Goal: Task Accomplishment & Management: Manage account settings

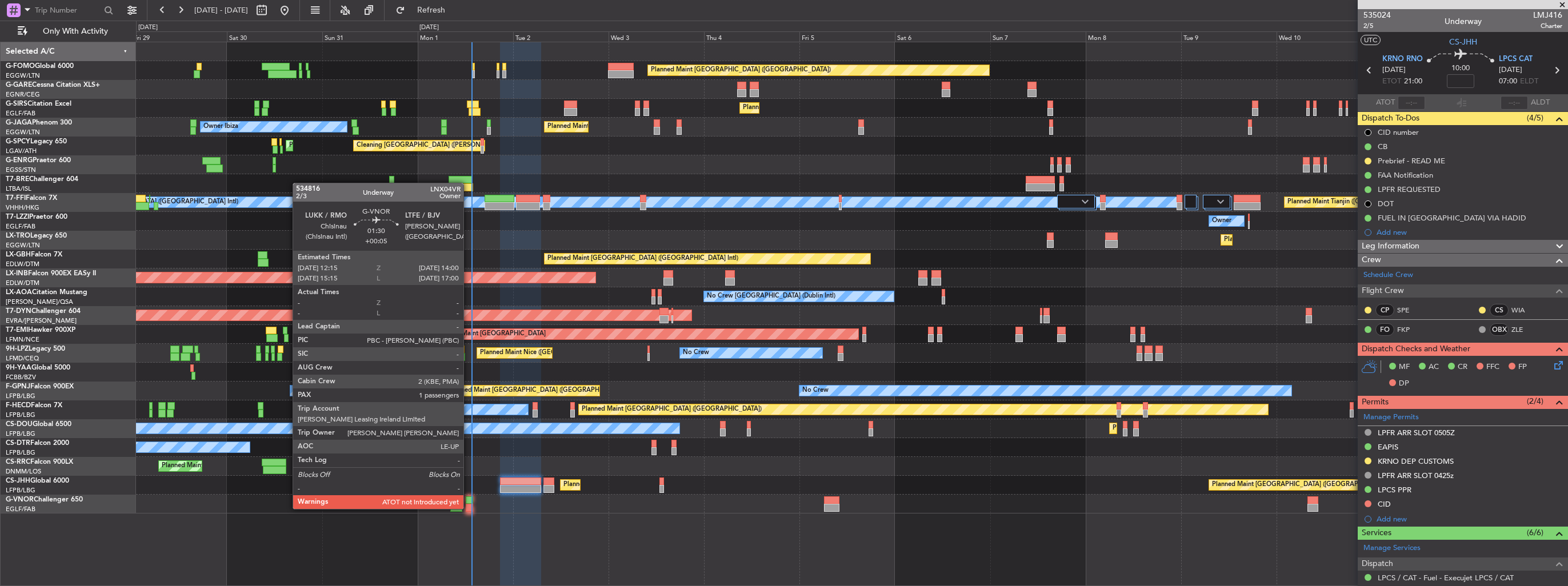
click at [468, 497] on div at bounding box center [469, 500] width 7 height 8
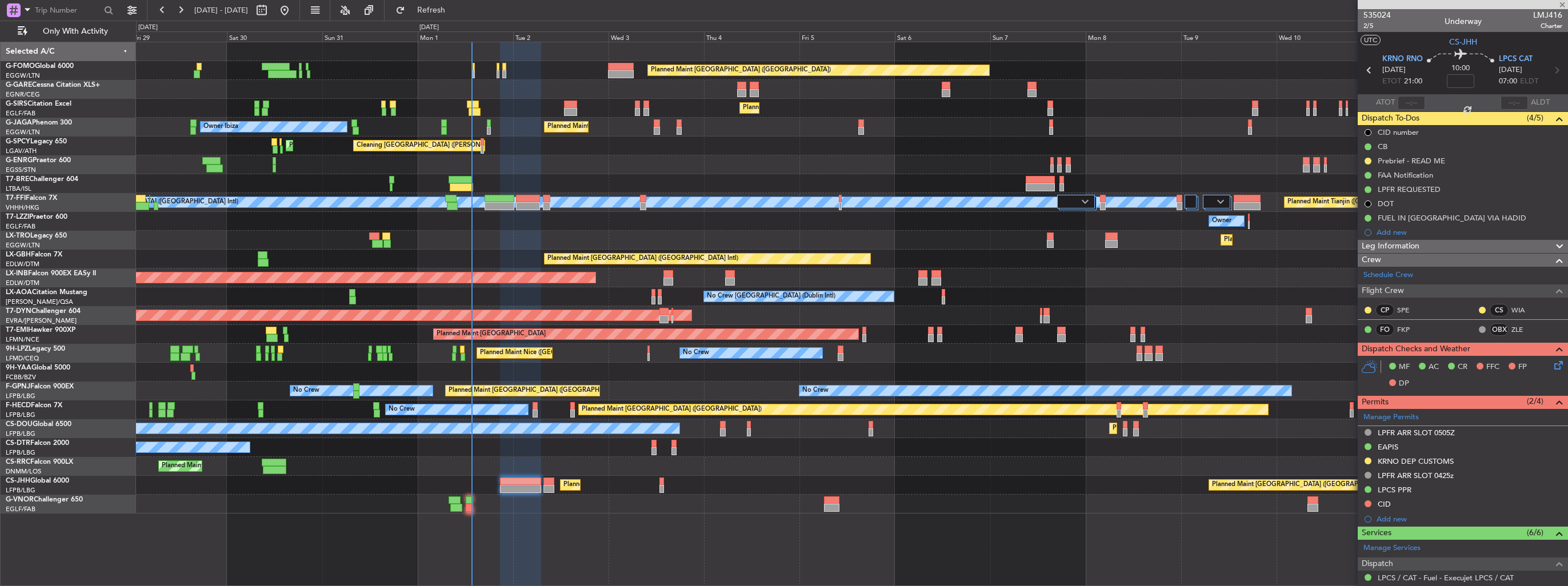
type input "+00:05"
type input "1"
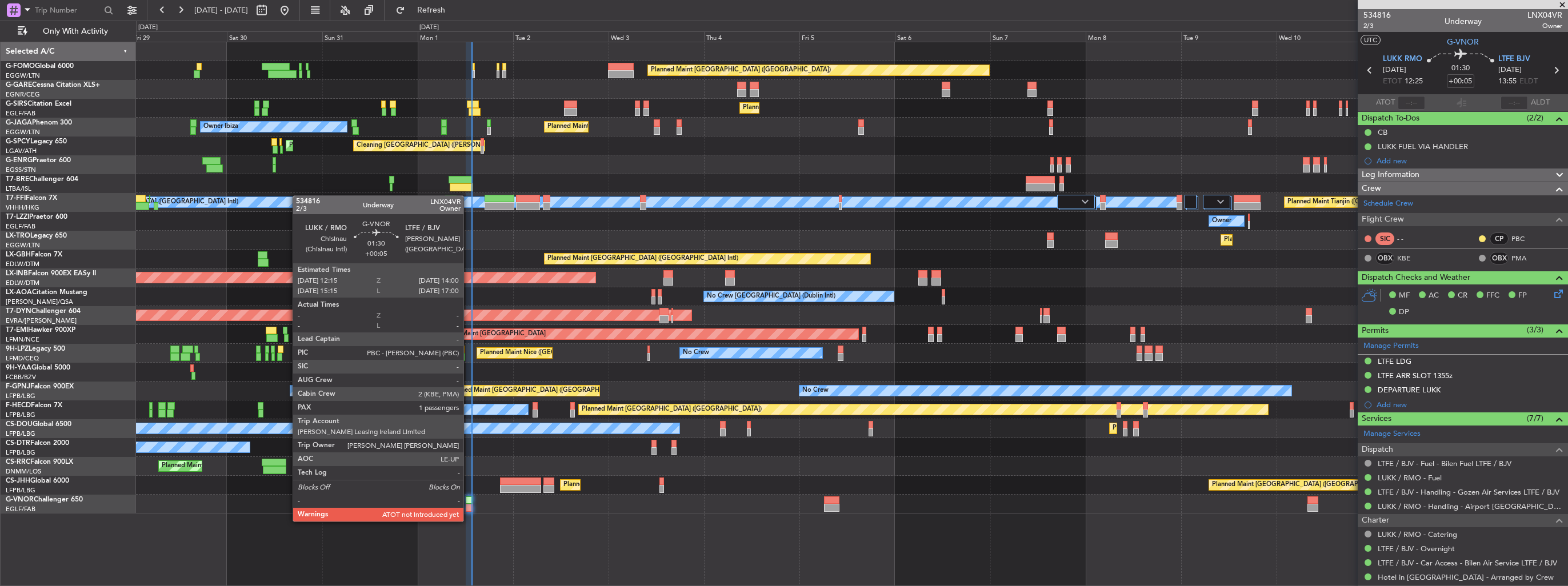
click at [468, 507] on div at bounding box center [469, 507] width 7 height 8
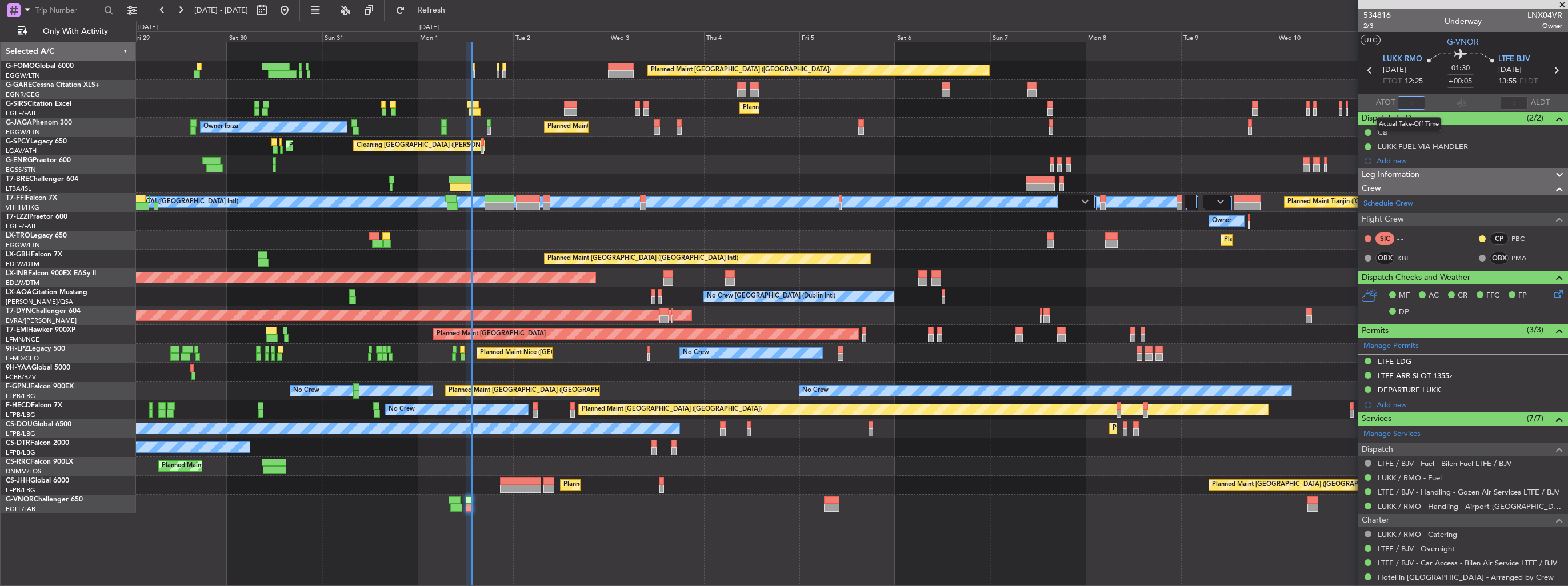
click at [1408, 103] on input "text" at bounding box center [1411, 103] width 28 height 13
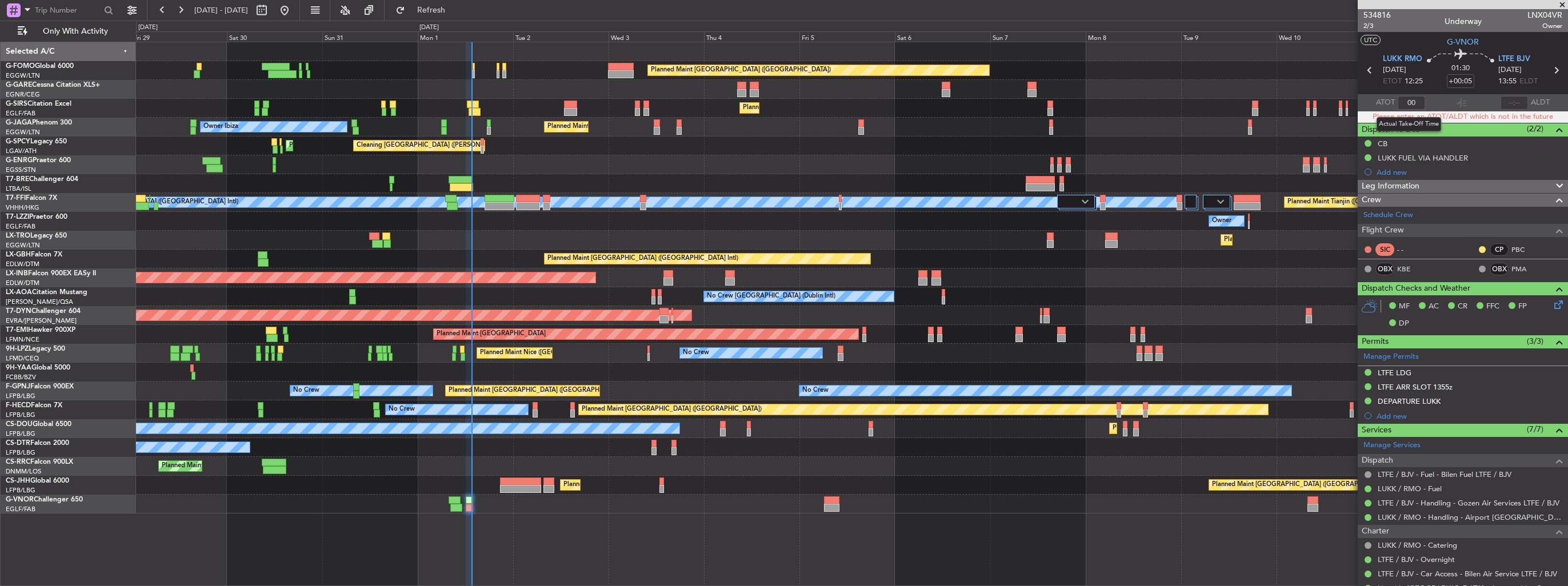
type input "0"
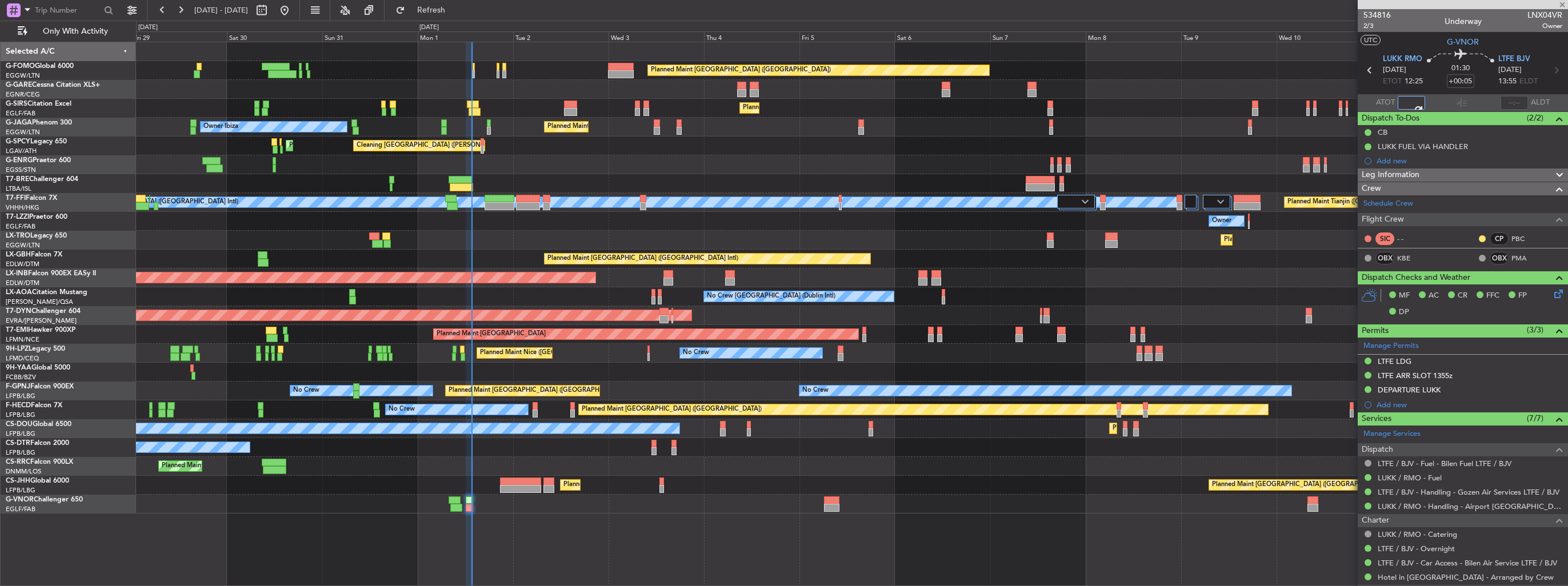
type input "13:36"
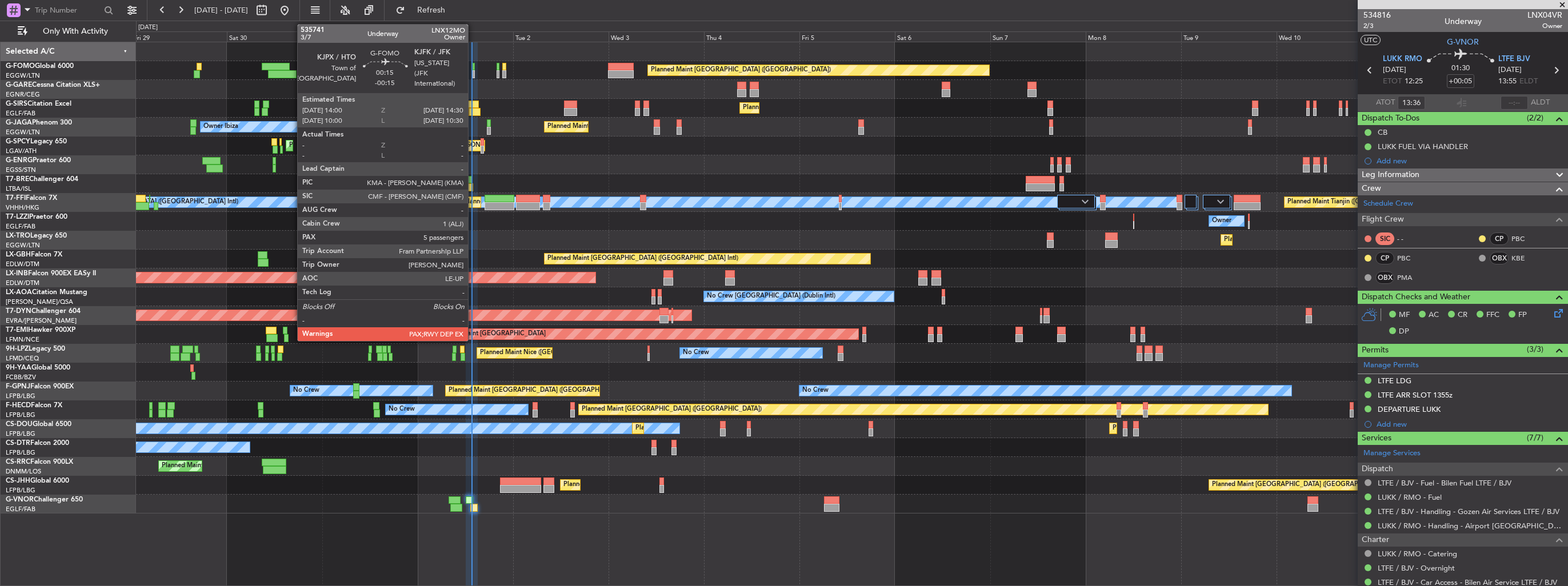
click at [473, 71] on div at bounding box center [474, 74] width 2 height 8
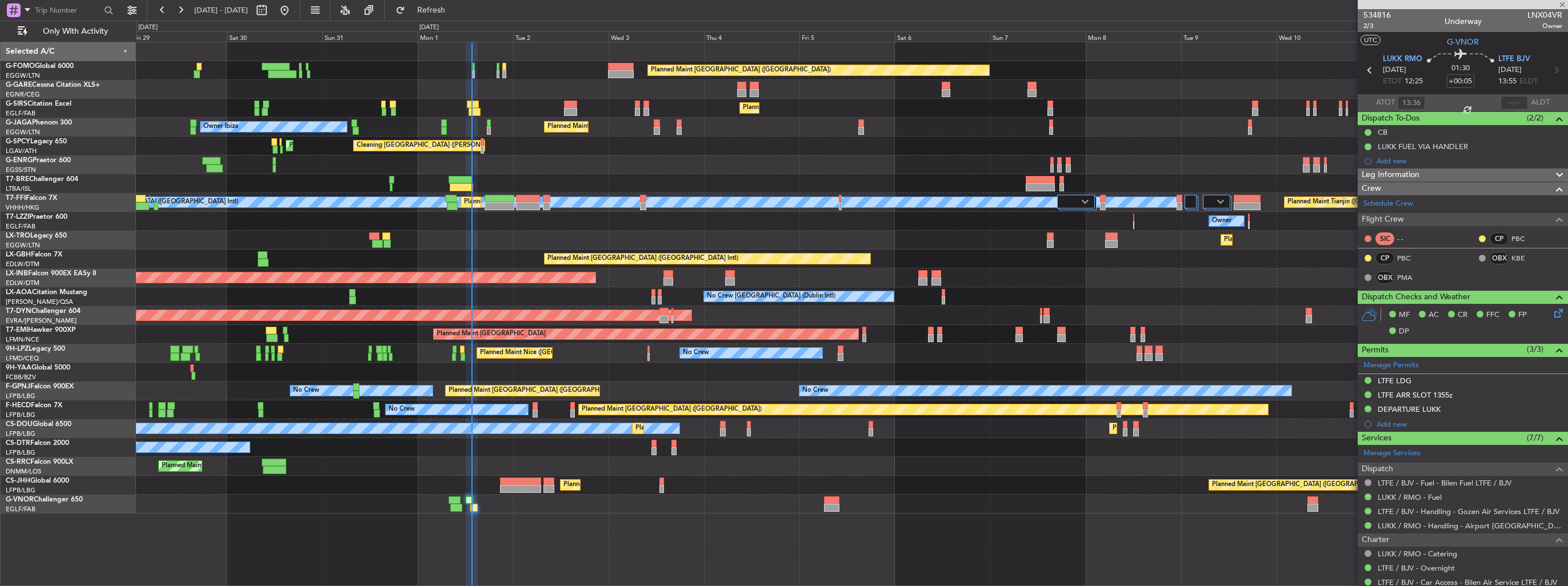
type input "-00:15"
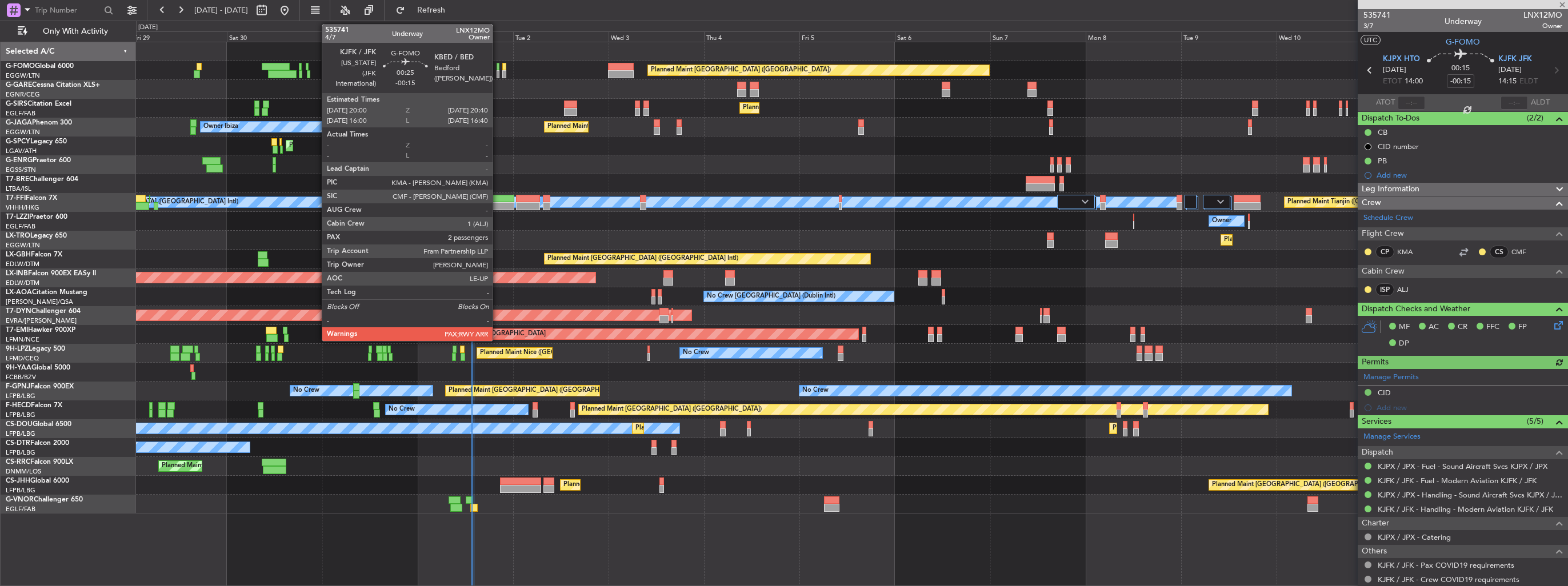
click at [498, 72] on div at bounding box center [498, 74] width 3 height 8
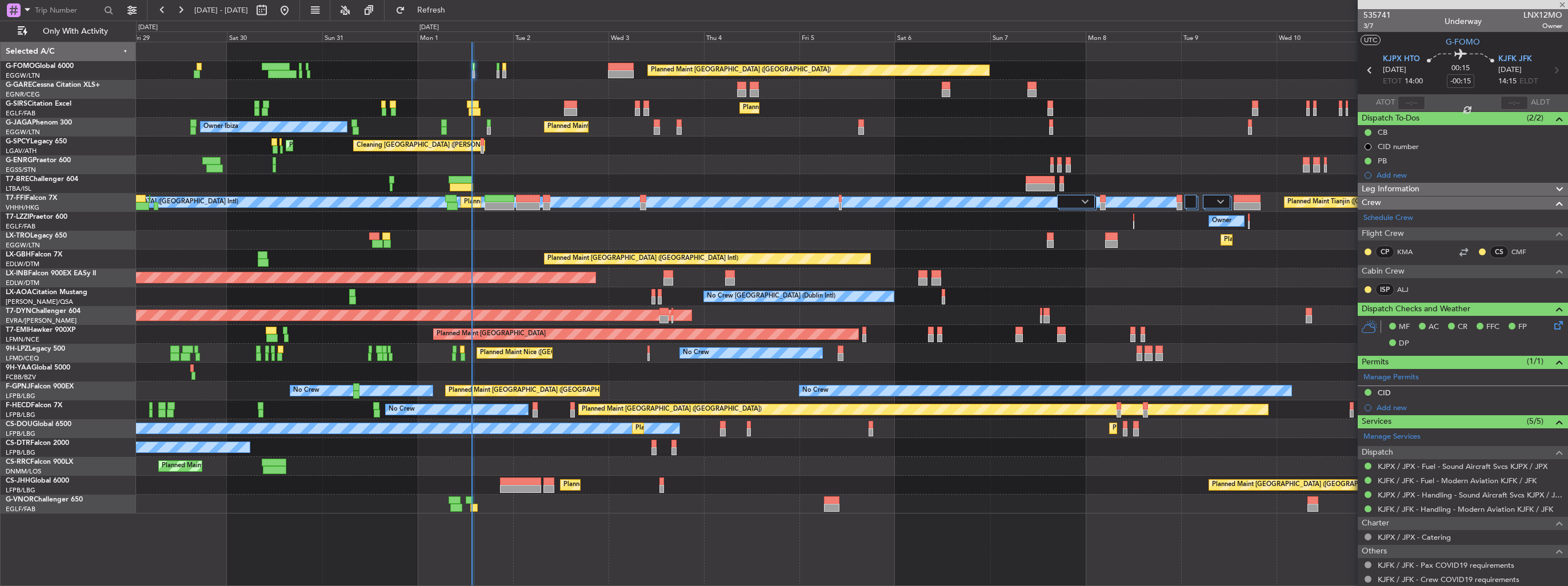
type input "2"
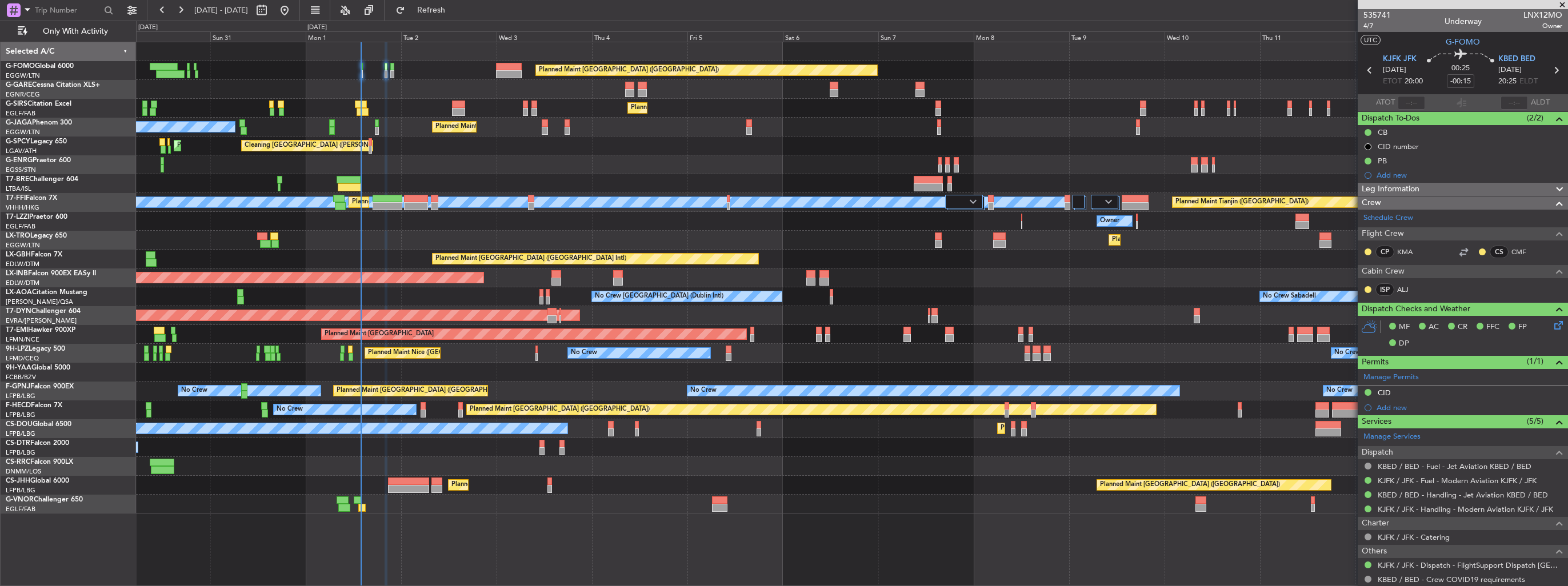
click at [672, 211] on div "Planned Maint [GEOGRAPHIC_DATA] ([GEOGRAPHIC_DATA]) Planned Maint [GEOGRAPHIC_D…" at bounding box center [851, 277] width 1431 height 471
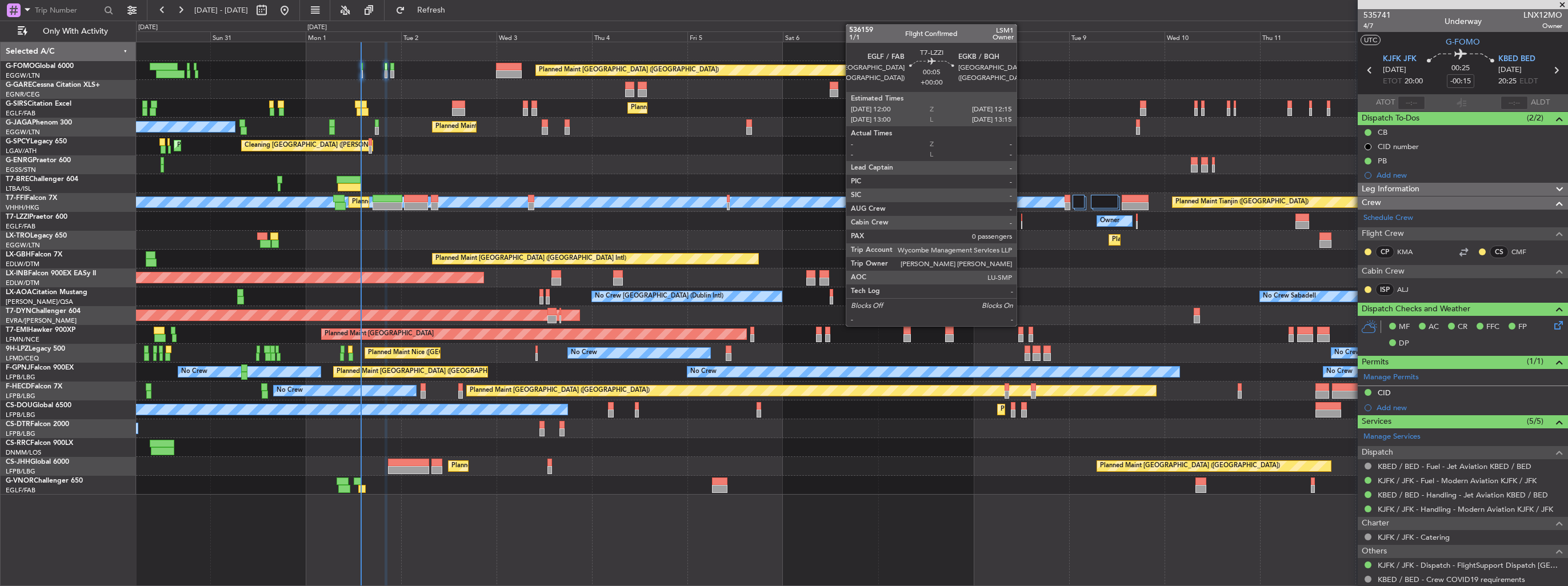
click at [1022, 222] on div "Owner Unplanned Maint [GEOGRAPHIC_DATA] ([GEOGRAPHIC_DATA])" at bounding box center [851, 221] width 1431 height 19
click at [1021, 222] on div at bounding box center [1022, 225] width 1 height 8
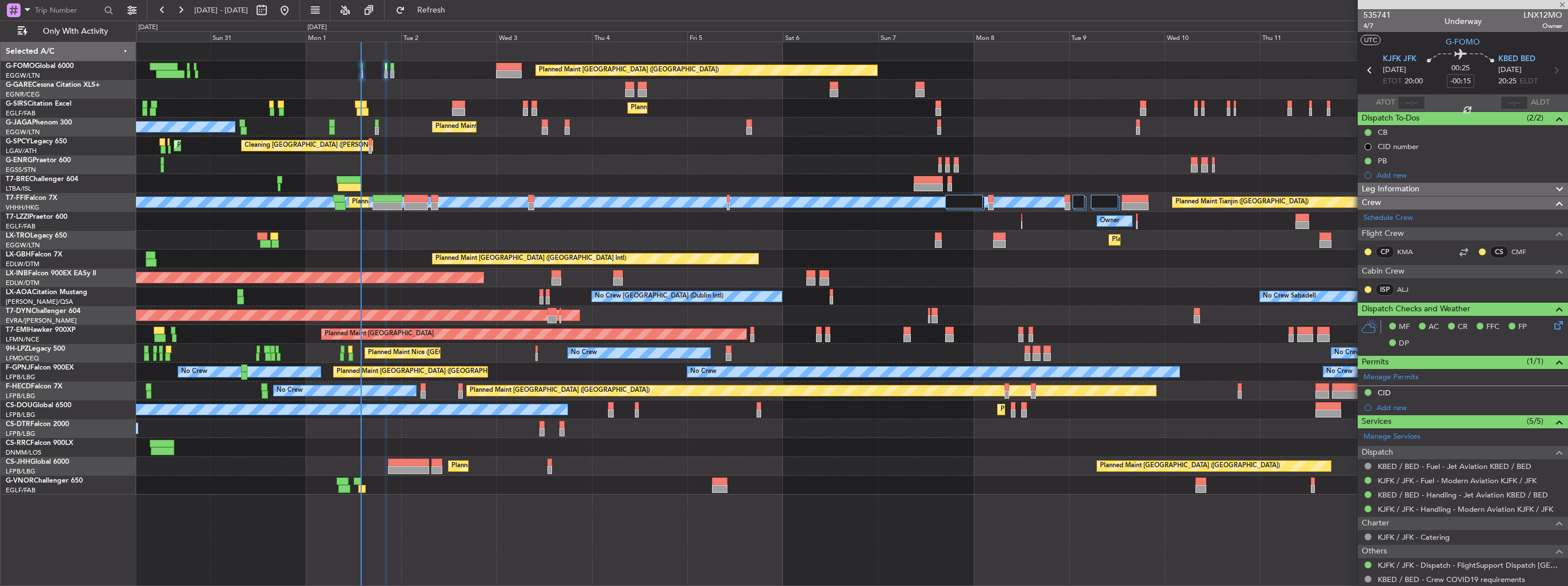
type input "0"
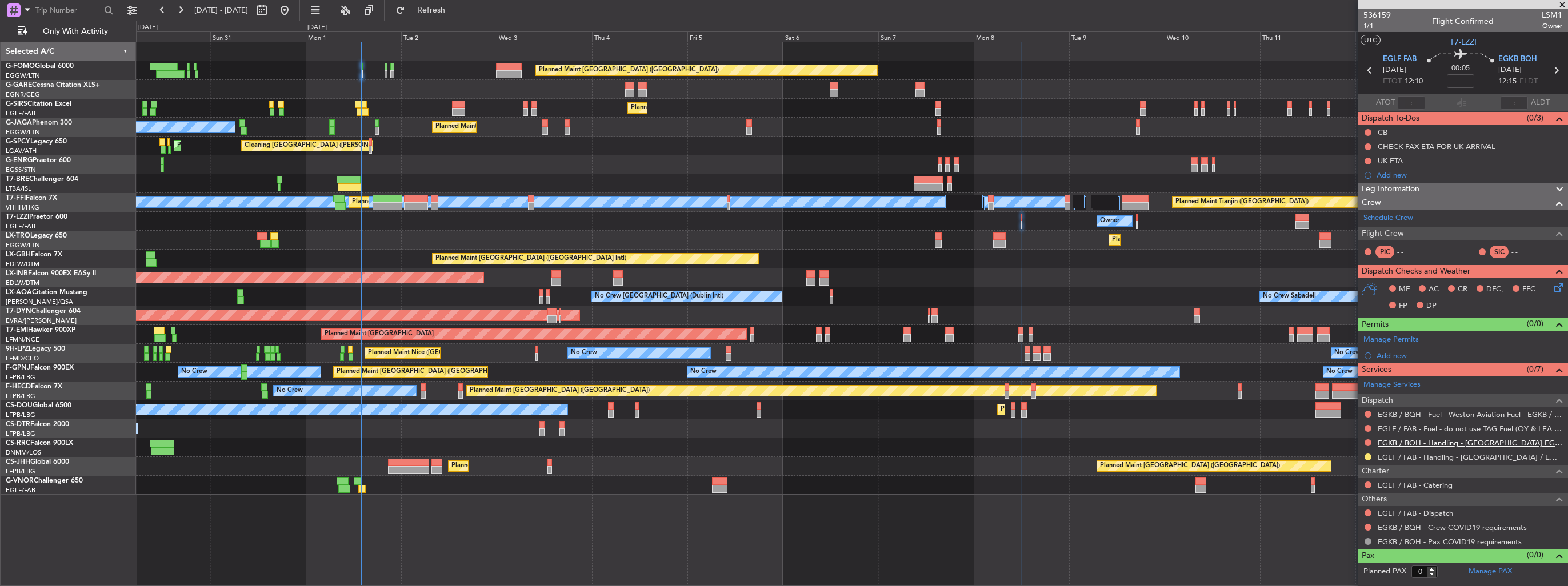
click at [1485, 443] on link "EGKB / BQH - Handling - [GEOGRAPHIC_DATA] EGKB / [GEOGRAPHIC_DATA]" at bounding box center [1470, 443] width 185 height 10
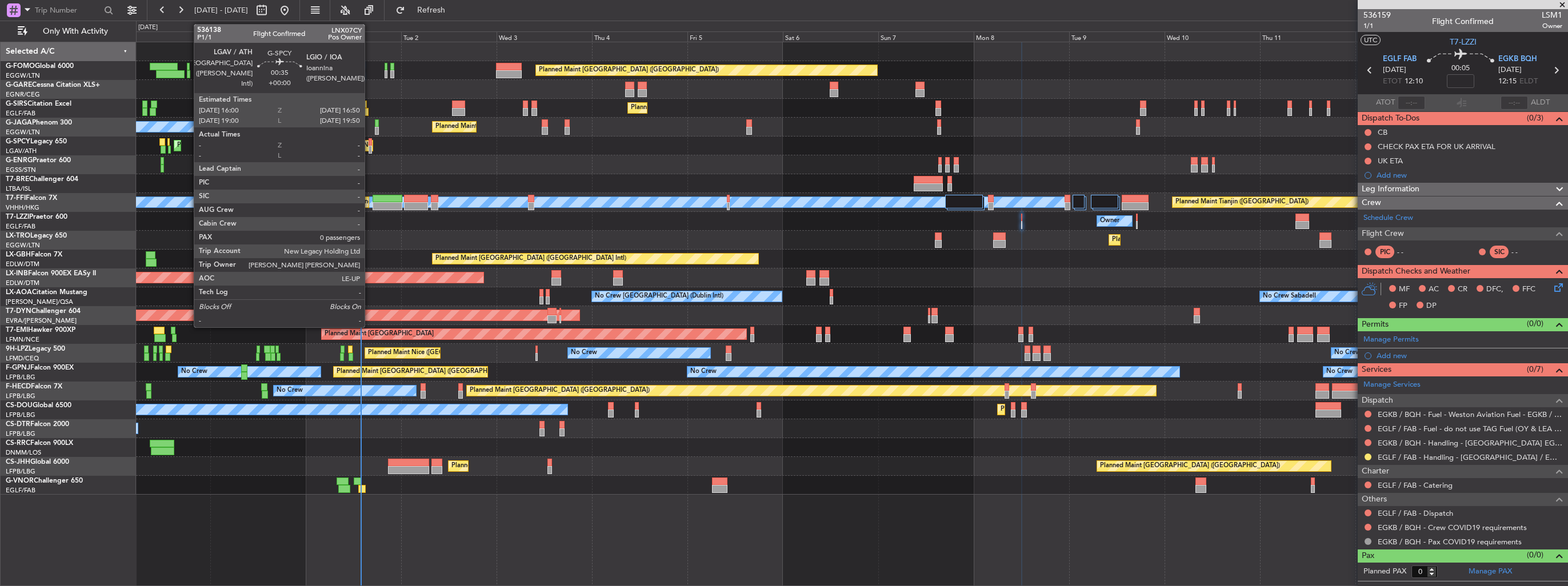
click at [370, 145] on div at bounding box center [371, 149] width 4 height 8
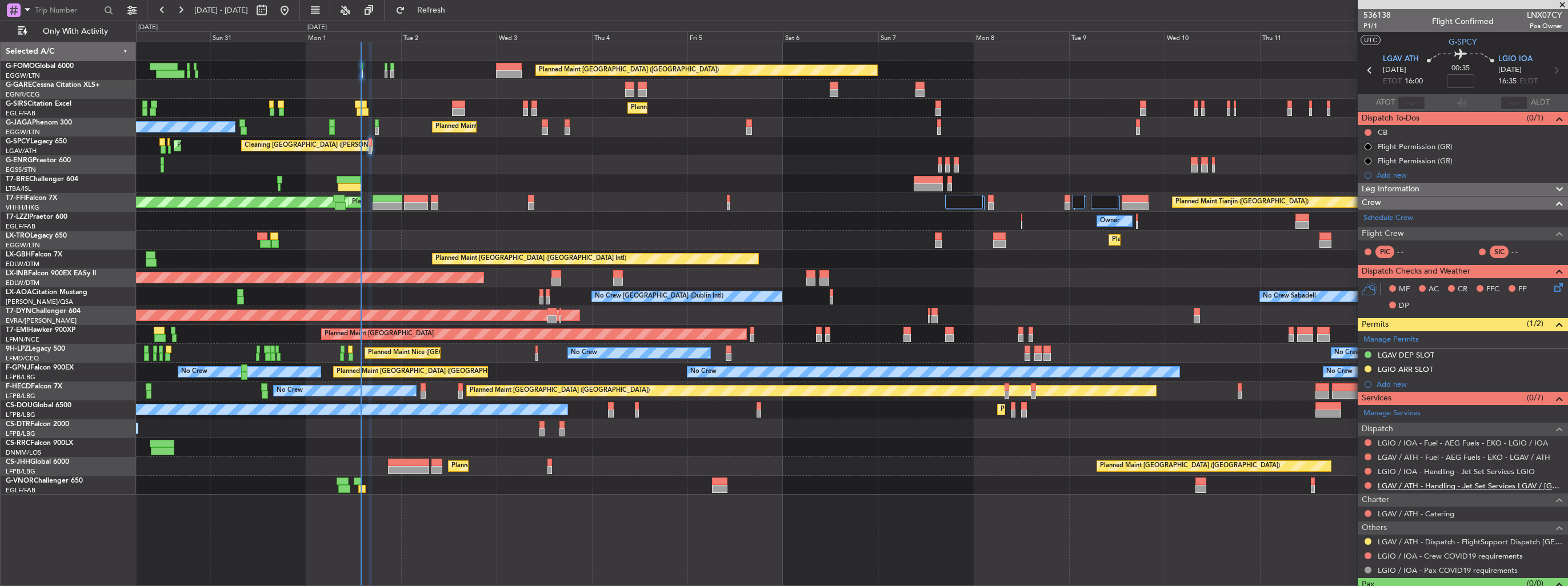
click at [1423, 485] on link "LGAV / ATH - Handling - Jet Set Services LGAV / [GEOGRAPHIC_DATA]" at bounding box center [1470, 486] width 185 height 10
click at [456, 9] on span "Refresh" at bounding box center [431, 10] width 48 height 8
click at [1441, 472] on link "LGIO / IOA - Handling - Jet Set Services LGIO" at bounding box center [1456, 471] width 157 height 10
click at [456, 8] on span "Refresh" at bounding box center [431, 10] width 48 height 8
click at [1368, 471] on button at bounding box center [1367, 471] width 7 height 7
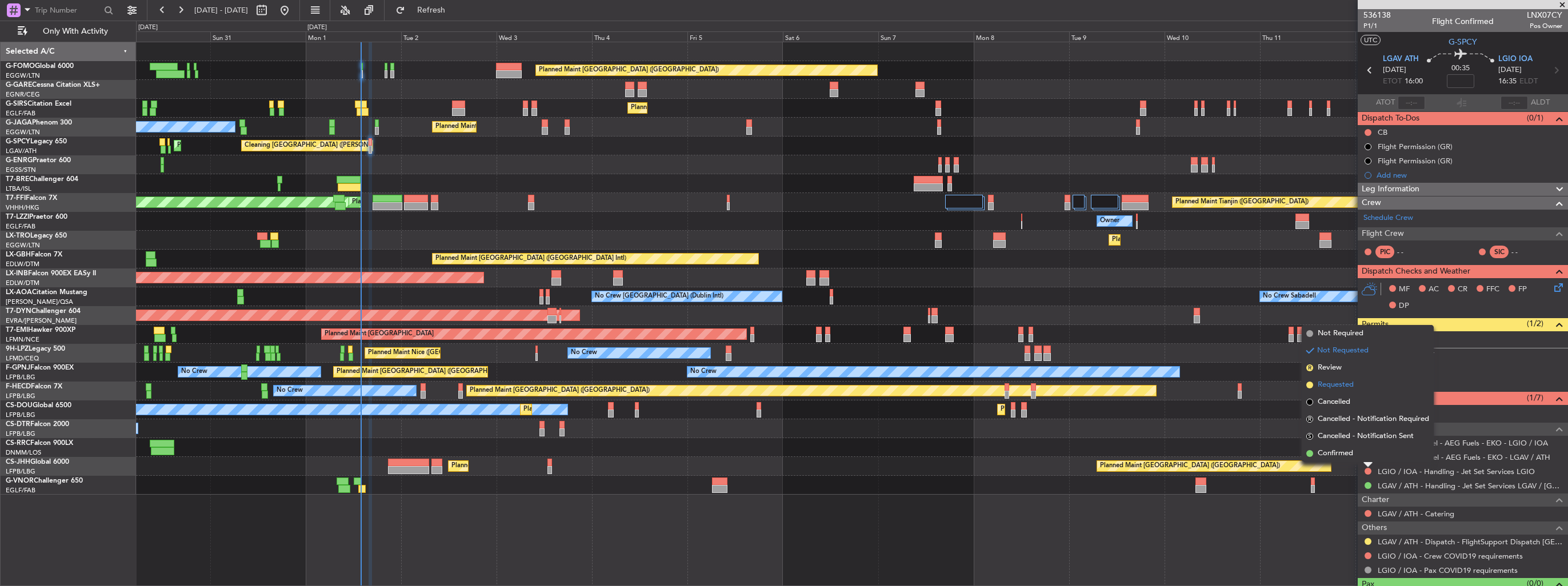
click at [1346, 383] on span "Requested" at bounding box center [1336, 384] width 36 height 12
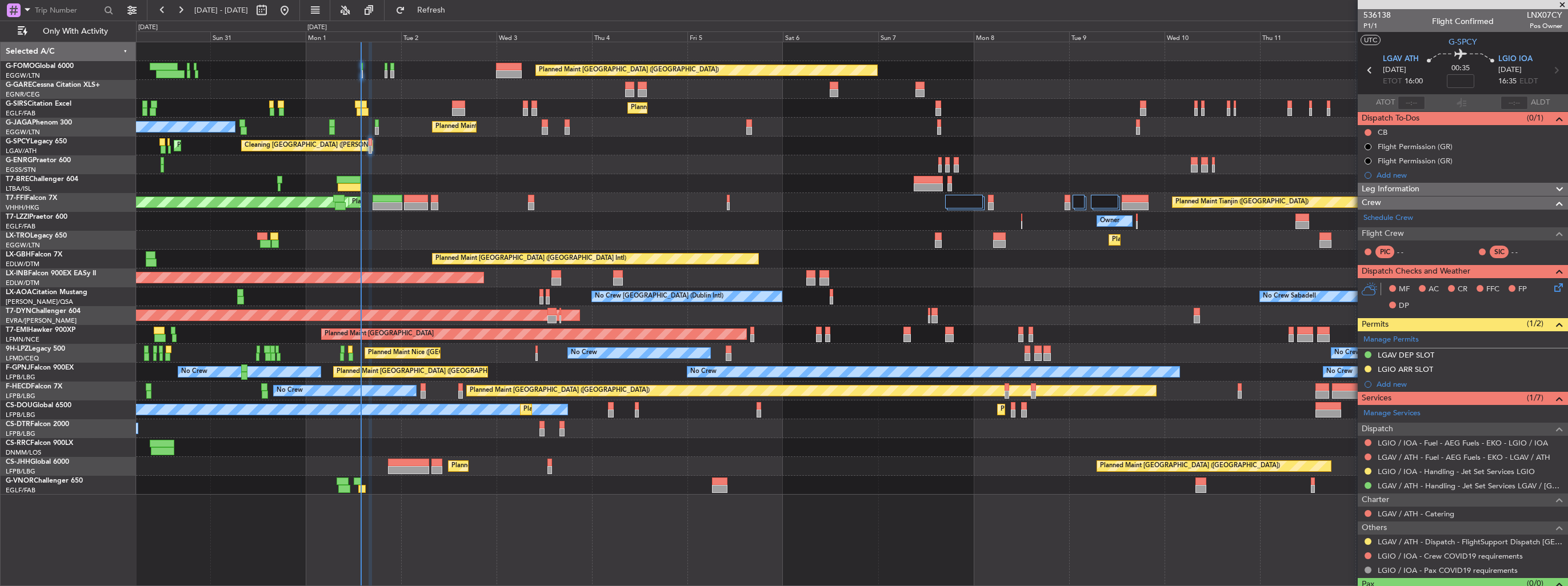
click at [0, 0] on img at bounding box center [0, 0] width 0 height 0
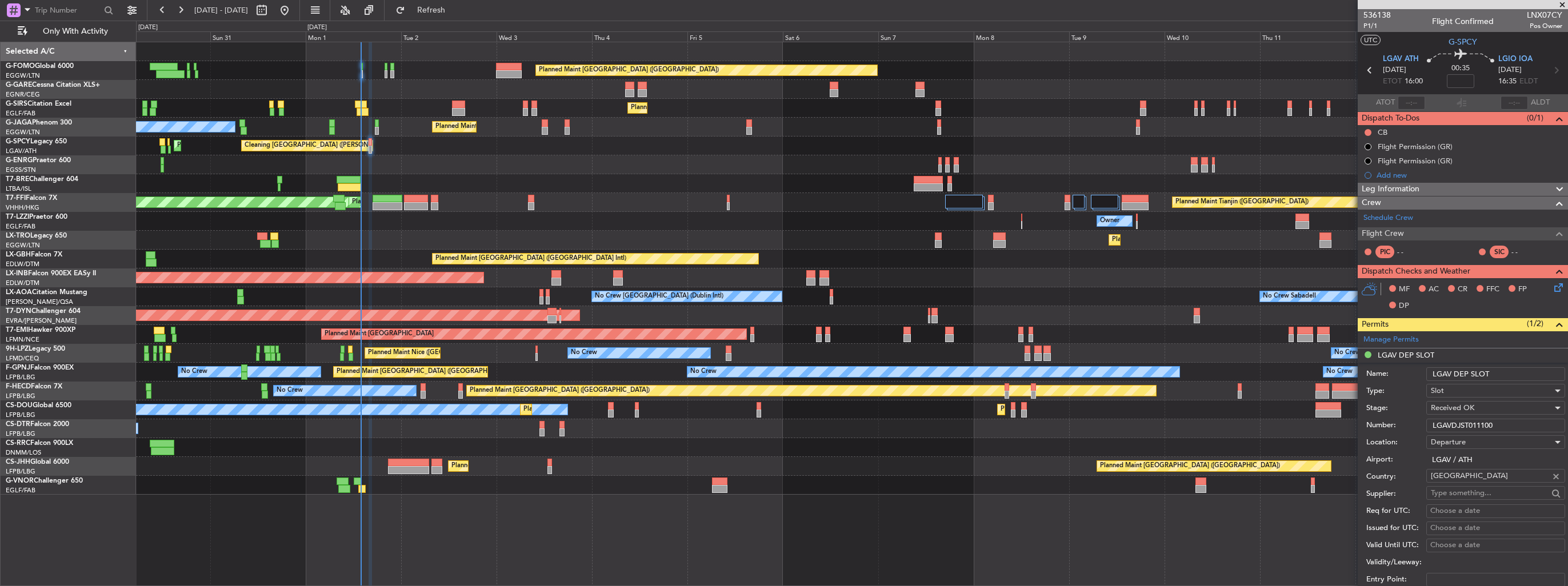
click at [1507, 373] on input "LGAV DEP SLOT" at bounding box center [1495, 374] width 139 height 13
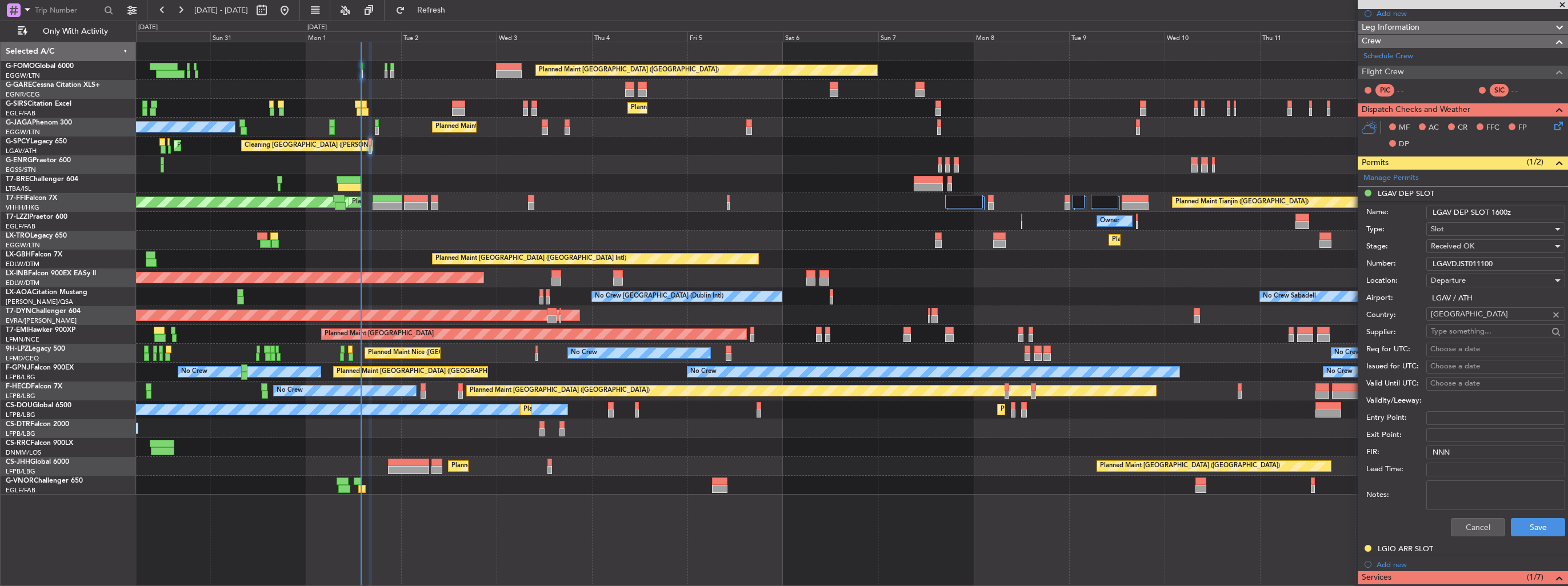
scroll to position [229, 0]
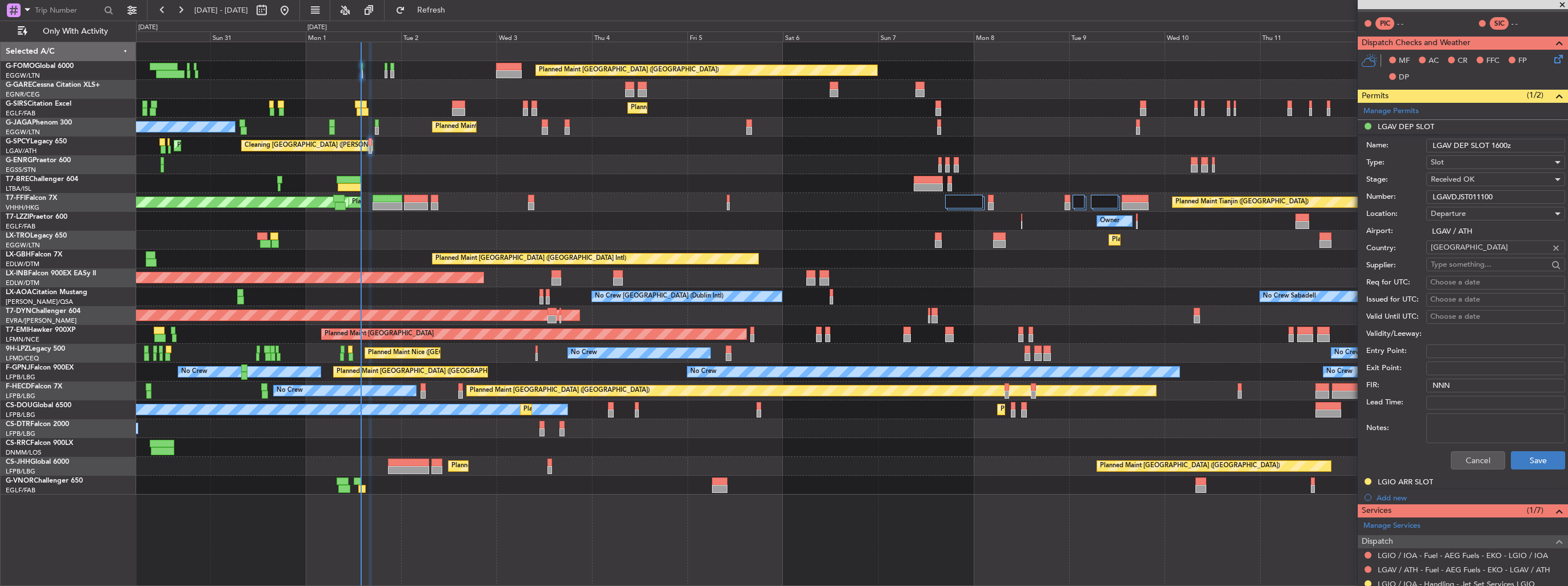
type input "LGAV DEP SLOT 1600z"
click at [1531, 458] on button "Save" at bounding box center [1537, 460] width 54 height 18
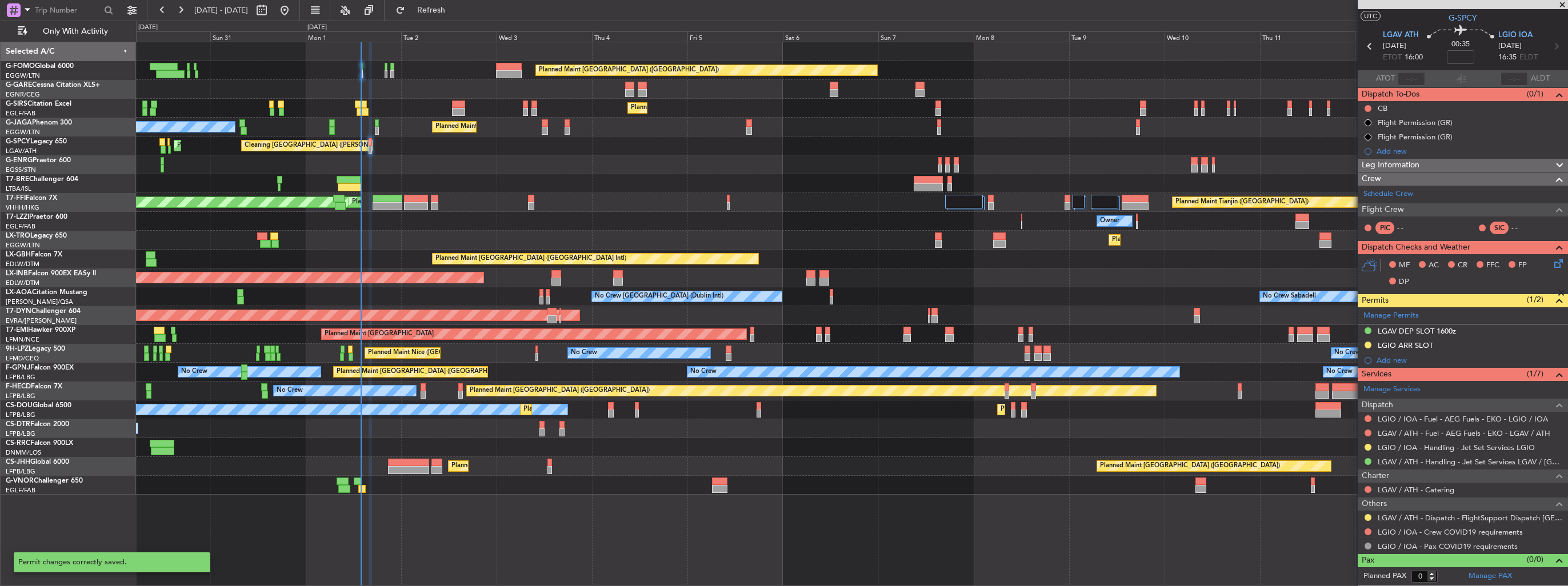
scroll to position [21, 0]
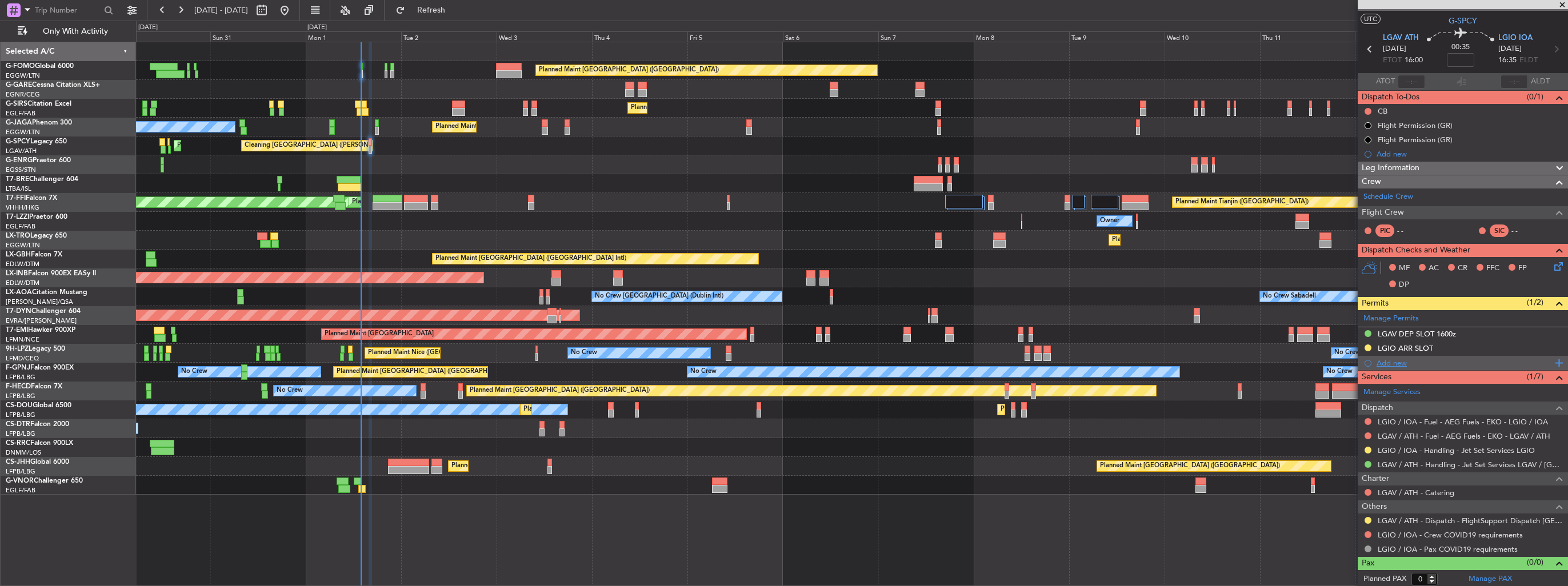
click at [1395, 359] on div "Add new" at bounding box center [1464, 363] width 176 height 10
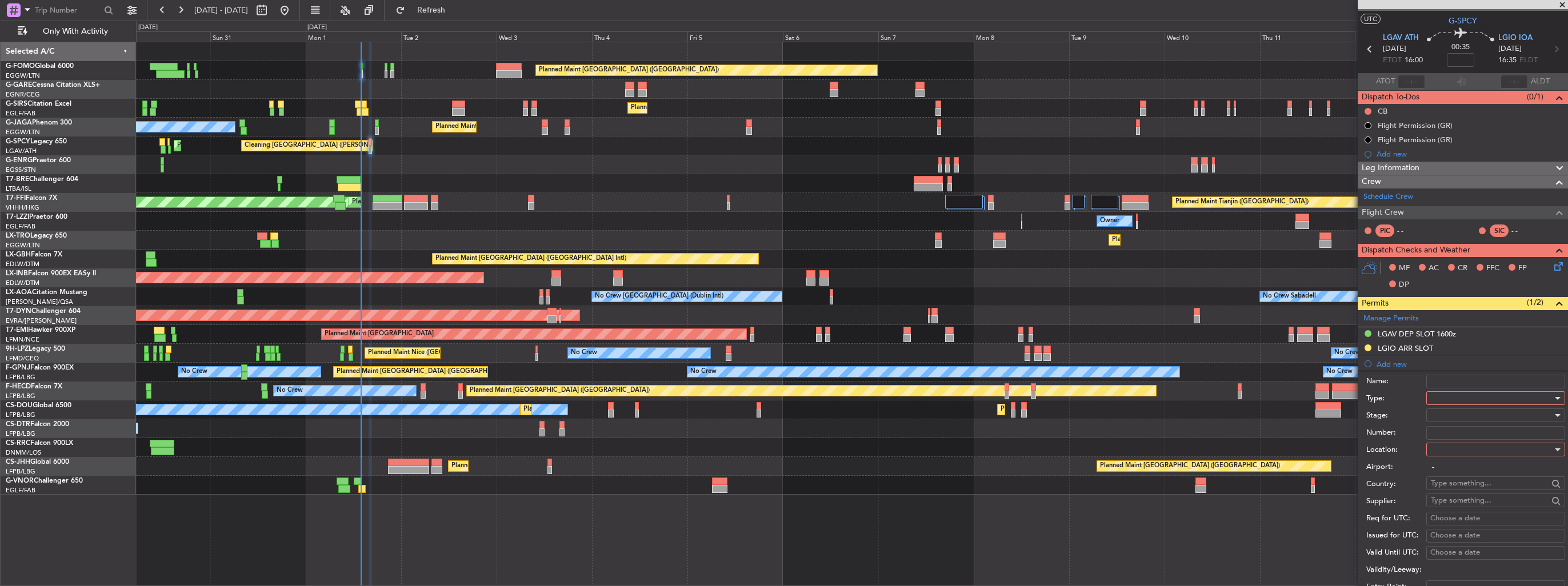
scroll to position [229, 0]
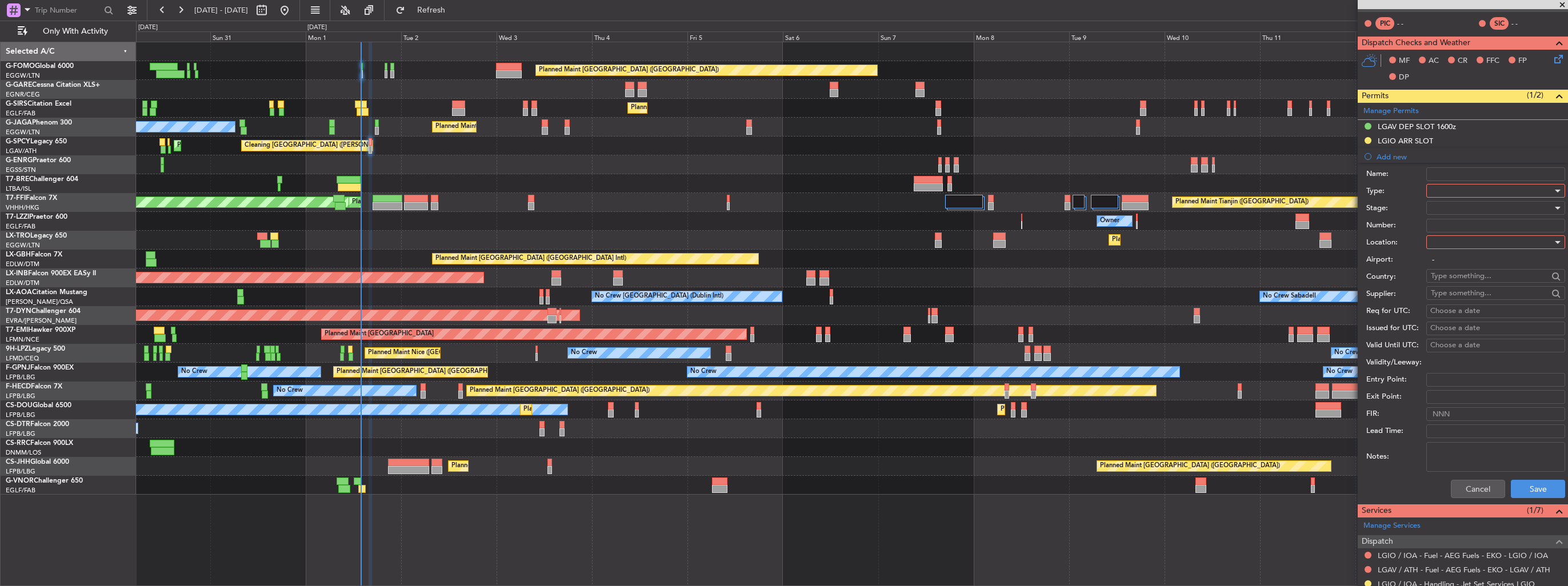
click at [1456, 188] on div at bounding box center [1492, 191] width 122 height 17
click at [1438, 243] on span "PPR" at bounding box center [1491, 247] width 120 height 17
click at [1438, 243] on div at bounding box center [1492, 242] width 122 height 17
click at [1446, 259] on span "Departure" at bounding box center [1491, 265] width 120 height 17
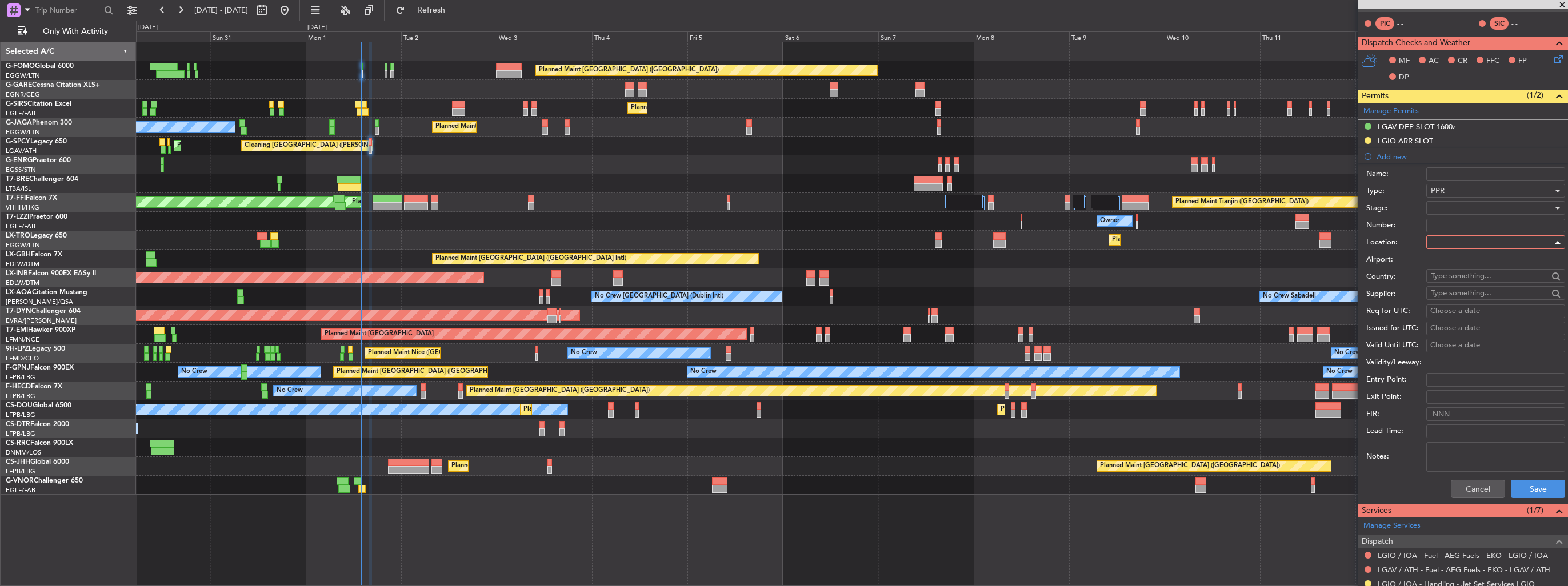
type input "LGAV / ATH"
click at [1470, 202] on div at bounding box center [1492, 208] width 122 height 17
click at [1476, 279] on span "Requested" at bounding box center [1491, 282] width 120 height 17
click at [1462, 205] on span "Requested" at bounding box center [1449, 208] width 36 height 10
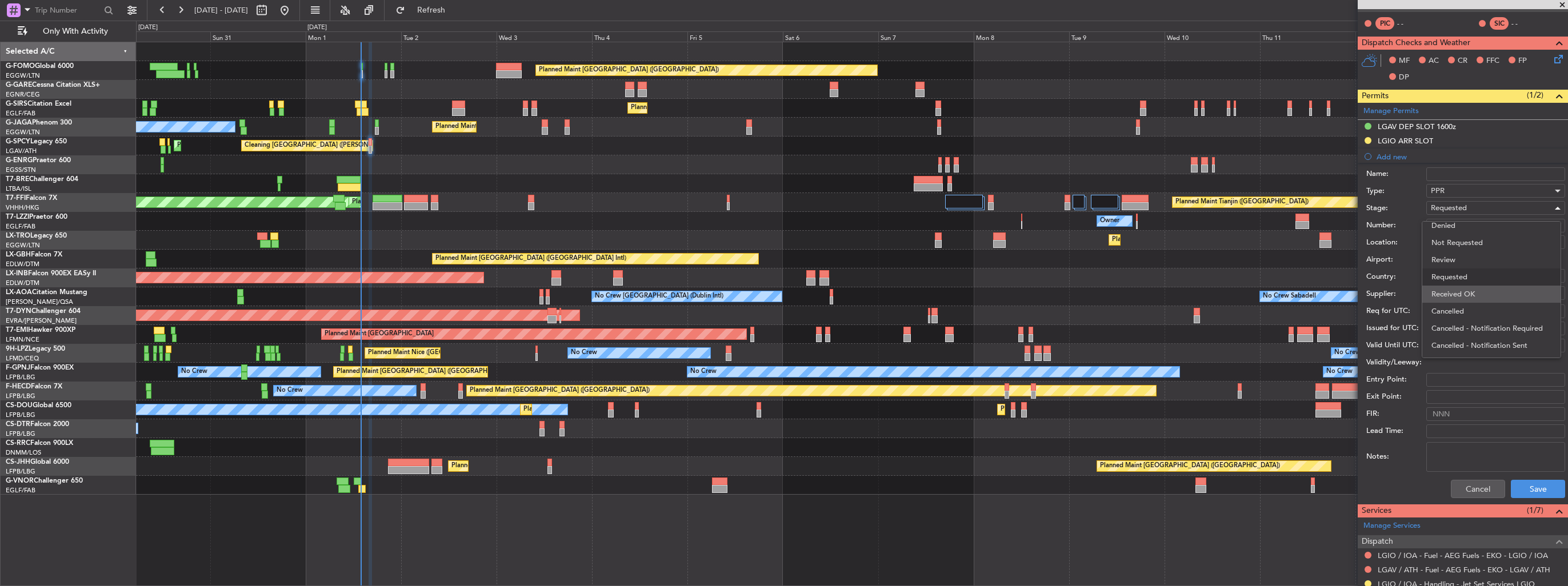
click at [1460, 293] on span "Received OK" at bounding box center [1491, 294] width 120 height 17
click at [1449, 225] on input "Number:" at bounding box center [1495, 225] width 139 height 13
paste input "LGAV03722010925/3008251405/0109251600"
type input "LGAV03722010925/3008251405/0109251600"
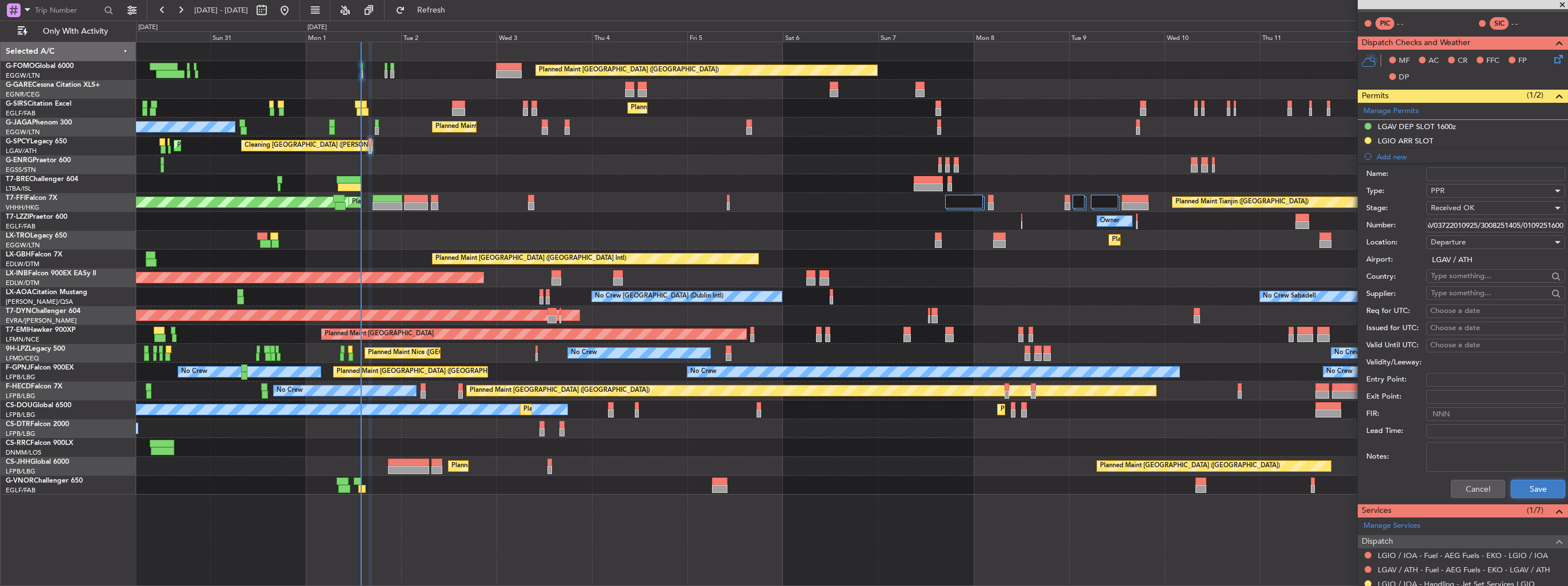
click at [1535, 493] on button "Save" at bounding box center [1537, 489] width 54 height 18
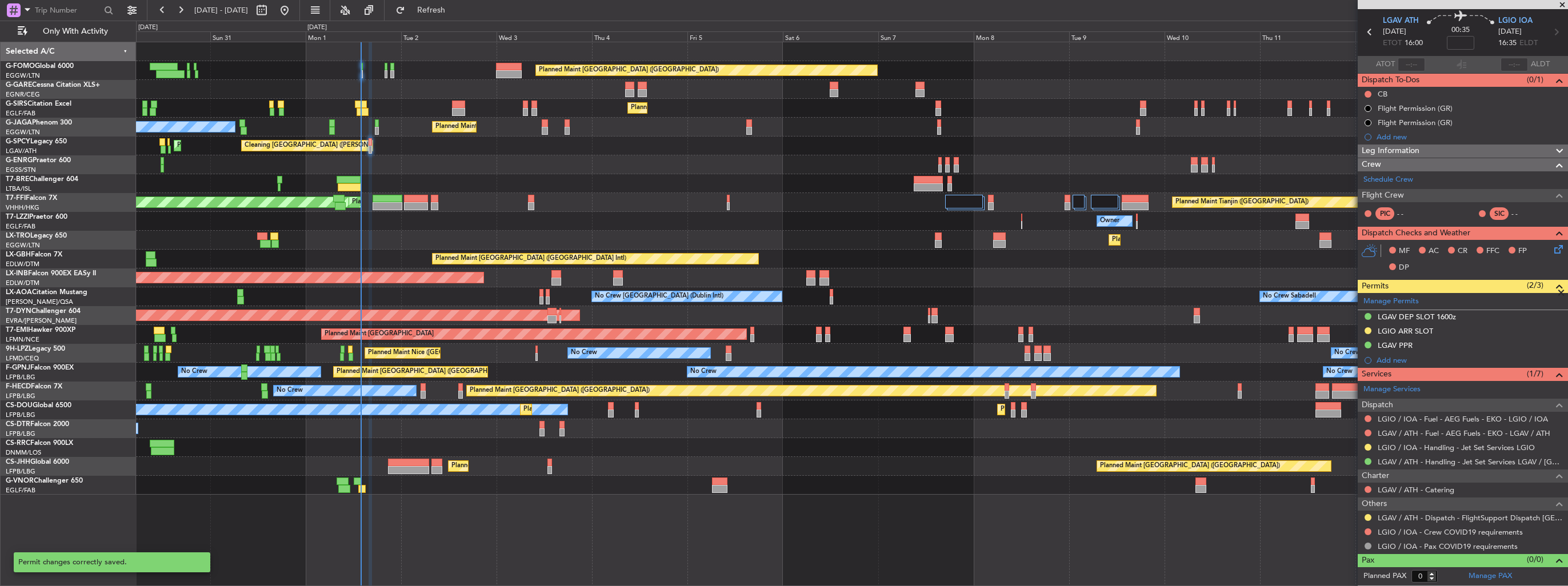
scroll to position [36, 0]
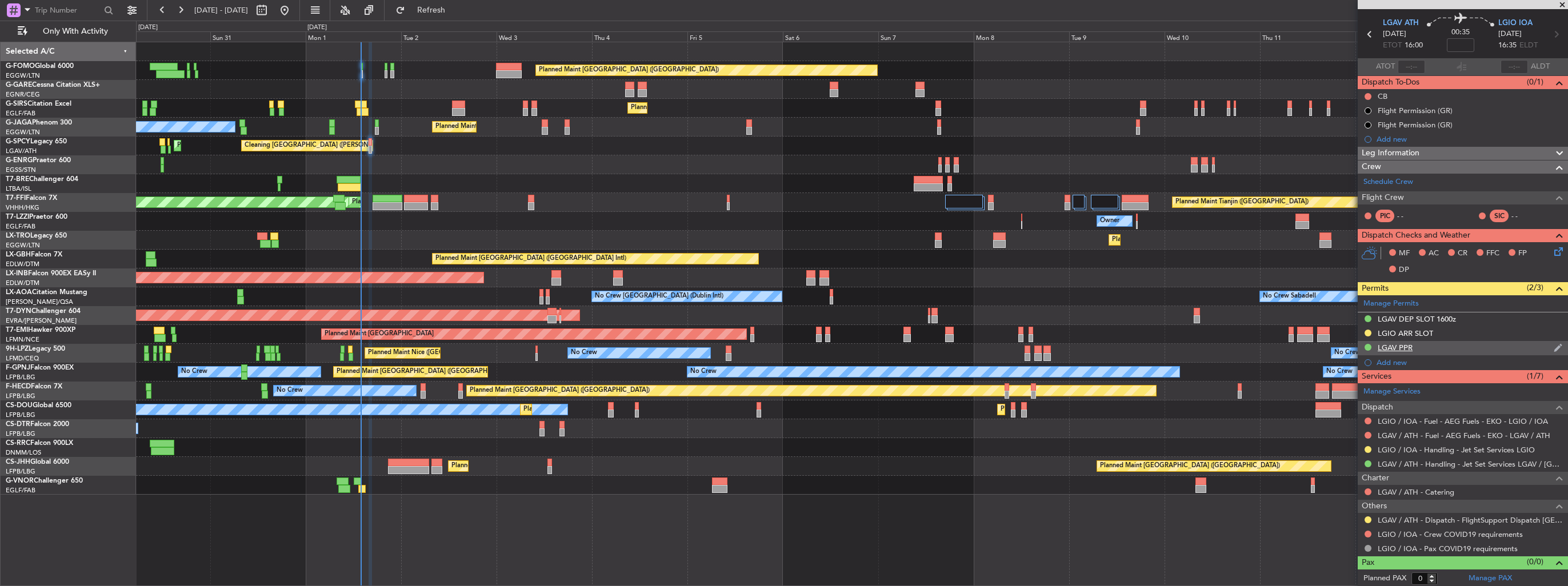
click at [1553, 343] on img at bounding box center [1558, 348] width 9 height 10
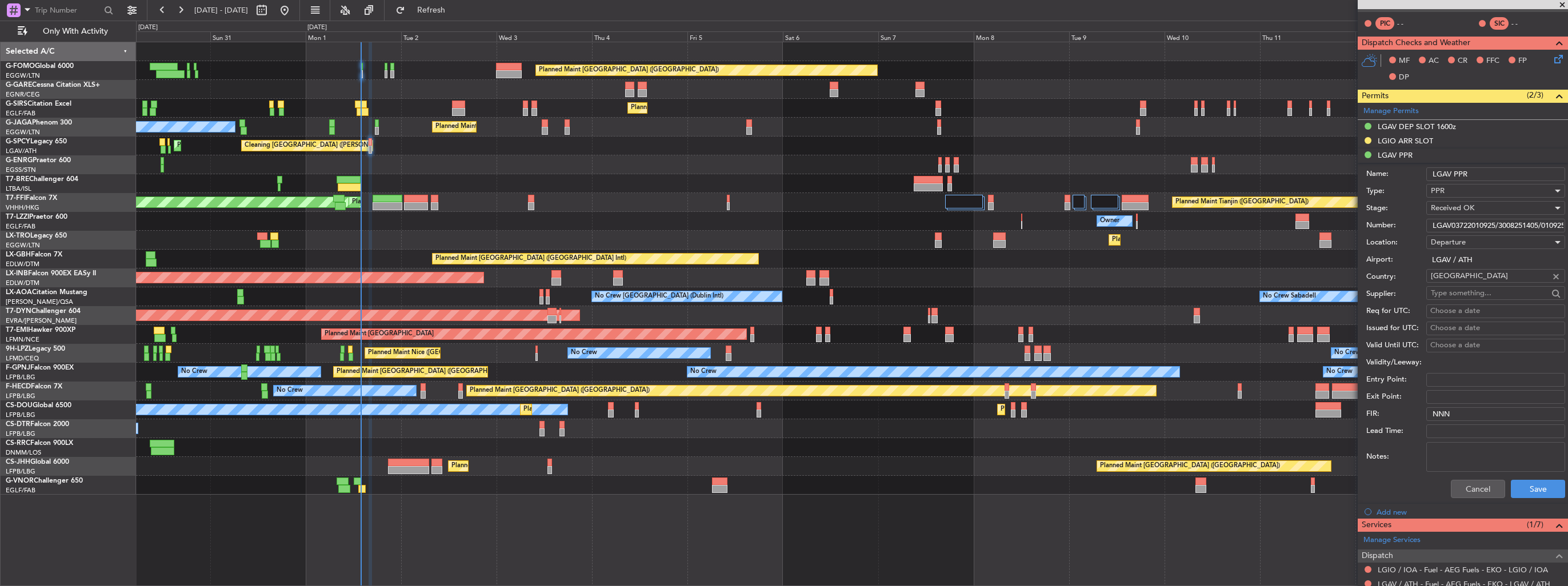
click at [1529, 222] on input "LGAV03722010925/3008251405/0109251600" at bounding box center [1495, 225] width 139 height 13
type input "LGAV03722010925"
click at [1530, 483] on button "Save" at bounding box center [1537, 489] width 54 height 18
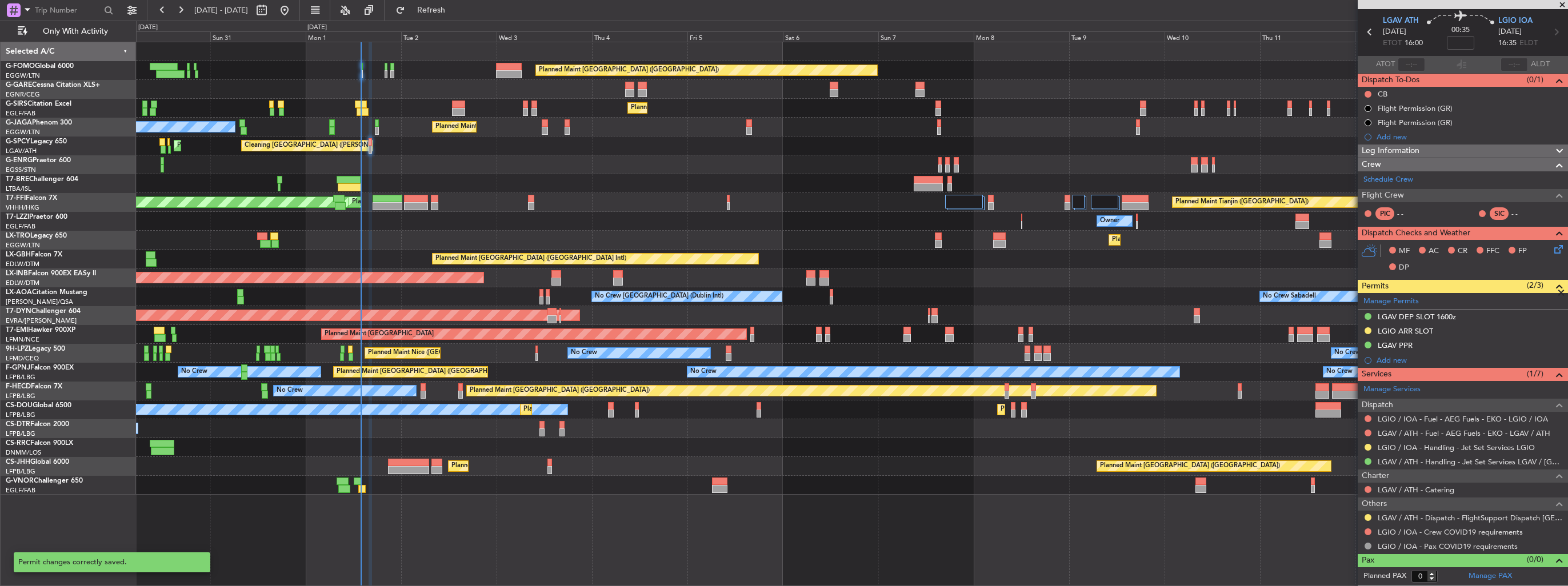
scroll to position [36, 0]
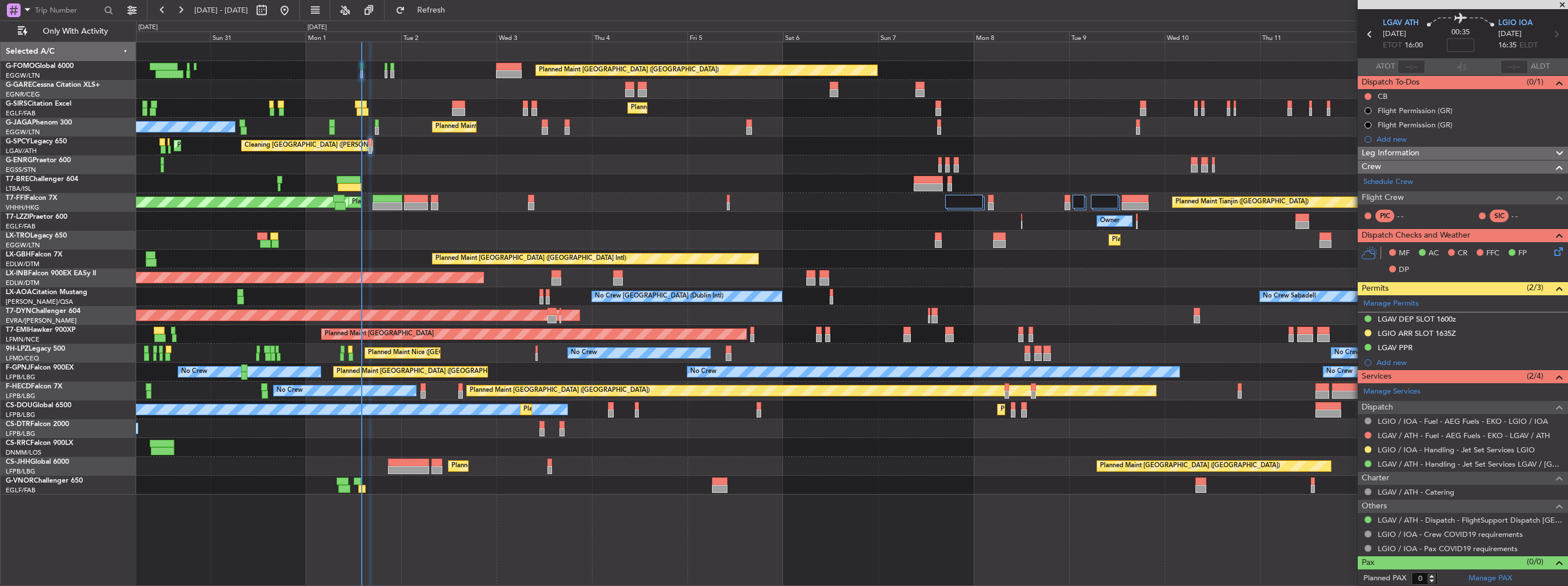
click at [771, 368] on div "Planned Maint [GEOGRAPHIC_DATA] ([GEOGRAPHIC_DATA]) Planned Maint [GEOGRAPHIC_D…" at bounding box center [851, 268] width 1431 height 452
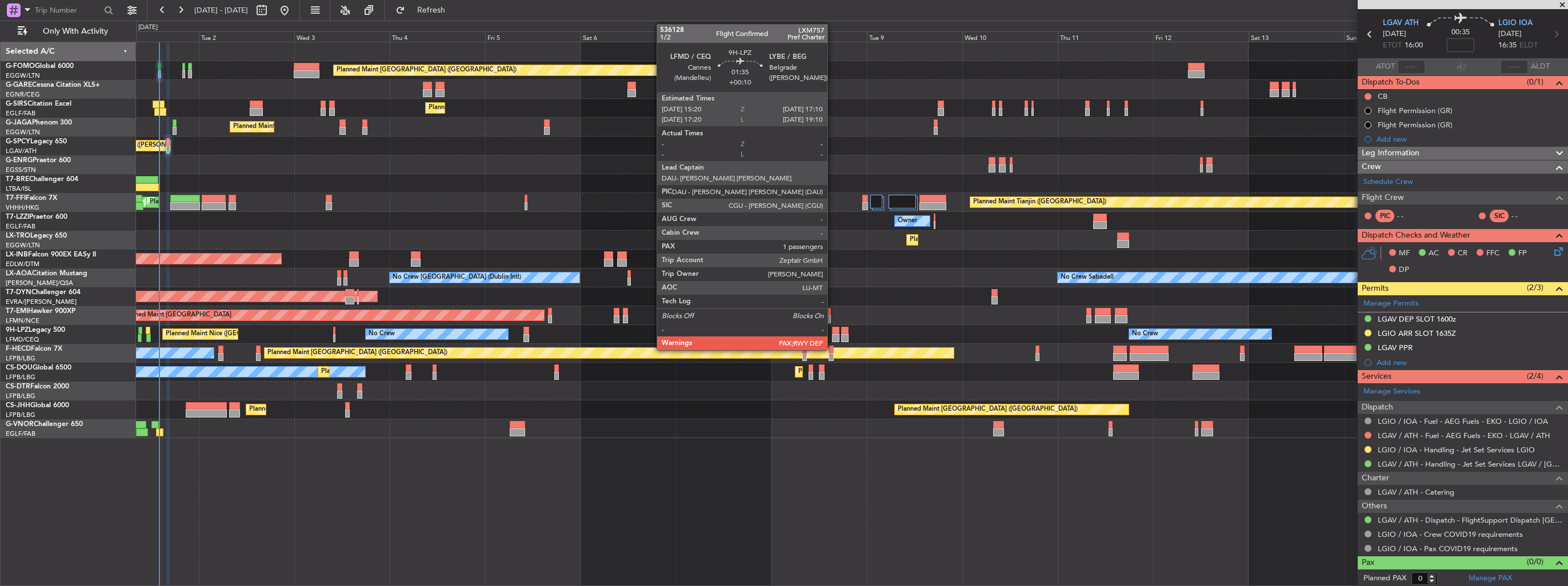
click at [832, 330] on div at bounding box center [835, 330] width 7 height 8
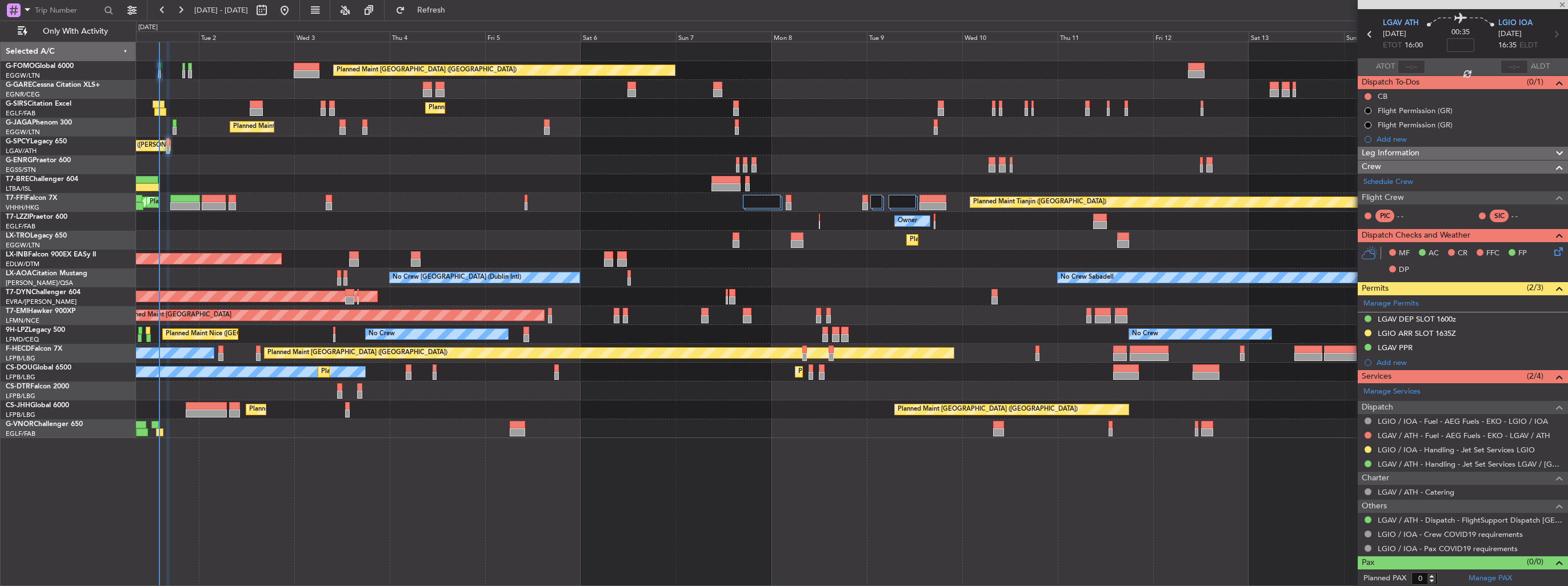
type input "+00:10"
type input "1"
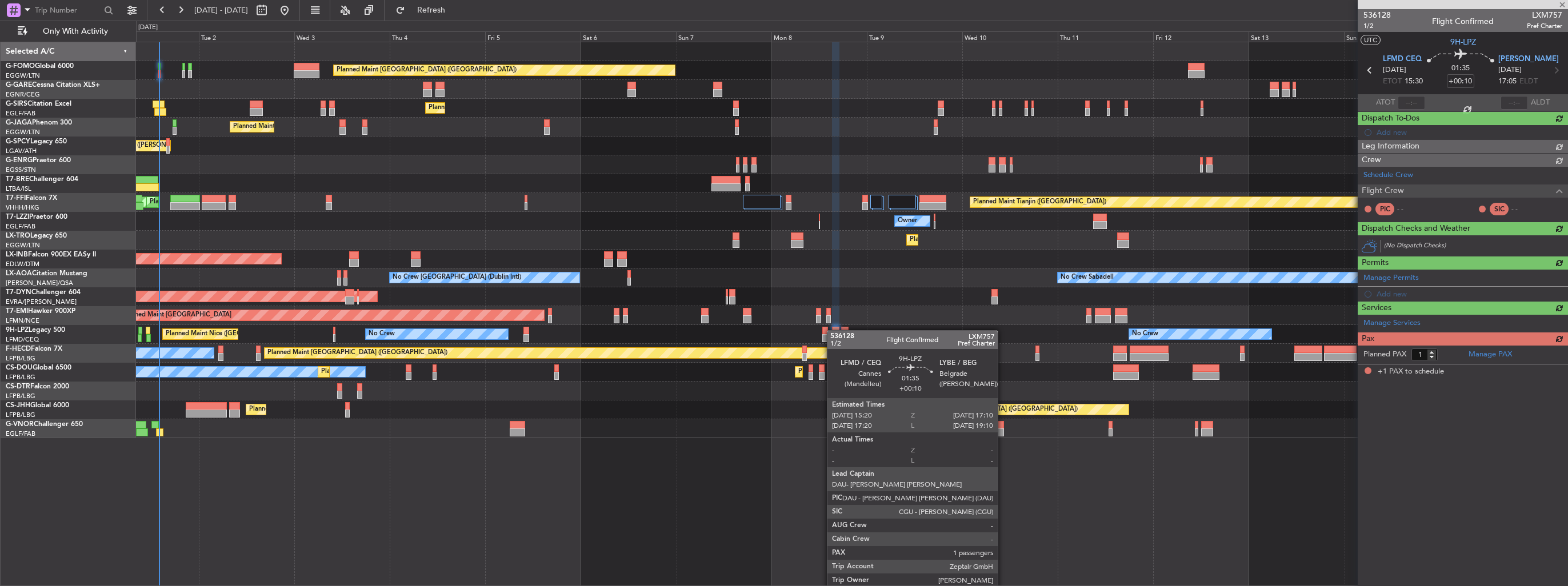
scroll to position [0, 0]
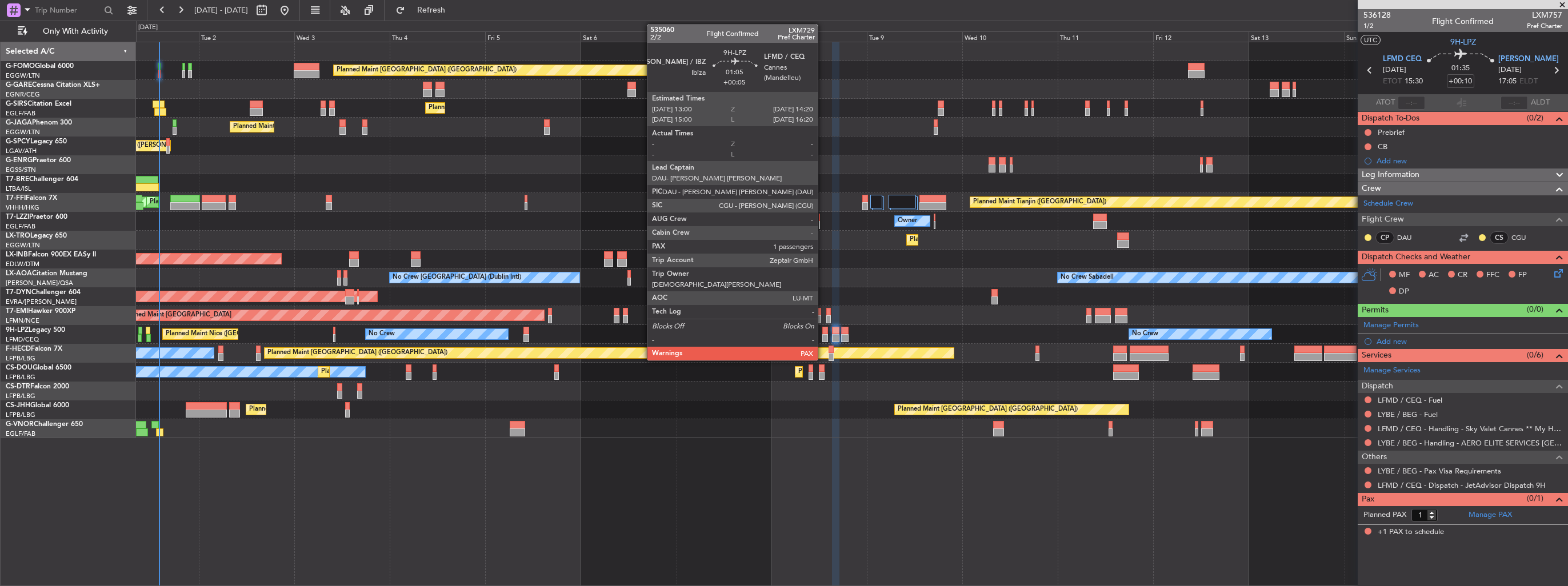
click at [823, 332] on div at bounding box center [824, 330] width 6 height 8
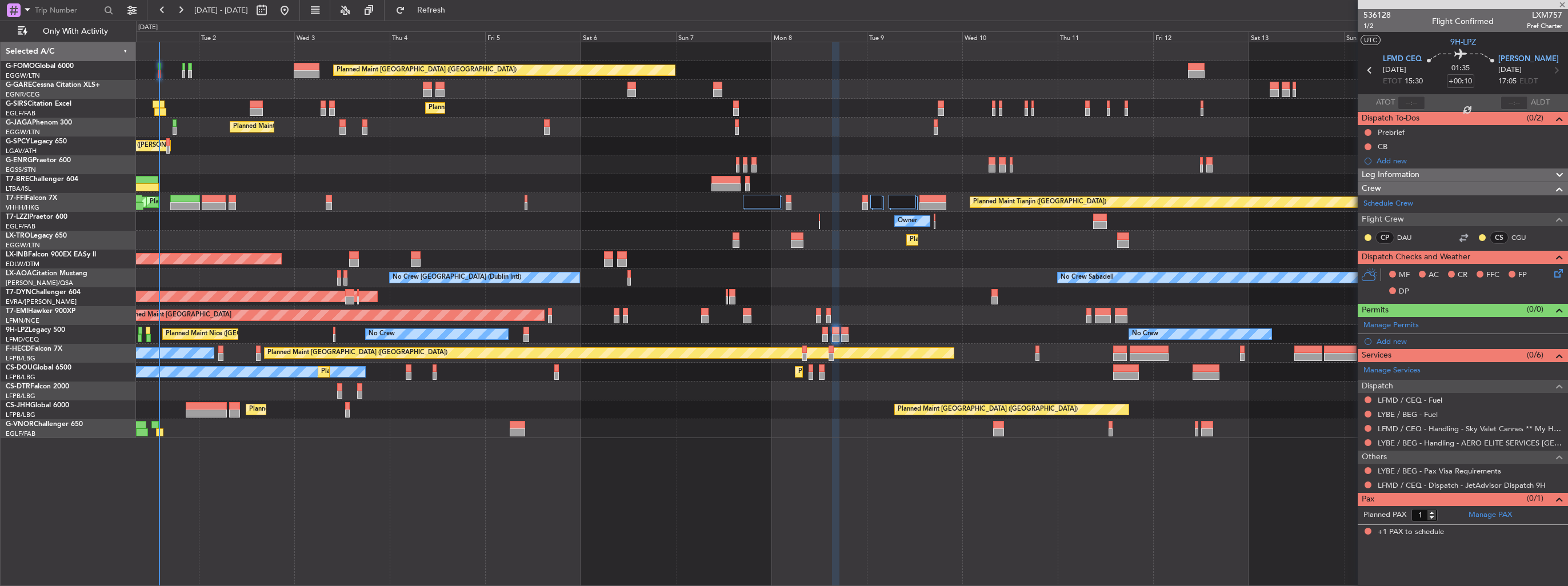
type input "+00:05"
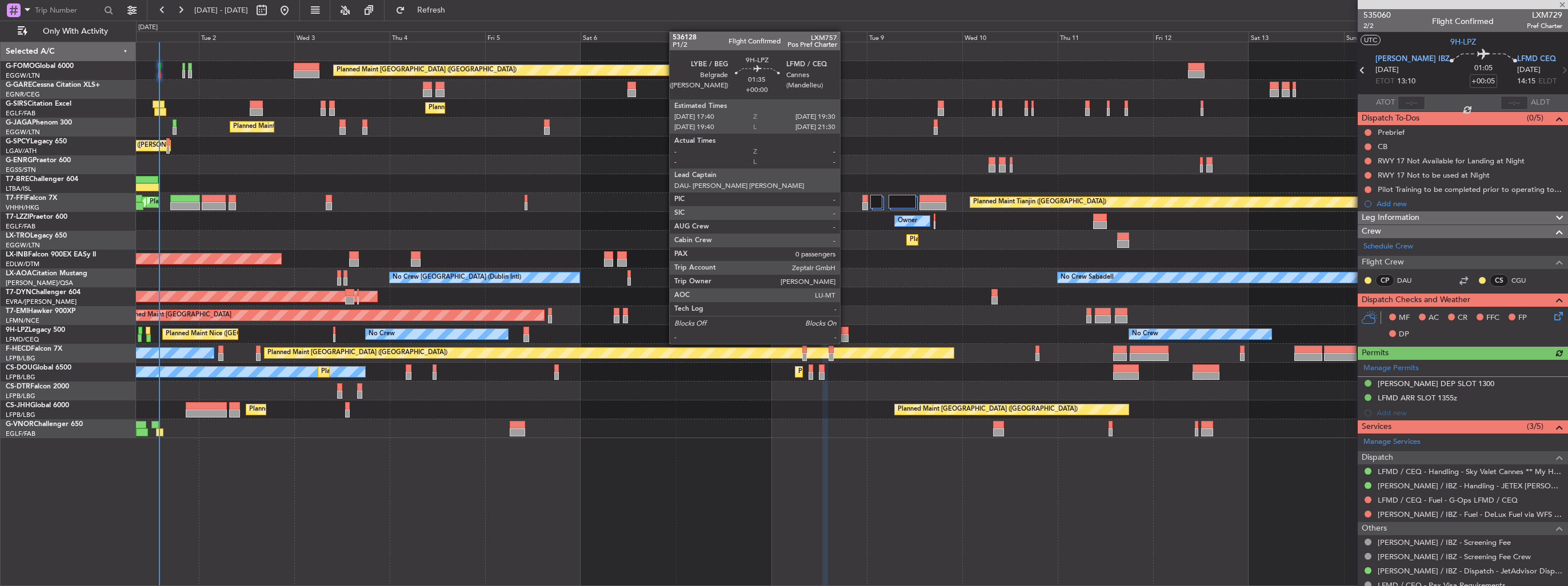
click at [845, 332] on div at bounding box center [845, 330] width 7 height 8
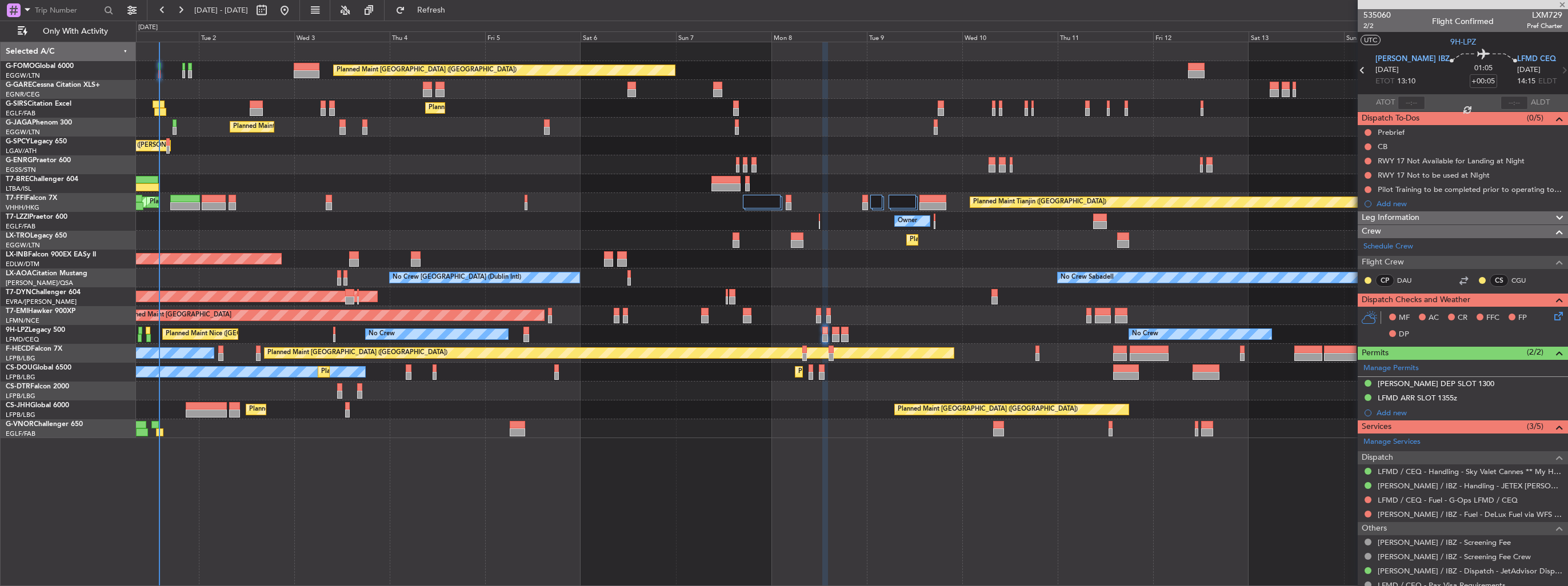
type input "0"
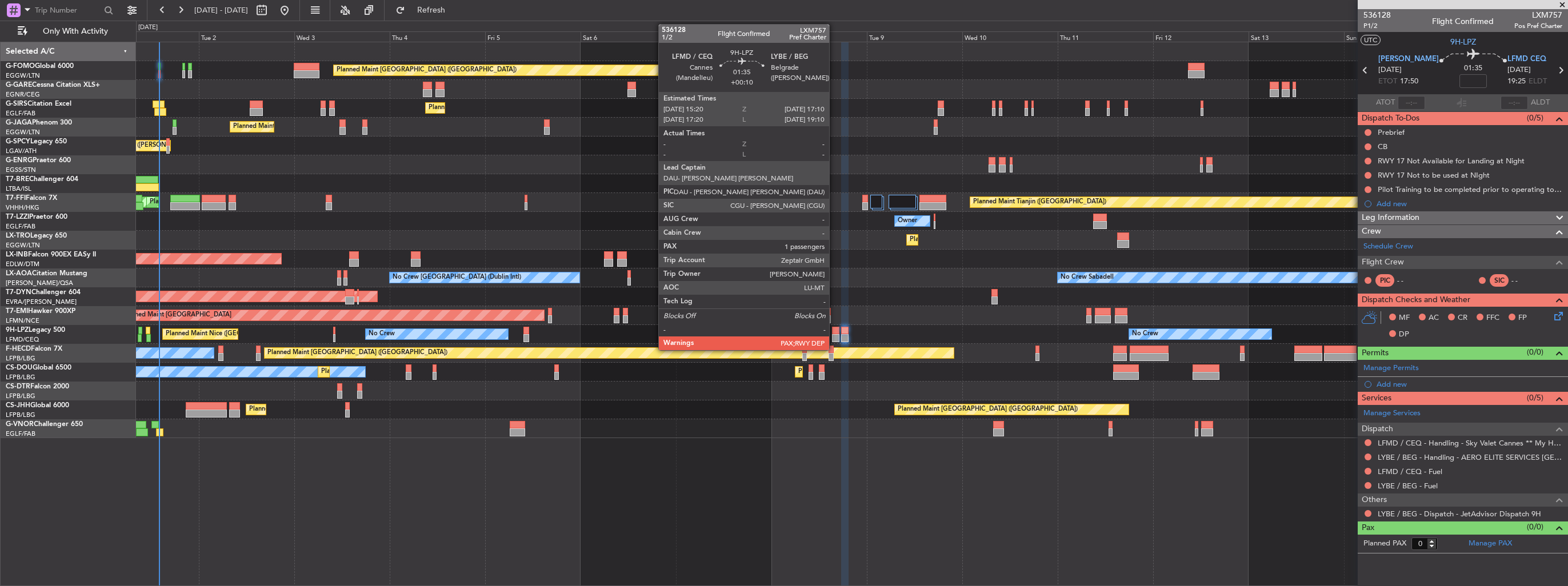
click at [834, 335] on div at bounding box center [835, 338] width 7 height 8
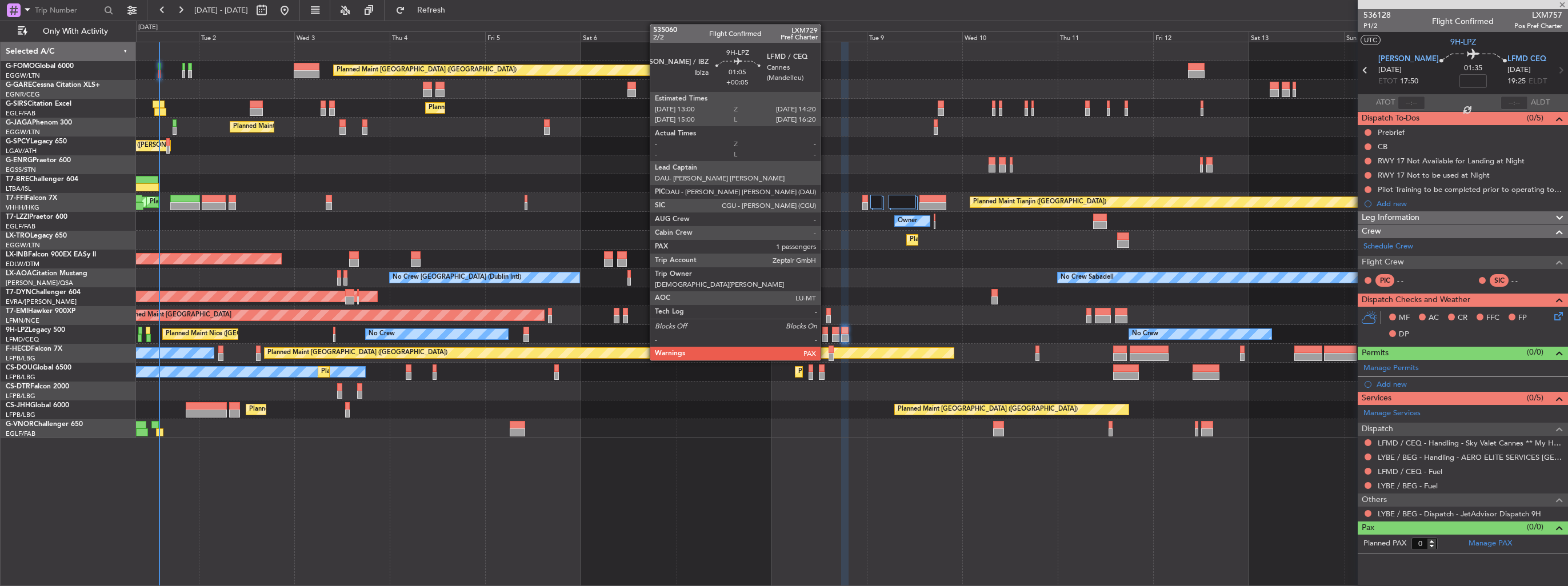
type input "+00:10"
type input "1"
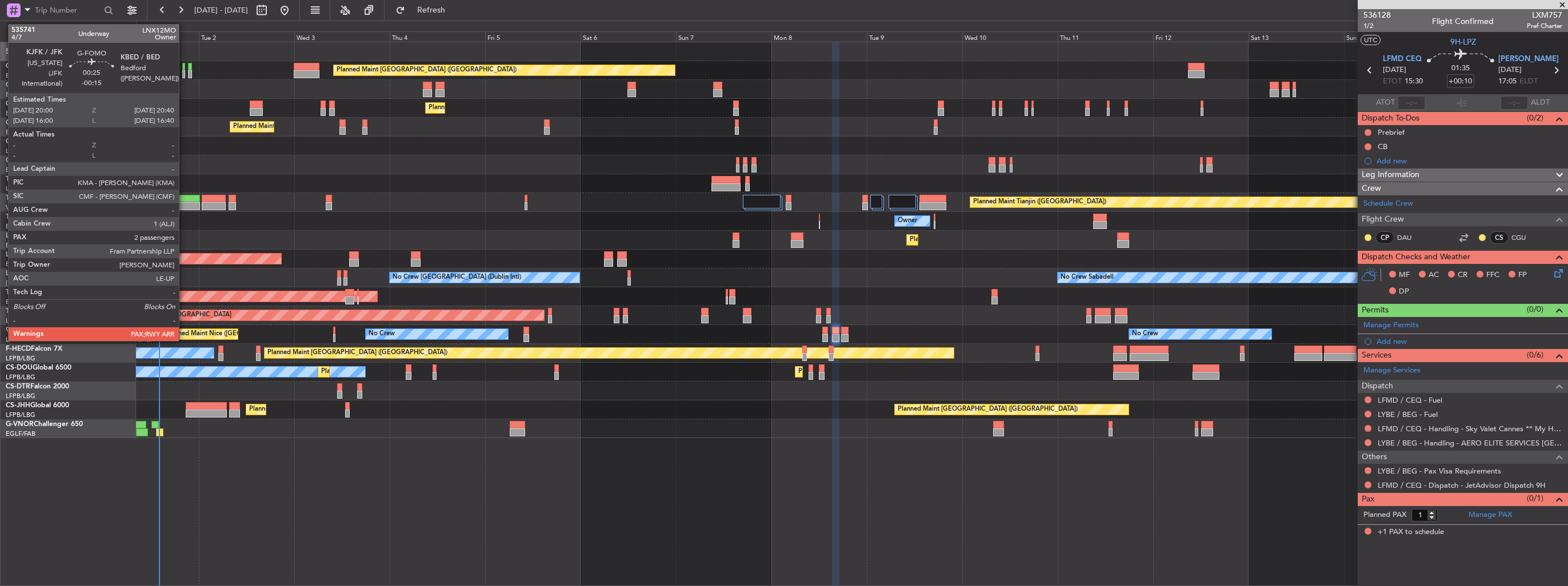
click at [184, 72] on div at bounding box center [183, 74] width 3 height 8
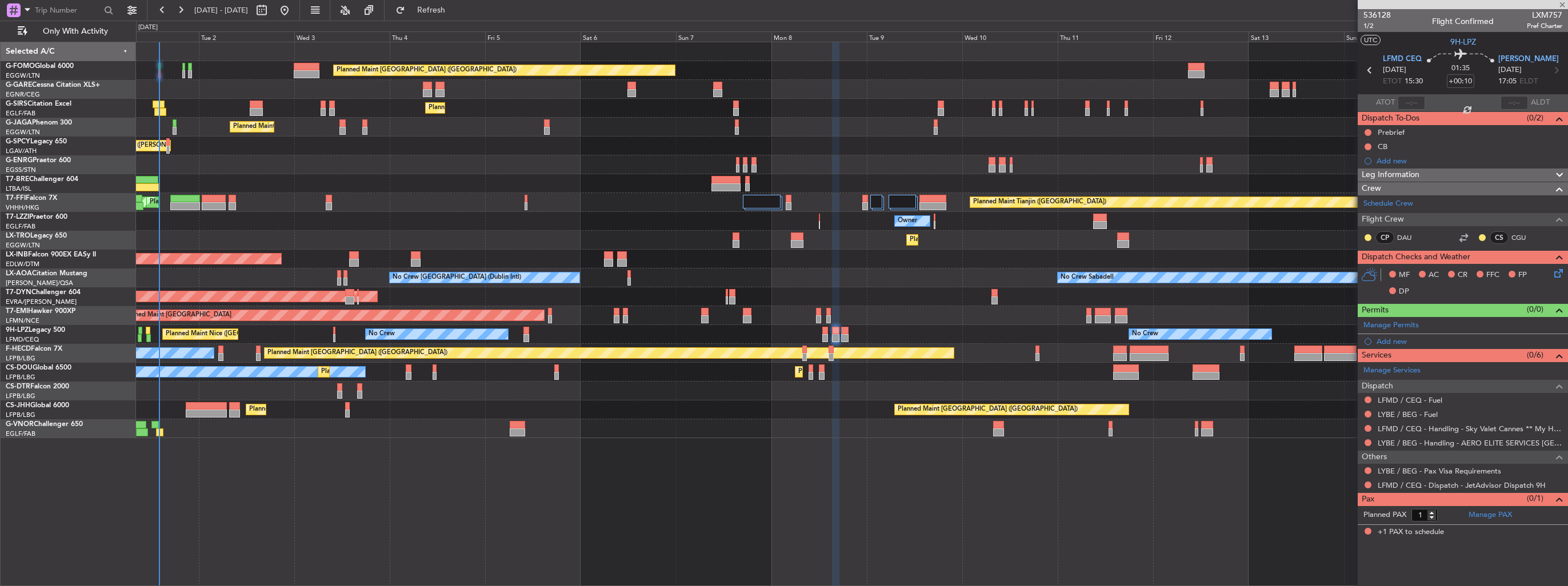
type input "-00:15"
type input "2"
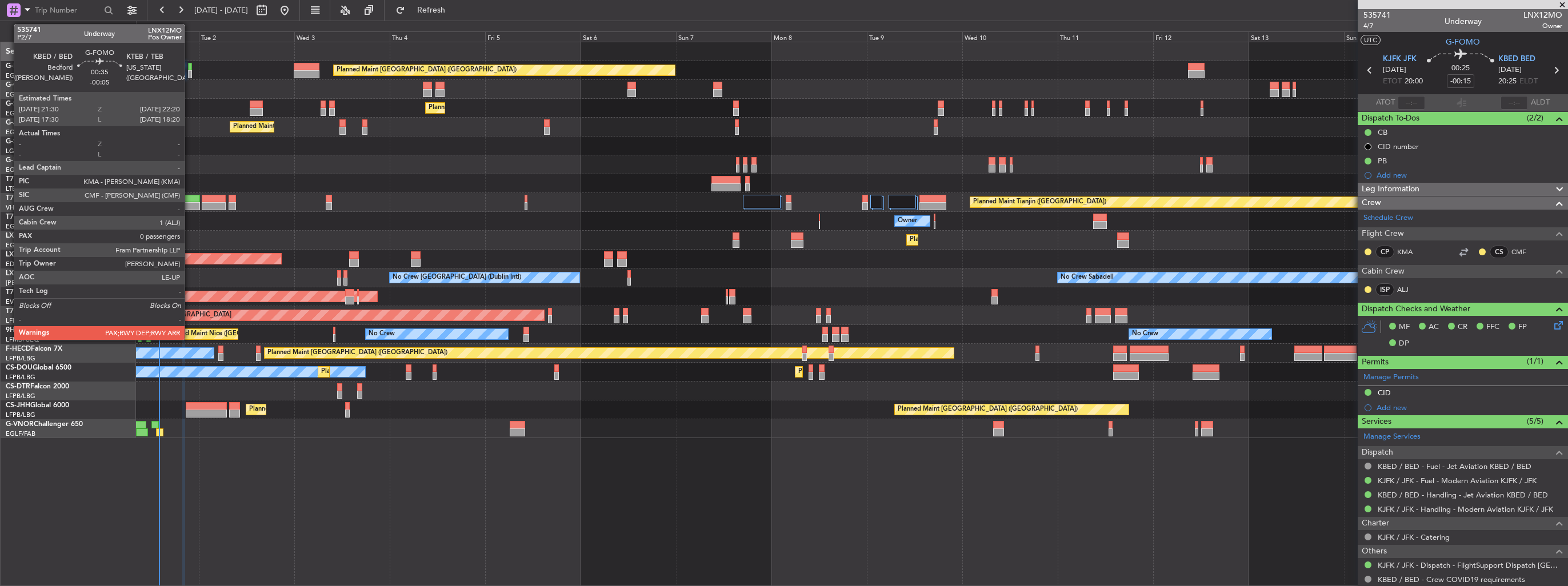
click at [190, 75] on div at bounding box center [190, 74] width 4 height 8
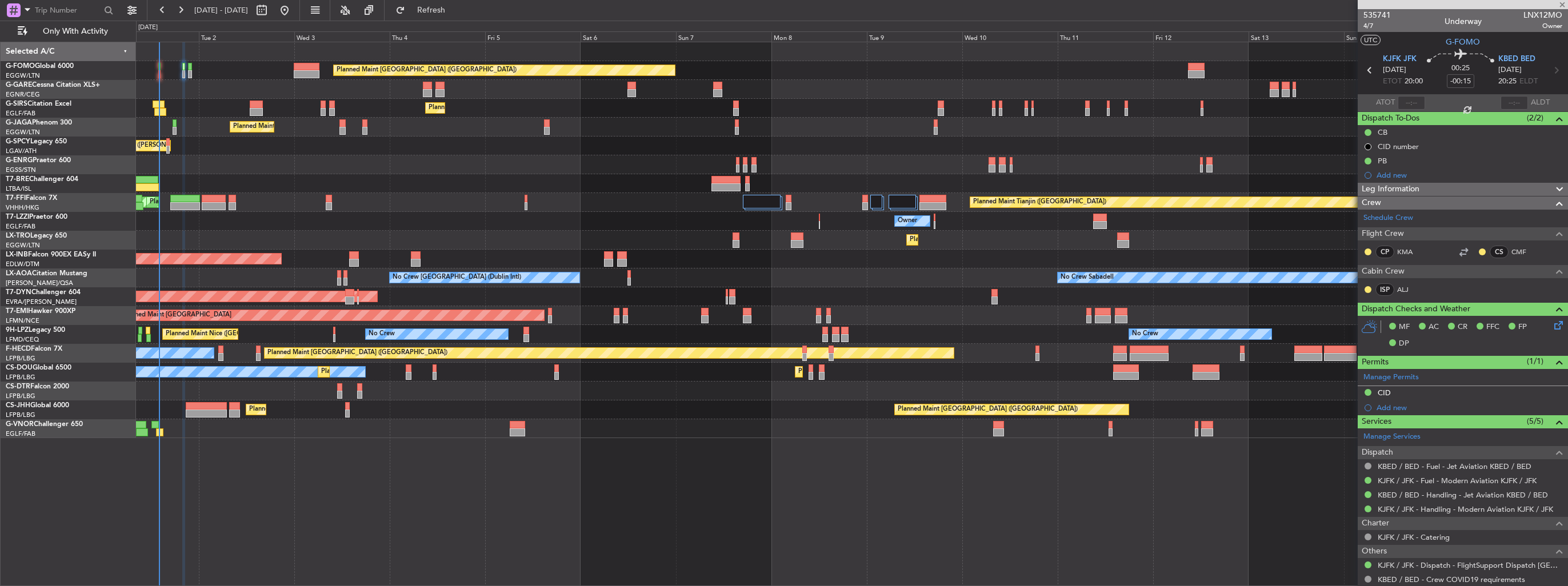
type input "-00:05"
type input "0"
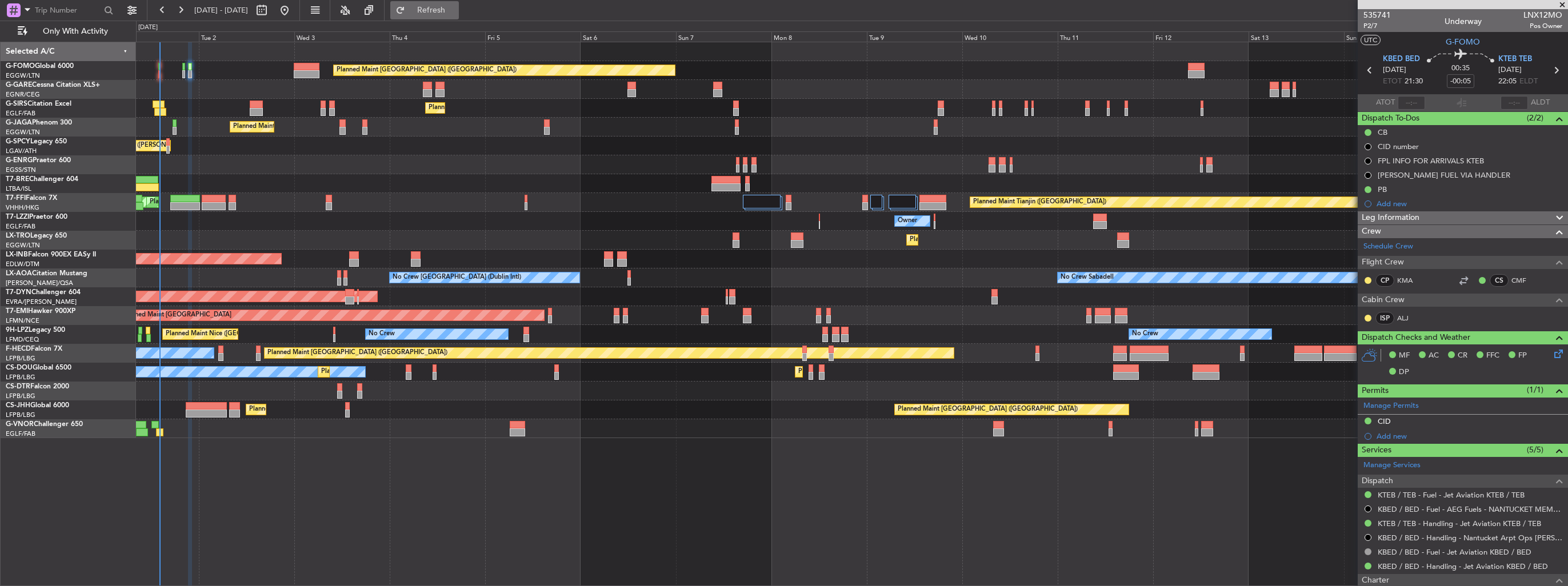
click at [439, 13] on button "Refresh" at bounding box center [424, 10] width 68 height 18
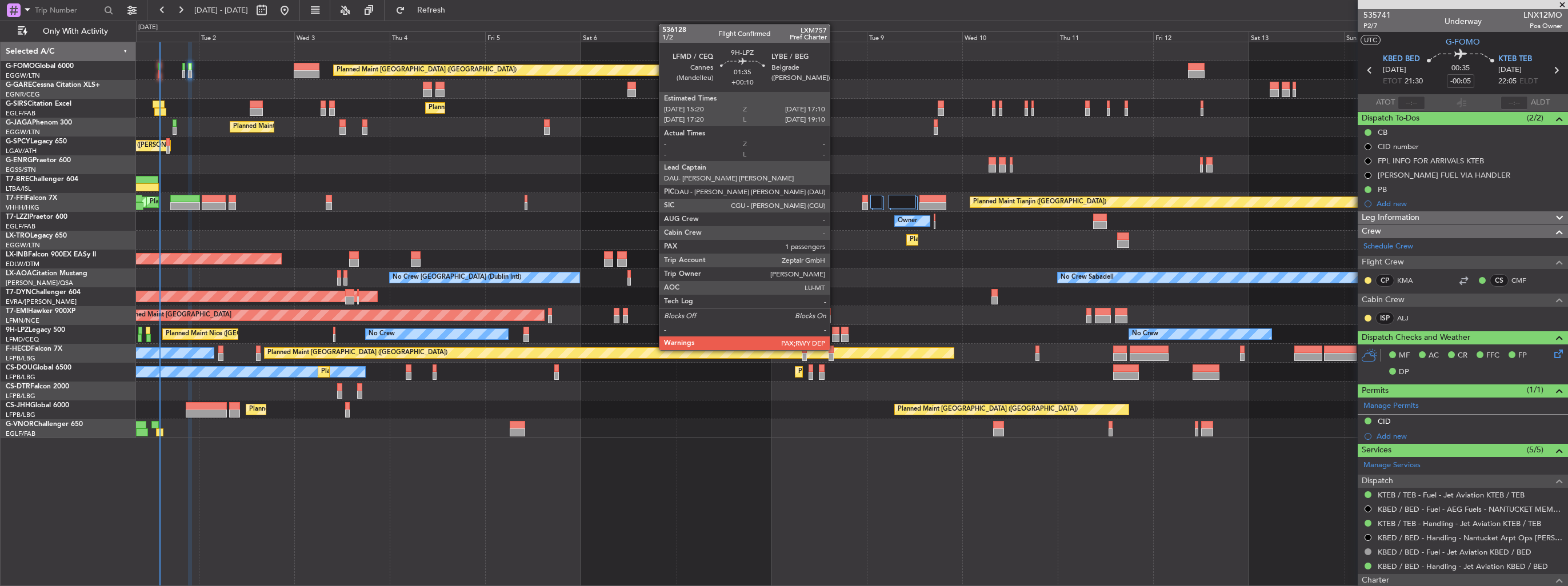
click at [835, 332] on div at bounding box center [835, 330] width 7 height 8
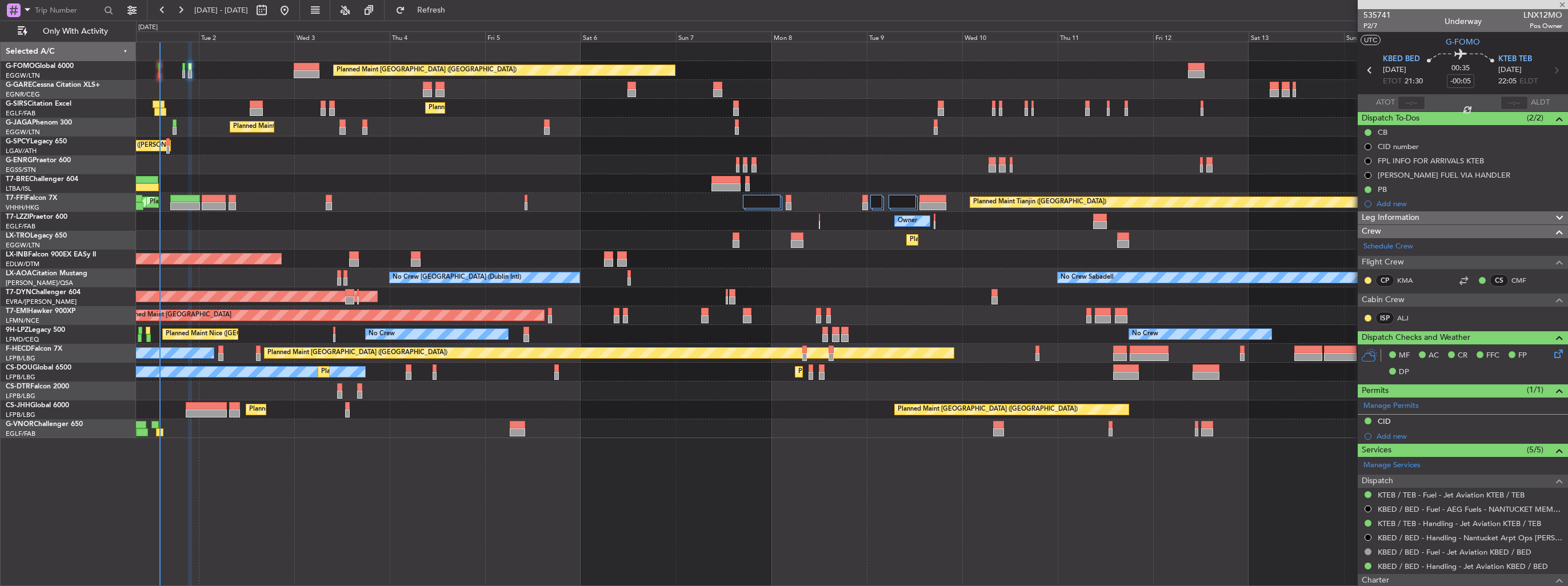
type input "+00:10"
type input "1"
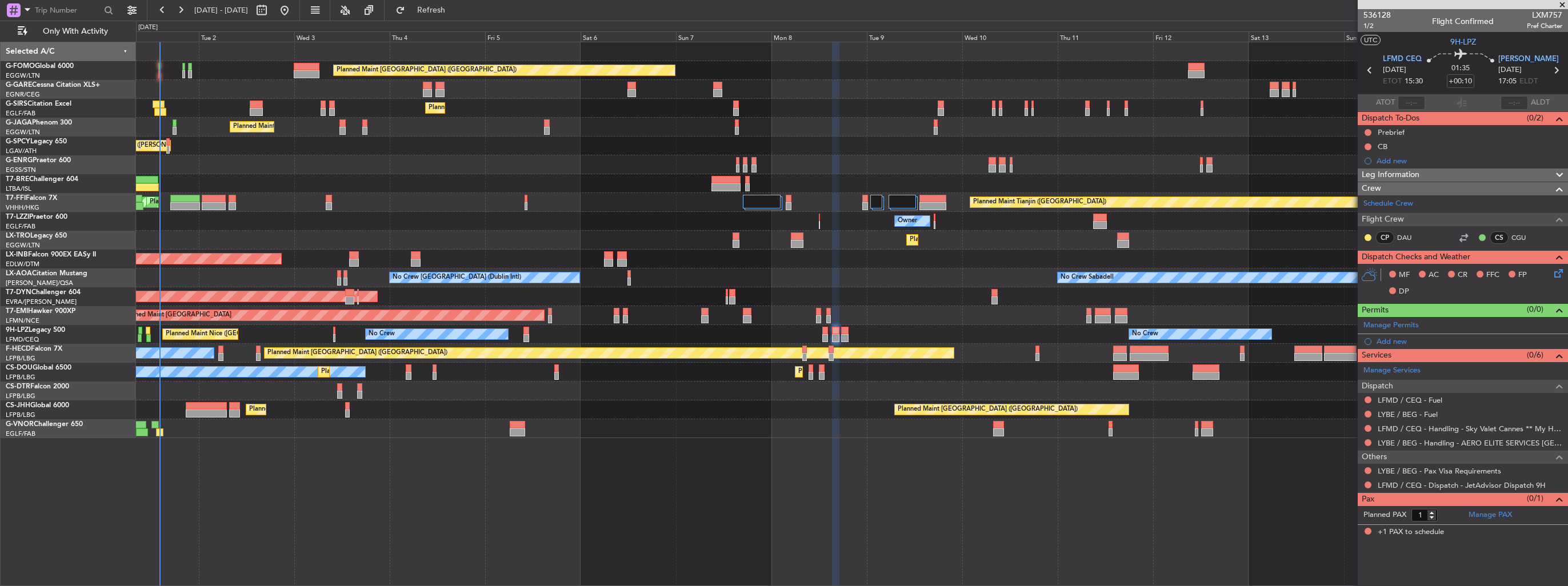
click at [1547, 10] on span "LXM757" at bounding box center [1544, 15] width 35 height 12
copy span "LXM757"
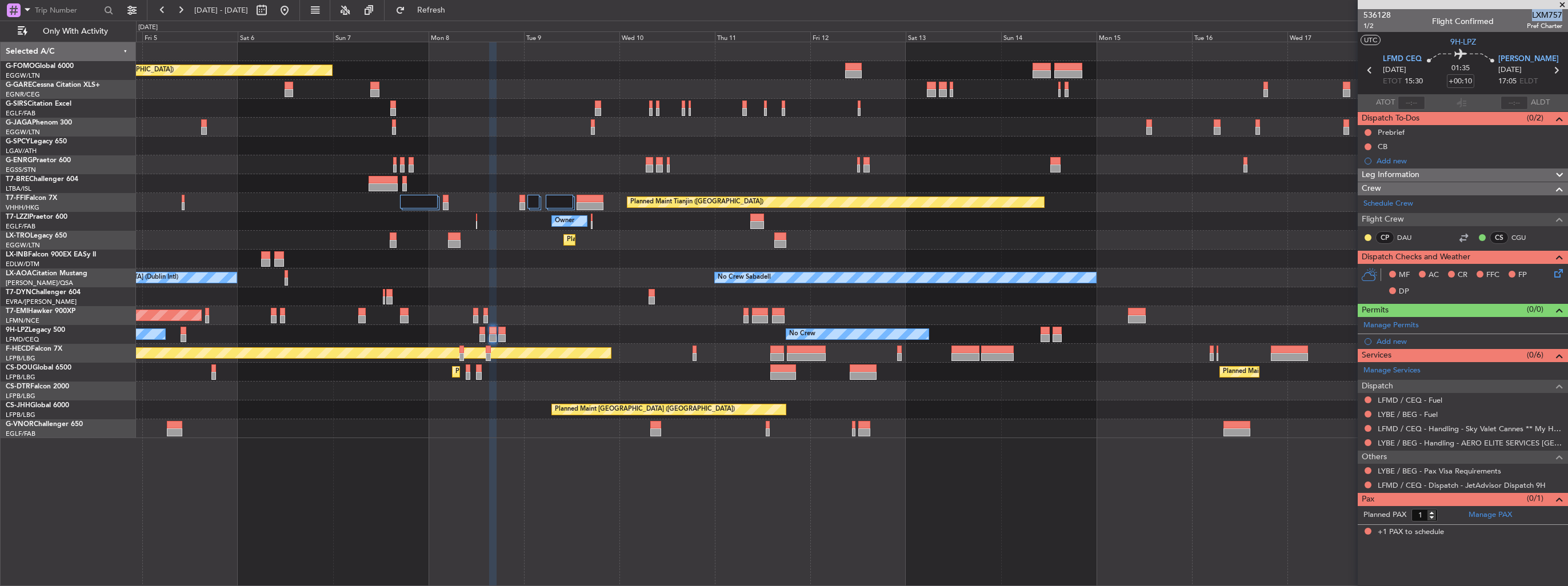
click at [674, 279] on div "Planned Maint [GEOGRAPHIC_DATA] ([GEOGRAPHIC_DATA]) Planned Maint [GEOGRAPHIC_D…" at bounding box center [851, 240] width 1431 height 395
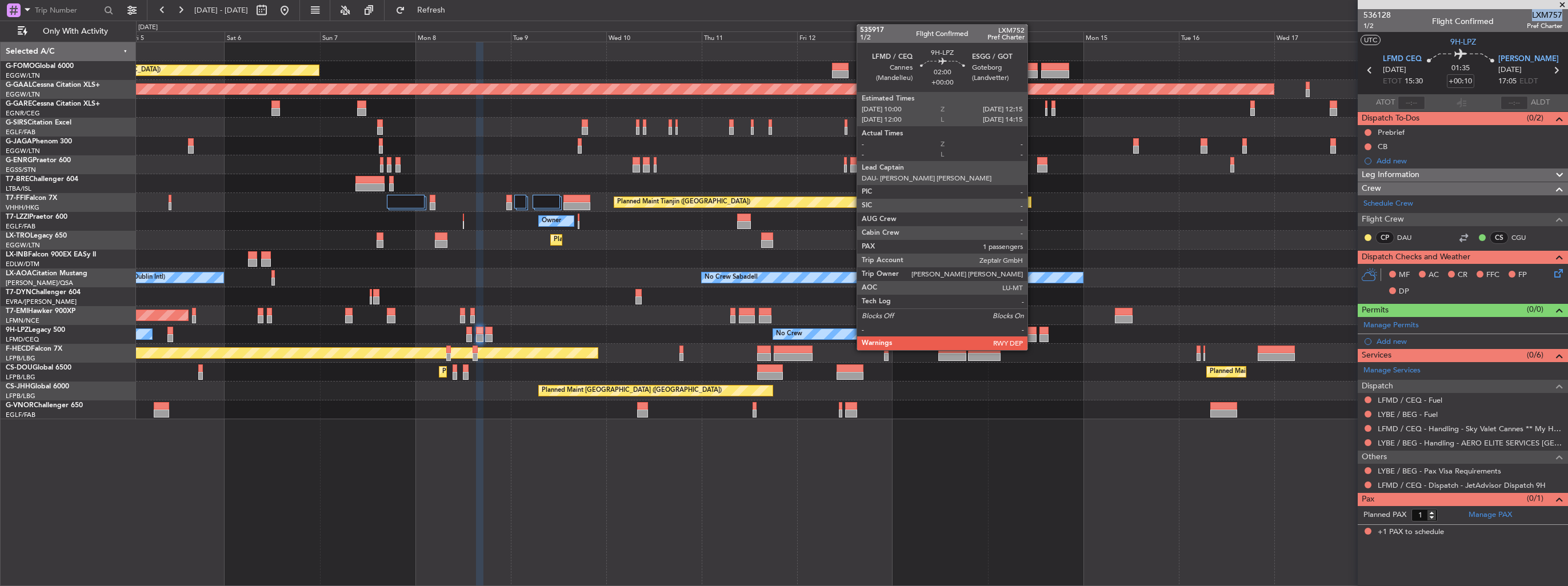
click at [1032, 335] on div at bounding box center [1032, 338] width 9 height 8
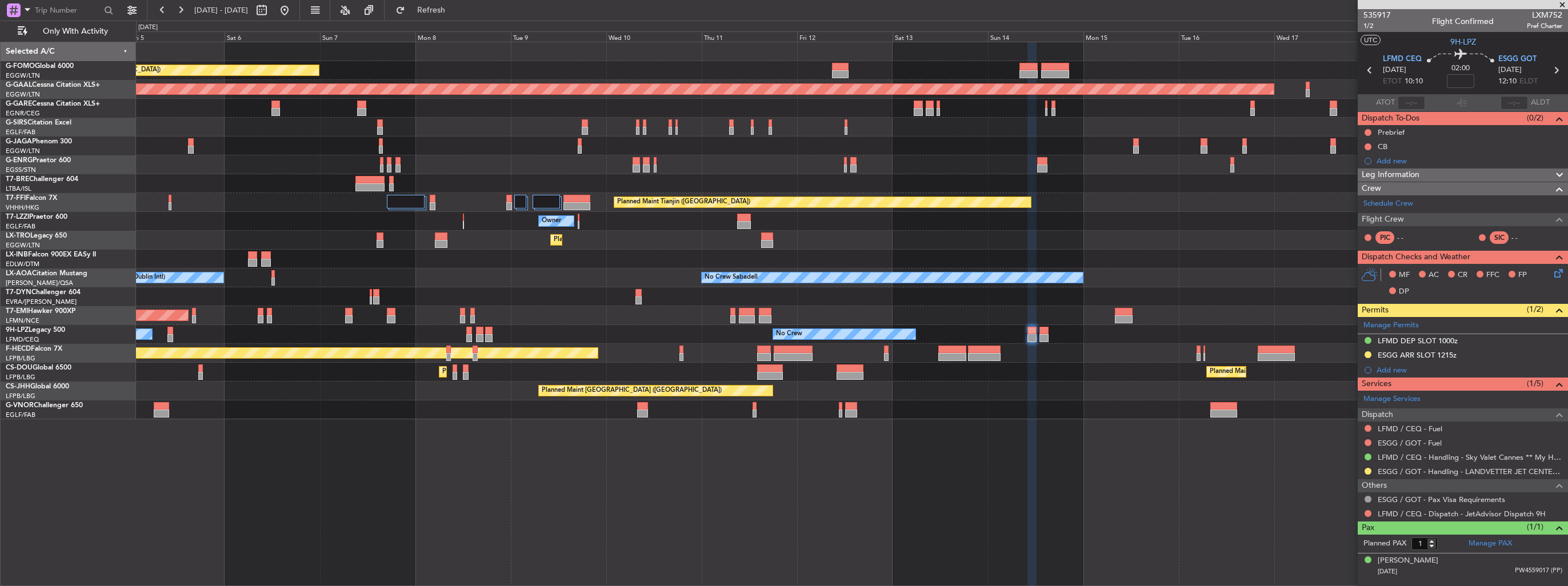
click at [1550, 17] on span "LXM752" at bounding box center [1544, 15] width 35 height 12
copy span "LXM752"
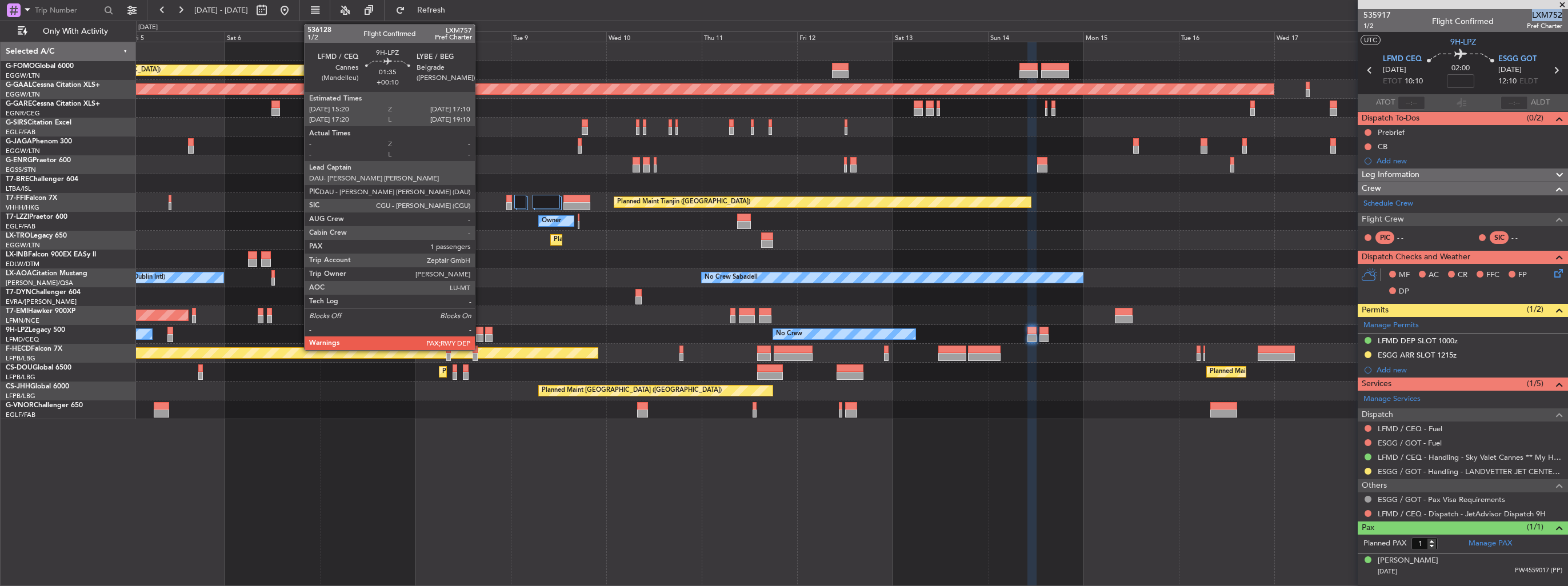
click at [480, 331] on div at bounding box center [479, 330] width 7 height 8
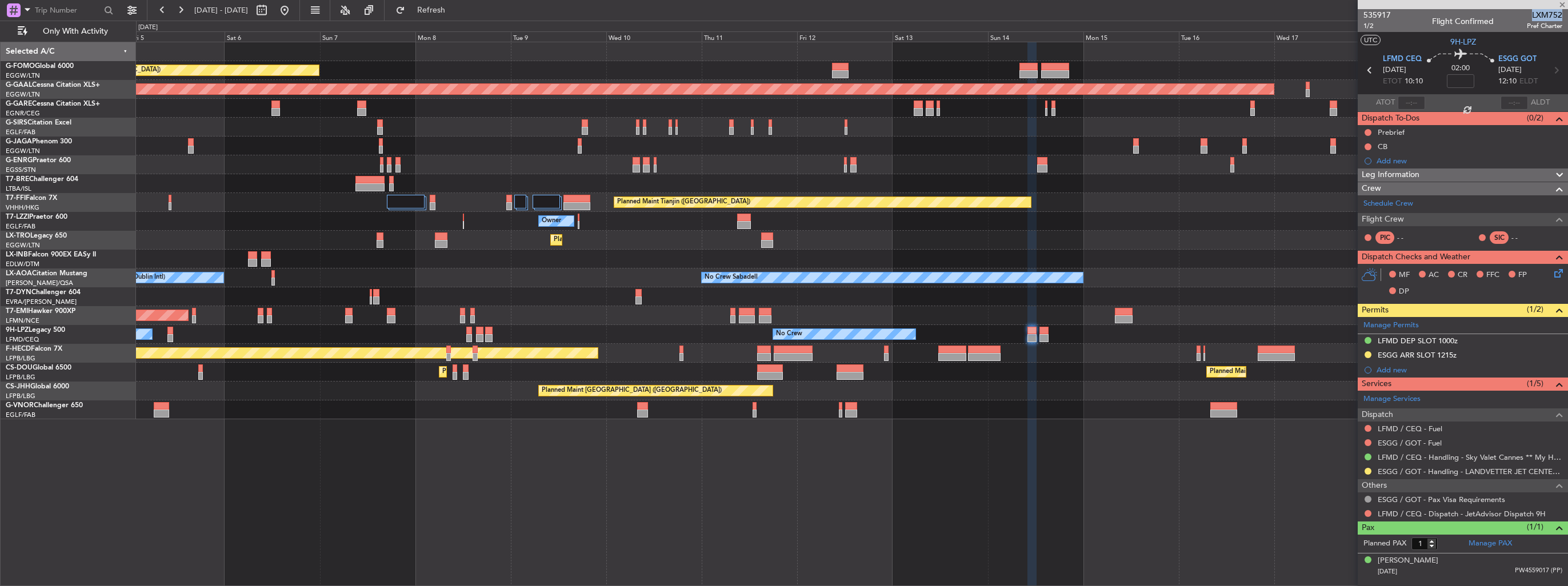
type input "+00:10"
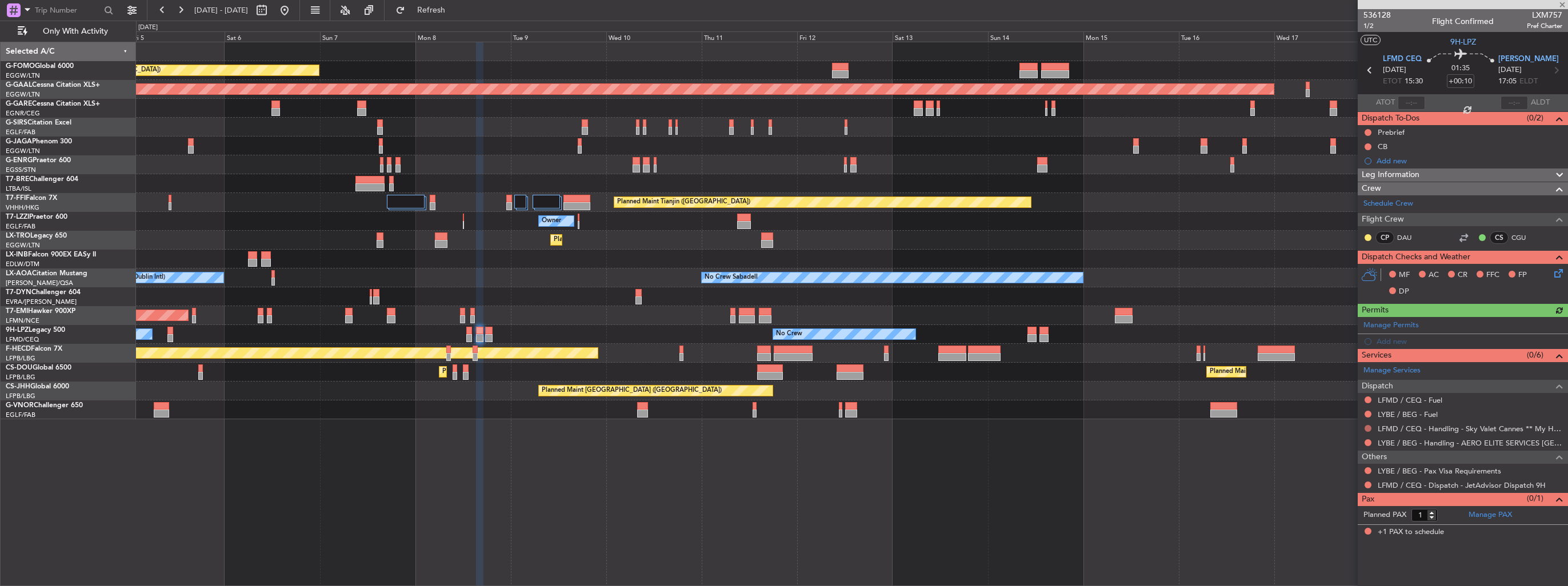
click at [1367, 427] on button at bounding box center [1367, 428] width 7 height 7
click at [1337, 493] on span "Requested" at bounding box center [1336, 495] width 36 height 12
click at [1389, 340] on div "Add new" at bounding box center [1464, 341] width 176 height 10
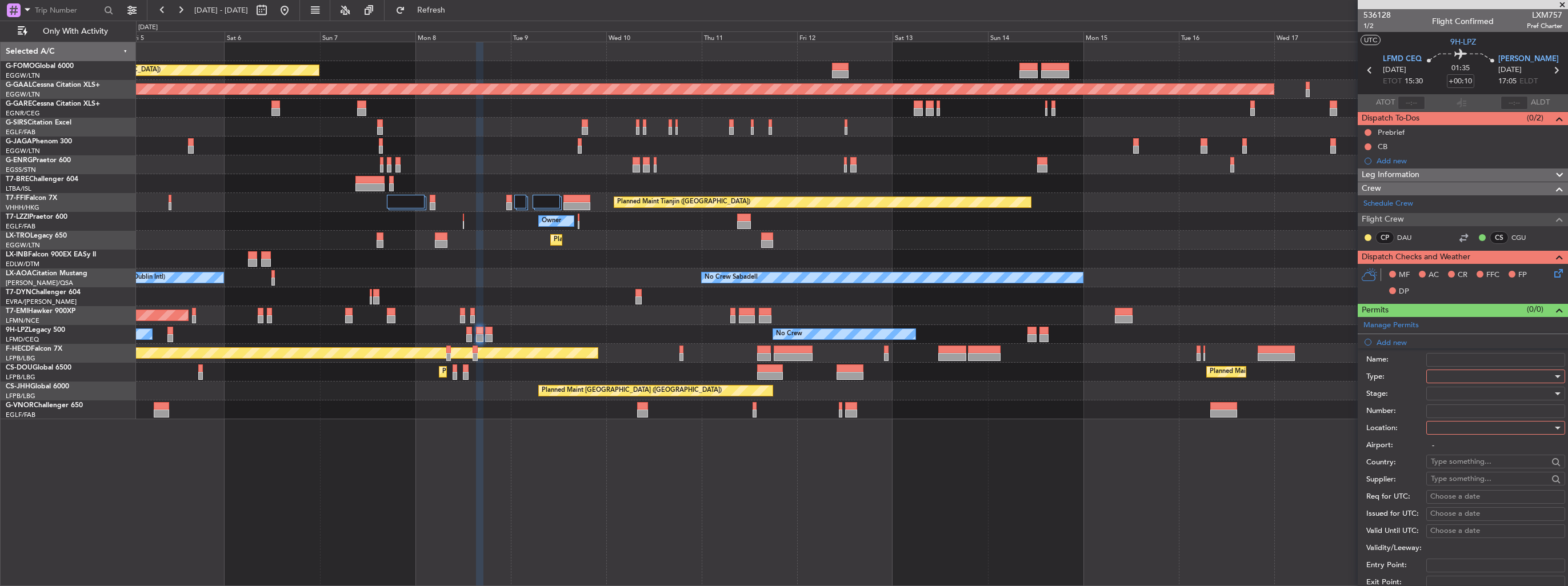
click at [1443, 377] on div at bounding box center [1492, 376] width 122 height 17
click at [1490, 483] on span "Slot" at bounding box center [1491, 484] width 120 height 17
click at [1476, 426] on div at bounding box center [1492, 428] width 122 height 17
click at [1469, 443] on span "Departure" at bounding box center [1491, 450] width 120 height 17
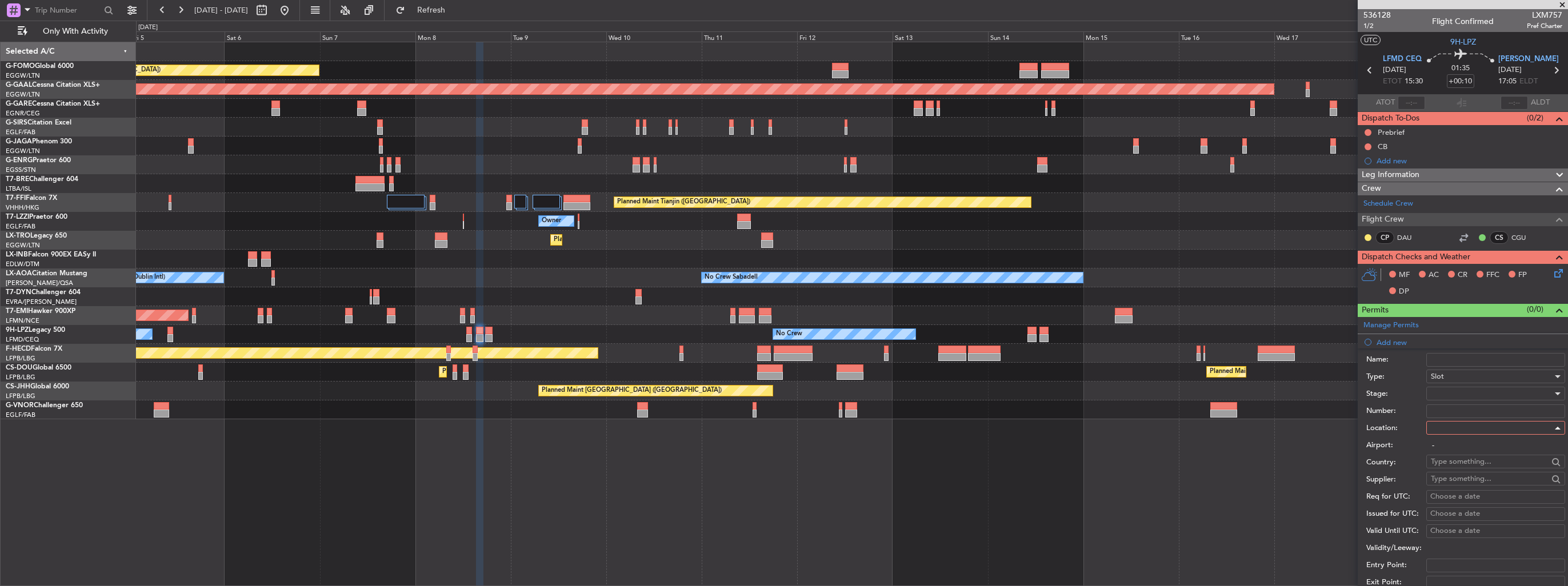
type input "LFMD / CEQ"
click at [1471, 395] on div at bounding box center [1492, 394] width 122 height 17
click at [1469, 470] on span "Requested" at bounding box center [1491, 467] width 120 height 17
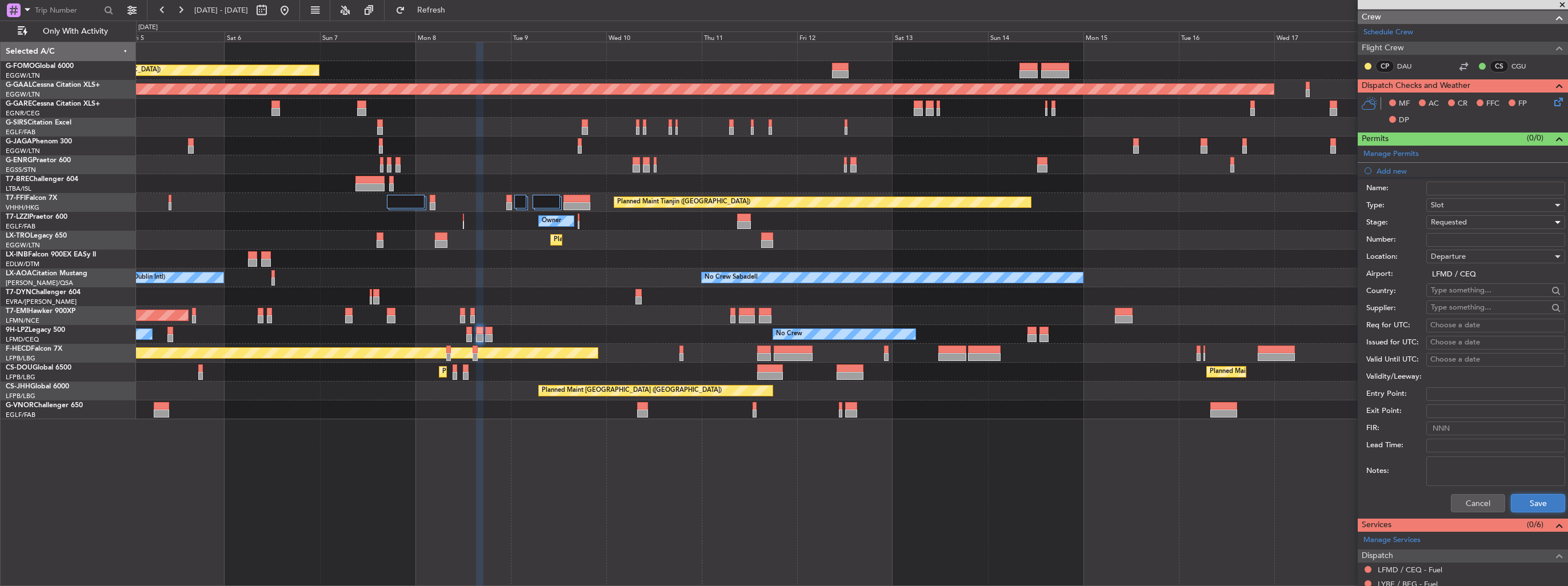
click at [1514, 500] on button "Save" at bounding box center [1537, 503] width 54 height 18
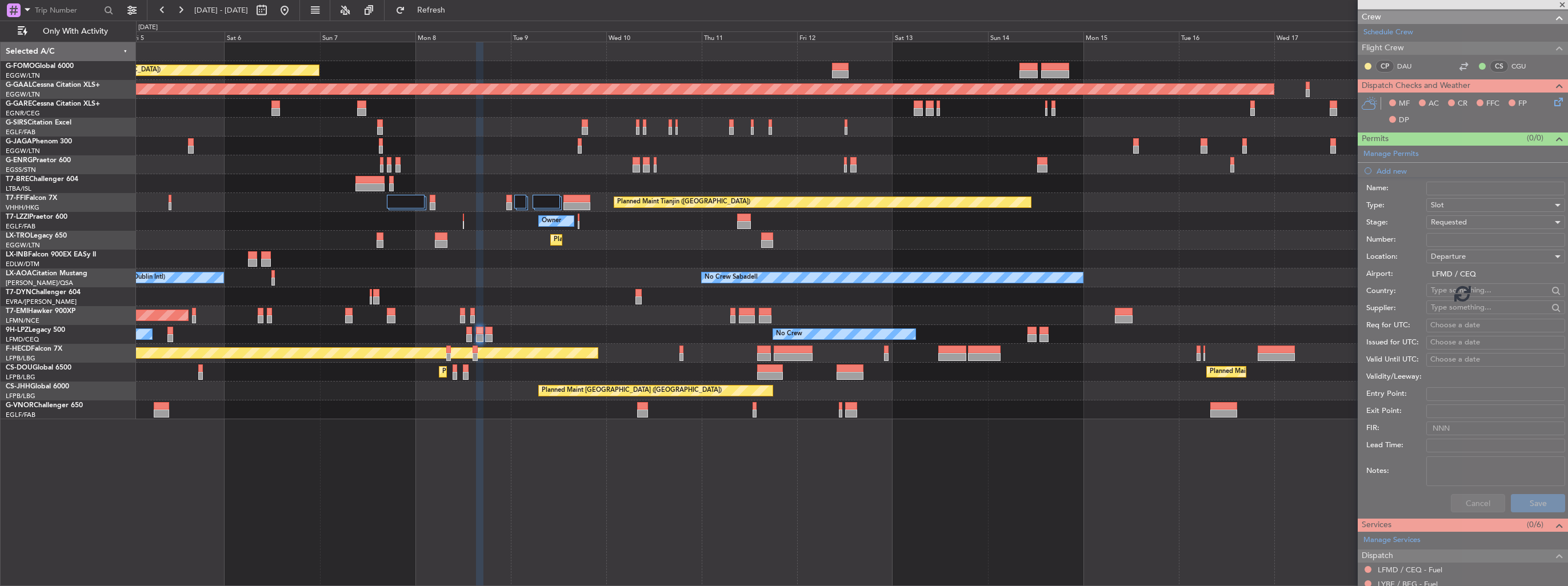
scroll to position [0, 0]
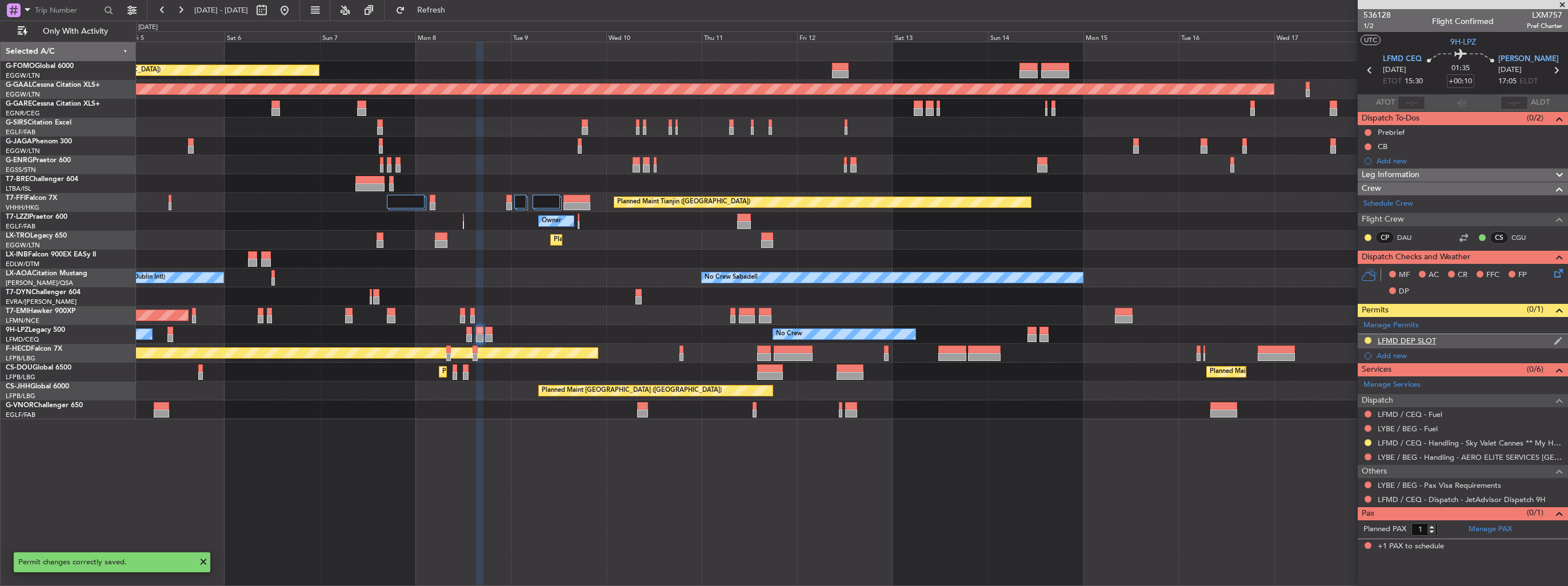
click at [1560, 341] on img at bounding box center [1558, 340] width 9 height 10
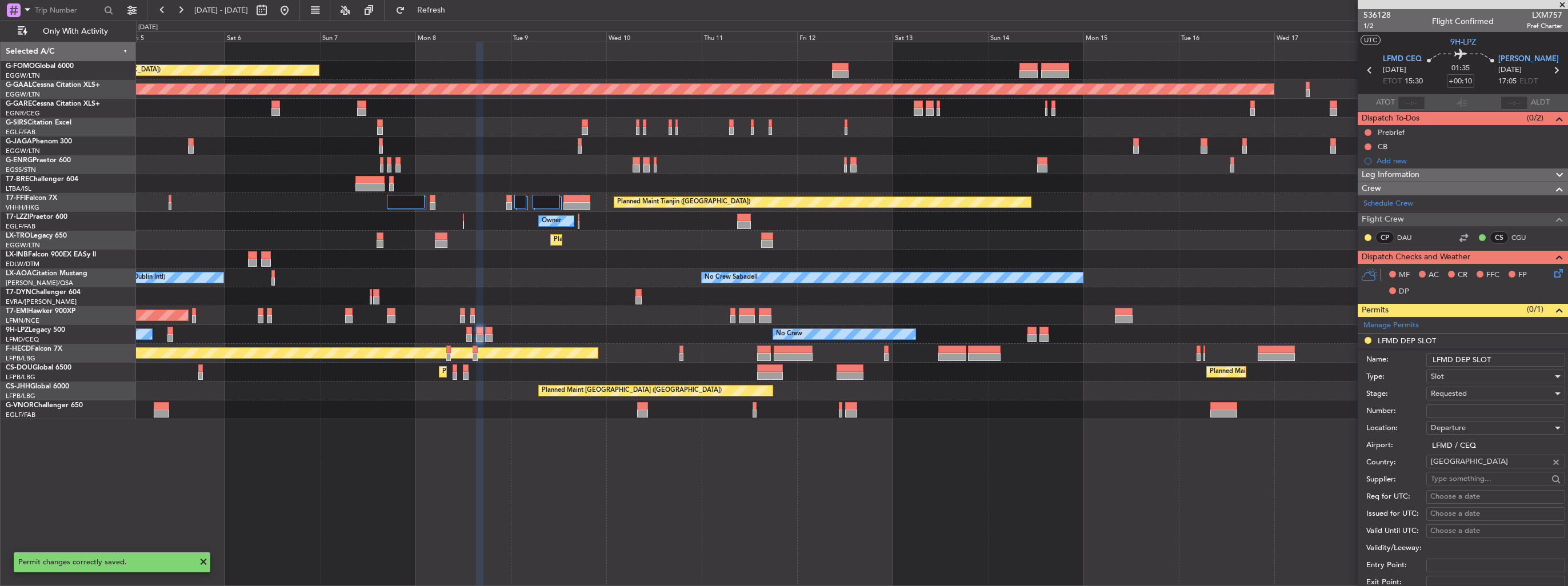
click at [1501, 361] on input "LFMD DEP SLOT" at bounding box center [1495, 359] width 139 height 13
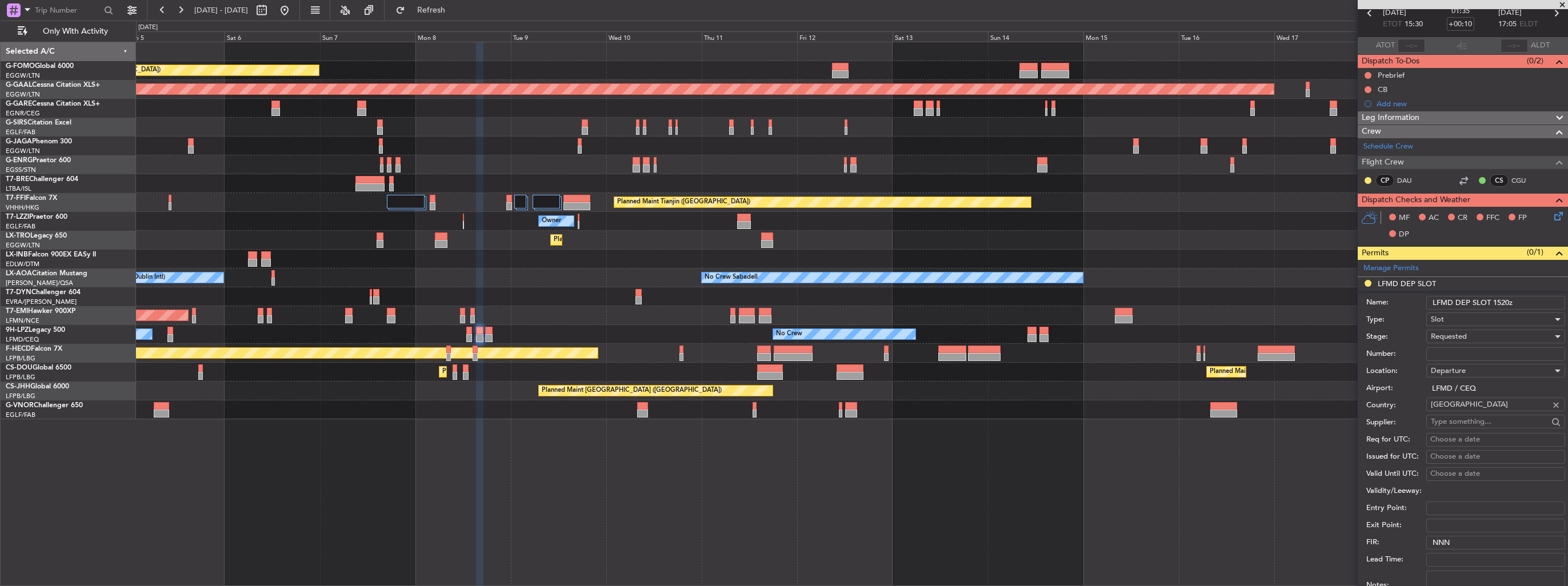
scroll to position [306, 0]
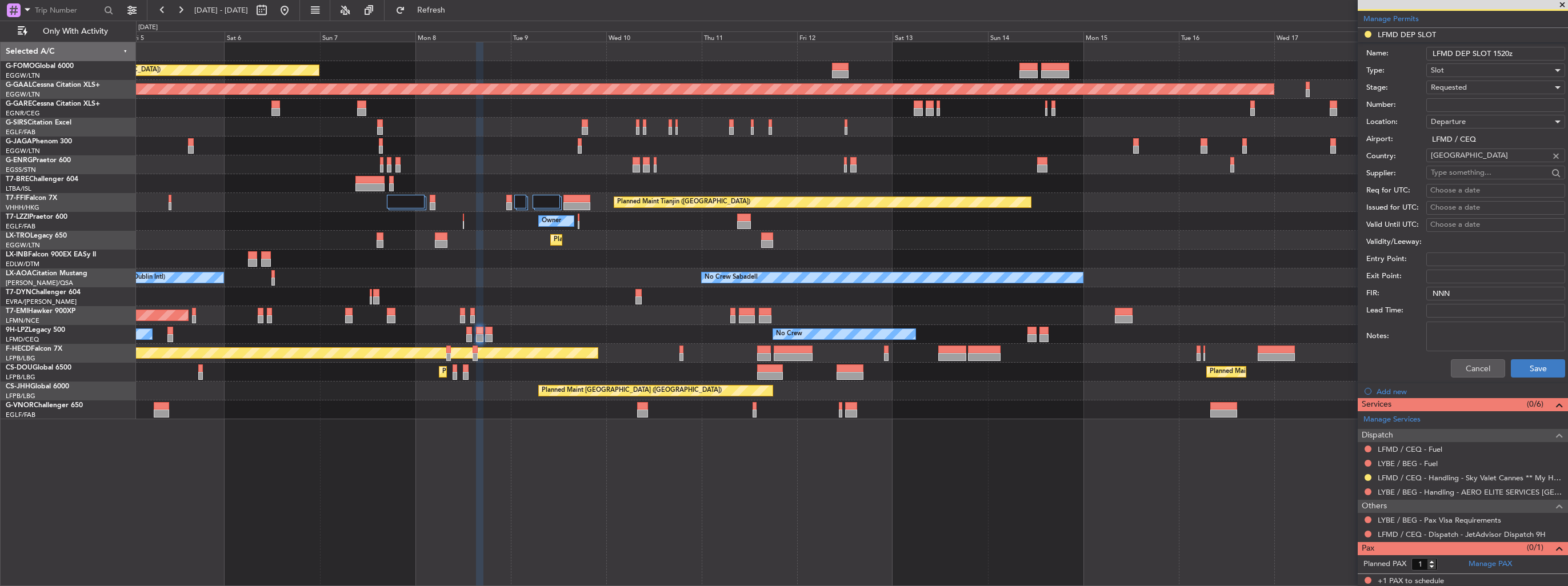
type input "LFMD DEP SLOT 1520z"
click at [1520, 372] on button "Save" at bounding box center [1537, 368] width 54 height 18
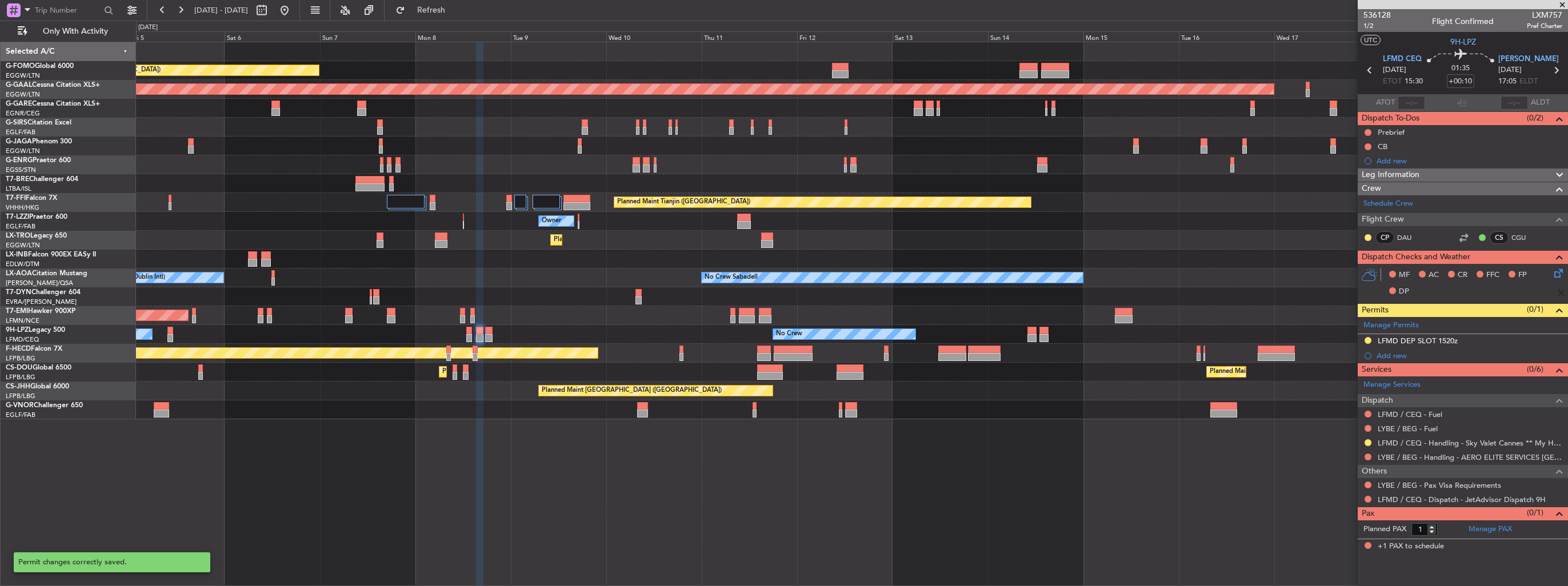
scroll to position [0, 0]
click at [1389, 453] on link "LYBE / BEG - Handling - AERO ELITE SERVICES [GEOGRAPHIC_DATA]" at bounding box center [1470, 457] width 185 height 10
click at [456, 10] on span "Refresh" at bounding box center [431, 10] width 48 height 8
click at [638, 236] on div "Planned Maint [GEOGRAPHIC_DATA] ([GEOGRAPHIC_DATA]) Planned [GEOGRAPHIC_DATA] P…" at bounding box center [851, 230] width 1431 height 377
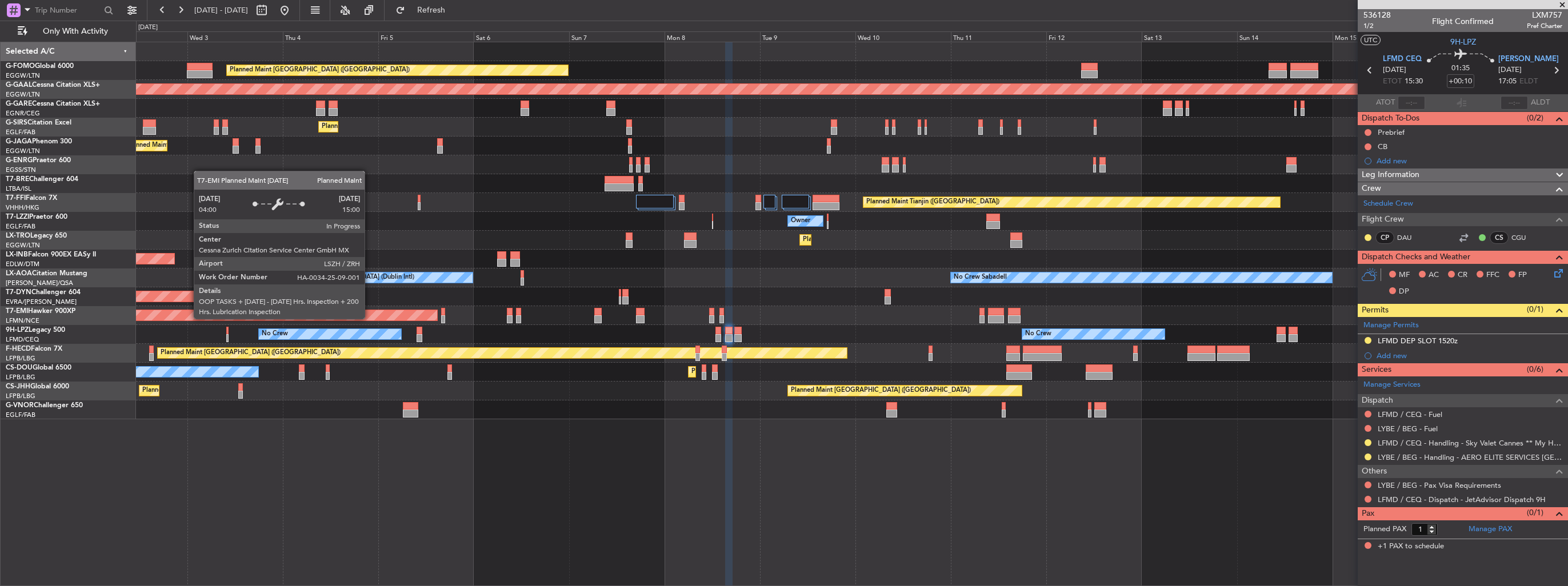
click at [437, 313] on div "Planned Maint [GEOGRAPHIC_DATA]" at bounding box center [225, 315] width 424 height 10
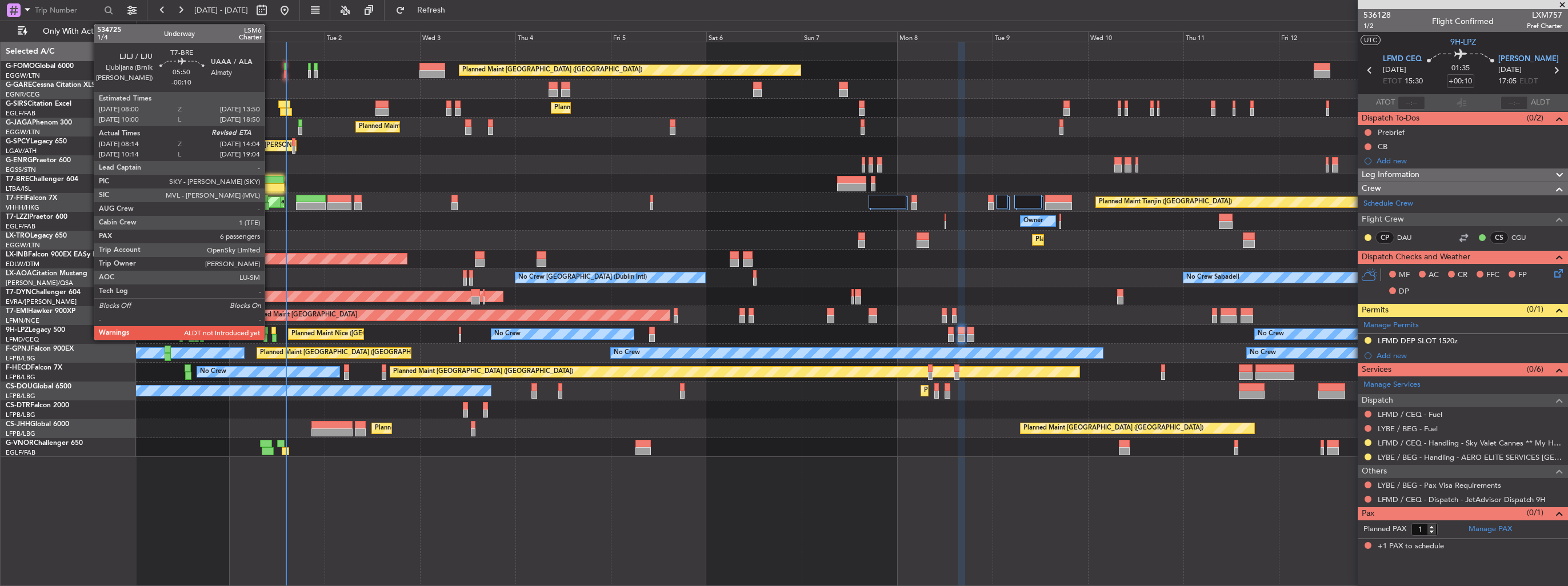
click at [270, 181] on div at bounding box center [272, 180] width 23 height 8
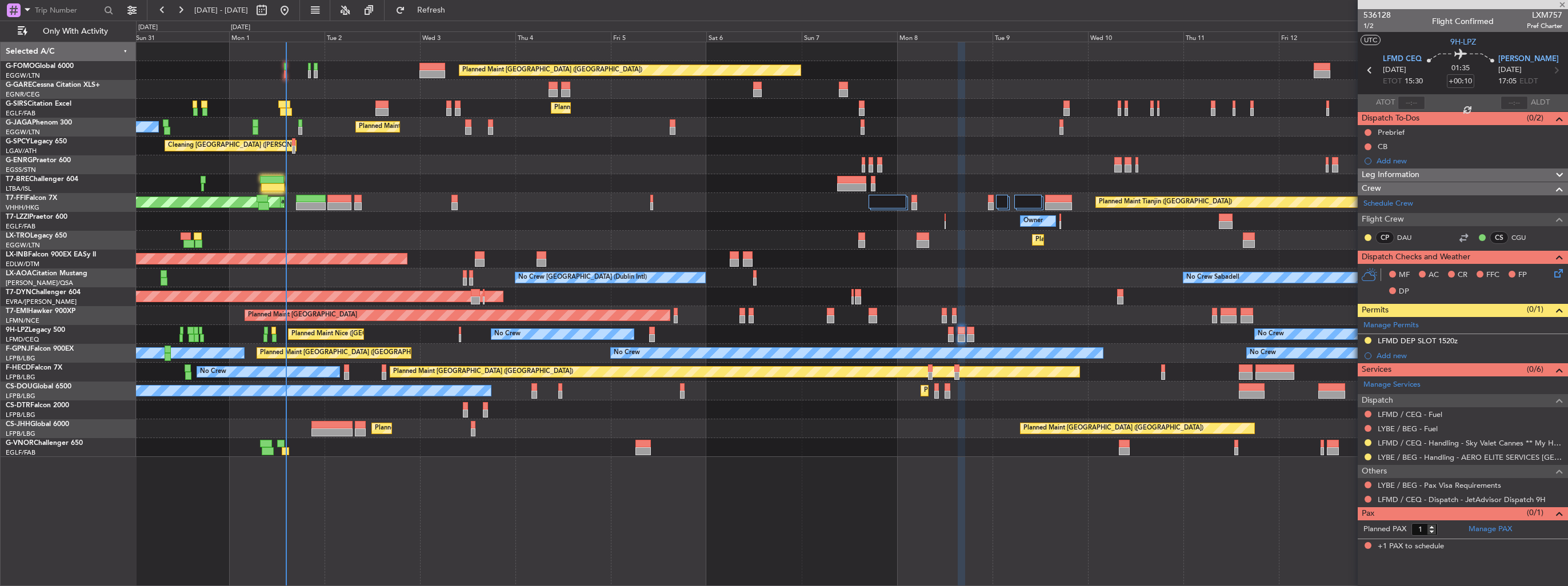
type input "-00:10"
type input "08:14"
type input "6"
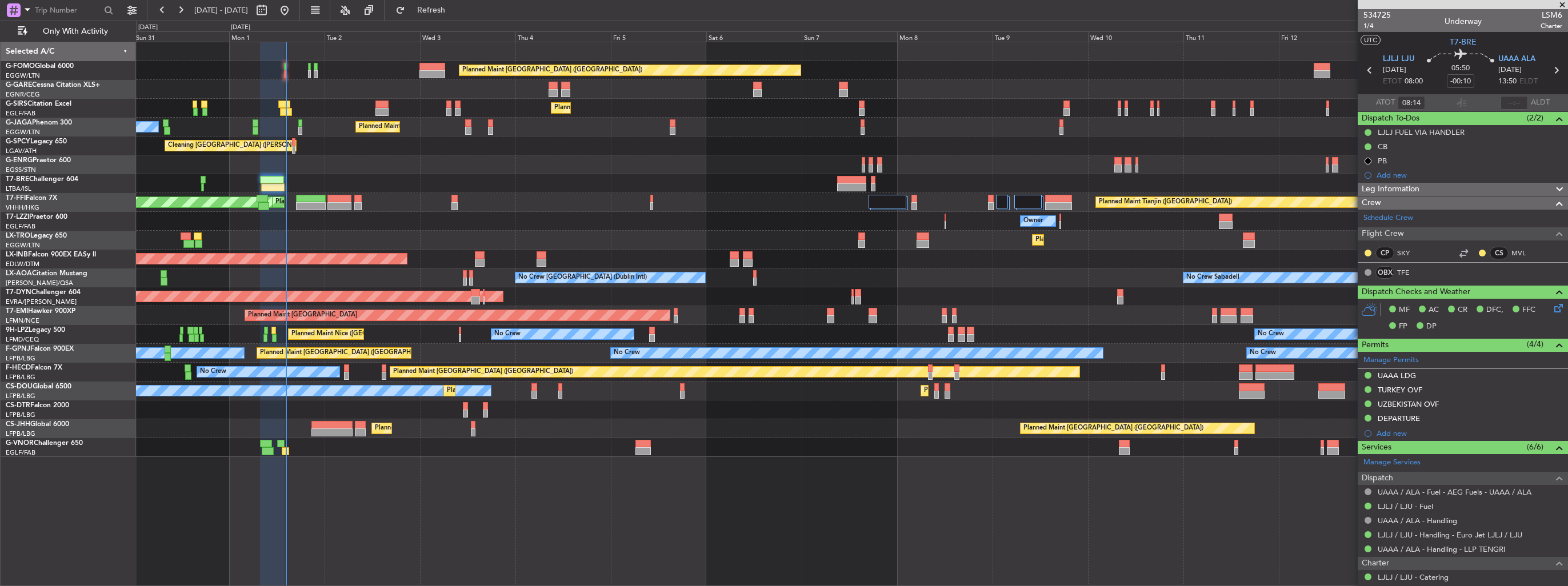
click at [1540, 11] on span "LSM6" at bounding box center [1551, 15] width 22 height 12
copy span "LSM6"
click at [1511, 102] on input "text" at bounding box center [1514, 103] width 28 height 13
type input "14:02"
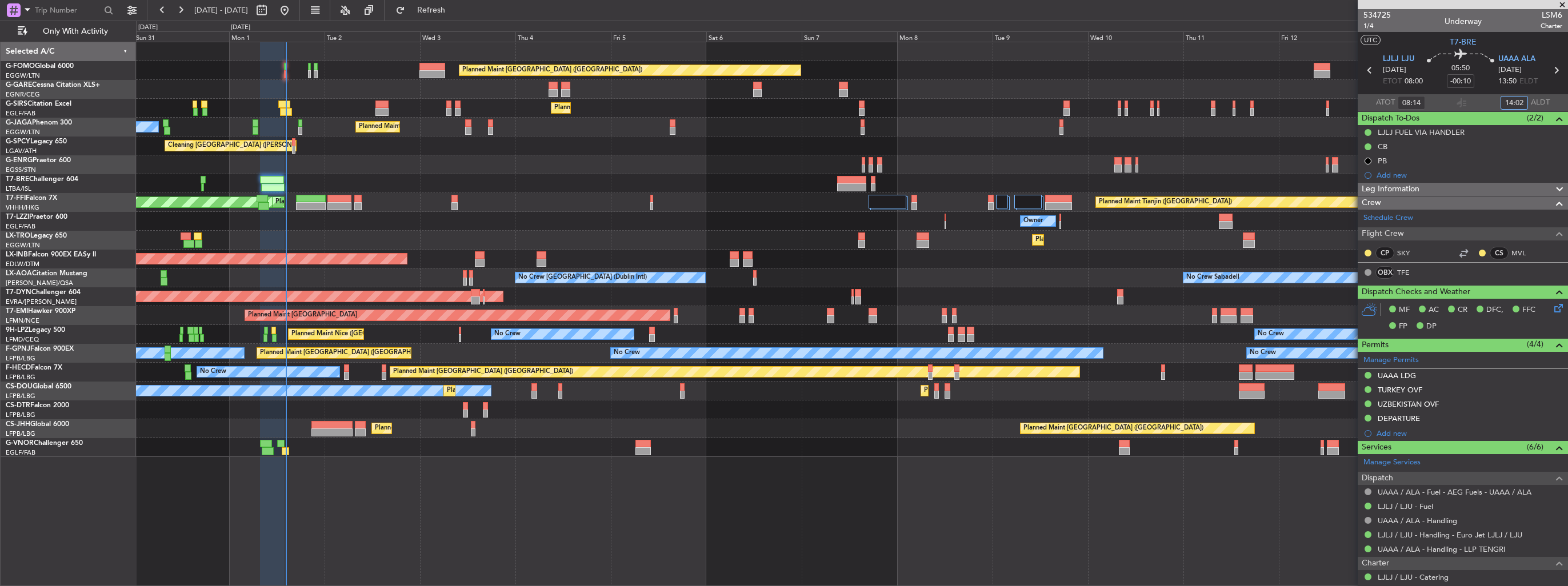
click at [393, 221] on div "Owner Unplanned Maint [GEOGRAPHIC_DATA] ([GEOGRAPHIC_DATA])" at bounding box center [851, 221] width 1431 height 19
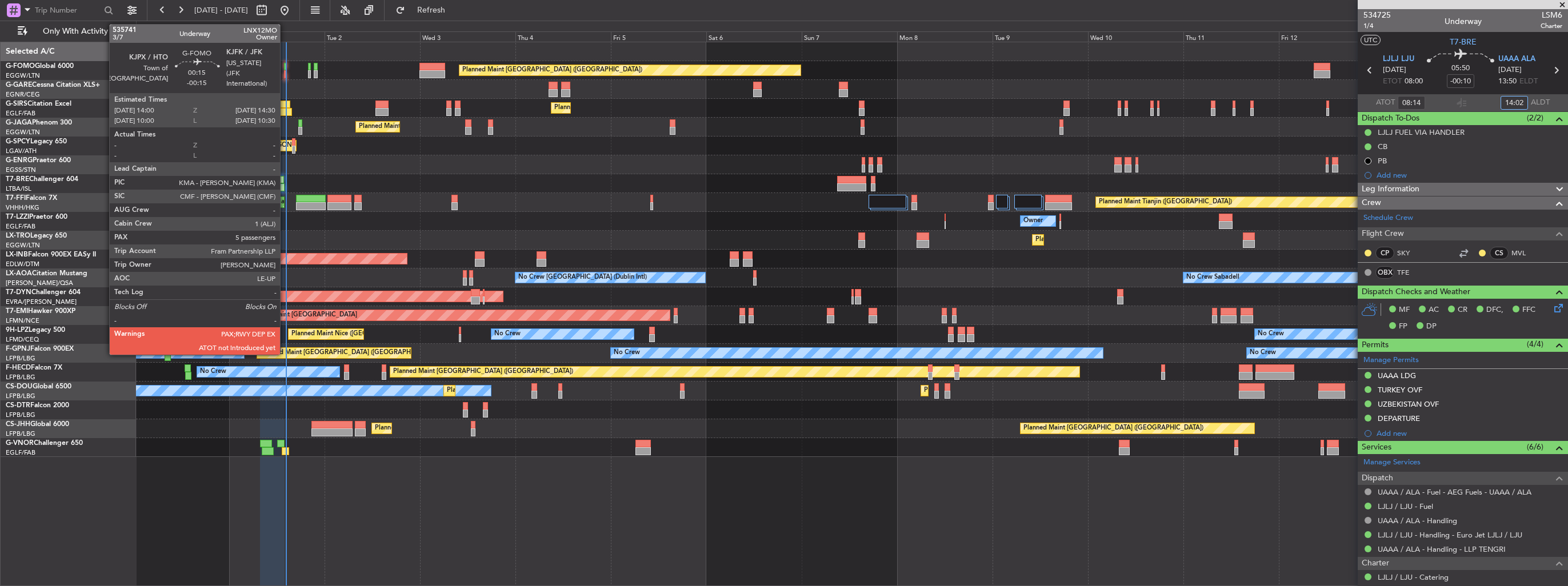
click at [285, 74] on div at bounding box center [285, 74] width 2 height 8
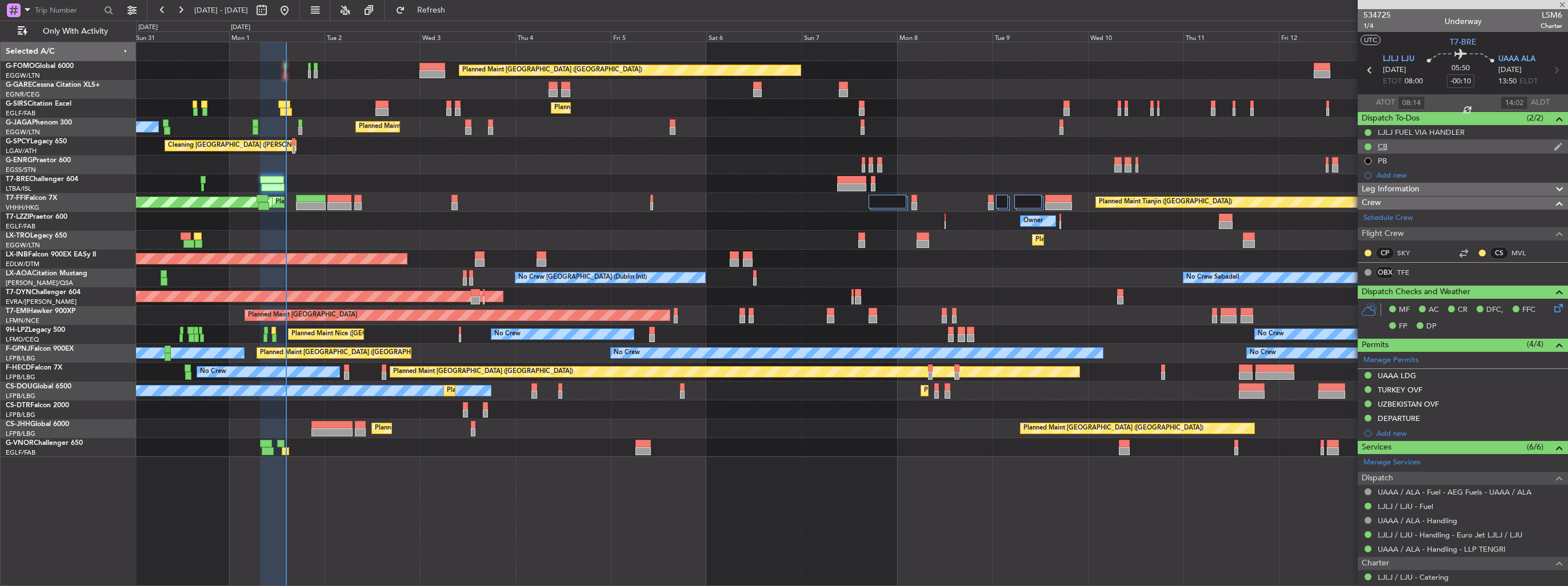
type input "-00:15"
type input "5"
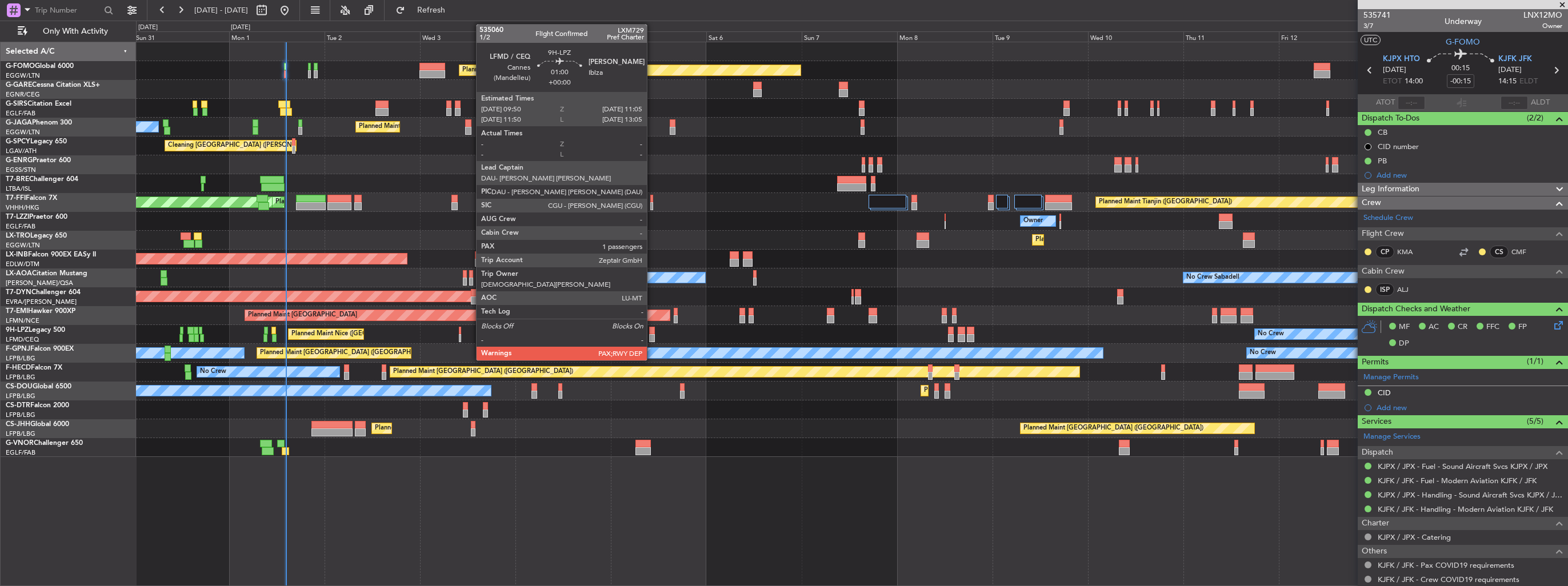
click at [652, 332] on div at bounding box center [651, 330] width 5 height 8
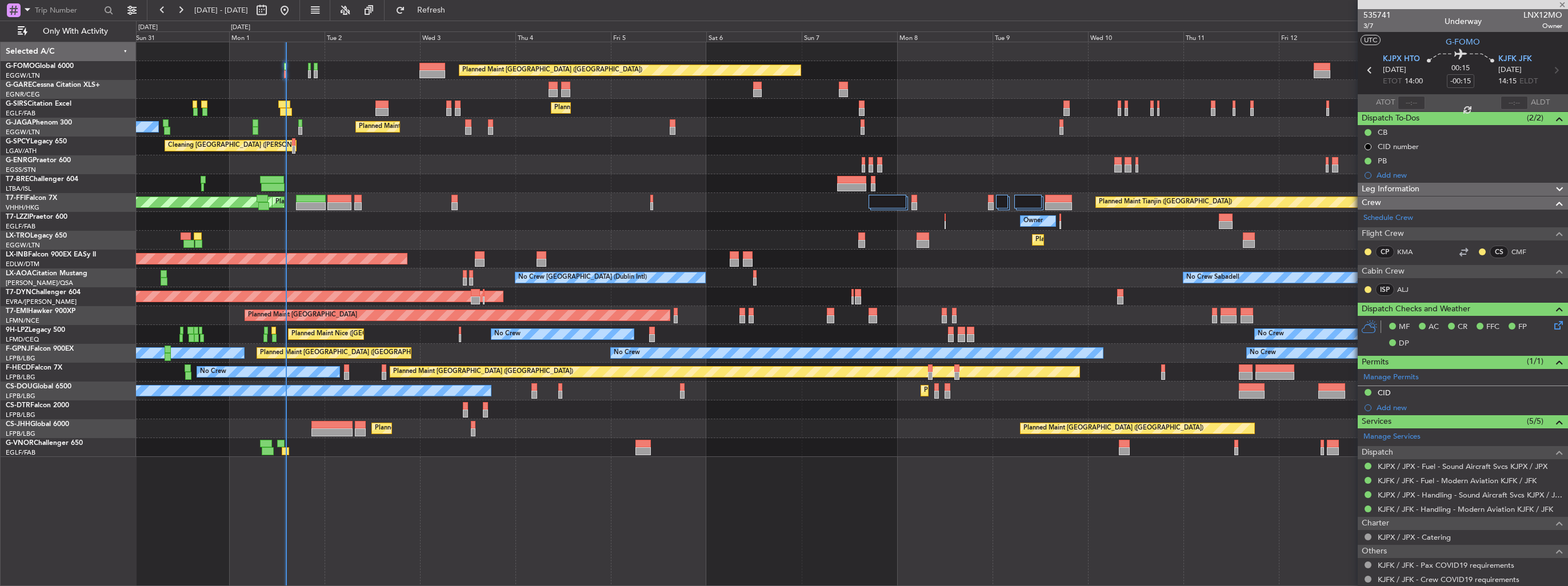
type input "1"
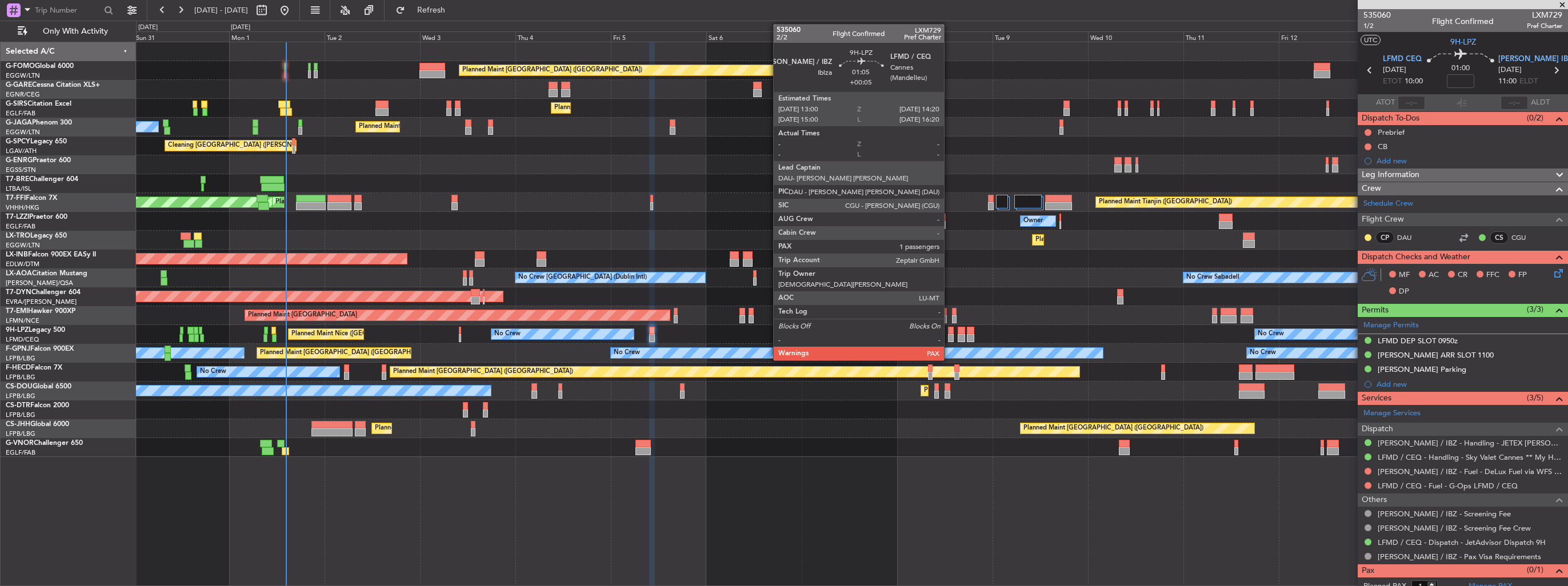
click at [949, 338] on div at bounding box center [950, 338] width 6 height 8
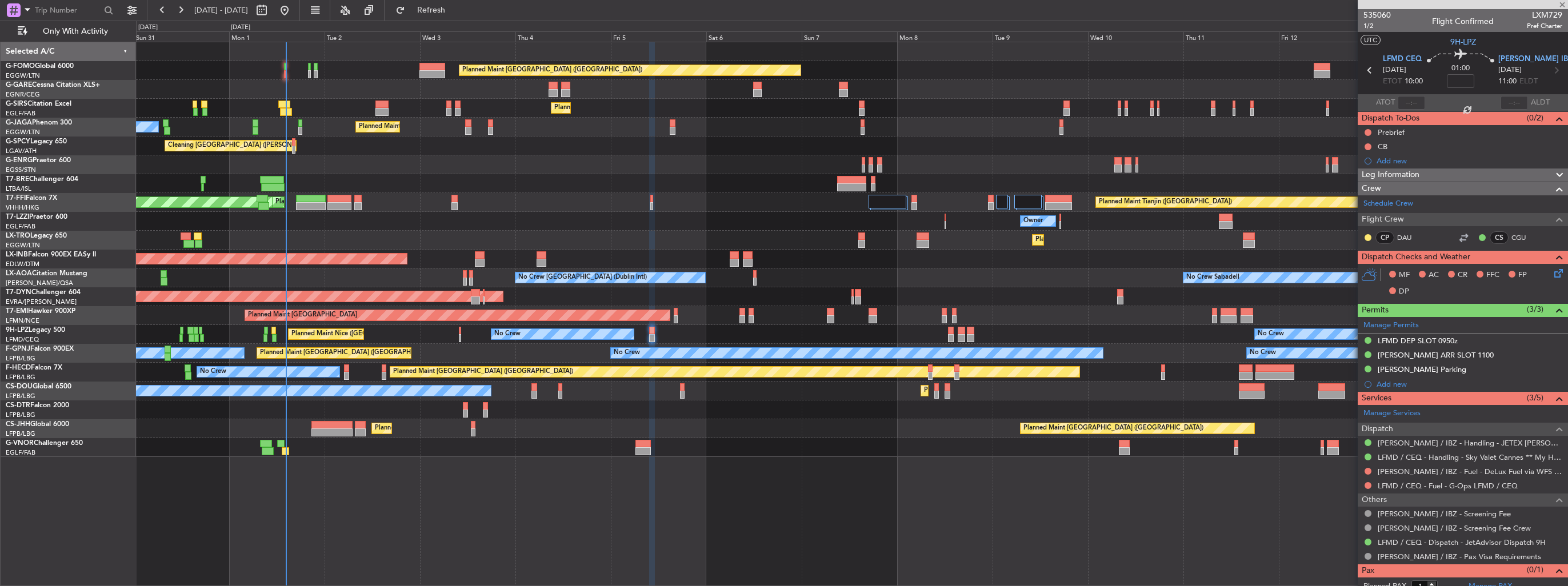
type input "+00:05"
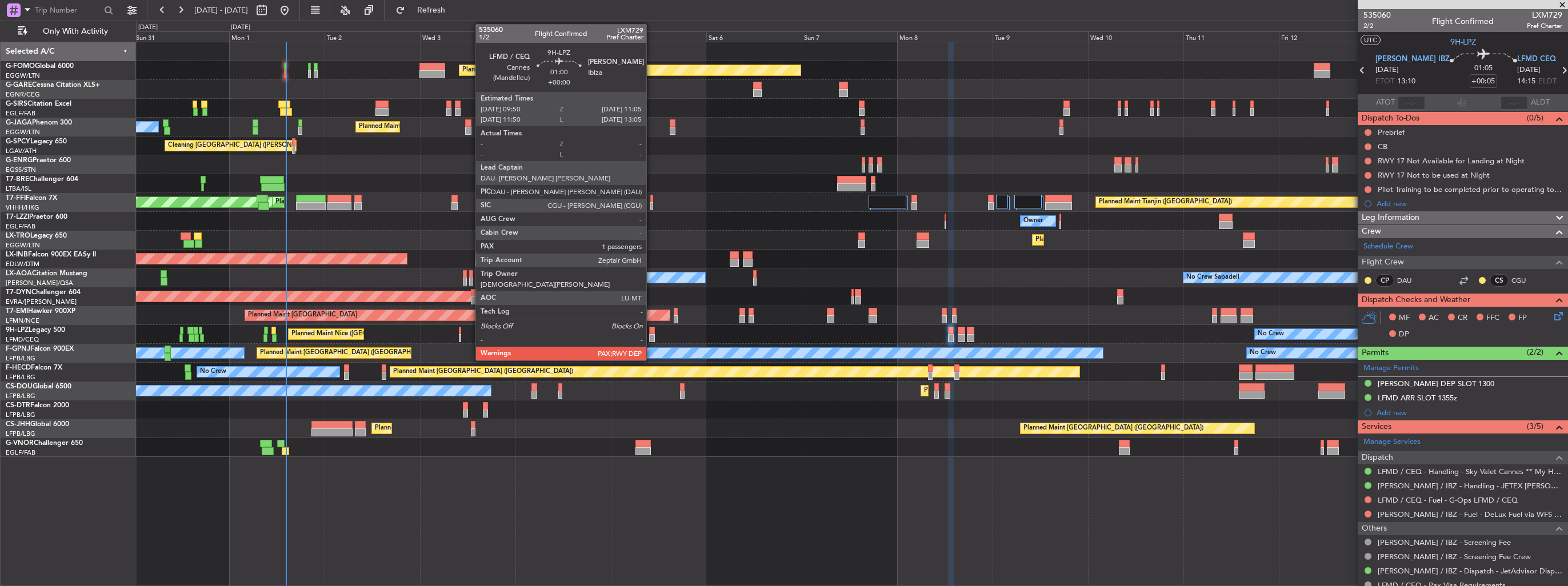
click at [651, 335] on div at bounding box center [651, 338] width 5 height 8
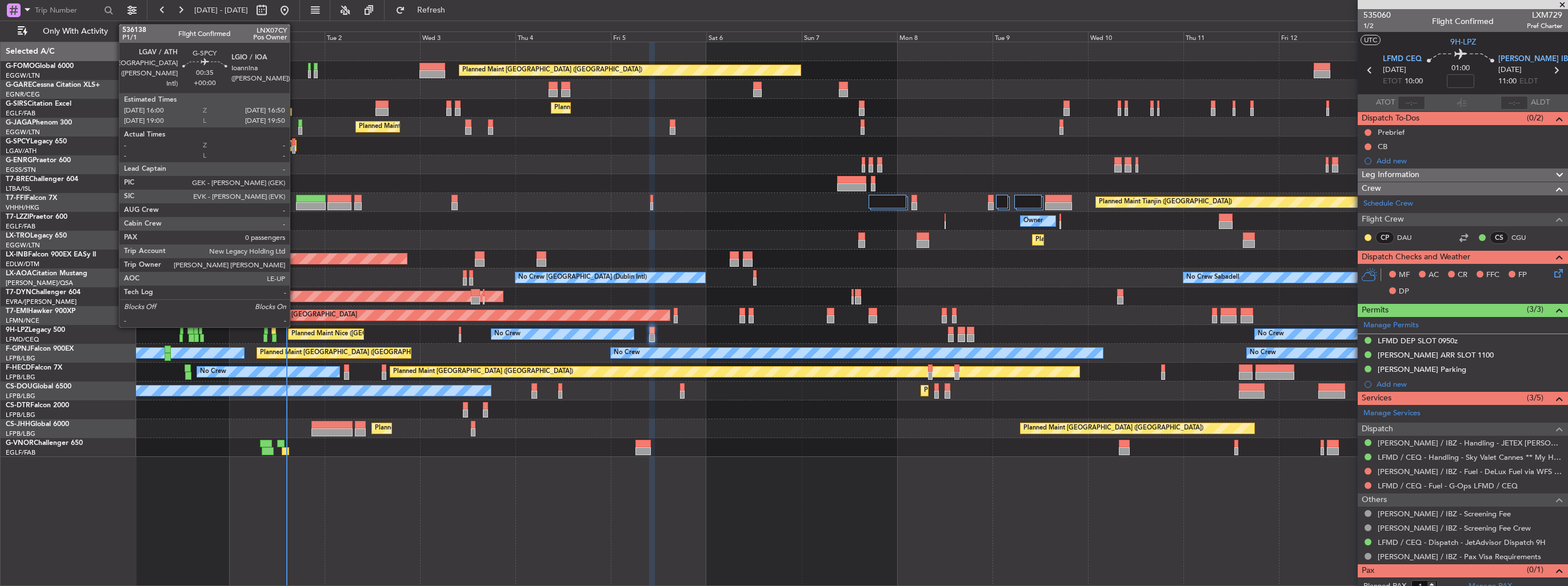
click at [295, 148] on div at bounding box center [294, 149] width 4 height 8
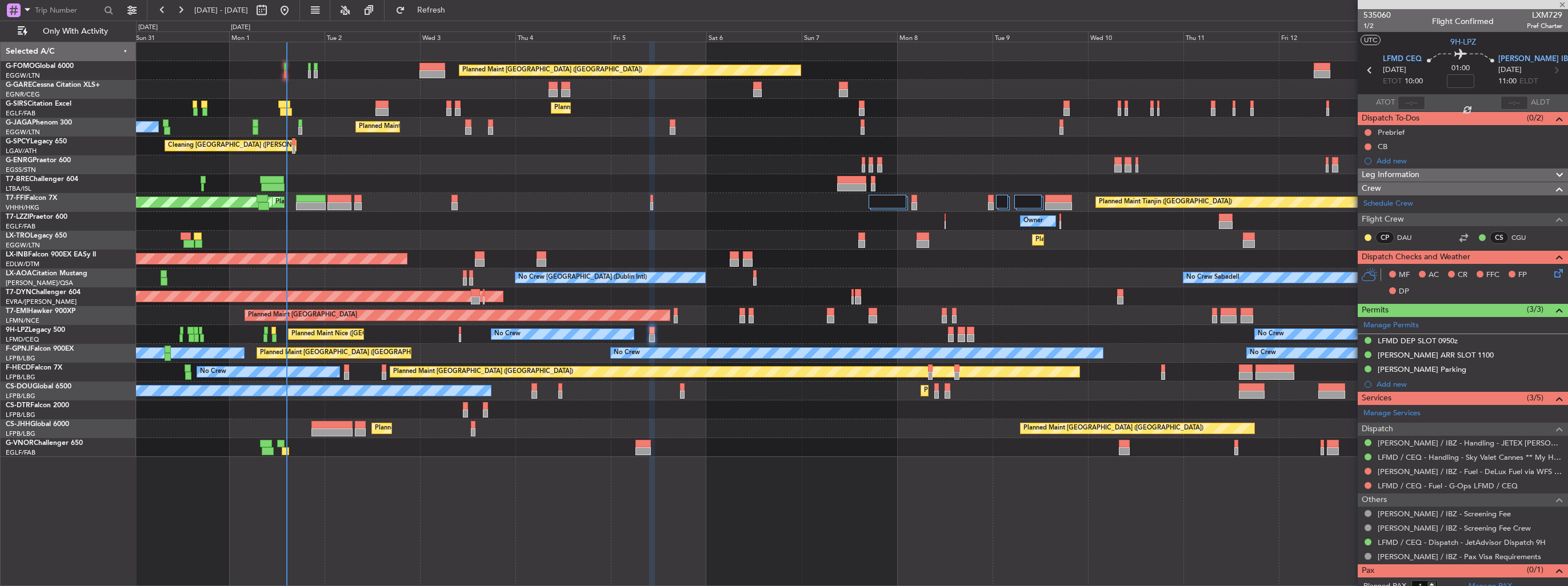
type input "0"
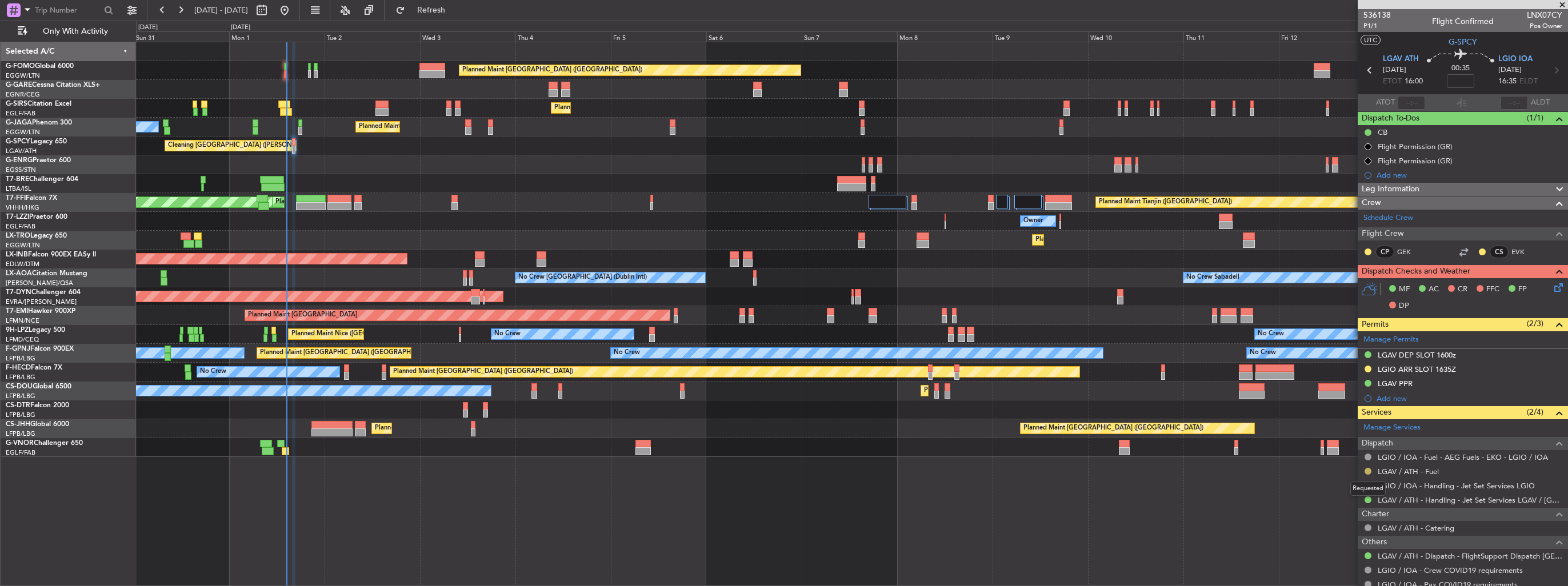
click at [1370, 471] on button at bounding box center [1367, 471] width 7 height 7
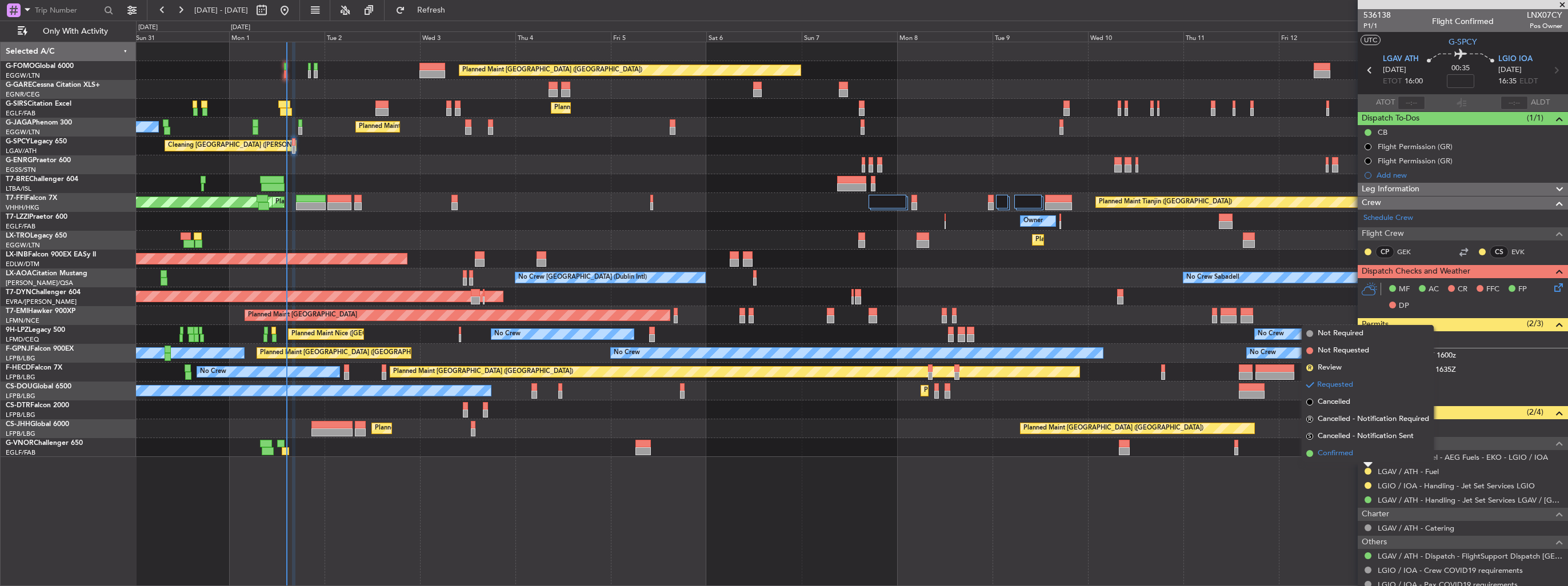
click at [1342, 455] on span "Confirmed" at bounding box center [1336, 453] width 35 height 12
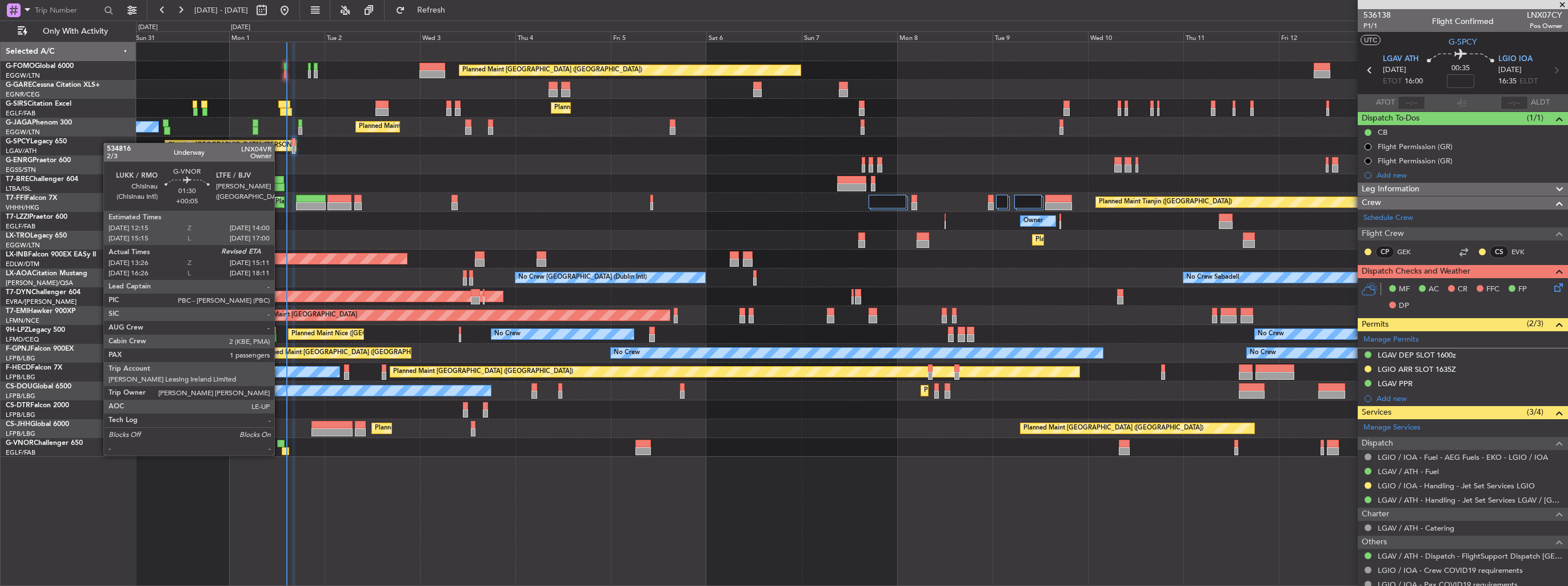
click at [279, 444] on div at bounding box center [281, 443] width 7 height 8
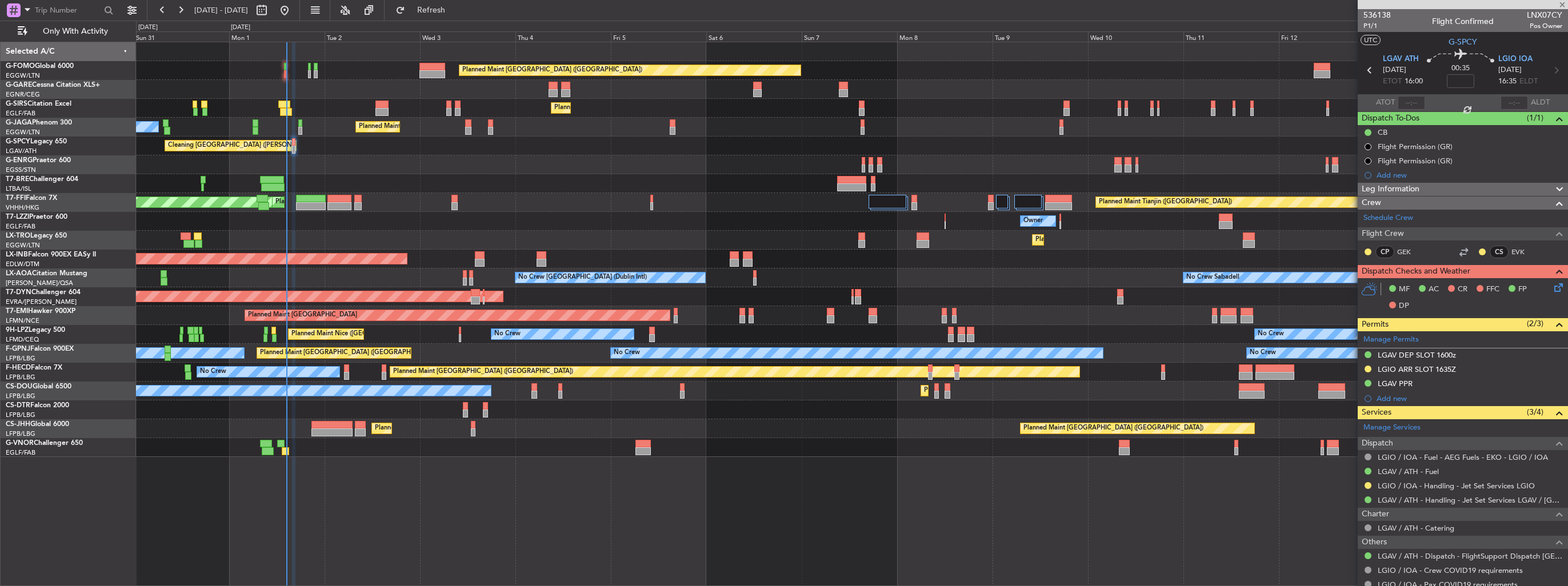
type input "+00:05"
type input "13:36"
type input "1"
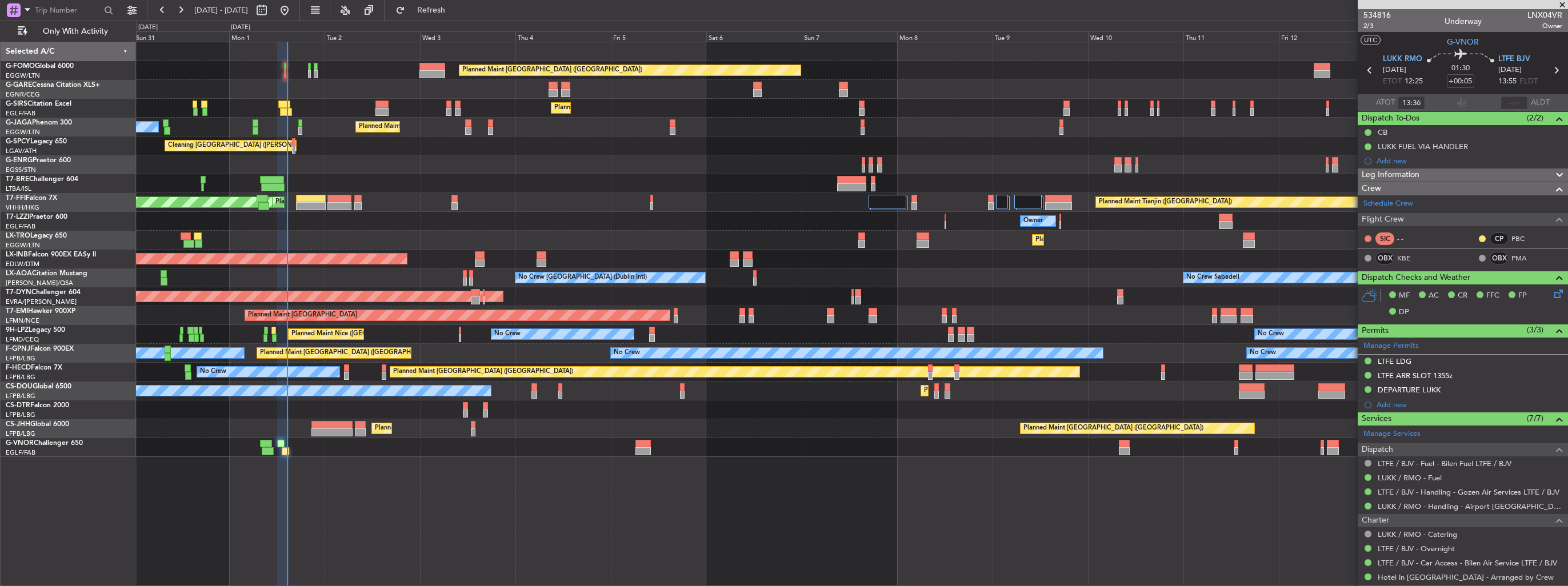
click at [720, 152] on div "Cleaning Athens (Eleftherios Venizelos Intl) Planned Maint Athens (Eleftherios …" at bounding box center [851, 145] width 1431 height 19
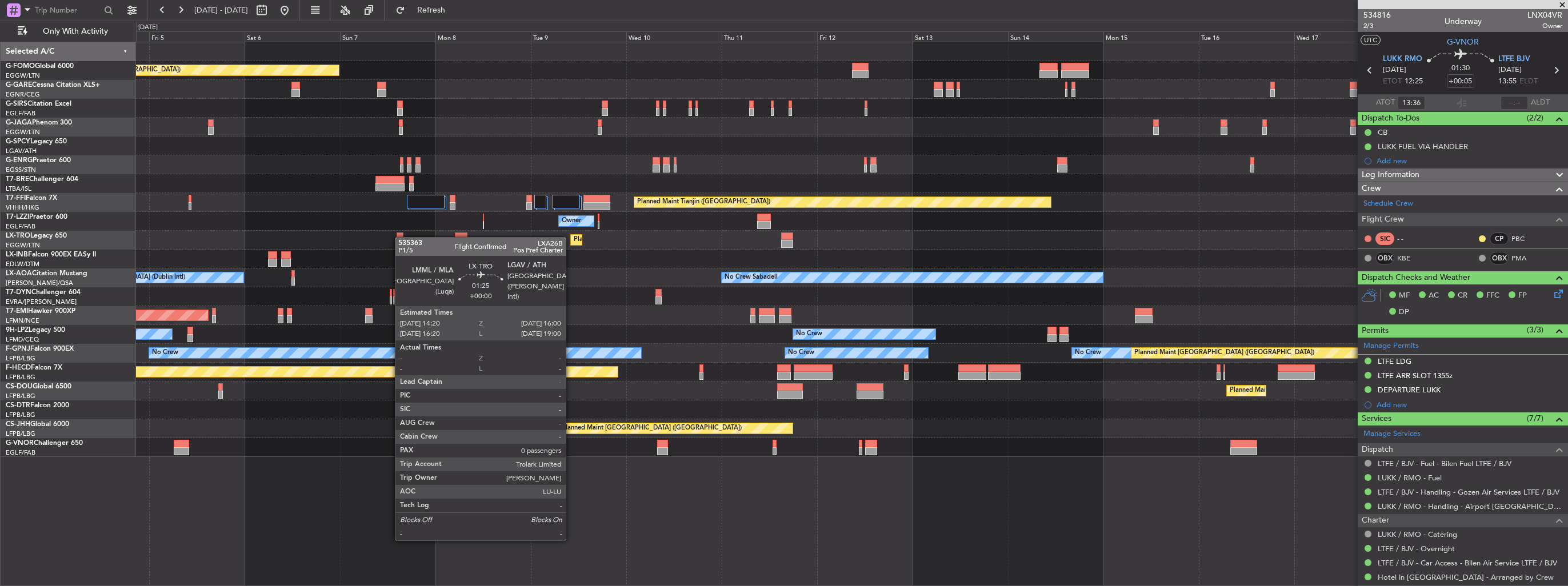
click at [401, 237] on div "Planned Maint London (Luton) Planned Maint London (Farnborough) Planned Maint L…" at bounding box center [851, 249] width 1431 height 414
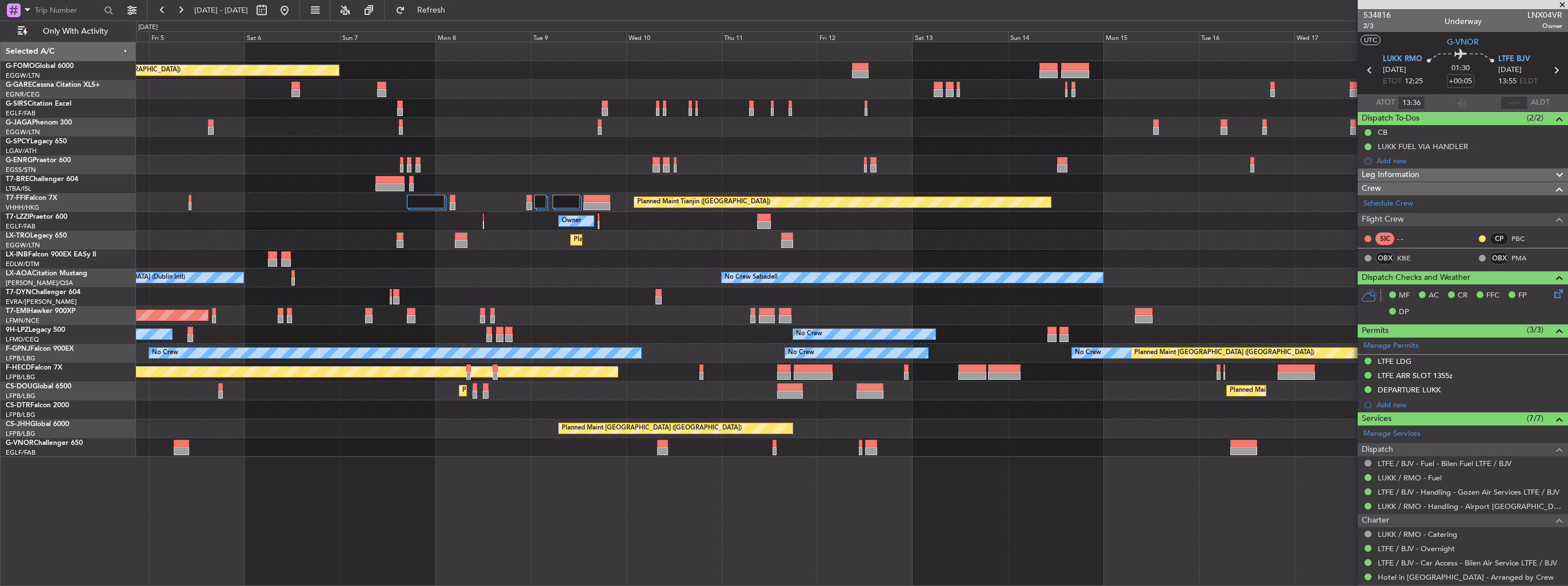
click at [495, 232] on div "Planned Maint Dusseldorf" at bounding box center [851, 240] width 1431 height 19
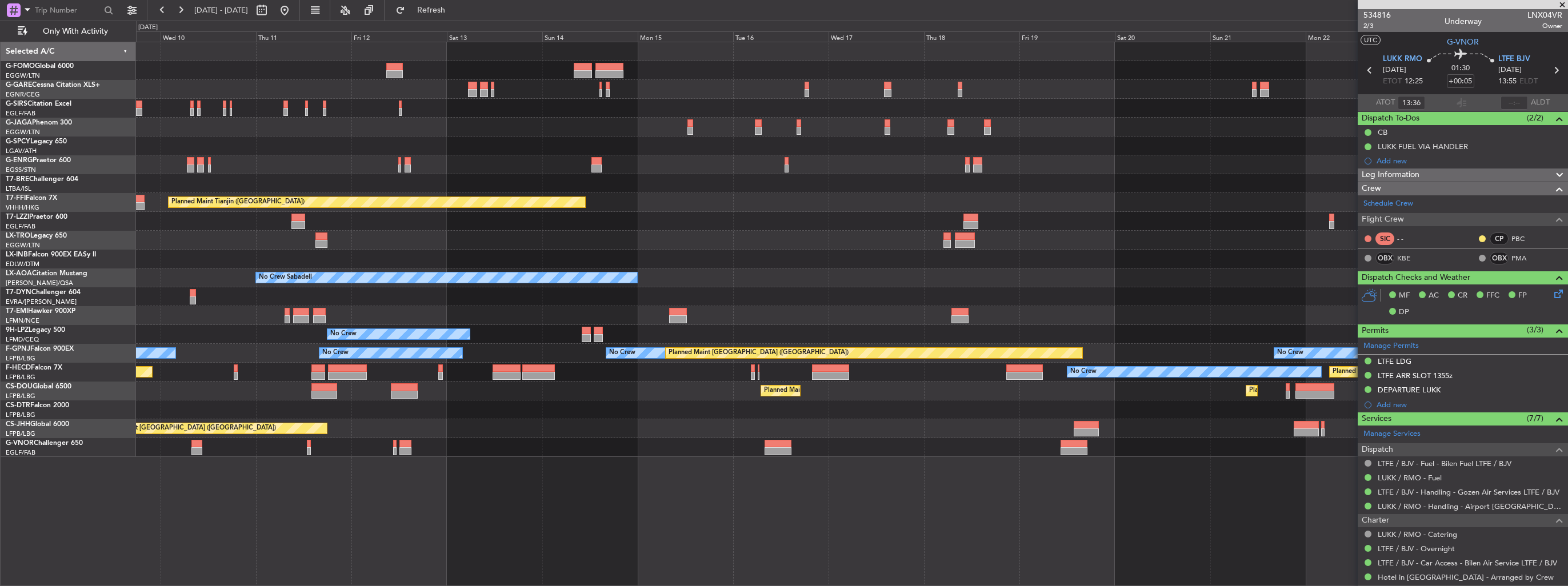
click at [690, 209] on div "Planned Maint London (Luton) Planned Maint Tianjin (Binhai) Owner Planned Maint…" at bounding box center [851, 249] width 1431 height 414
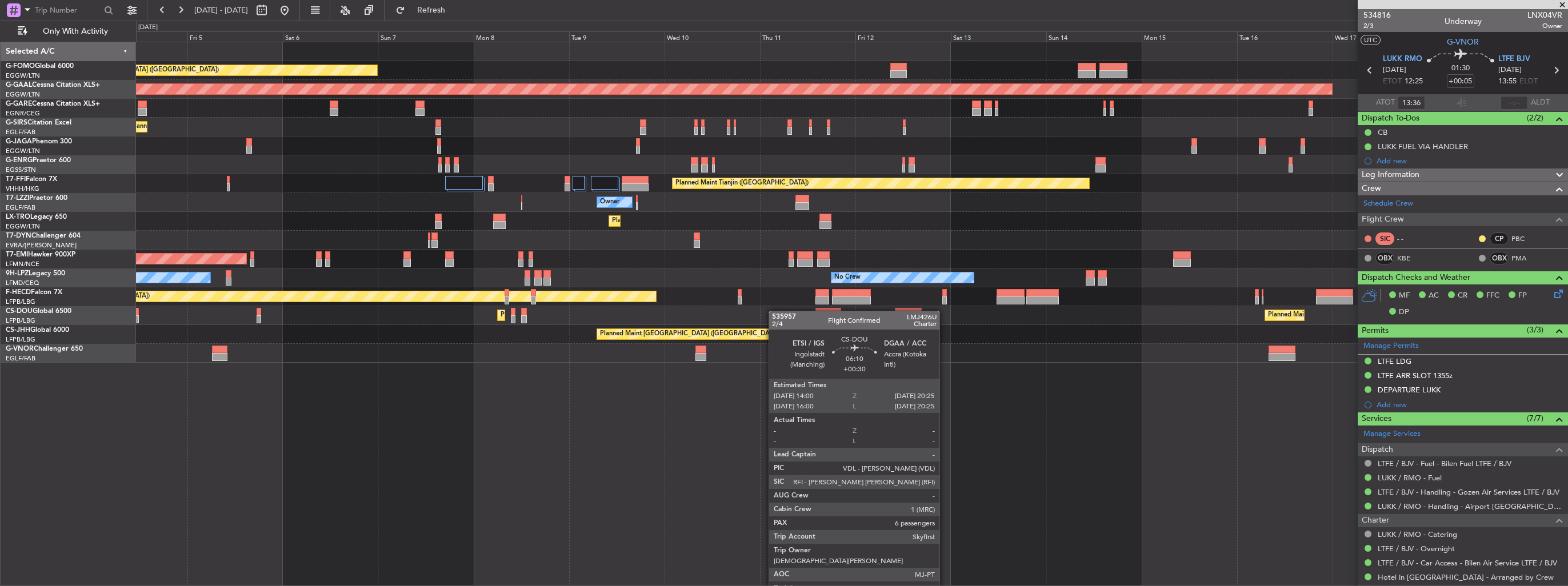
click at [875, 311] on div "Planned Maint London (Luton) Planned Maint Dusseldorf Planned Maint London (Far…" at bounding box center [851, 202] width 1431 height 320
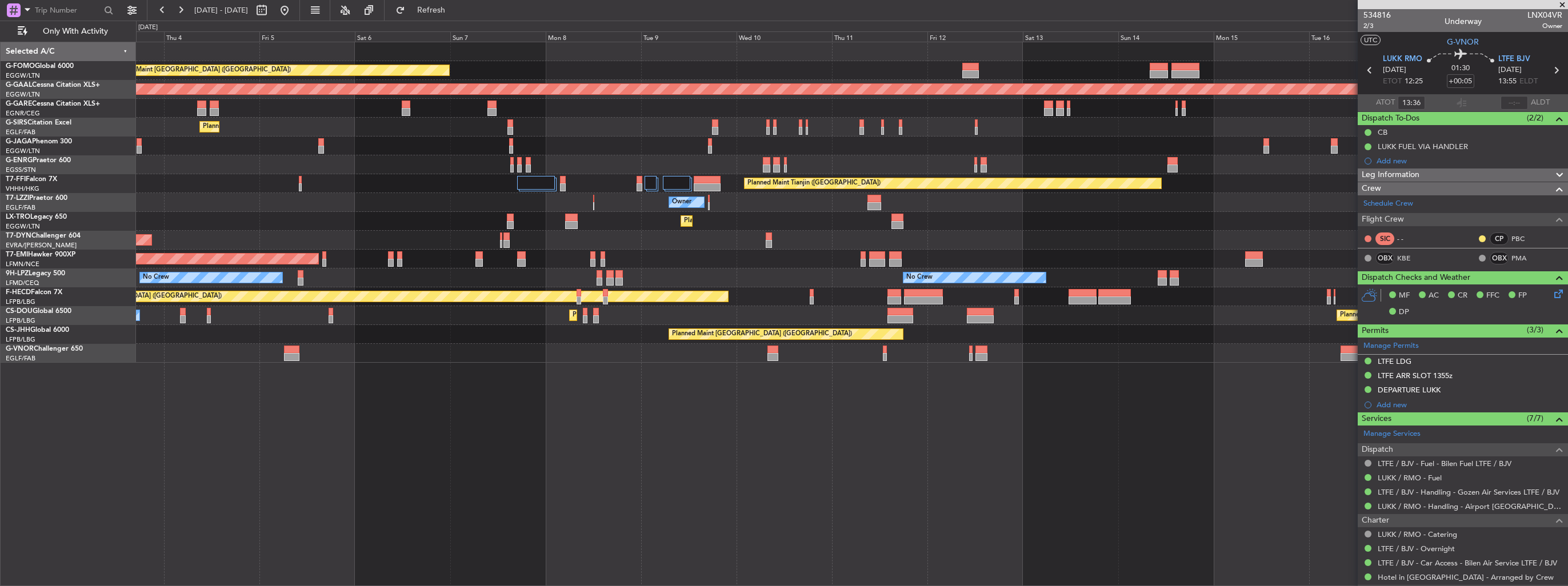
click at [909, 356] on div "Planned Maint London (Luton) Planned Maint Dusseldorf Planned Maint London (Far…" at bounding box center [851, 202] width 1431 height 320
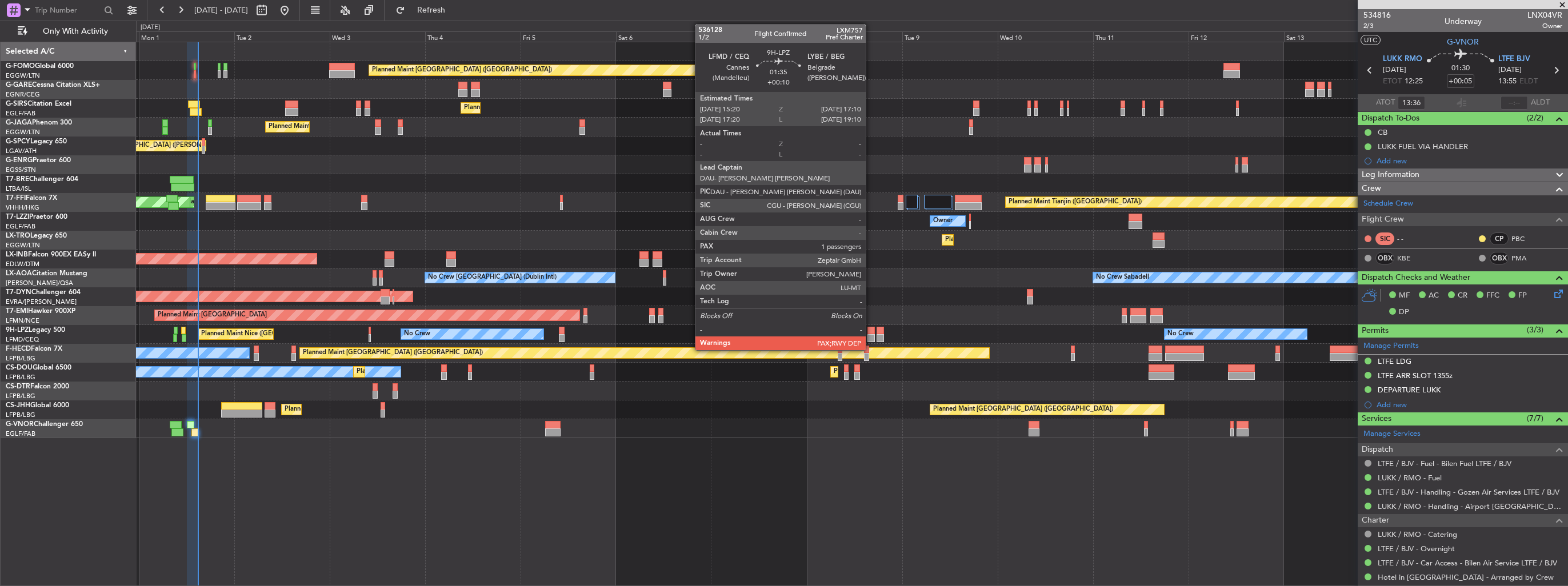
click at [871, 335] on div at bounding box center [871, 338] width 7 height 8
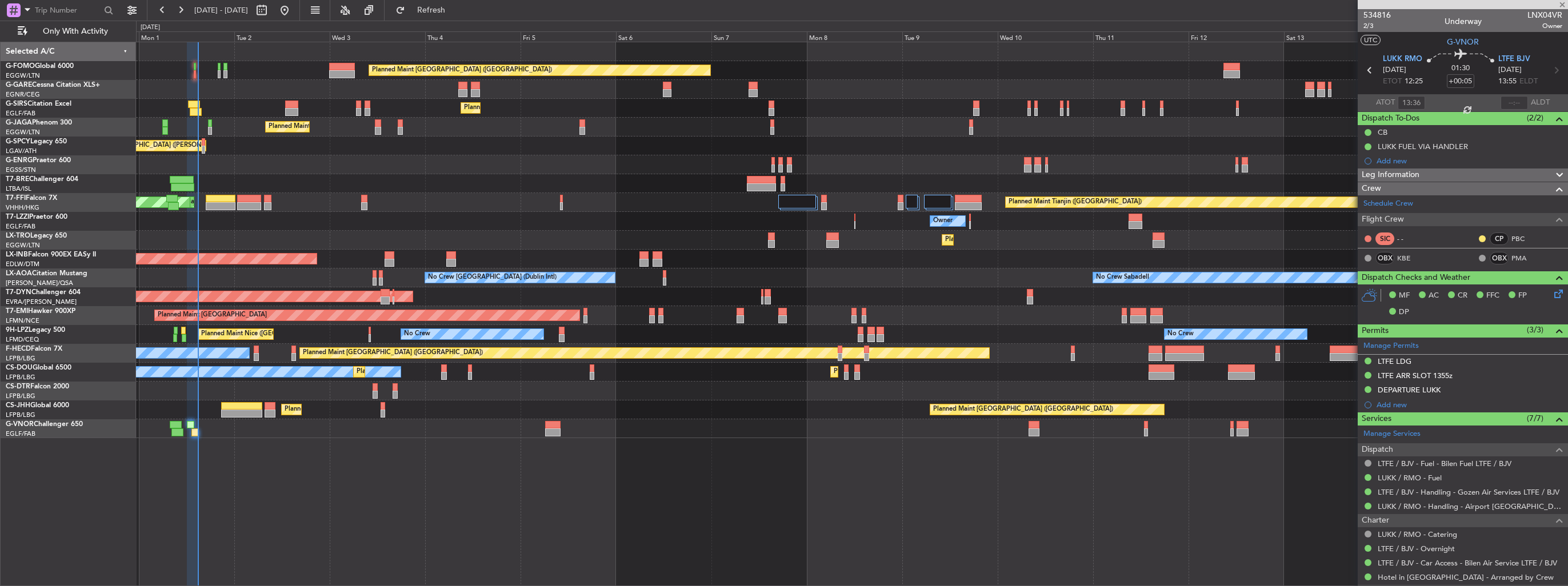
type input "+00:10"
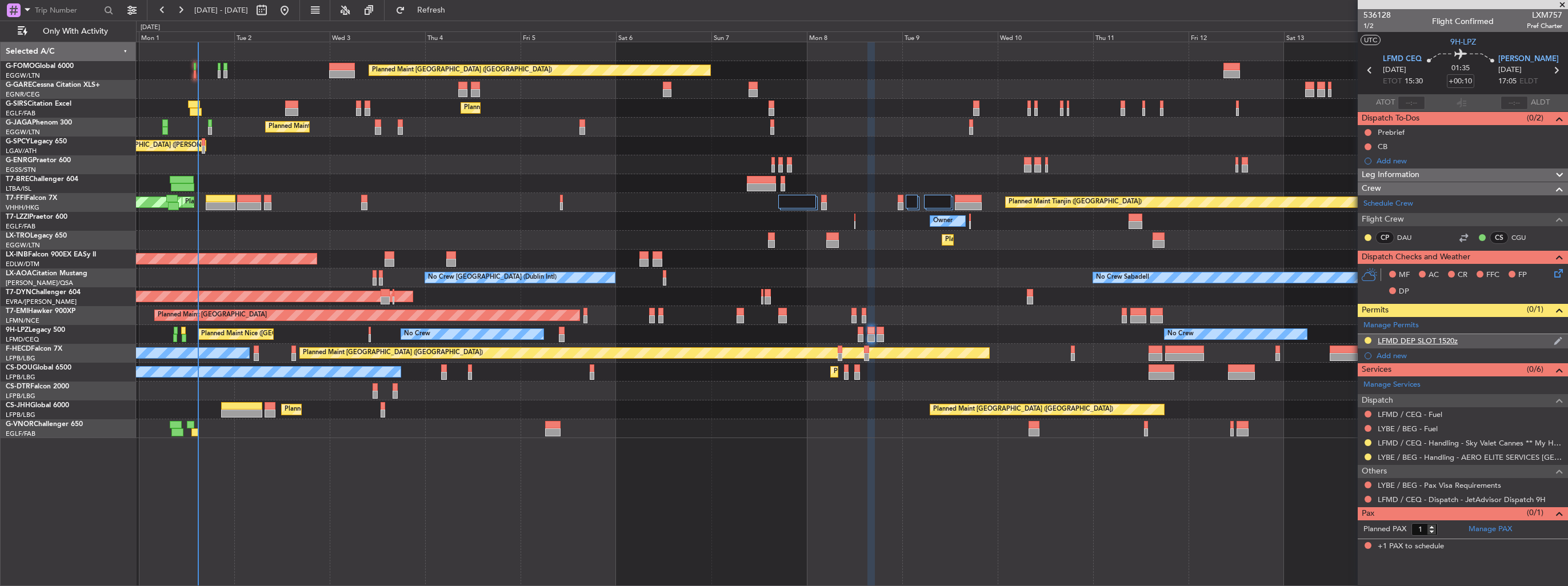
click at [1561, 337] on img at bounding box center [1558, 340] width 9 height 10
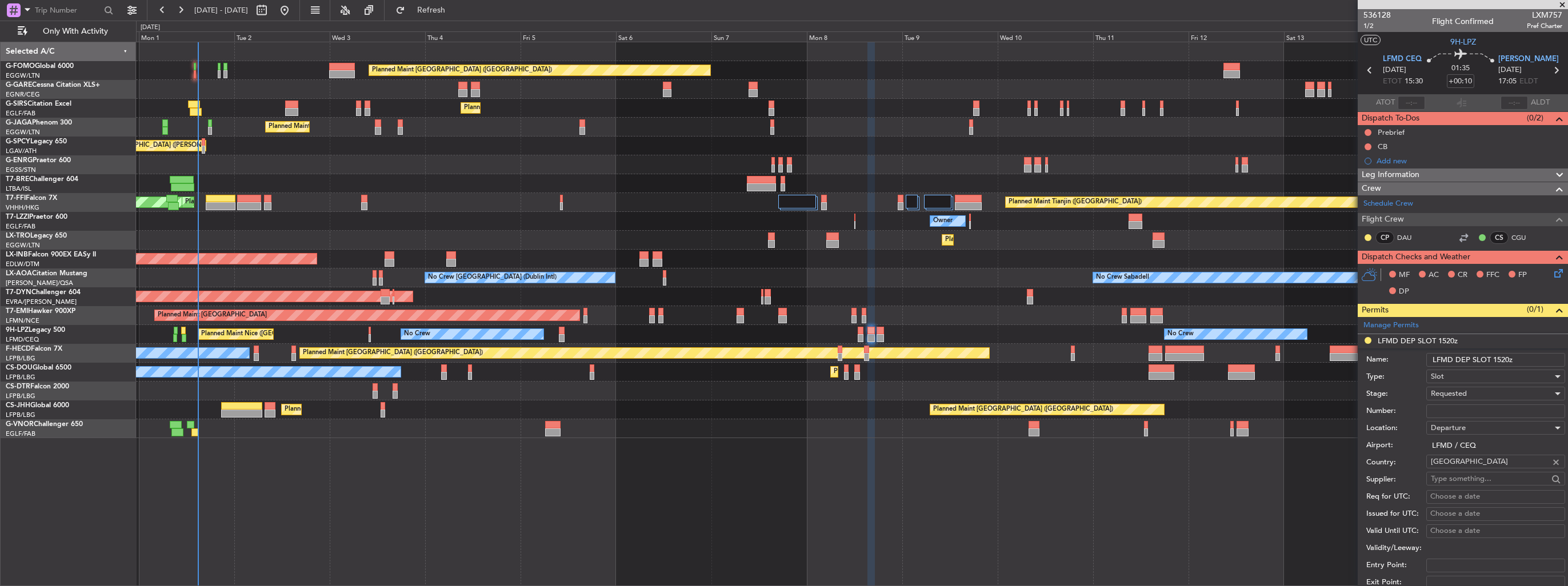
click at [1493, 411] on input "Number:" at bounding box center [1495, 411] width 139 height 13
paste input "LFMDD000013639"
type input "LFMDD000013639"
click at [1487, 395] on div "Requested" at bounding box center [1492, 394] width 122 height 17
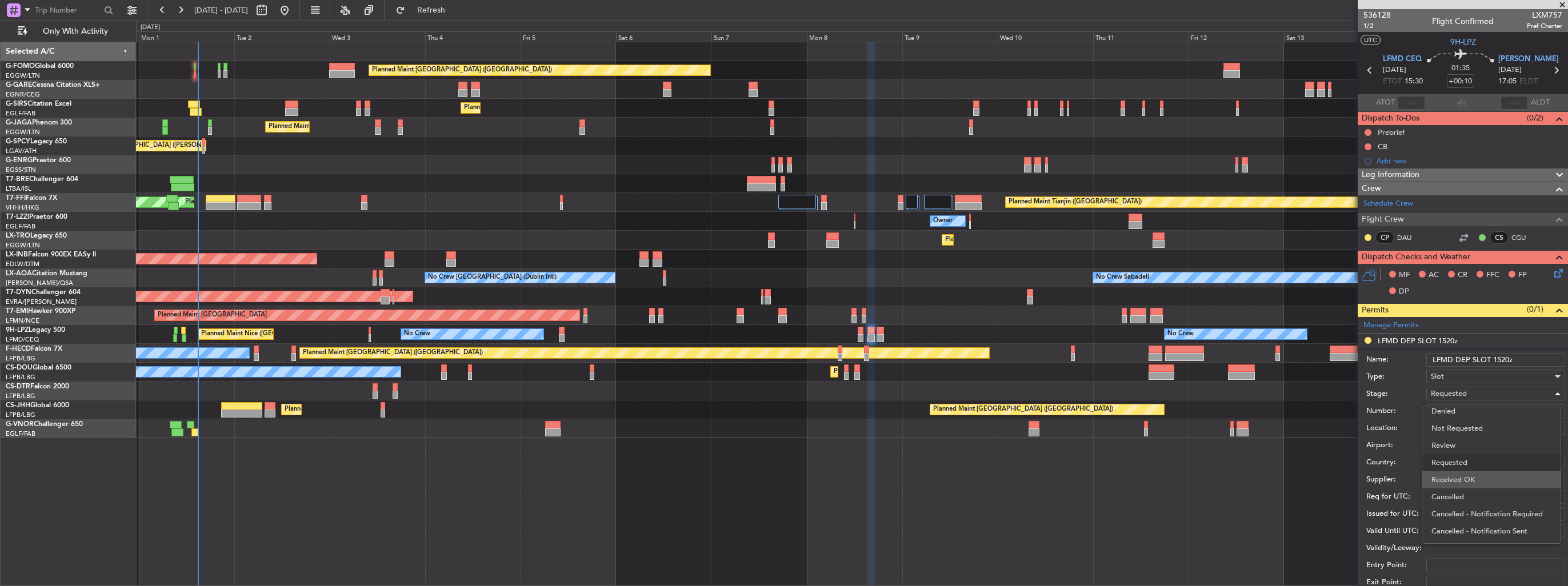
click at [1481, 472] on span "Received OK" at bounding box center [1491, 480] width 120 height 17
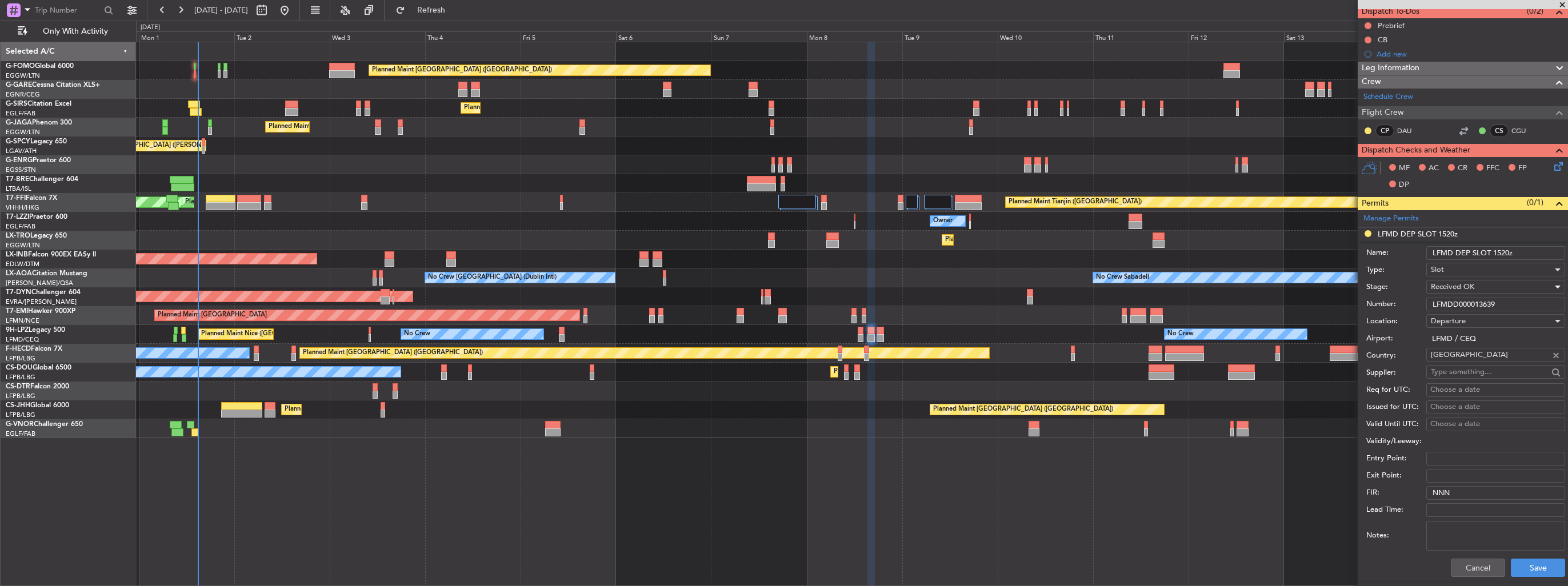
scroll to position [171, 0]
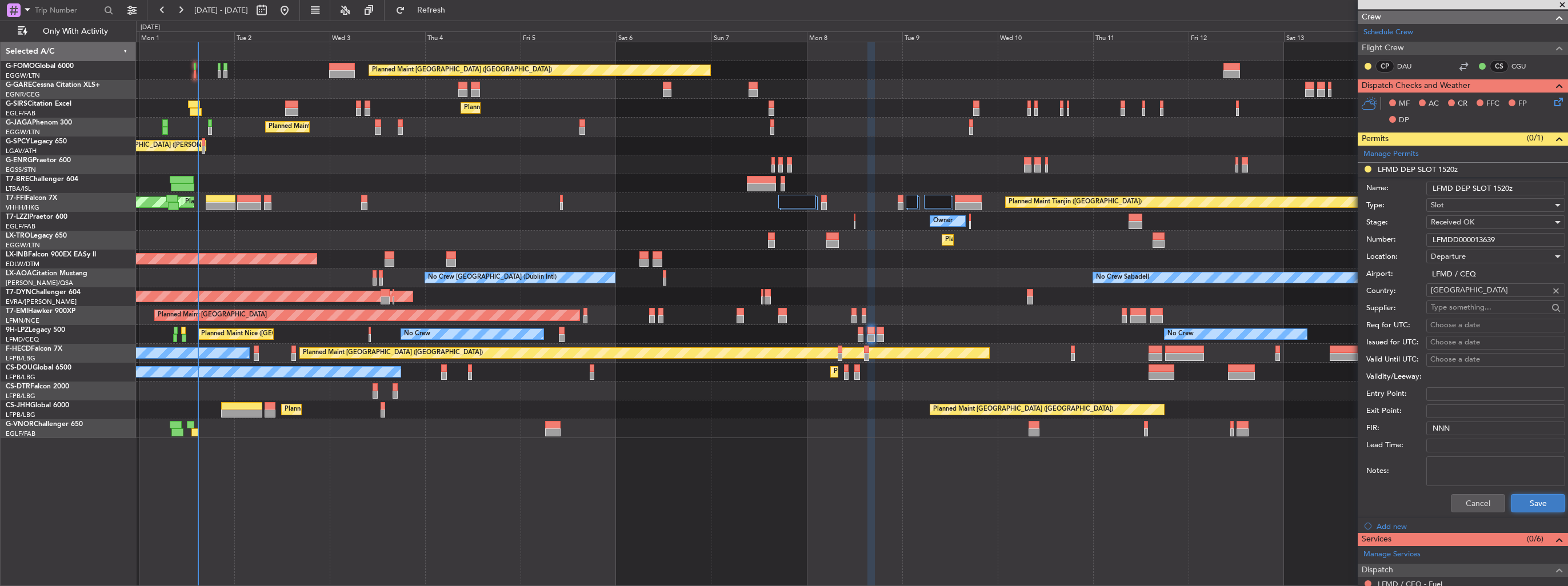
click at [1526, 500] on button "Save" at bounding box center [1537, 503] width 54 height 18
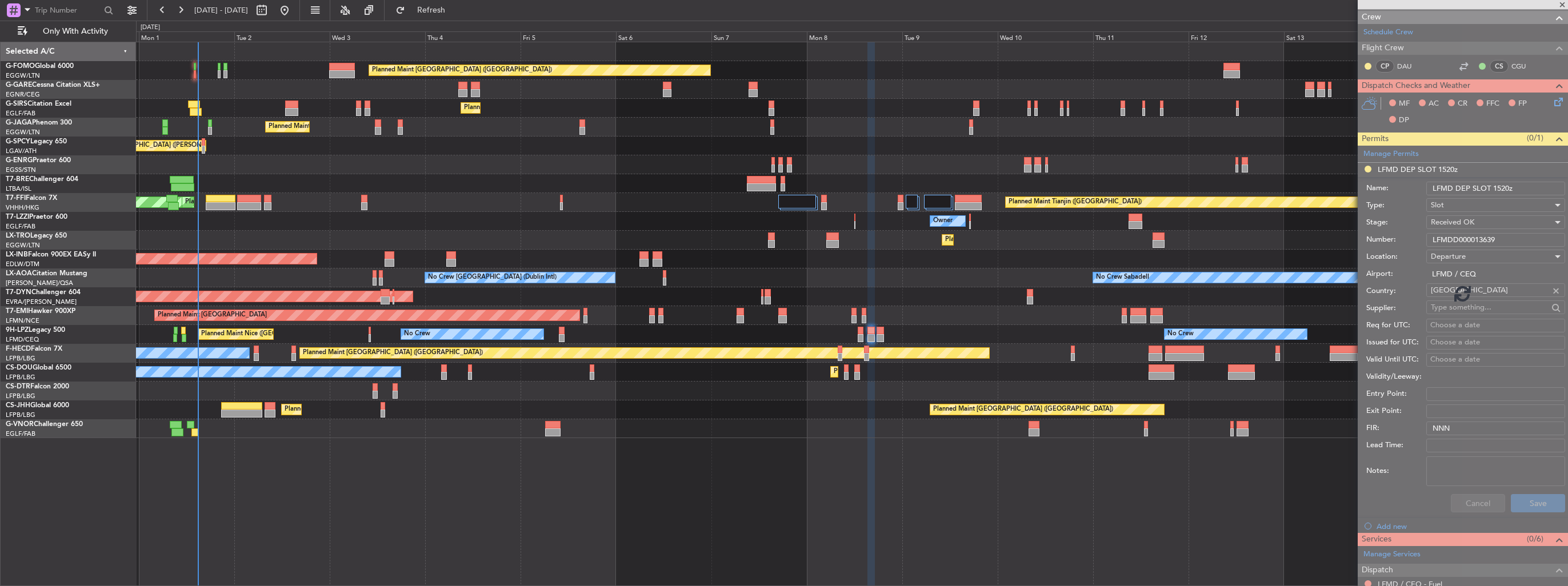
scroll to position [0, 0]
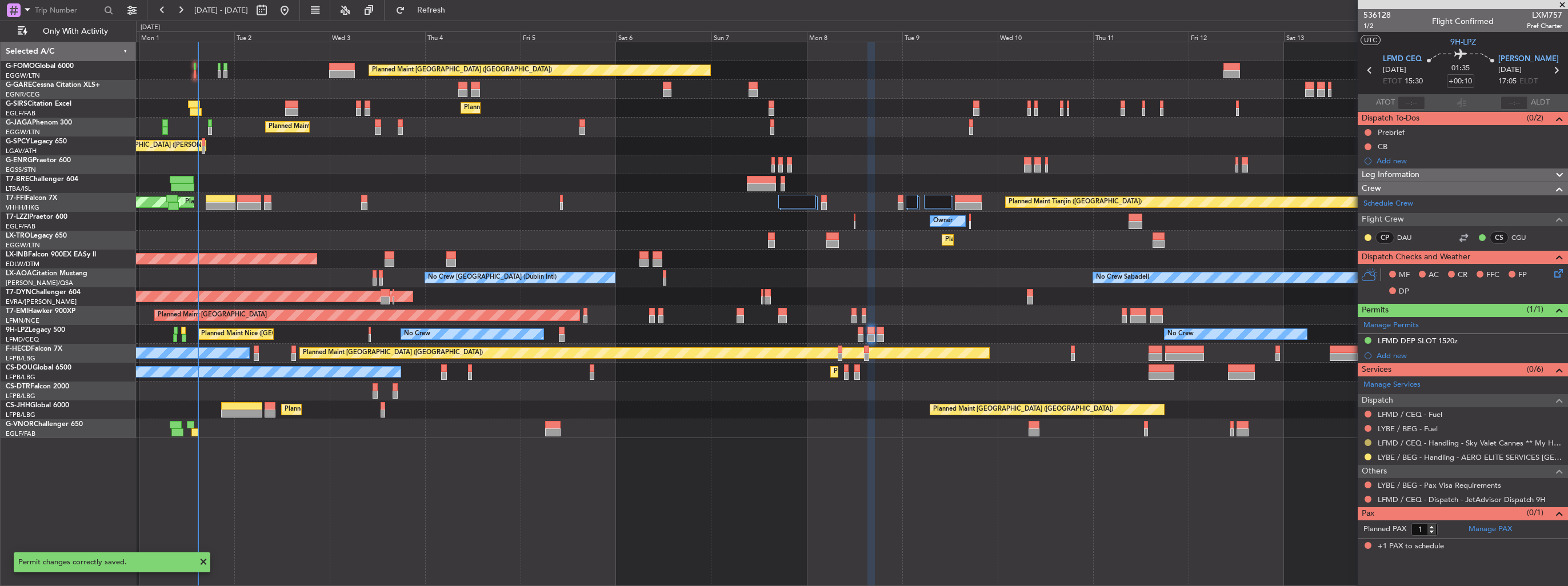
click at [1368, 441] on button at bounding box center [1367, 442] width 7 height 7
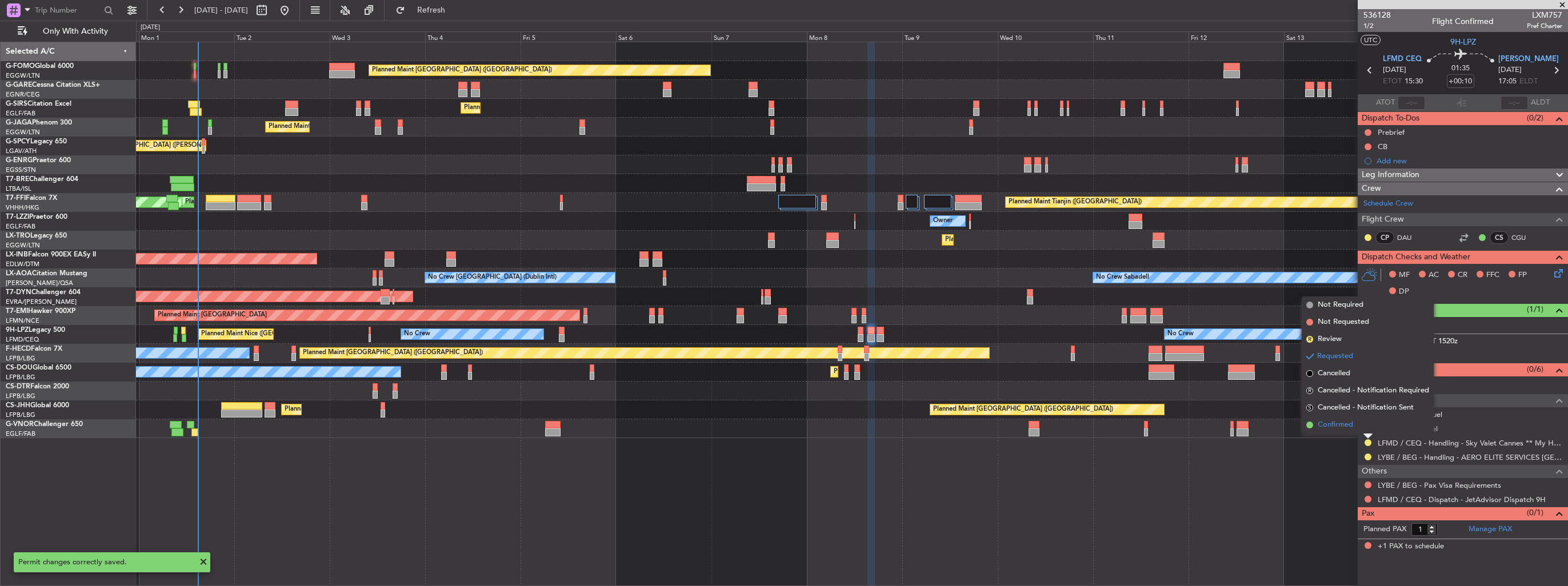
click at [1340, 428] on span "Confirmed" at bounding box center [1336, 425] width 35 height 12
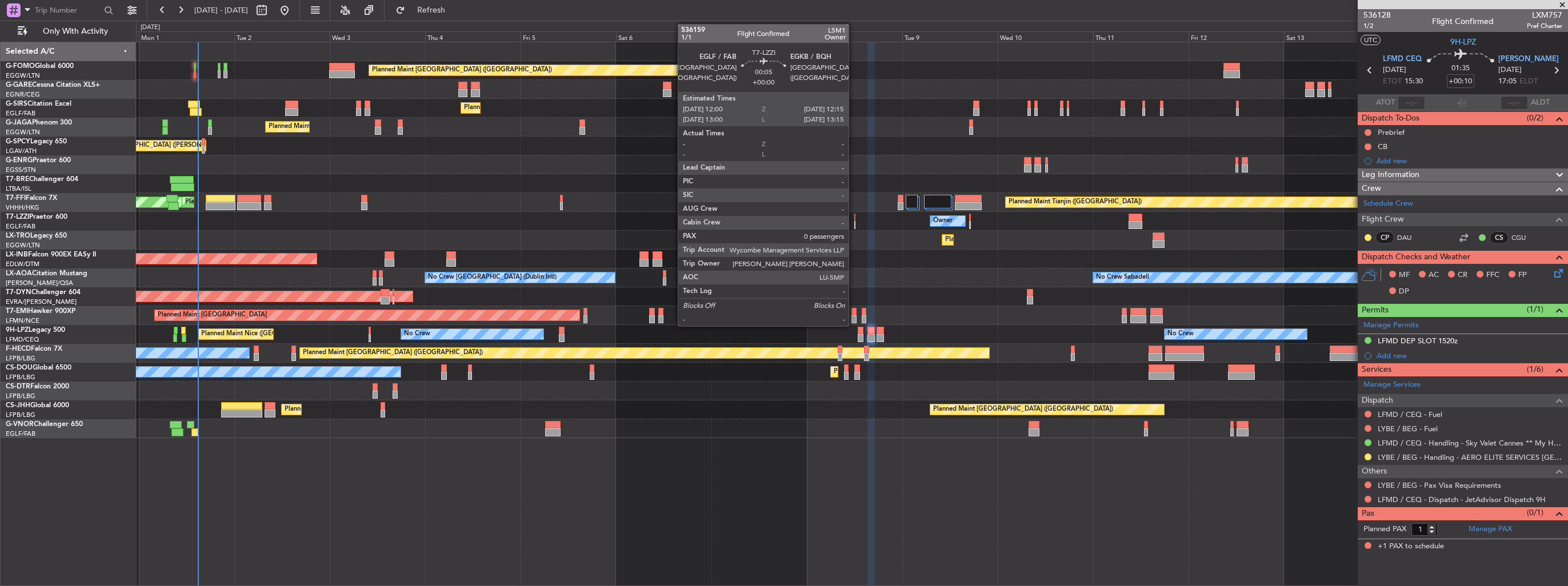
click at [854, 220] on div at bounding box center [855, 217] width 1 height 8
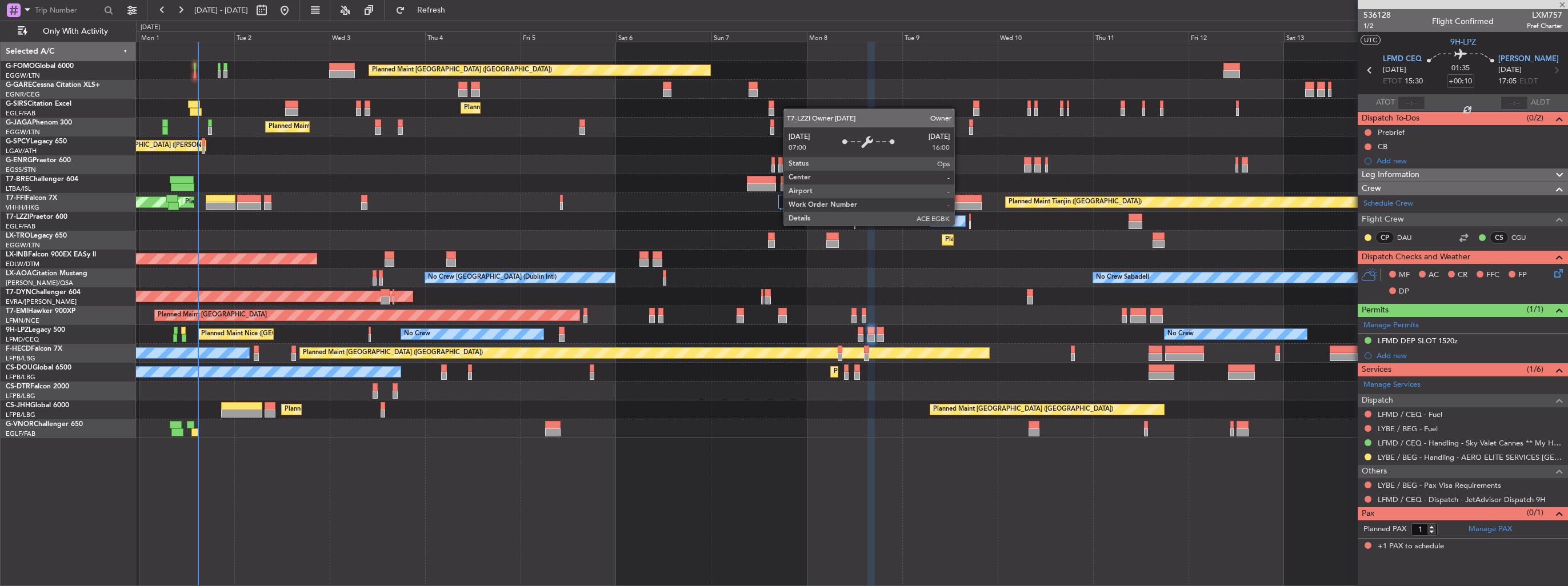
type input "0"
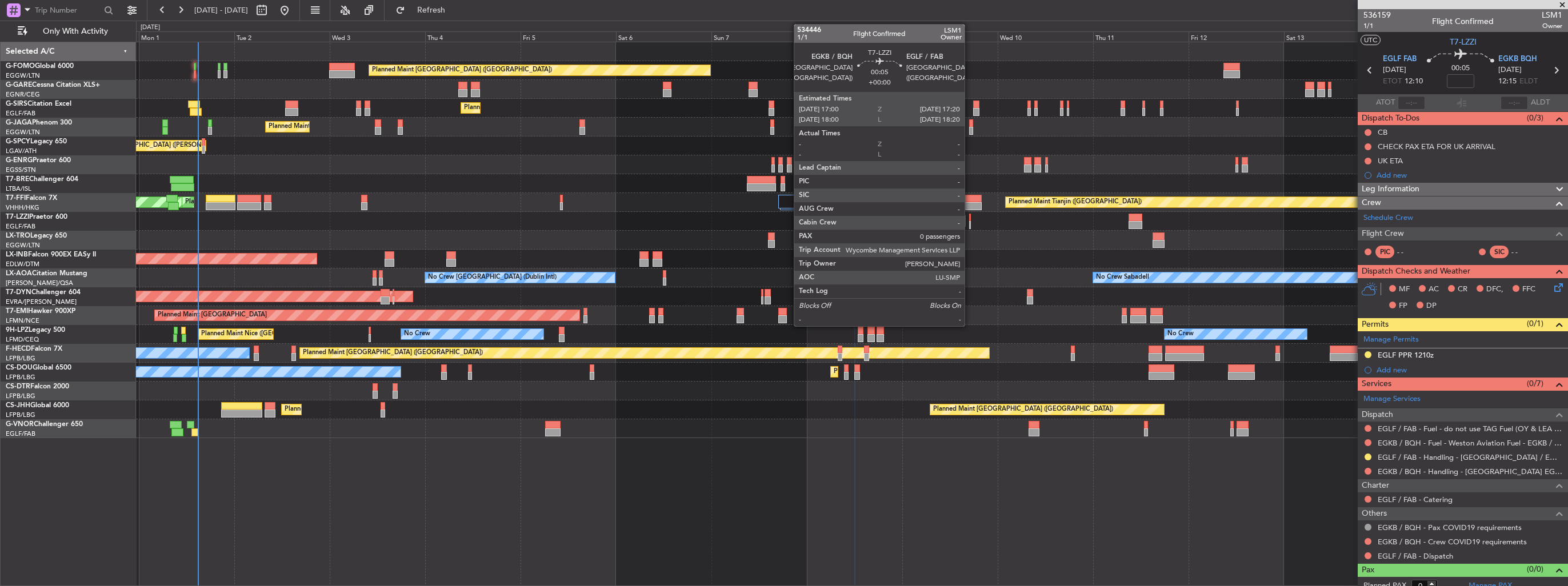
click at [970, 222] on div at bounding box center [970, 225] width 2 height 8
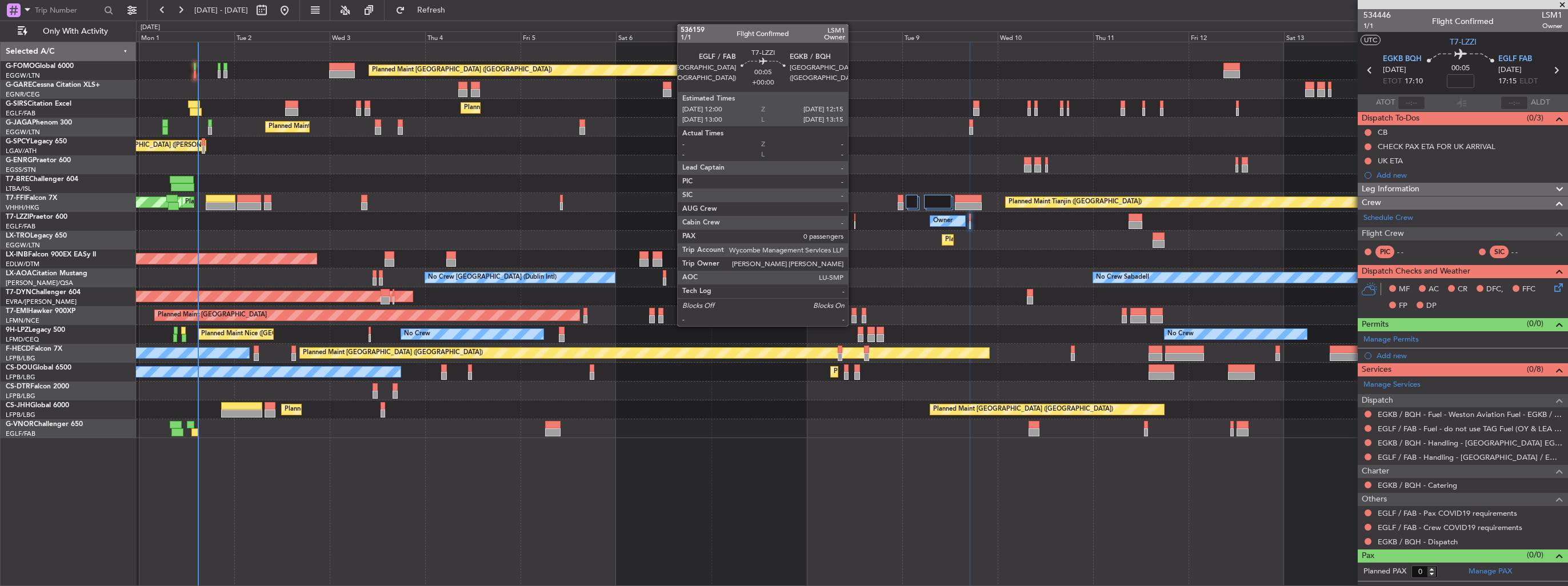
click at [854, 225] on div at bounding box center [855, 225] width 1 height 8
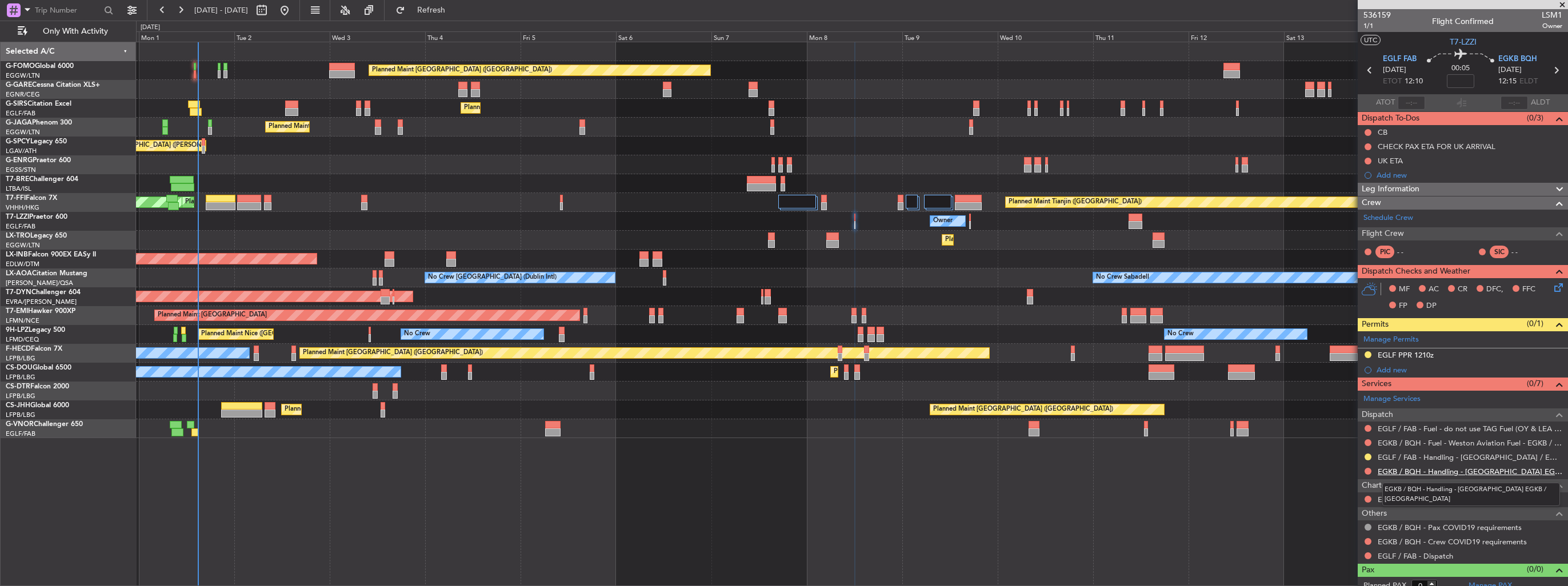
click at [1385, 467] on link "EGKB / BQH - Handling - [GEOGRAPHIC_DATA] EGKB / [GEOGRAPHIC_DATA]" at bounding box center [1470, 471] width 185 height 10
click at [1426, 456] on link "EGLF / FAB - Handling - [GEOGRAPHIC_DATA] / EGLF / FAB" at bounding box center [1470, 457] width 185 height 10
click at [1388, 366] on div "Add new" at bounding box center [1464, 370] width 176 height 10
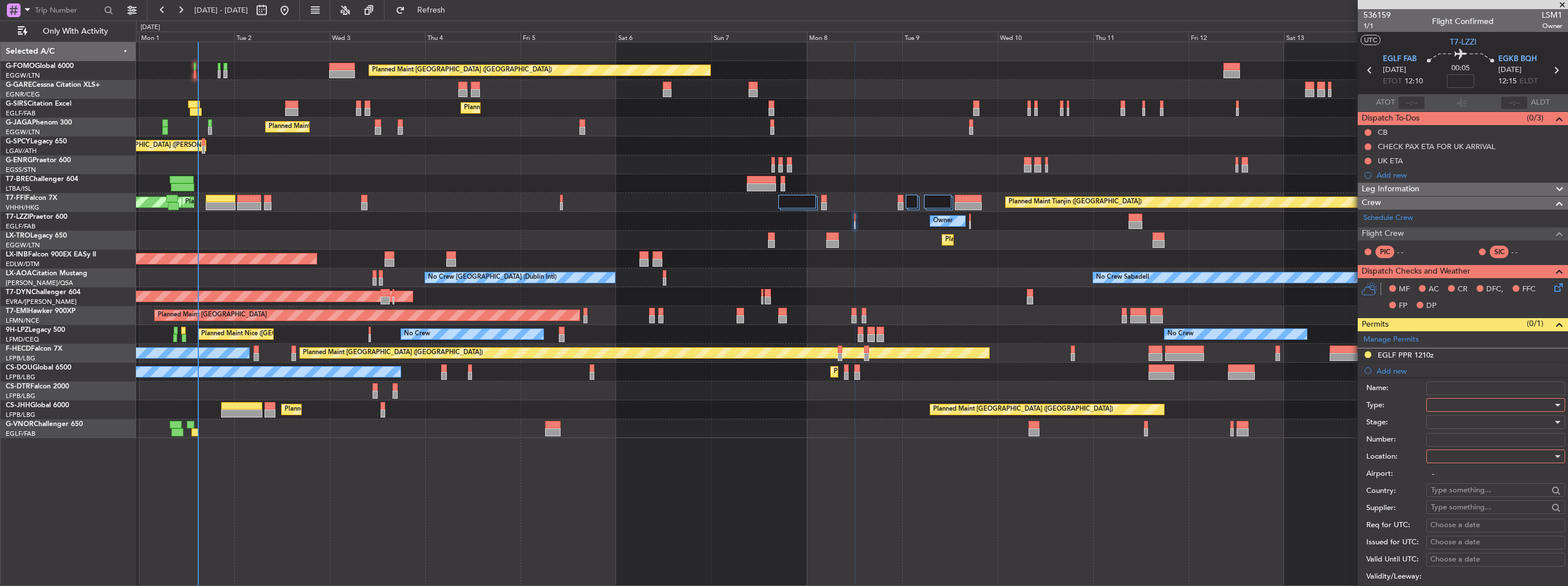
click at [1460, 403] on div at bounding box center [1492, 405] width 122 height 17
click at [1474, 513] on span "Slot" at bounding box center [1491, 513] width 120 height 17
click at [1455, 455] on div at bounding box center [1492, 456] width 122 height 17
click at [1448, 515] on span "Arrival" at bounding box center [1491, 513] width 120 height 17
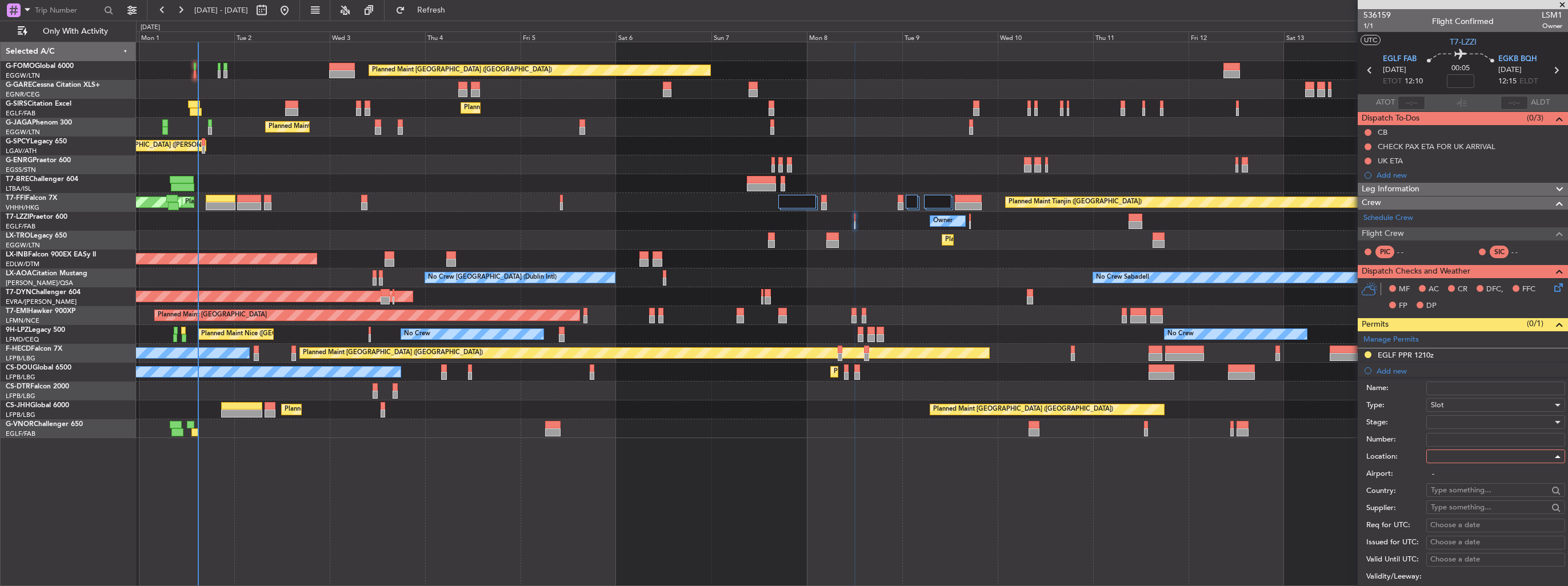
type input "EGKB / BQH"
click at [1466, 416] on div at bounding box center [1492, 422] width 122 height 17
click at [1467, 497] on span "Requested" at bounding box center [1491, 496] width 120 height 17
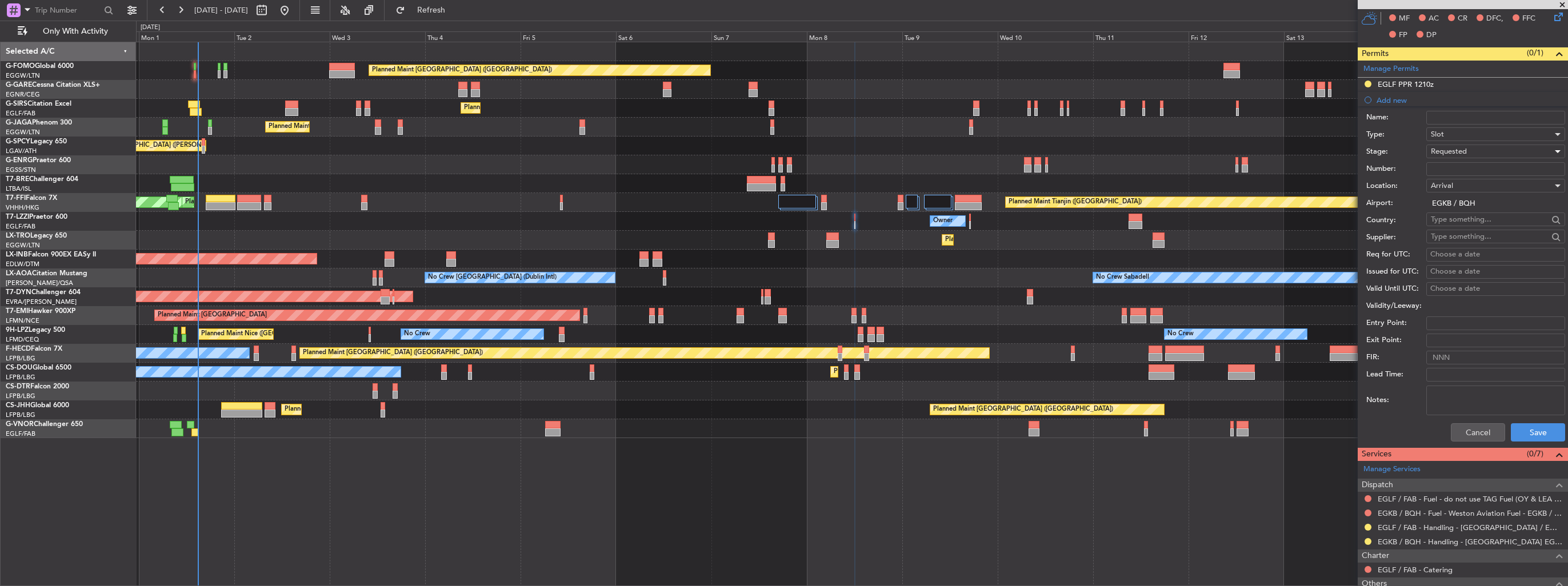
scroll to position [285, 0]
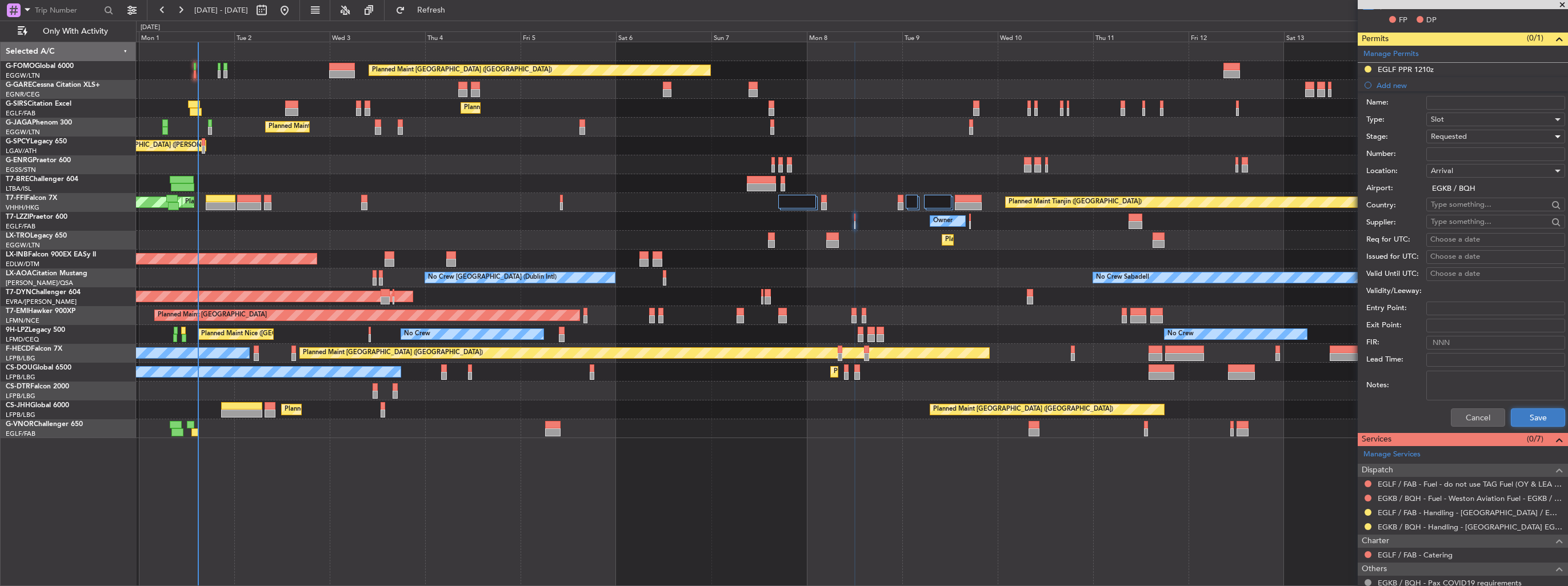
click at [1537, 419] on button "Save" at bounding box center [1537, 417] width 54 height 18
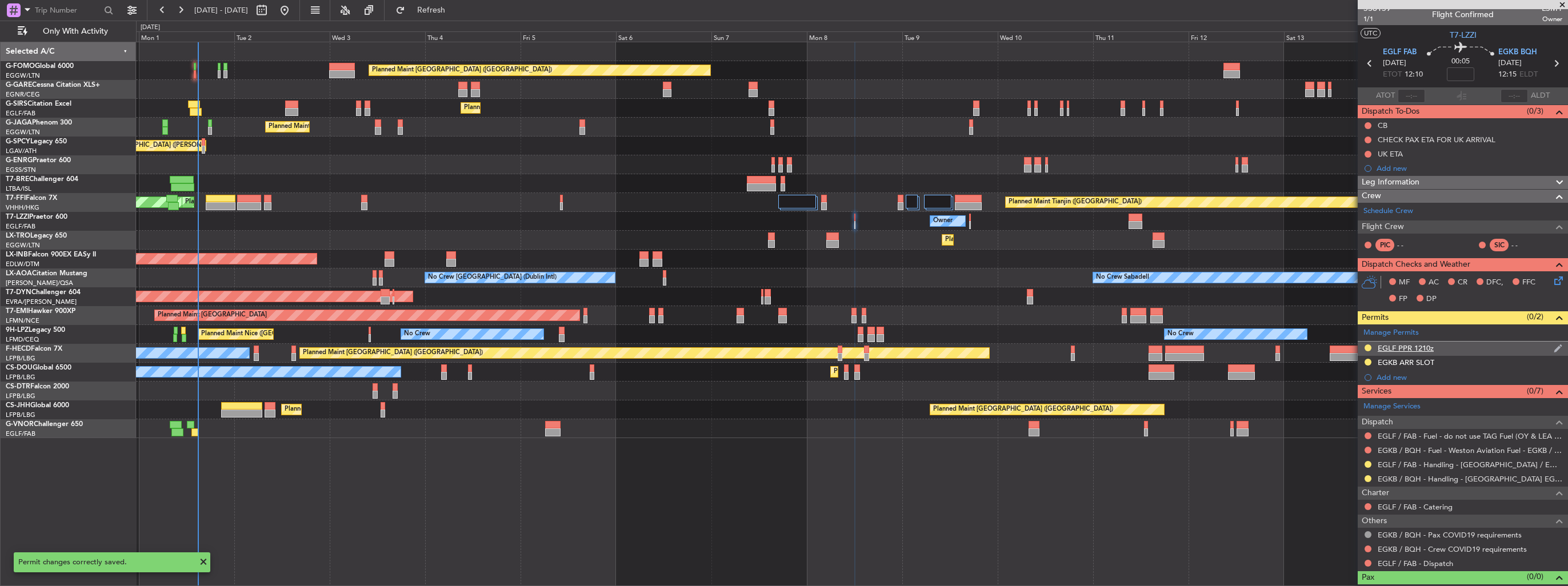
scroll to position [0, 0]
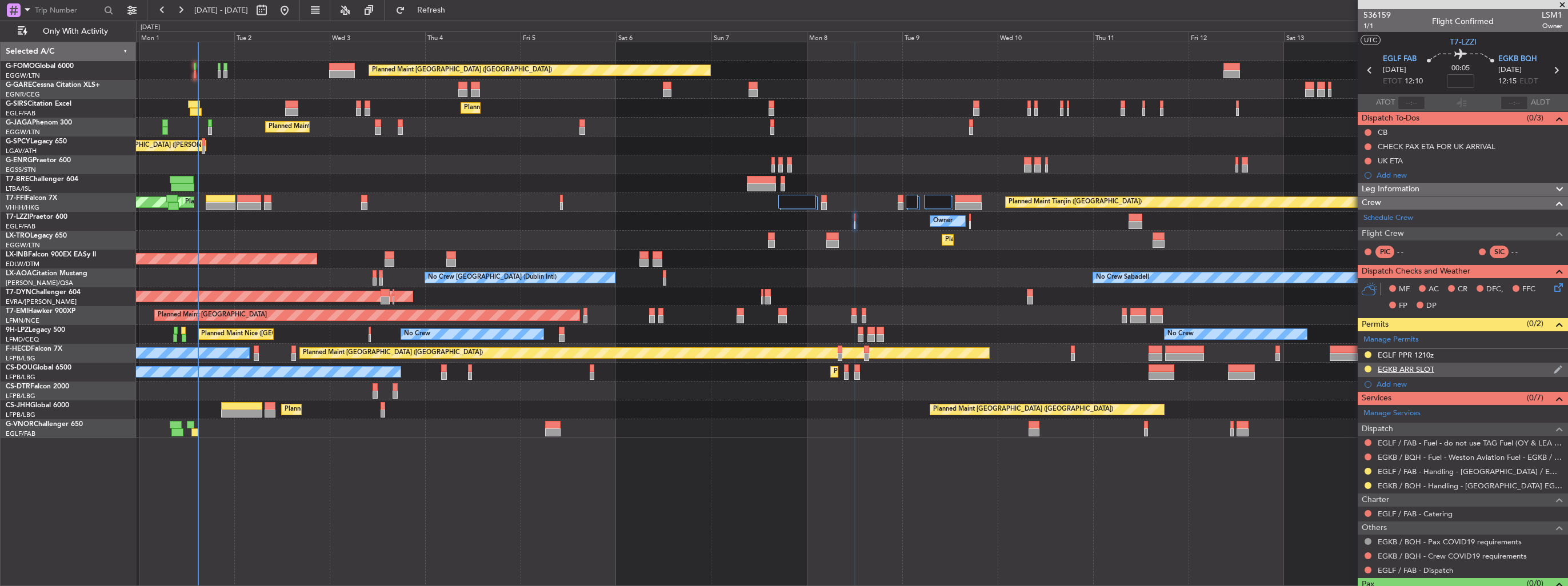
click at [1553, 365] on img at bounding box center [1558, 369] width 9 height 10
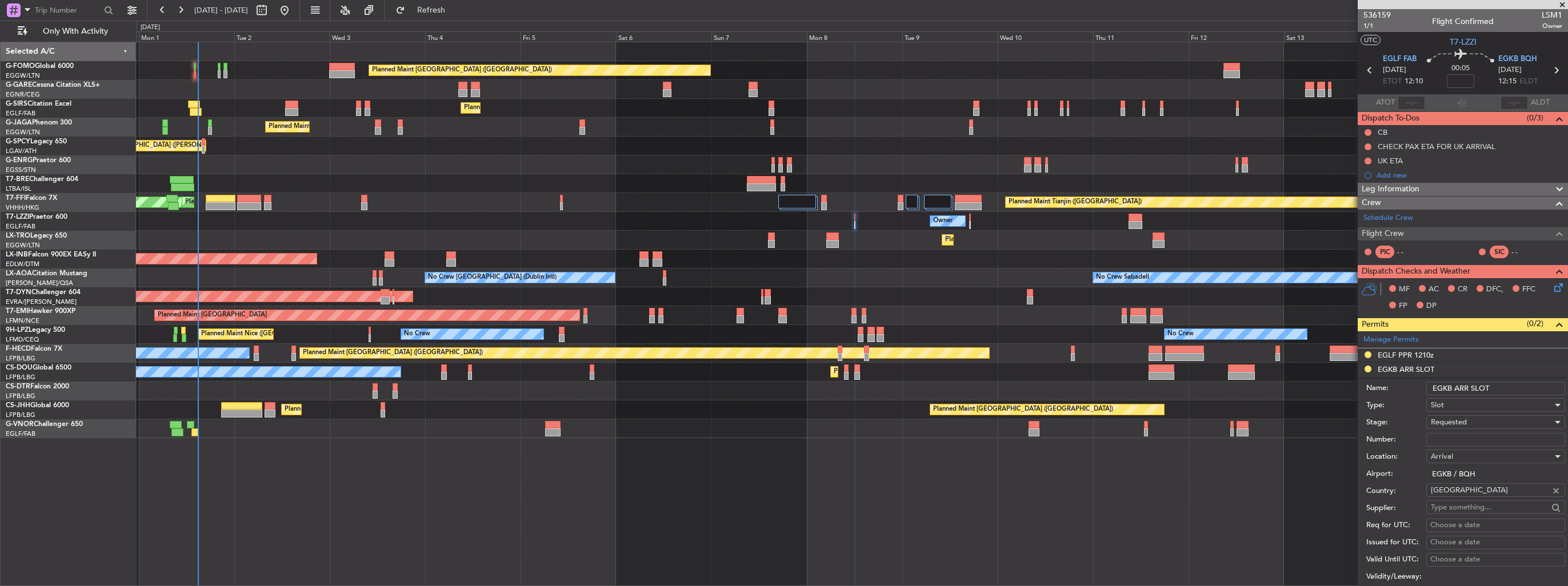
click at [1513, 383] on input "EGKB ARR SLOT" at bounding box center [1495, 388] width 139 height 13
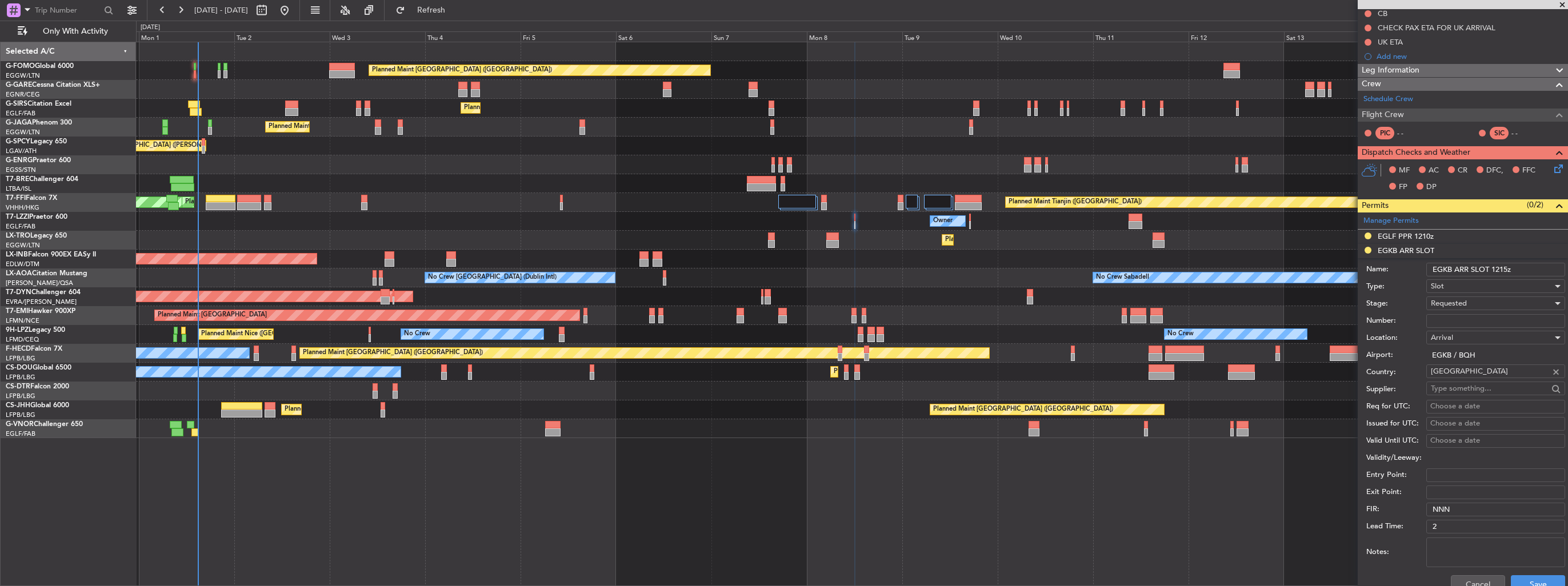
scroll to position [229, 0]
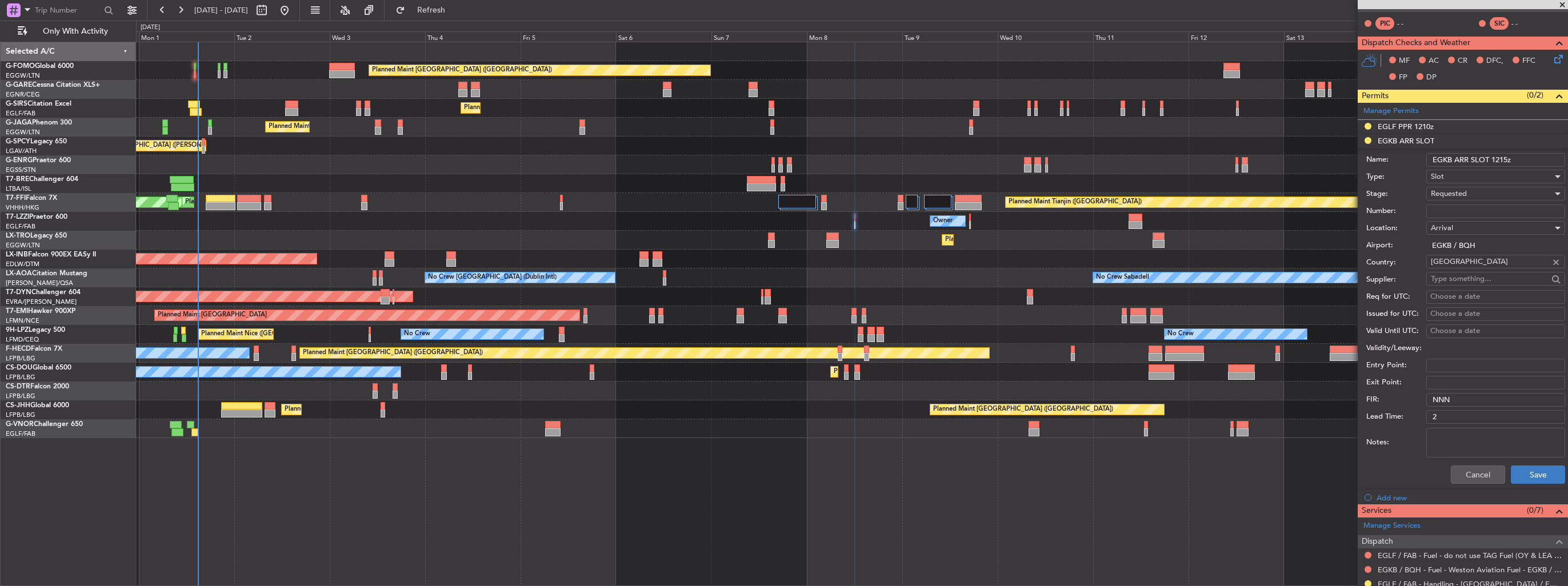
type input "EGKB ARR SLOT 1215z"
click at [1528, 473] on button "Save" at bounding box center [1537, 474] width 54 height 18
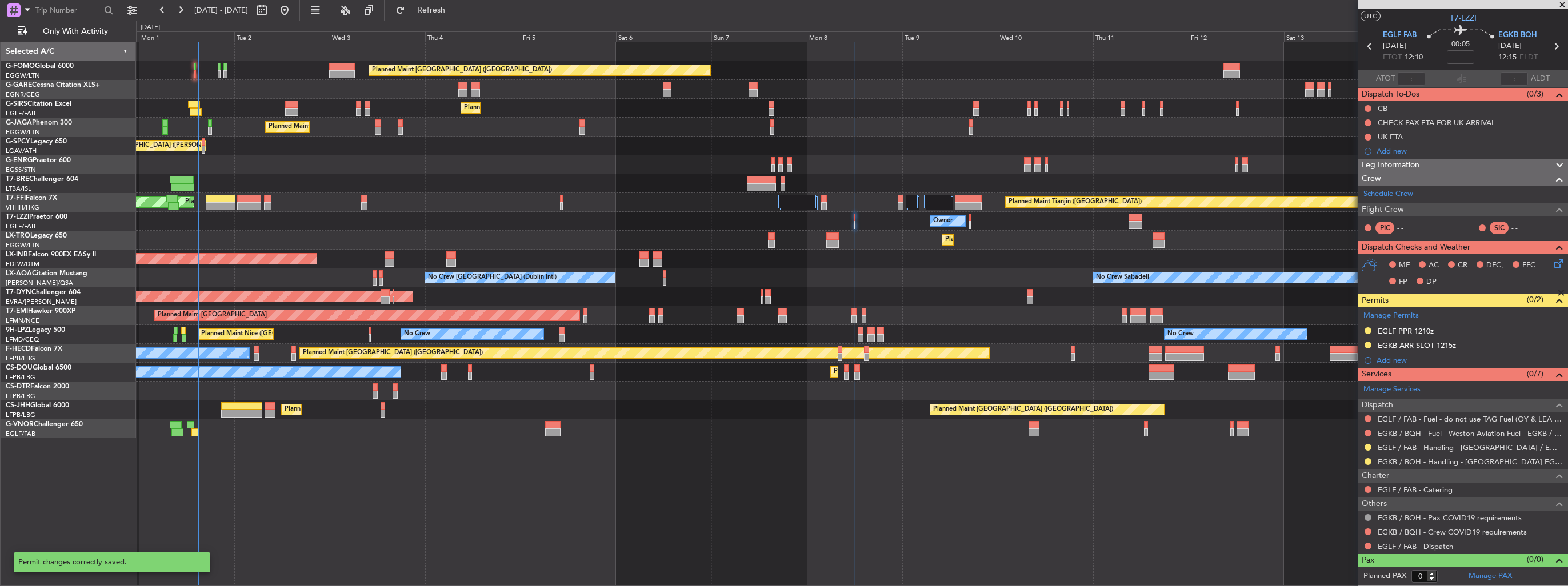
scroll to position [21, 0]
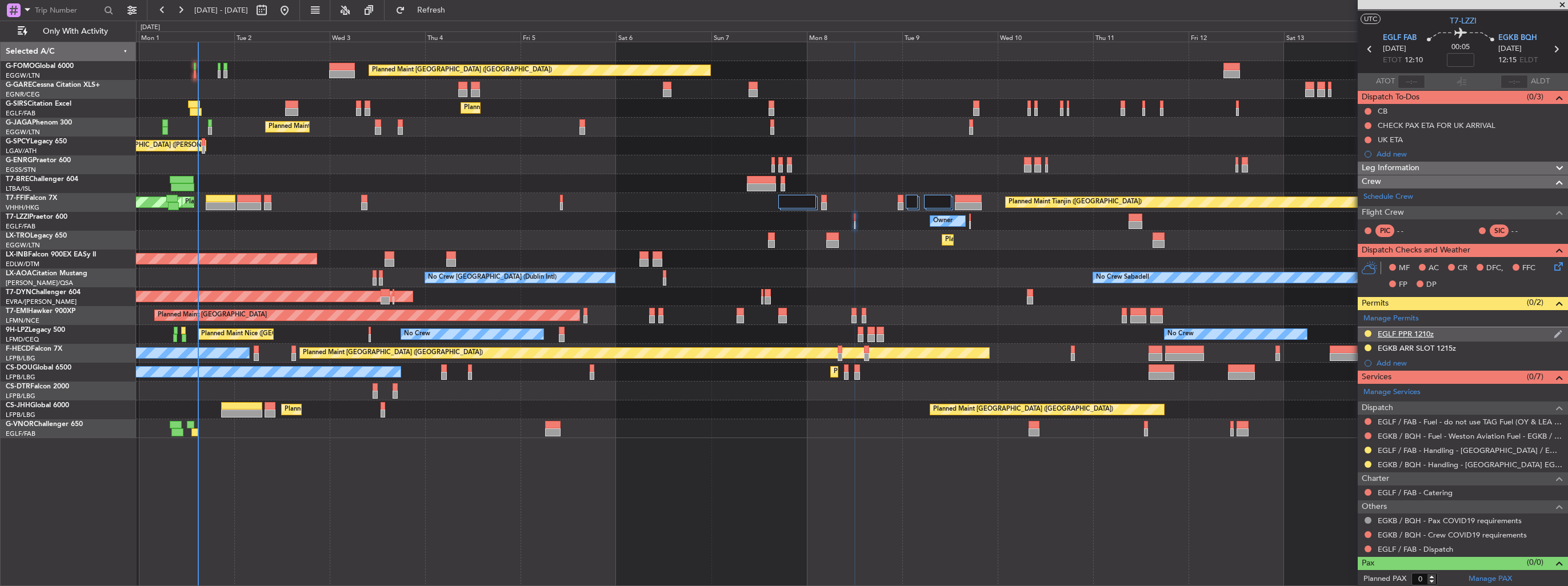
click at [1553, 331] on img at bounding box center [1558, 334] width 9 height 10
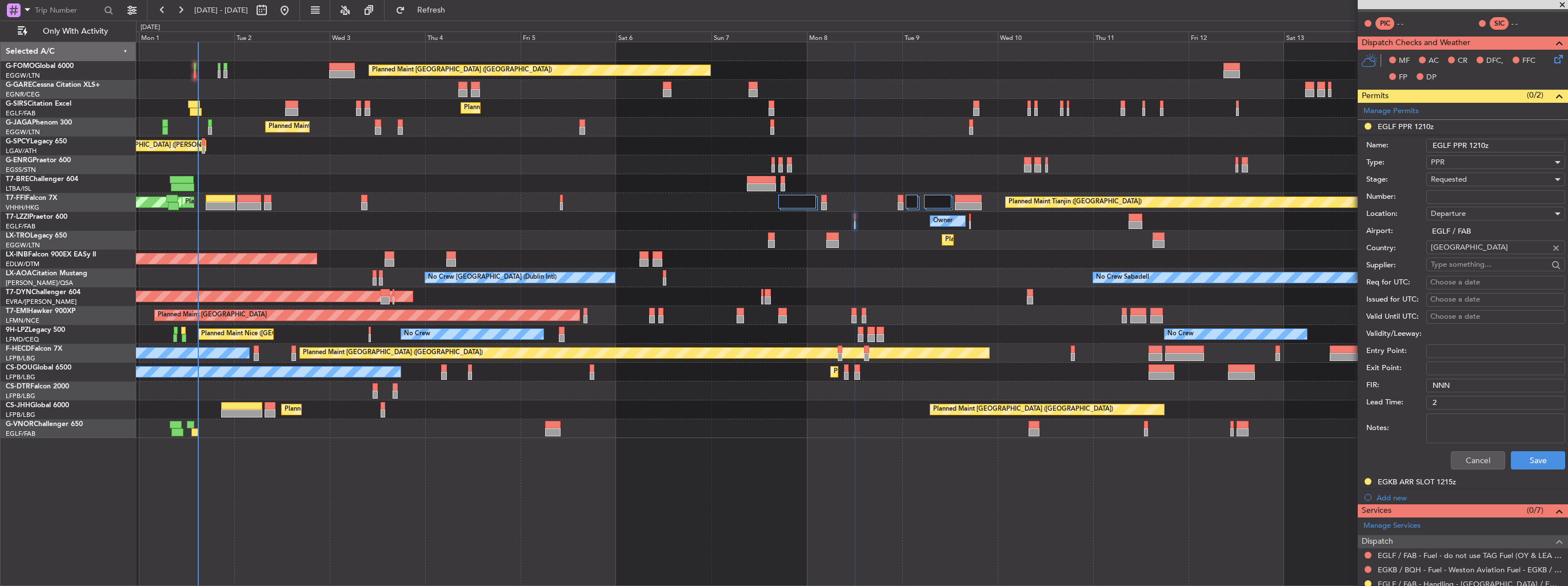
click at [1478, 144] on input "EGLF PPR 1210z" at bounding box center [1495, 145] width 139 height 13
type input "EGLF PPR 1200z"
click at [1511, 457] on button "Save" at bounding box center [1537, 460] width 54 height 18
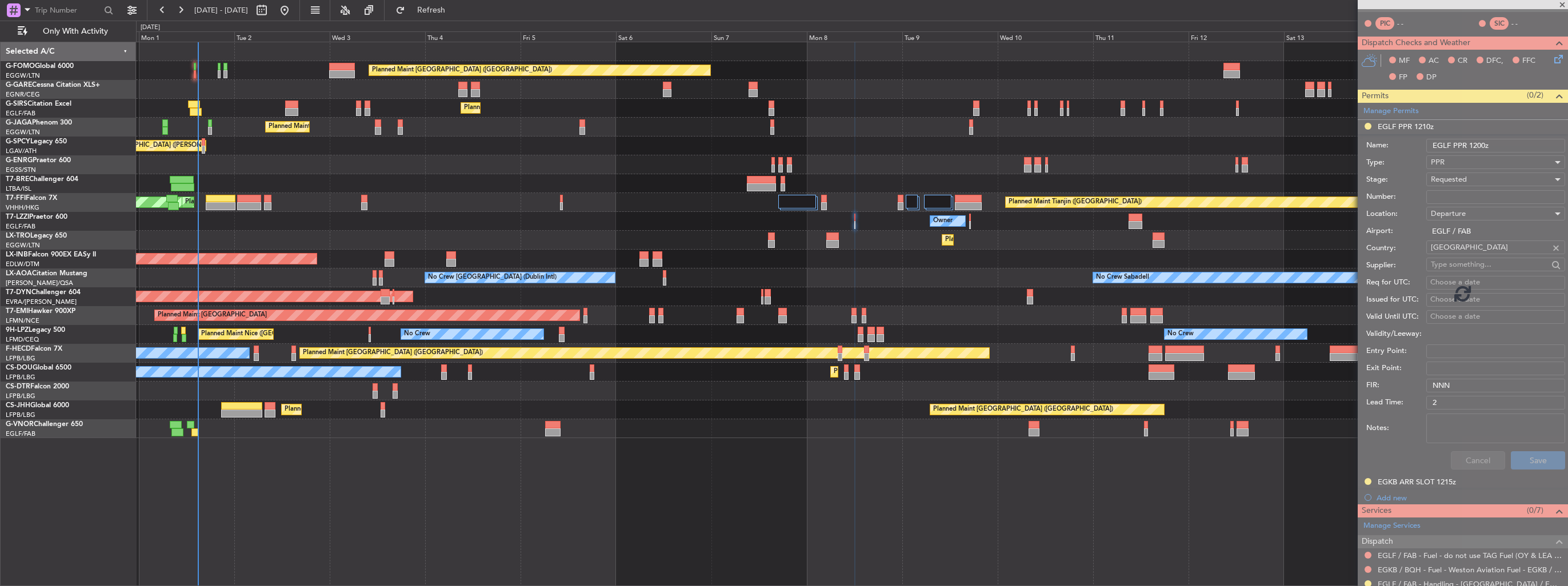
scroll to position [21, 0]
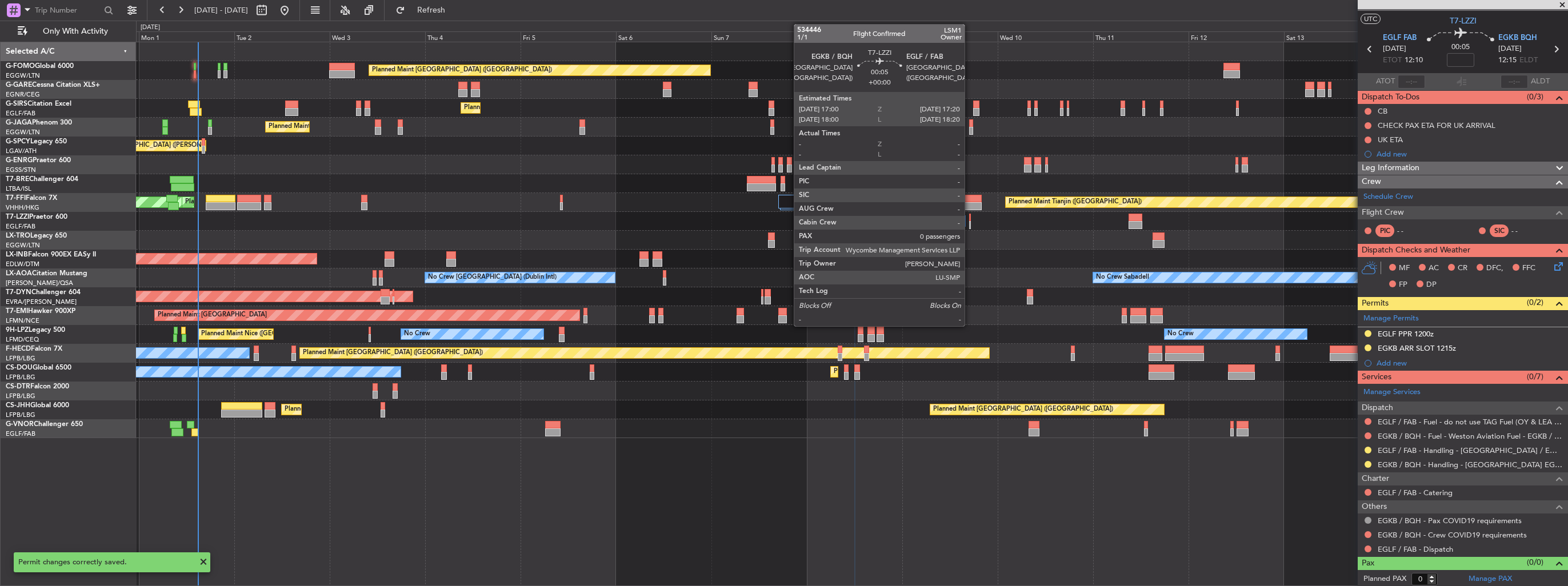
click at [970, 224] on div at bounding box center [970, 225] width 2 height 8
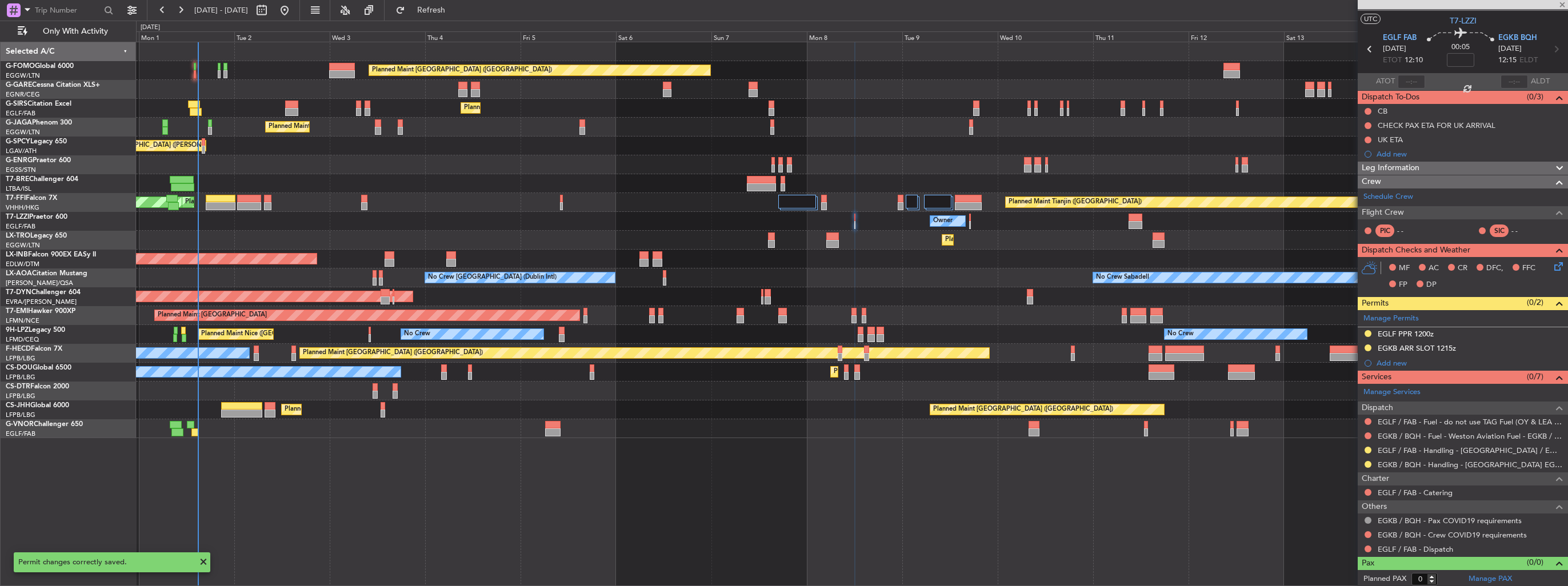
scroll to position [0, 0]
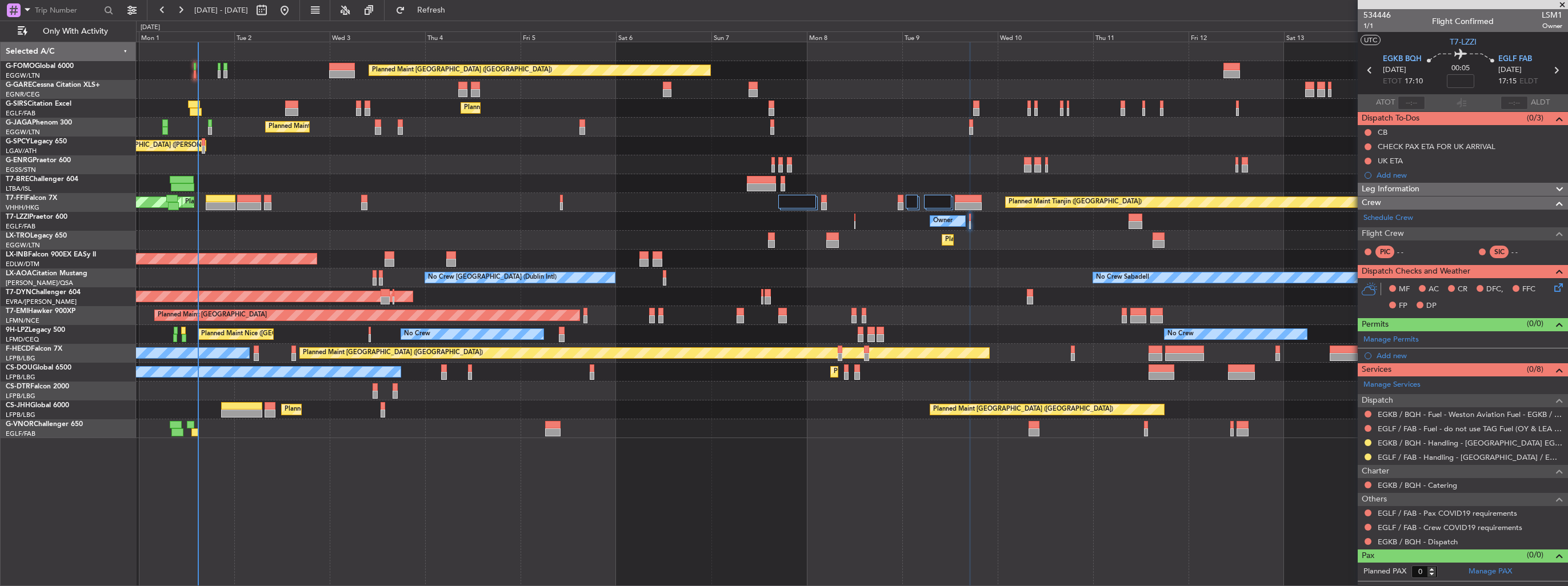
drag, startPoint x: 1378, startPoint y: 353, endPoint x: 1387, endPoint y: 358, distance: 10.3
click at [1378, 353] on div "Add new" at bounding box center [1470, 356] width 186 height 10
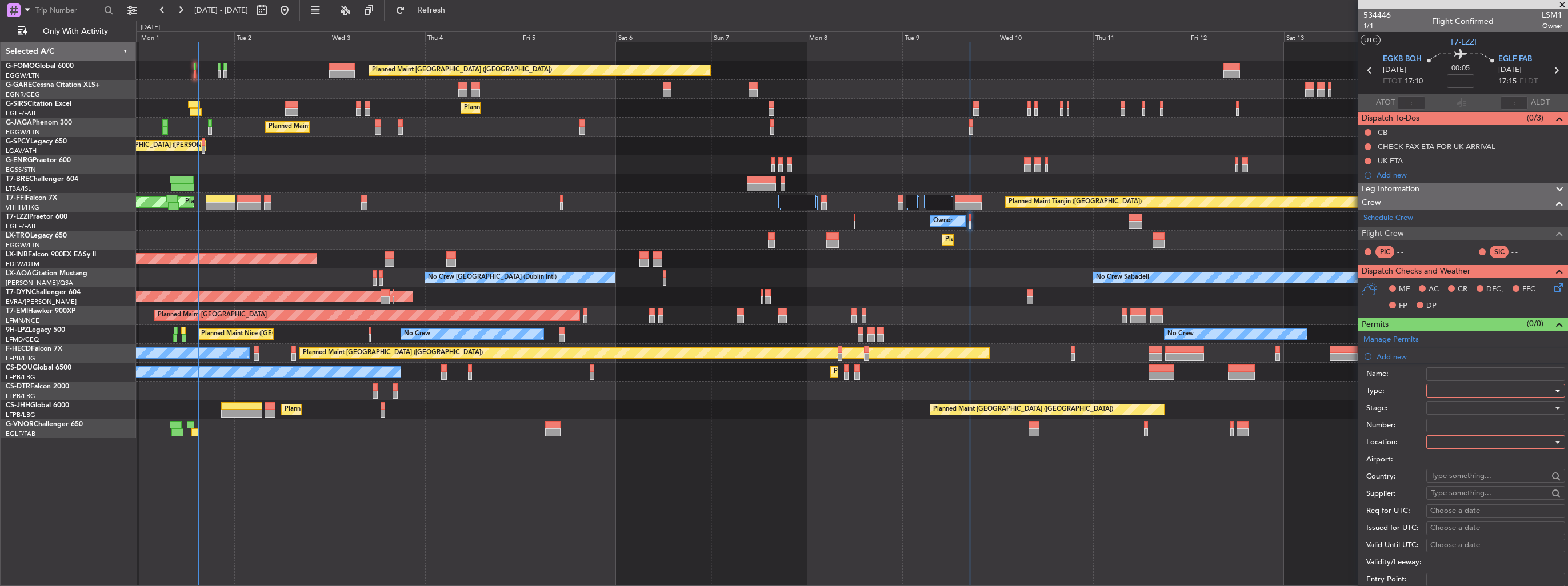
click at [1458, 387] on div at bounding box center [1492, 390] width 122 height 17
click at [1482, 492] on span "Slot" at bounding box center [1491, 499] width 120 height 17
click at [1466, 439] on div at bounding box center [1492, 442] width 122 height 17
click at [1466, 464] on span "Departure" at bounding box center [1491, 464] width 120 height 17
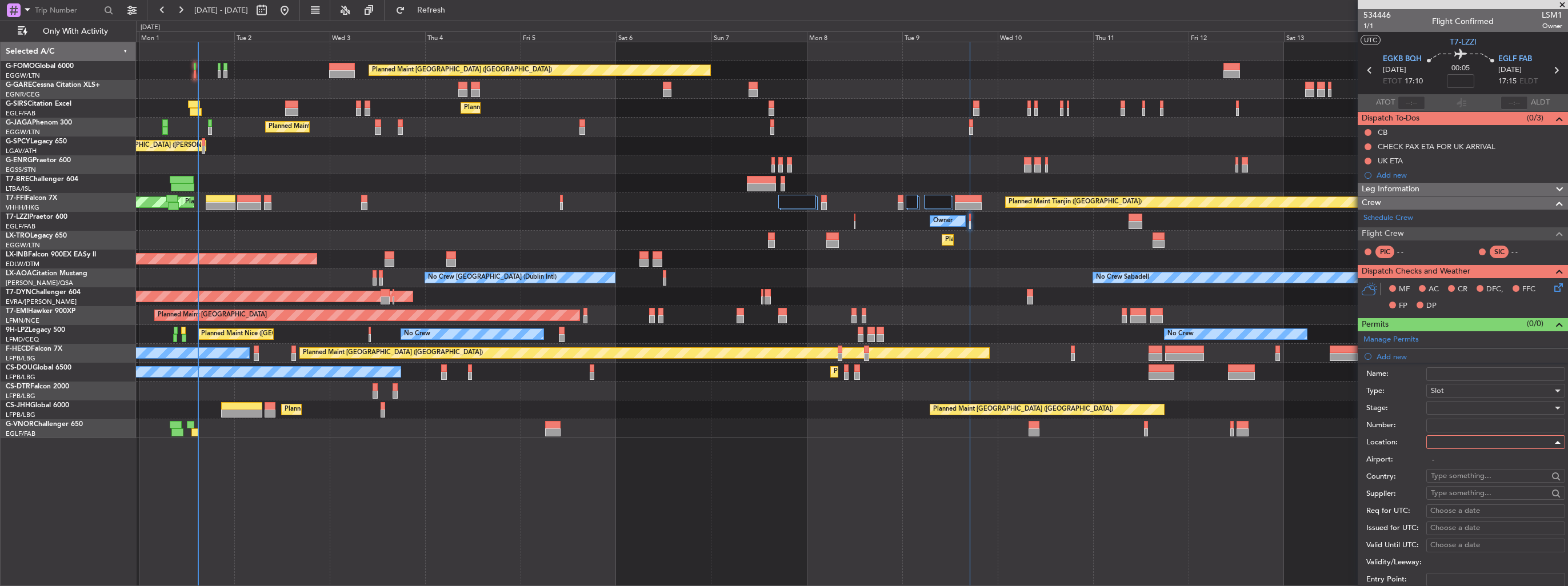
type input "EGKB / BQH"
click at [1465, 405] on div at bounding box center [1492, 408] width 122 height 17
click at [1466, 474] on span "Requested" at bounding box center [1491, 482] width 120 height 17
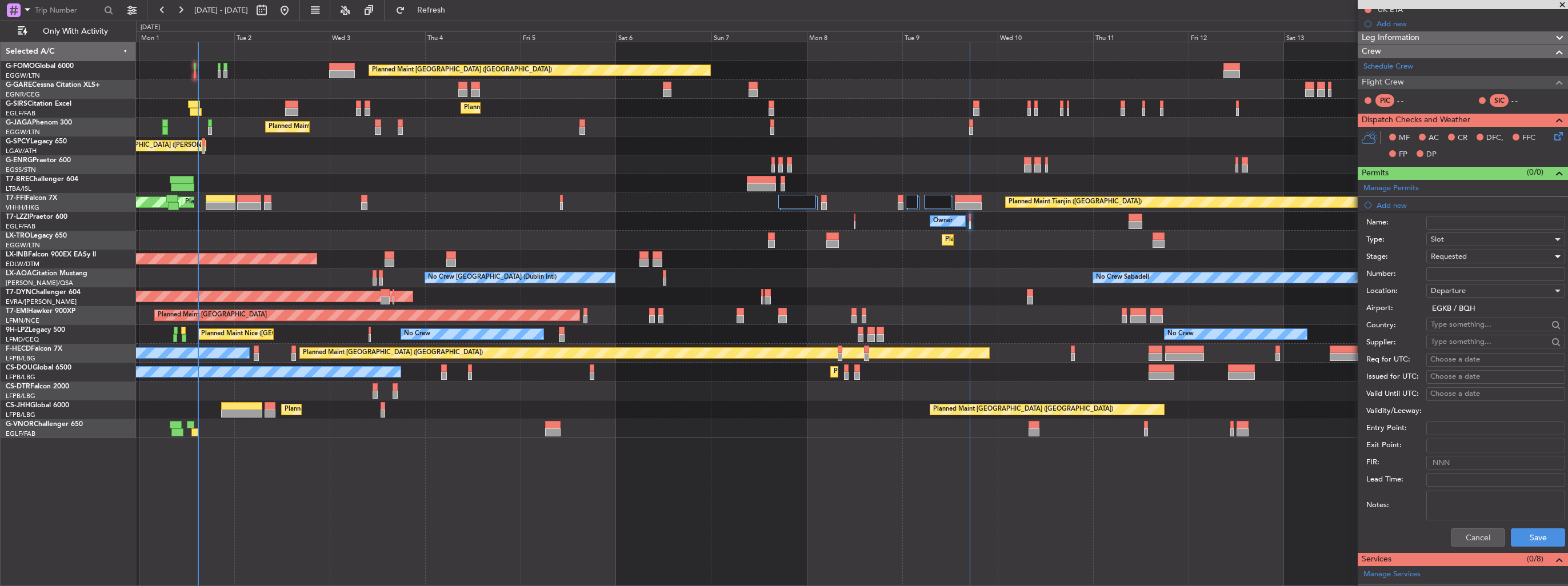
scroll to position [229, 0]
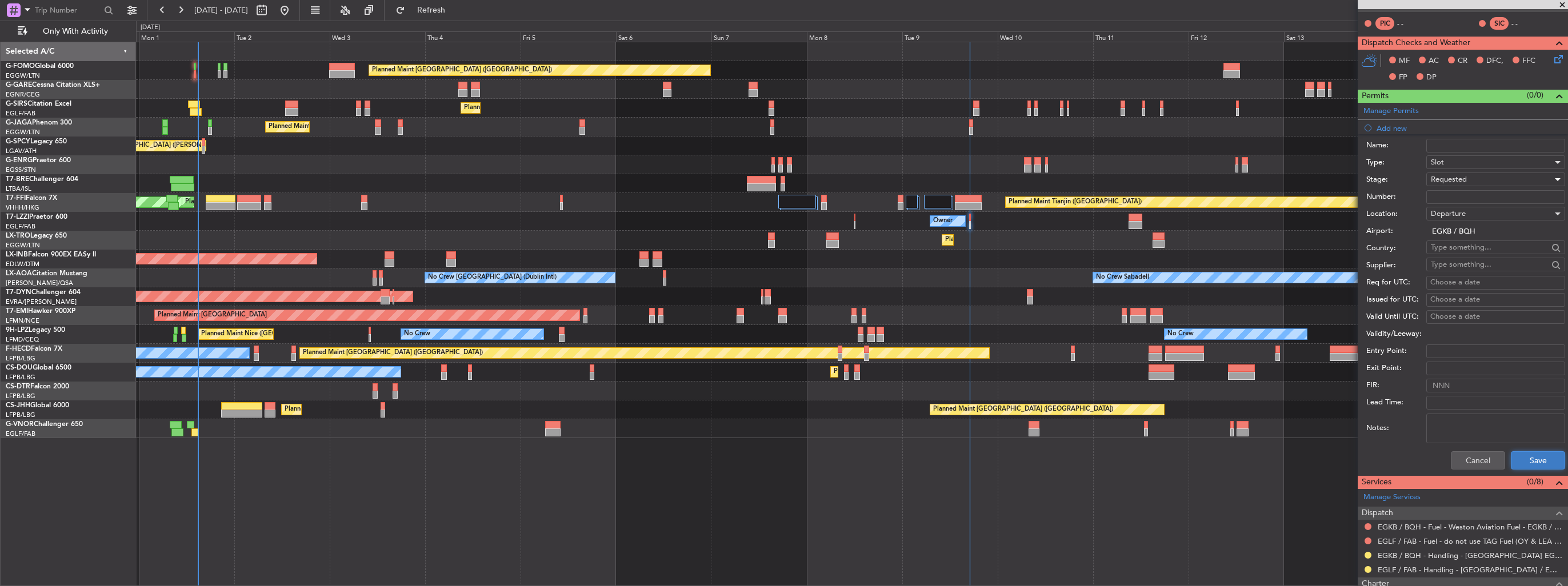
click at [1524, 456] on button "Save" at bounding box center [1537, 460] width 54 height 18
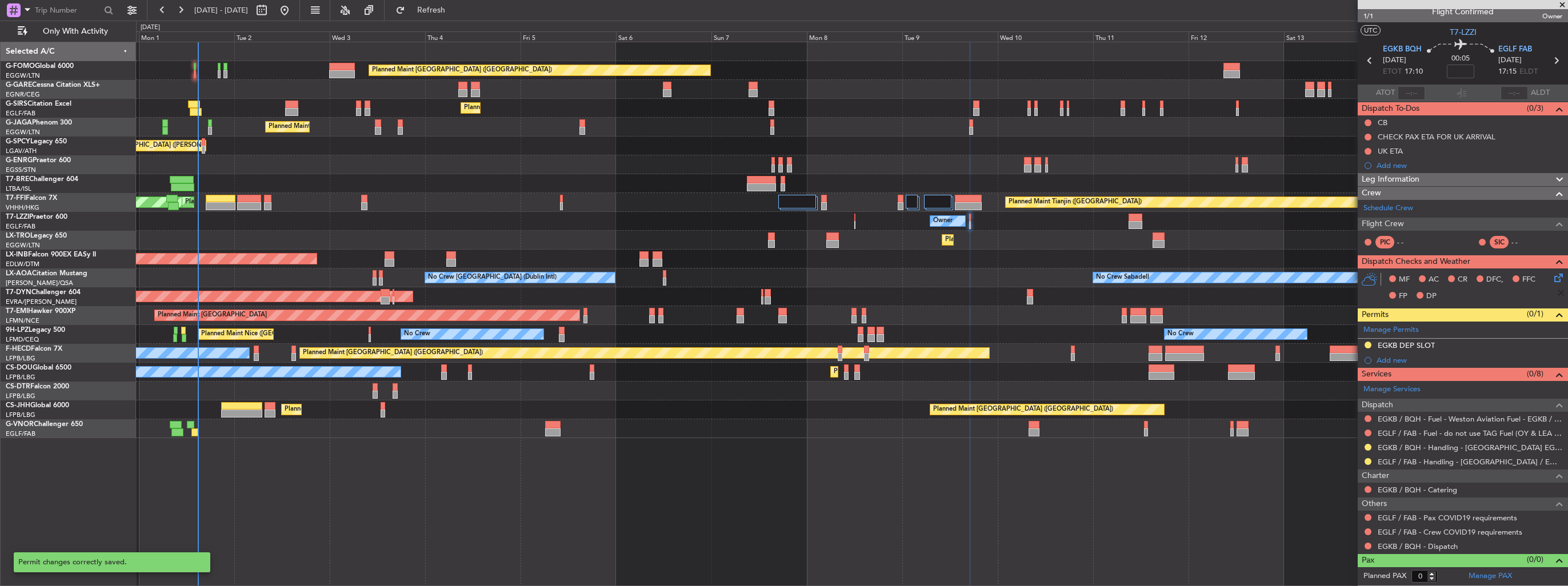
scroll to position [7, 0]
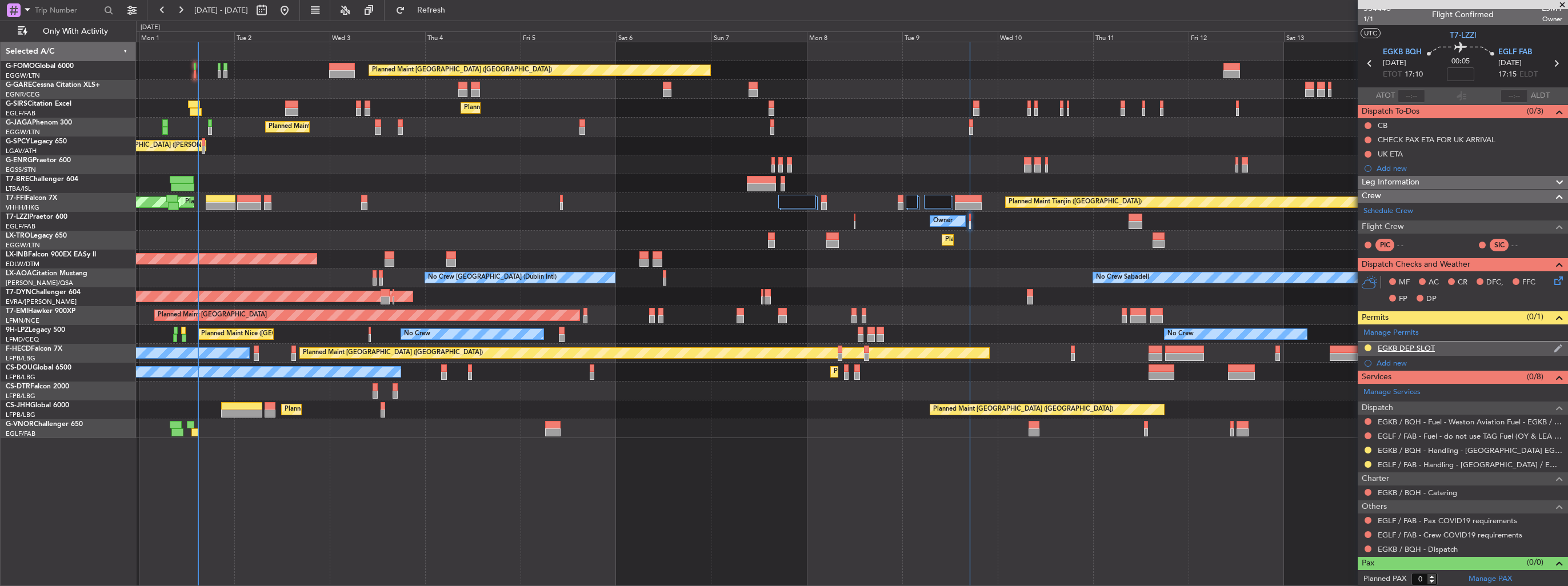
click at [1553, 346] on img at bounding box center [1558, 348] width 9 height 10
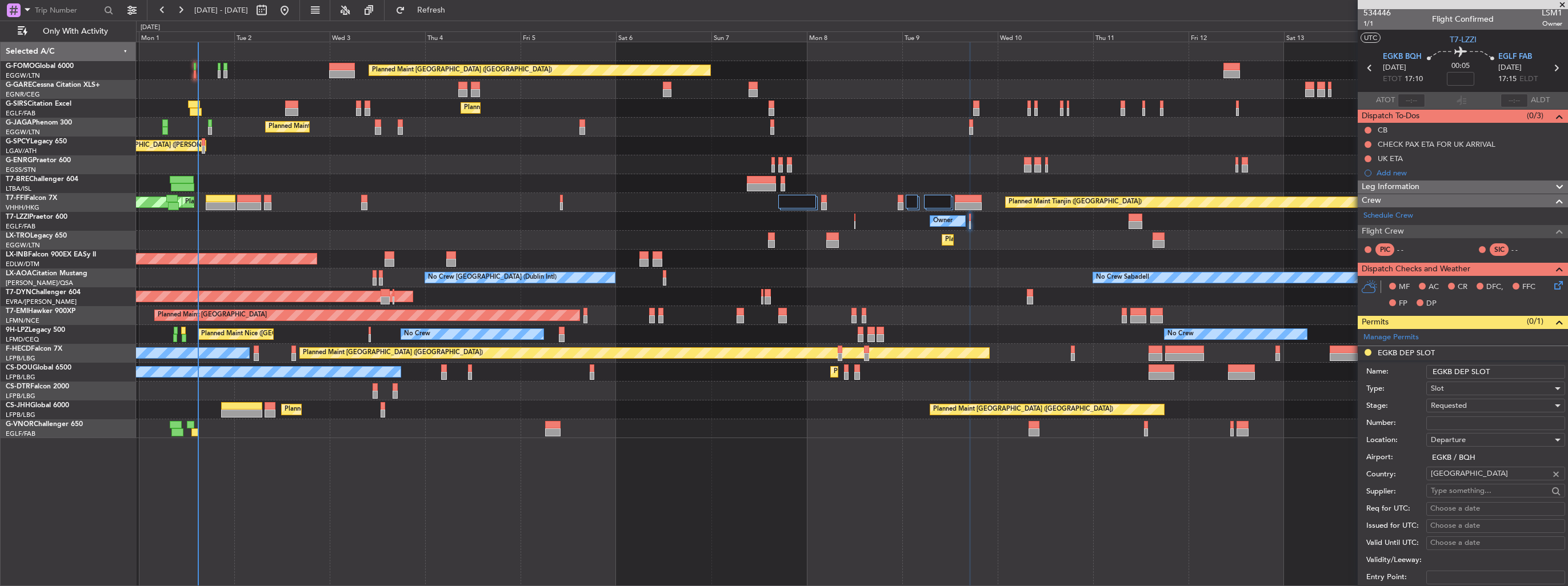
scroll to position [0, 0]
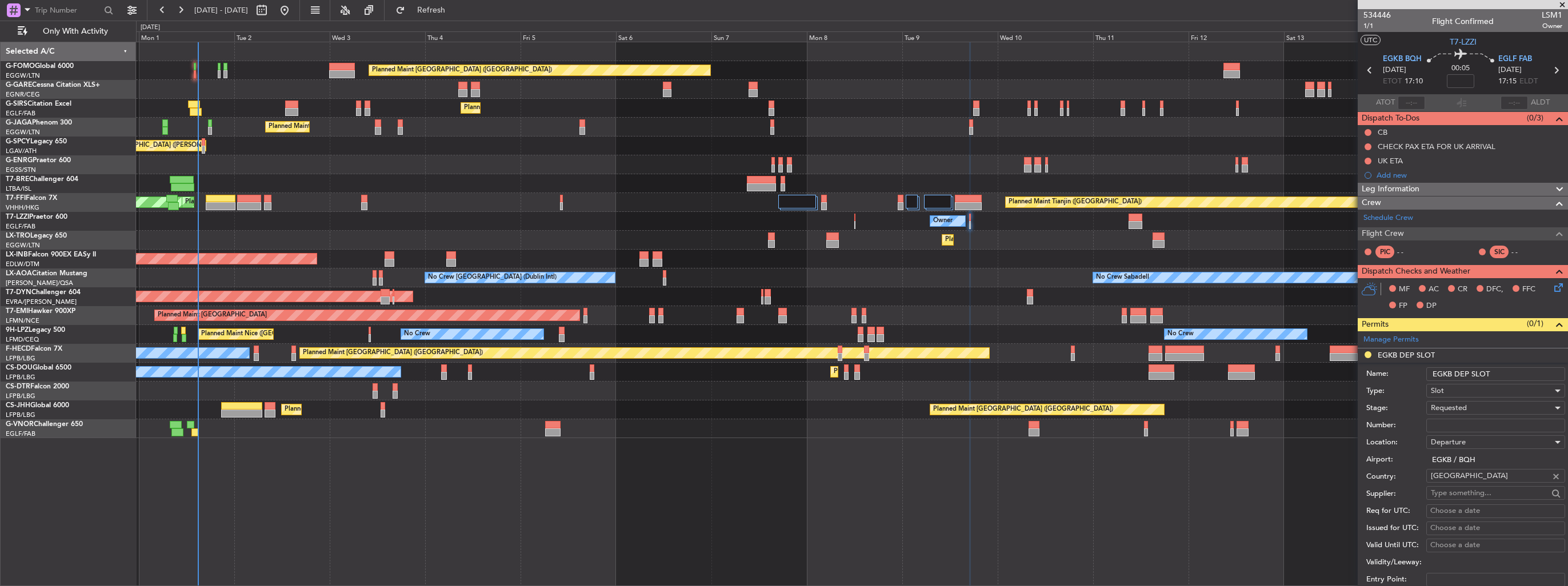
click at [1514, 372] on input "EGKB DEP SLOT" at bounding box center [1495, 374] width 139 height 13
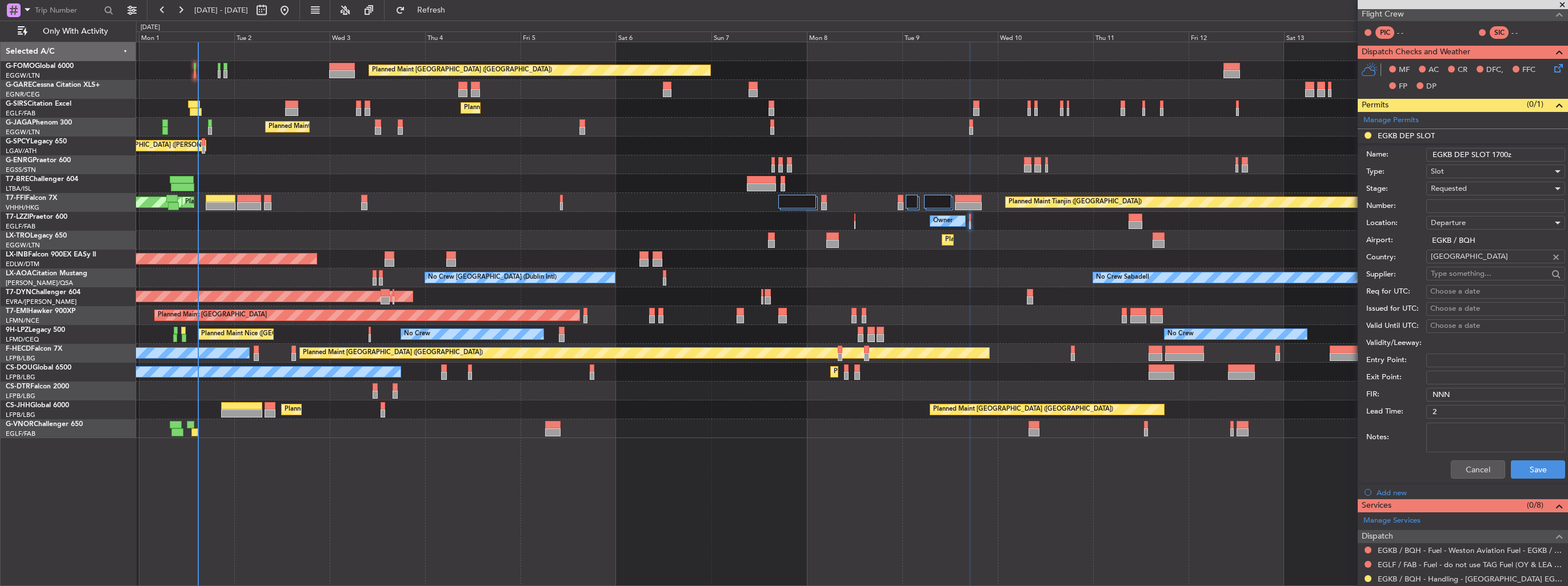
scroll to position [285, 0]
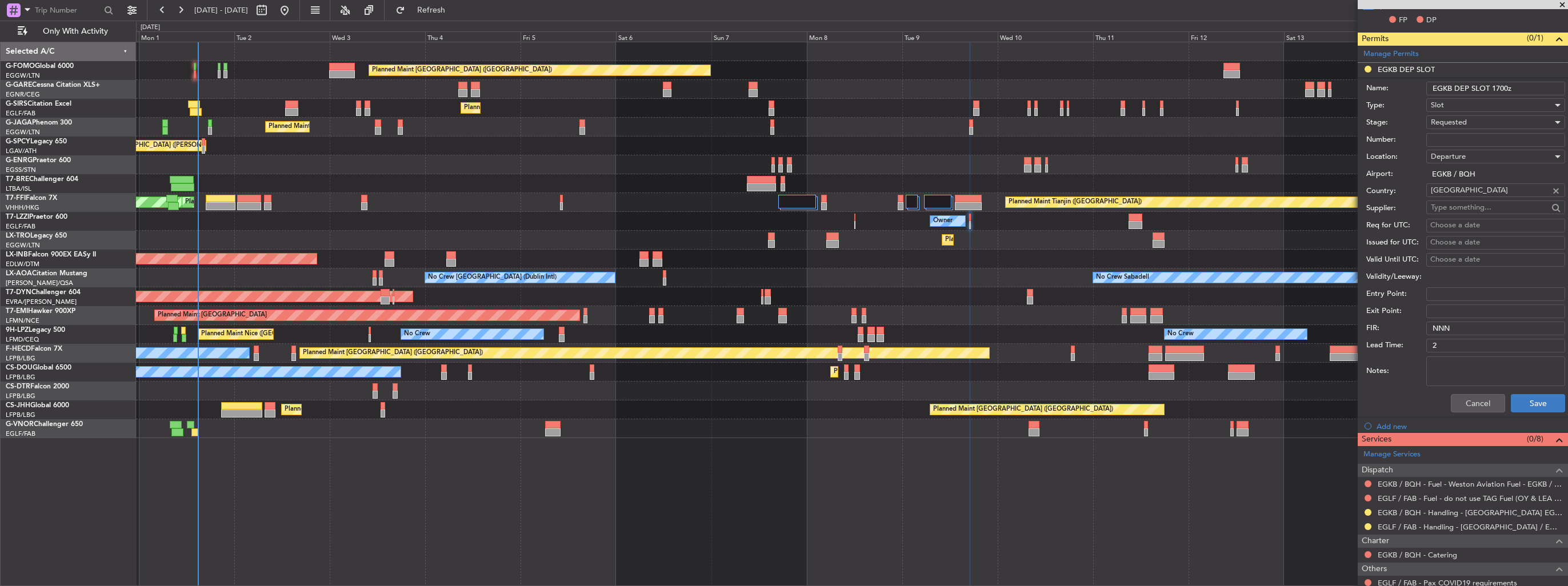
type input "EGKB DEP SLOT 1700z"
click at [1534, 399] on button "Save" at bounding box center [1537, 403] width 54 height 18
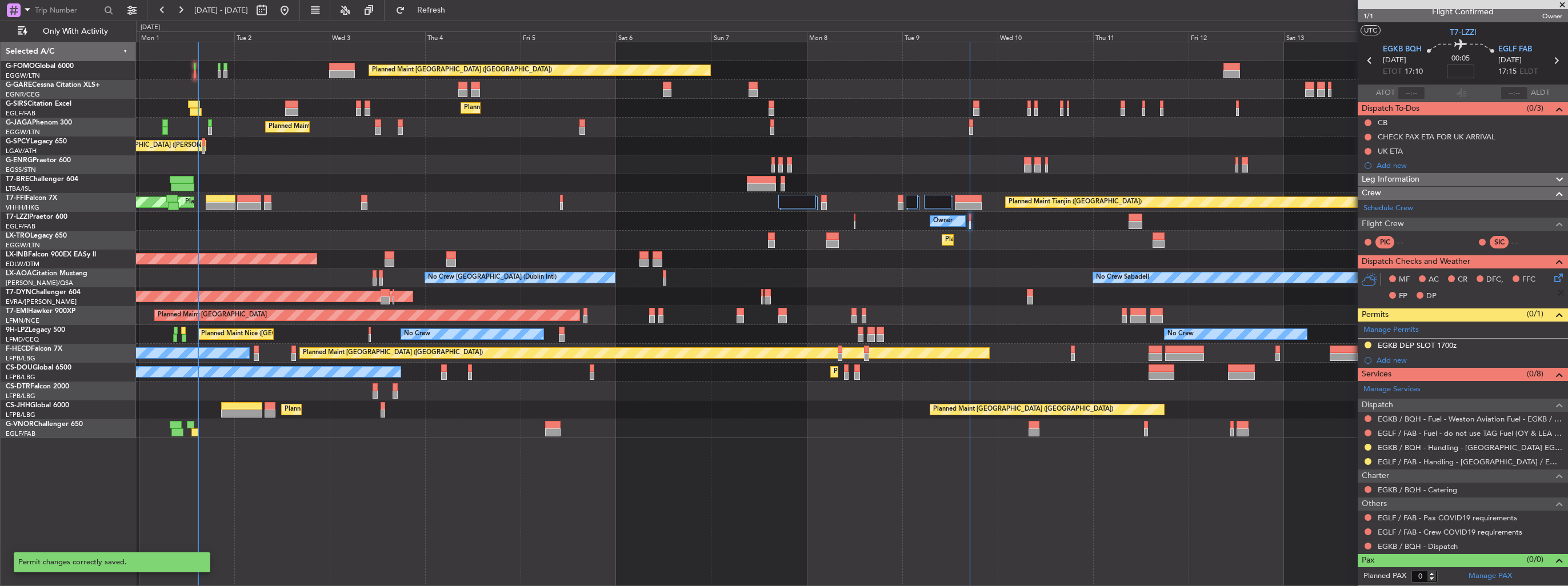
scroll to position [7, 0]
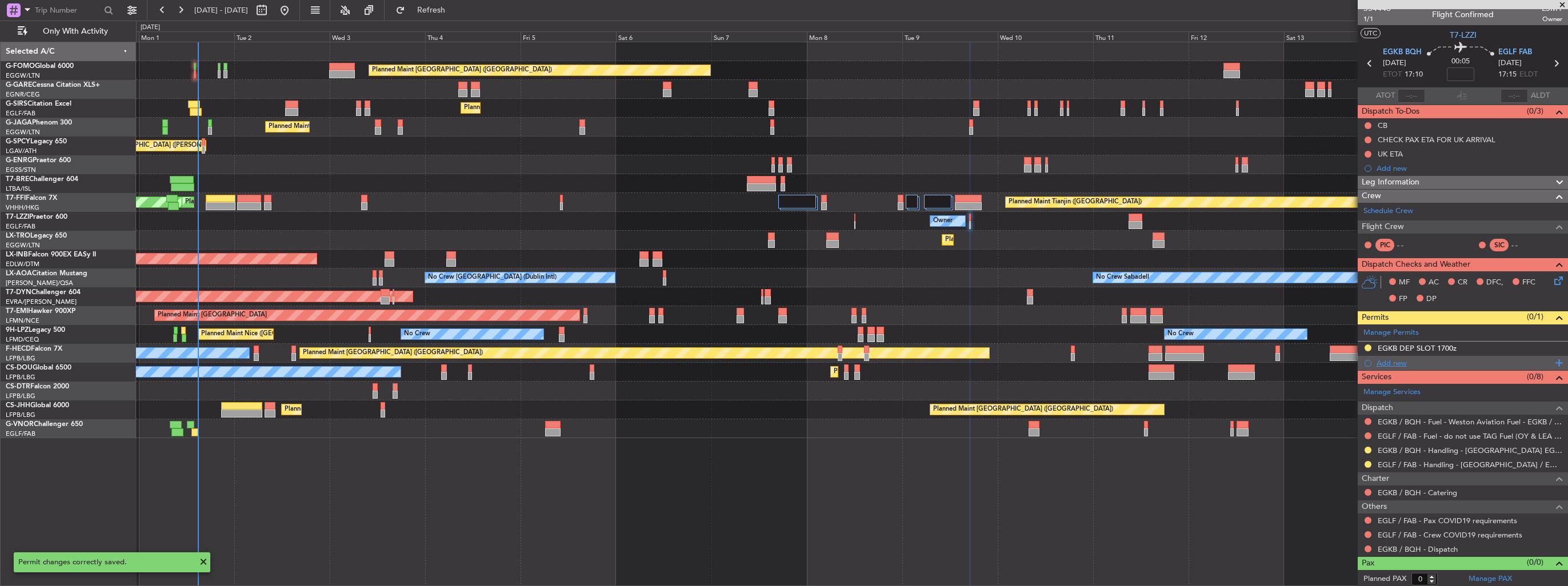
click at [1396, 362] on div "Add new" at bounding box center [1464, 363] width 176 height 10
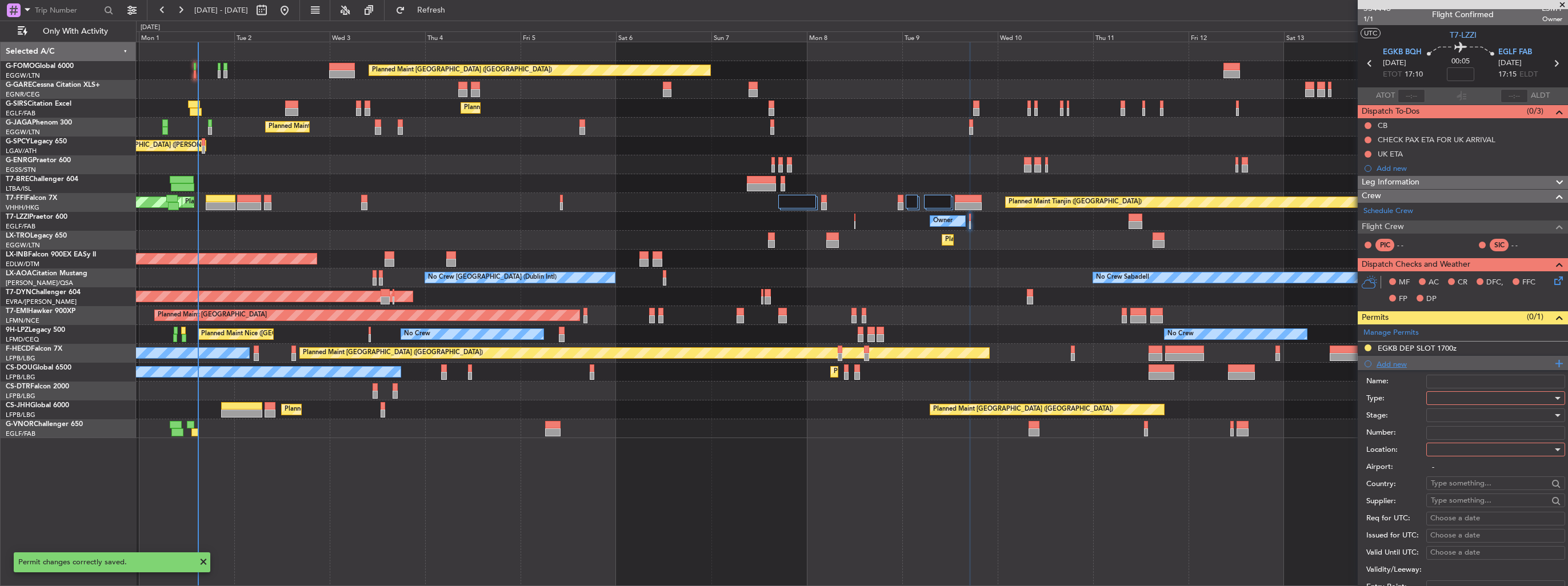
scroll to position [285, 0]
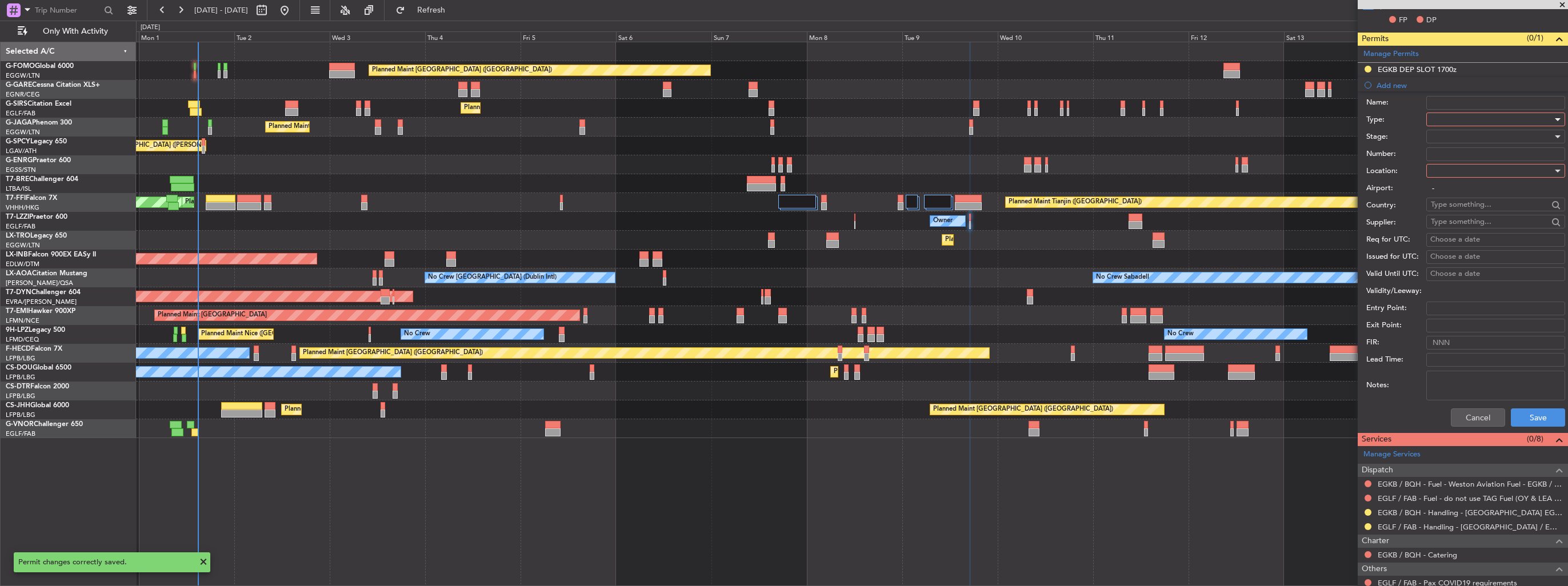
click at [1440, 119] on div at bounding box center [1492, 119] width 122 height 17
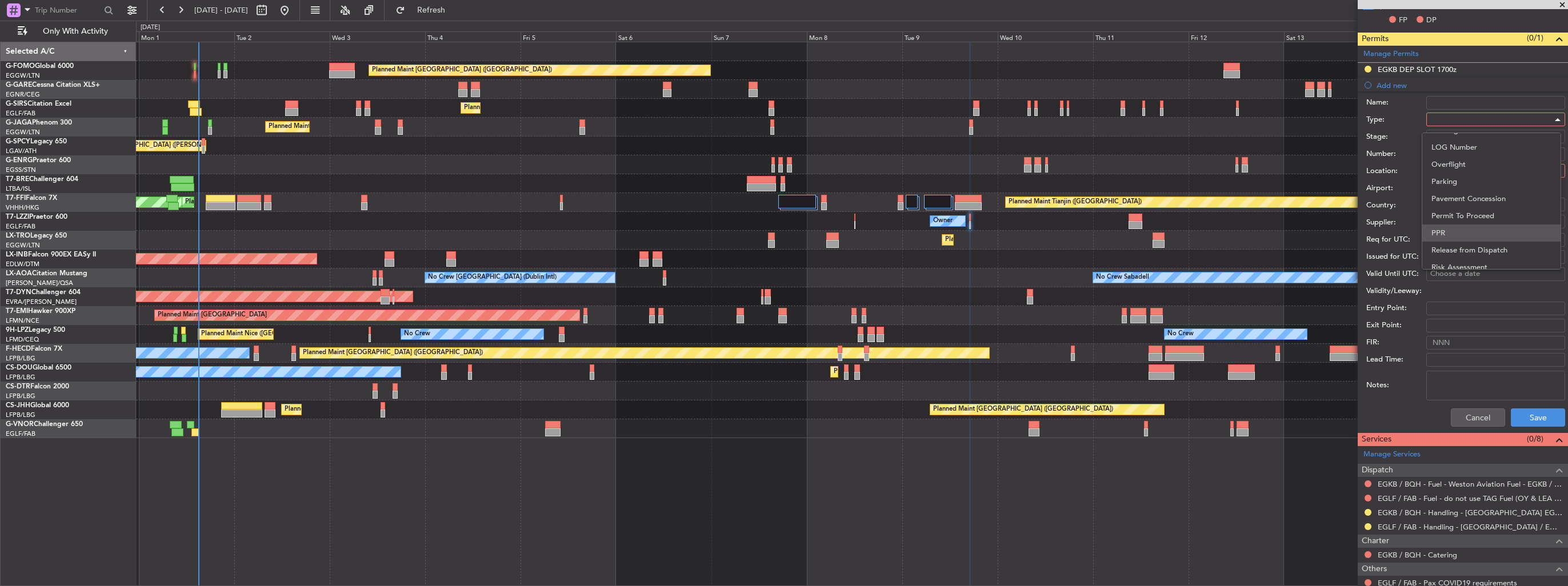
click at [1472, 234] on span "PPR" at bounding box center [1491, 233] width 120 height 17
click at [1473, 170] on div at bounding box center [1492, 170] width 122 height 17
click at [1470, 224] on span "Arrival" at bounding box center [1491, 227] width 120 height 17
type input "EGLF / FAB"
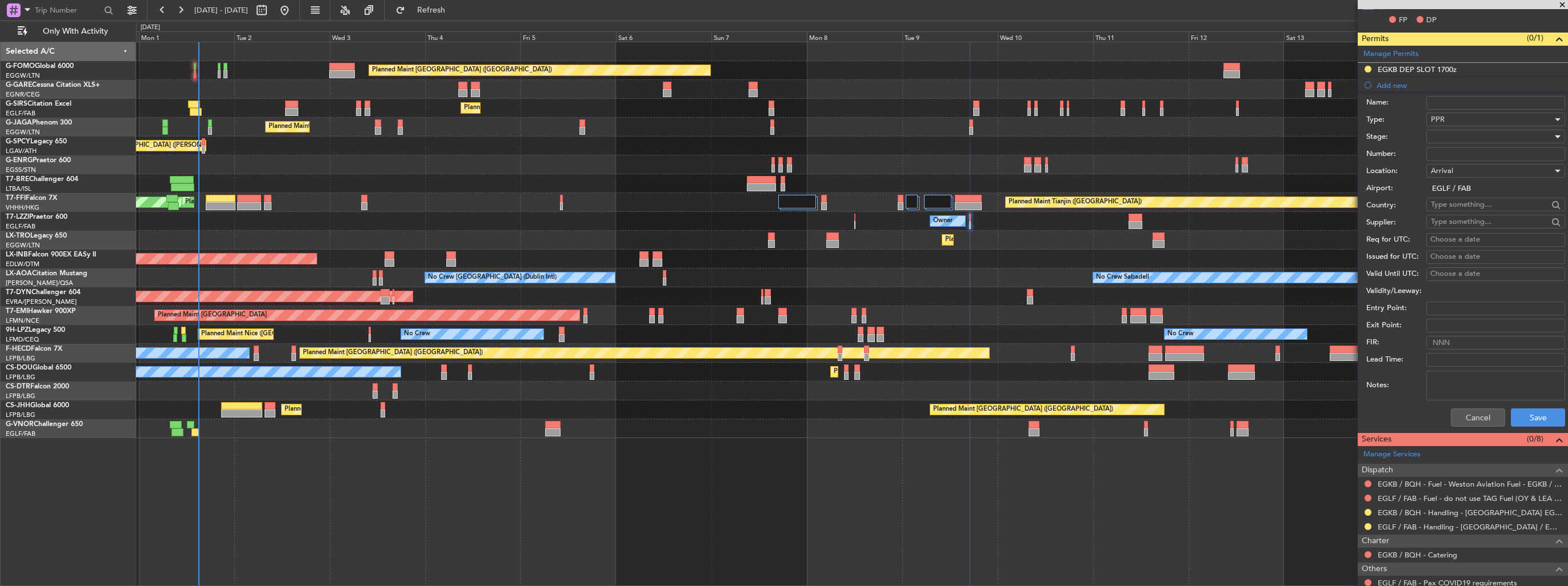
click at [1476, 139] on div at bounding box center [1492, 136] width 122 height 17
click at [1479, 203] on span "Requested" at bounding box center [1491, 210] width 120 height 17
click at [1515, 411] on button "Save" at bounding box center [1537, 417] width 54 height 18
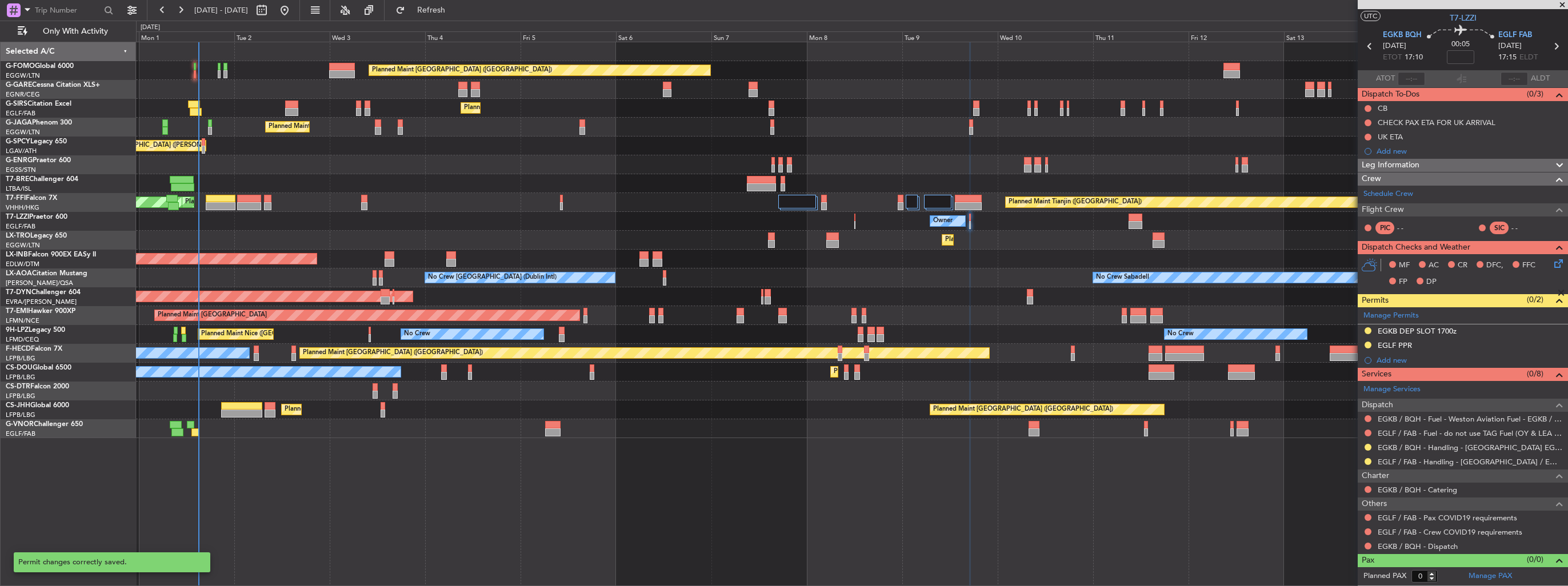
scroll to position [21, 0]
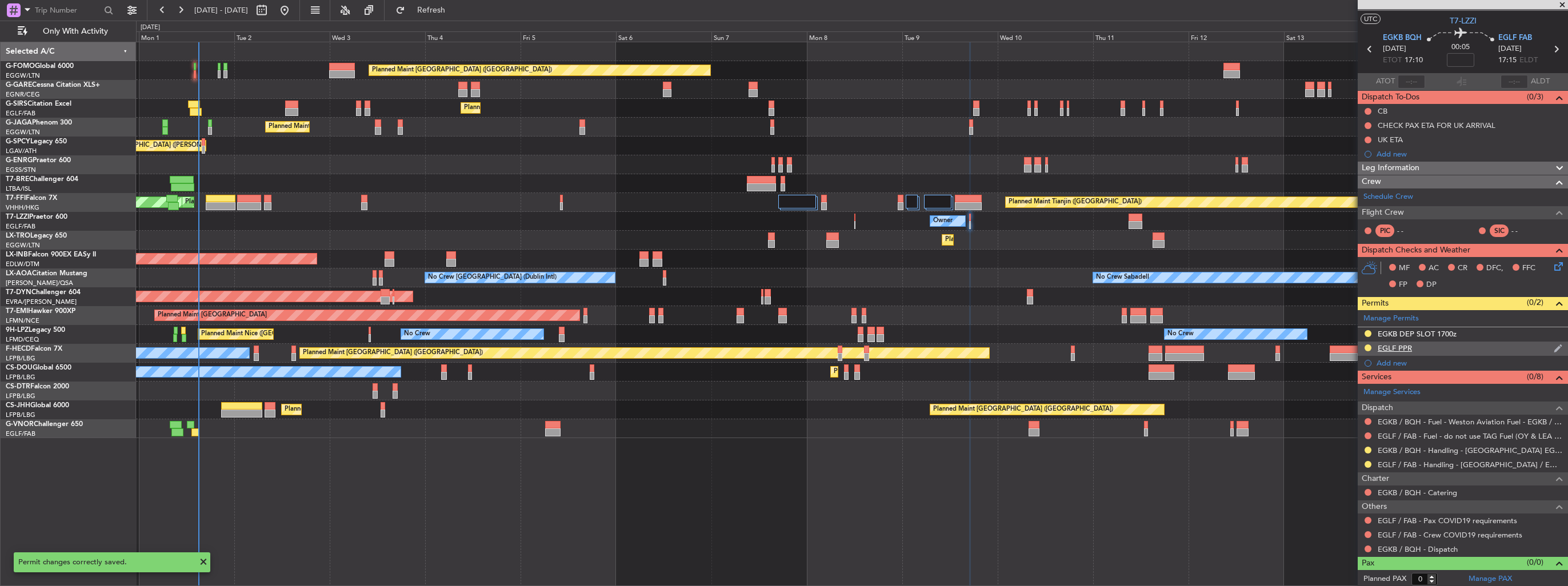
click at [1548, 353] on div "EGLF PPR" at bounding box center [1463, 348] width 210 height 14
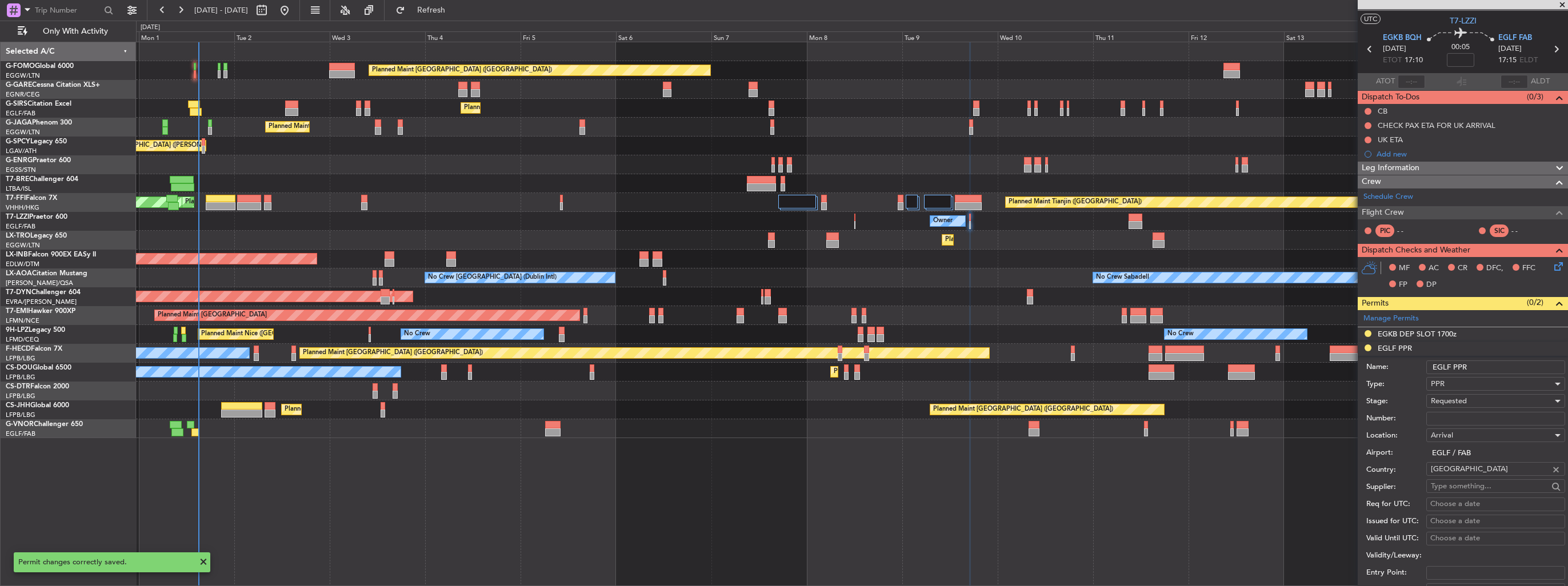
scroll to position [285, 0]
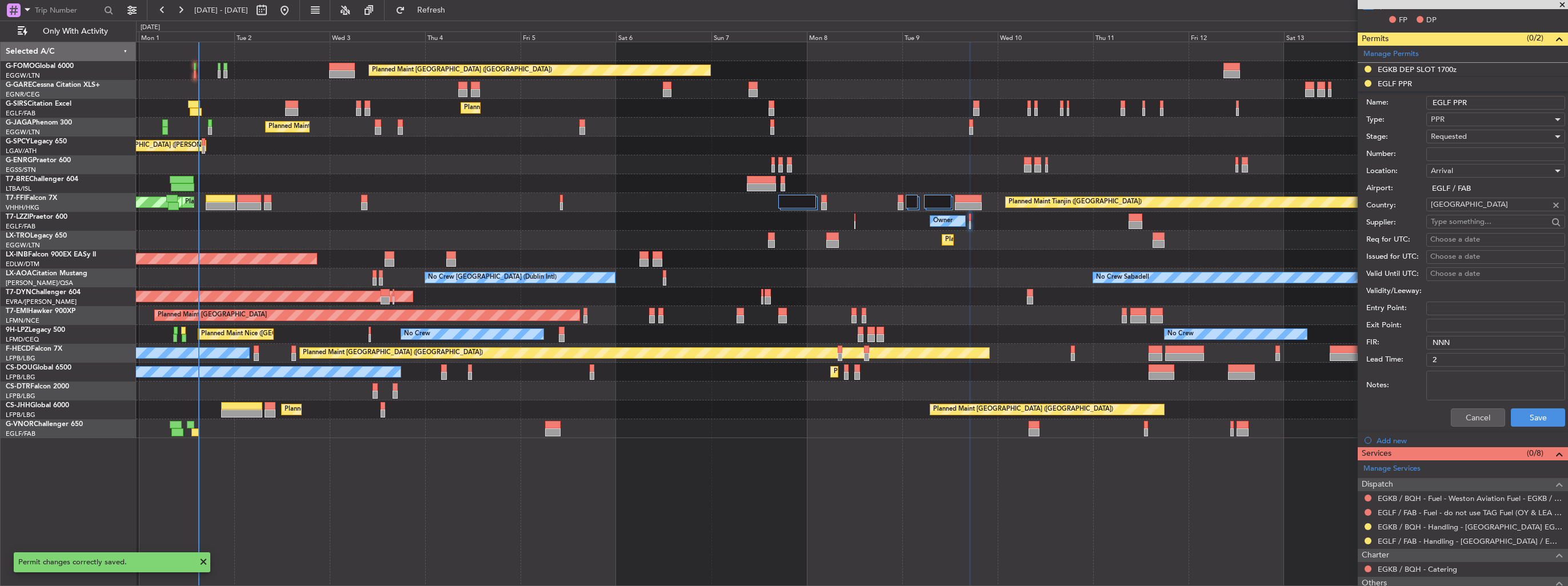
click at [1498, 103] on input "EGLF PPR" at bounding box center [1495, 103] width 139 height 13
type input "EGLF PPR 1720z"
click at [1526, 420] on button "Save" at bounding box center [1537, 417] width 54 height 18
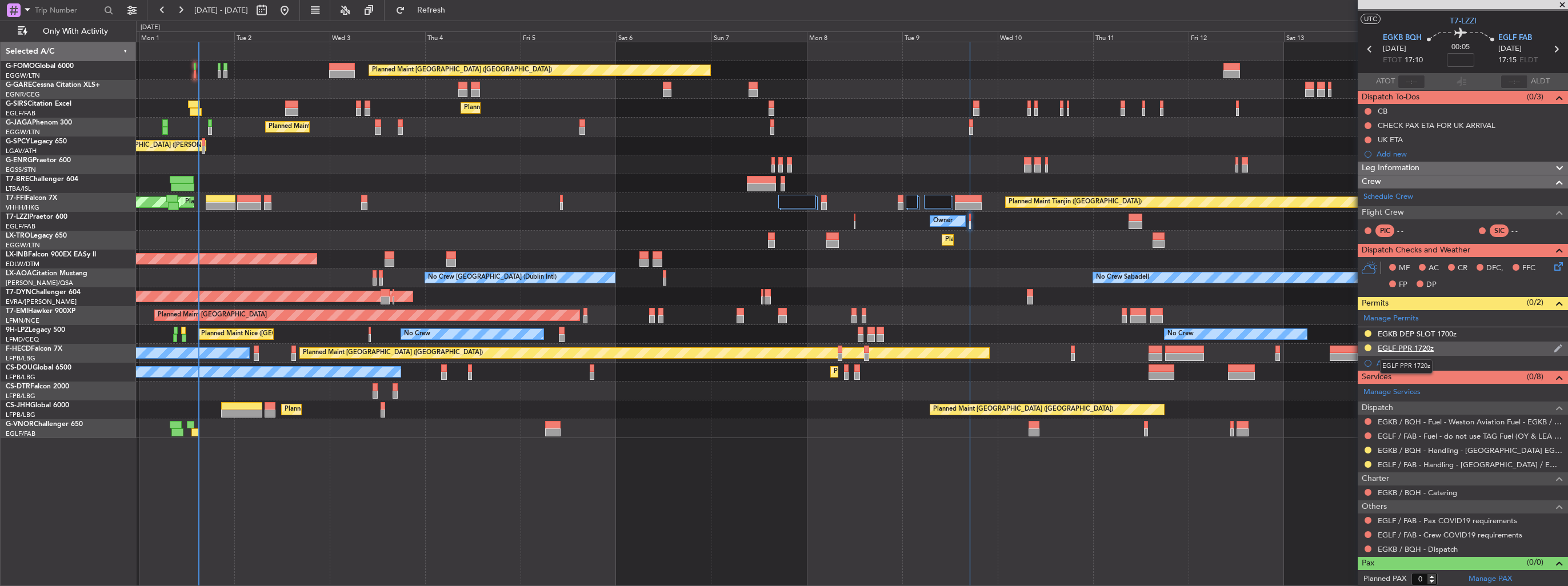
scroll to position [0, 0]
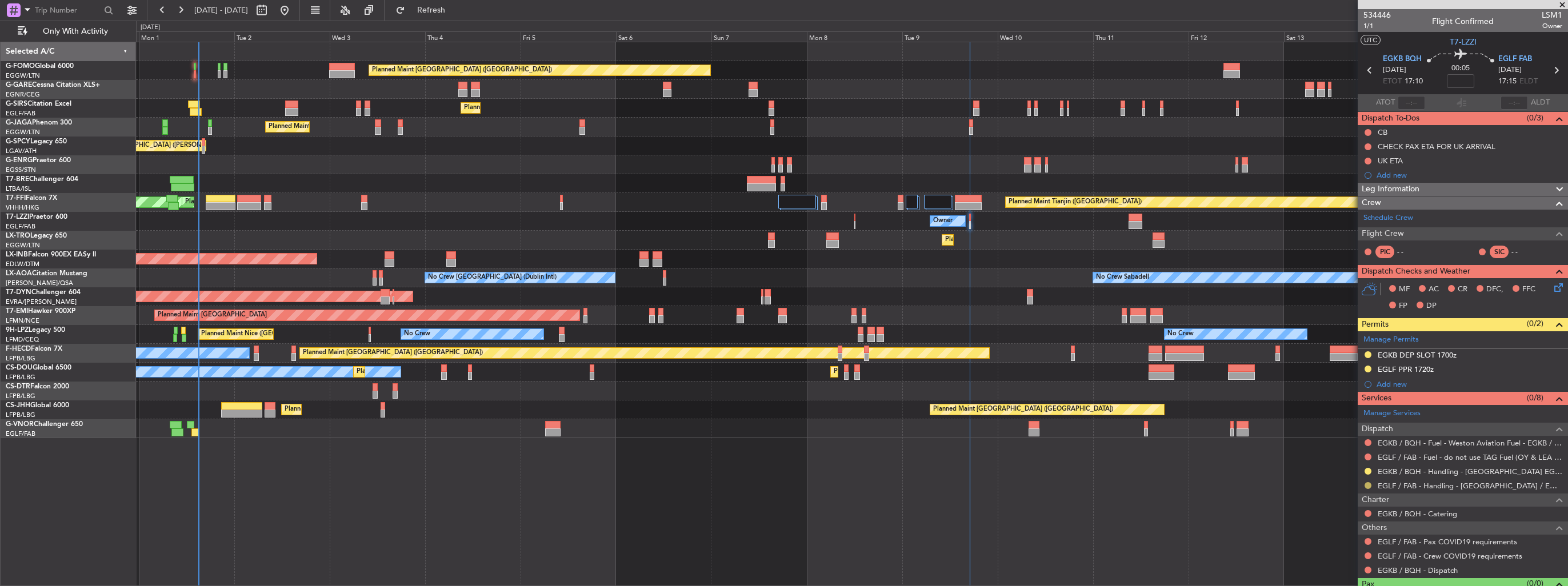
click at [1367, 485] on button at bounding box center [1367, 485] width 7 height 7
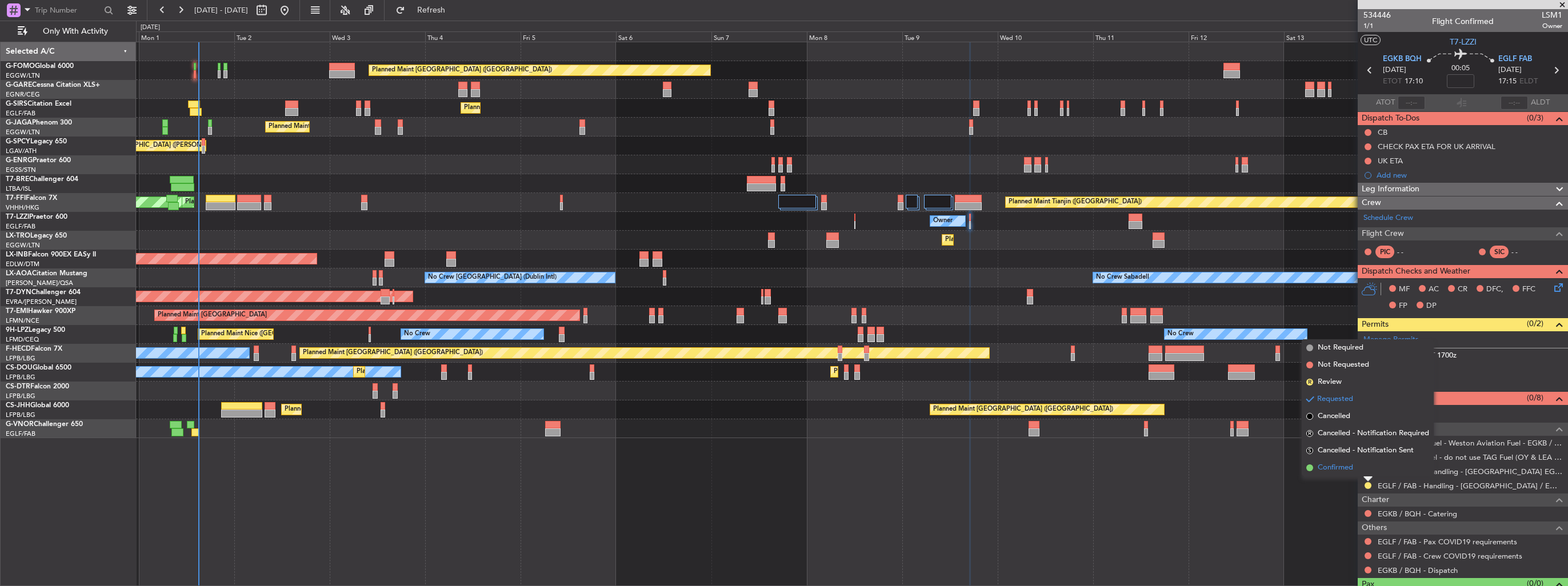
click at [1342, 465] on span "Confirmed" at bounding box center [1336, 467] width 35 height 12
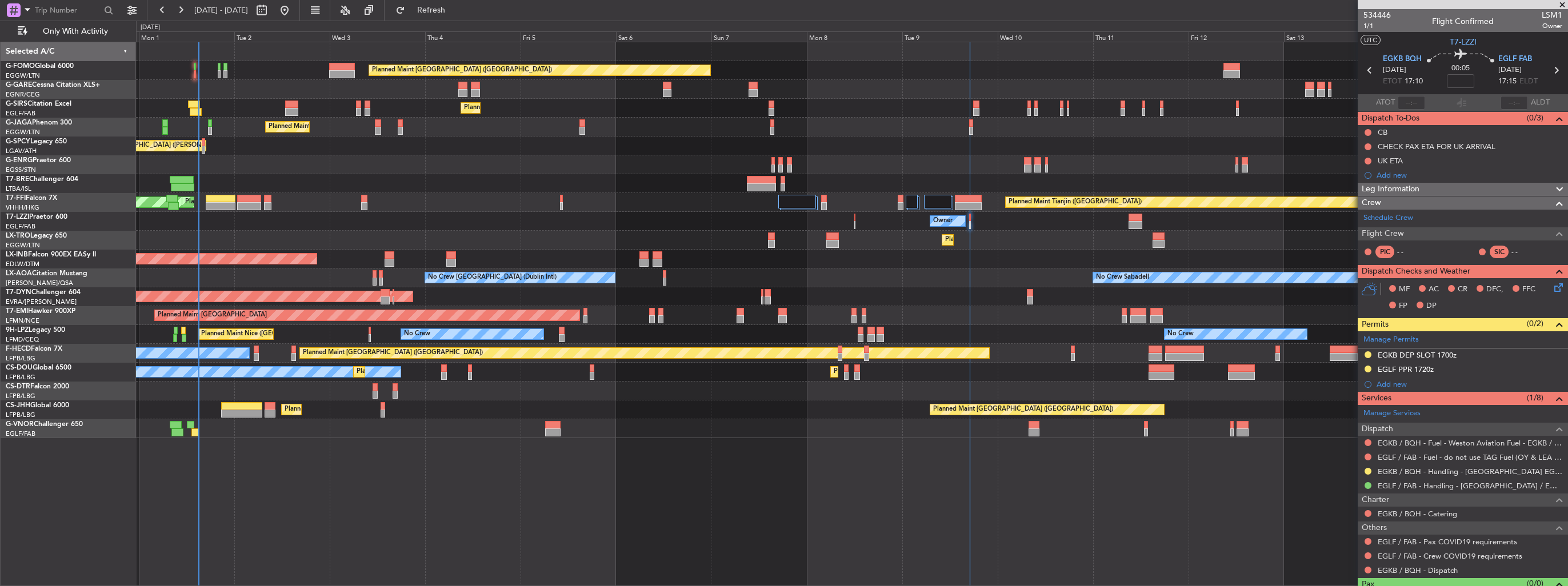
click at [1544, 370] on div "EGLF PPR 1720z" at bounding box center [1463, 369] width 210 height 14
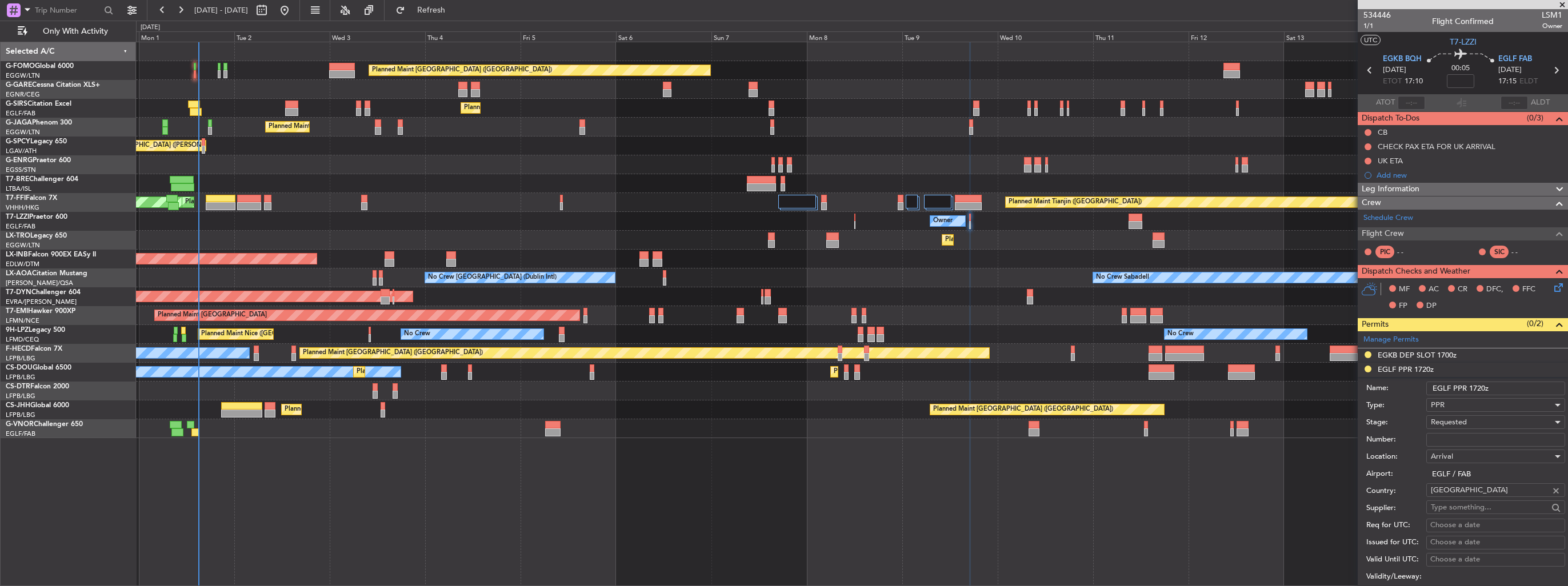
click at [1504, 445] on form "Name: EGLF PPR 1720z Type: PPR Stage: Requested Number: Location: Arrival Airpo…" at bounding box center [1463, 548] width 210 height 341
click at [1505, 439] on input "Number:" at bounding box center [1495, 439] width 139 height 13
paste input "372854"
type input "372854"
click at [1488, 423] on div "Requested" at bounding box center [1492, 422] width 122 height 17
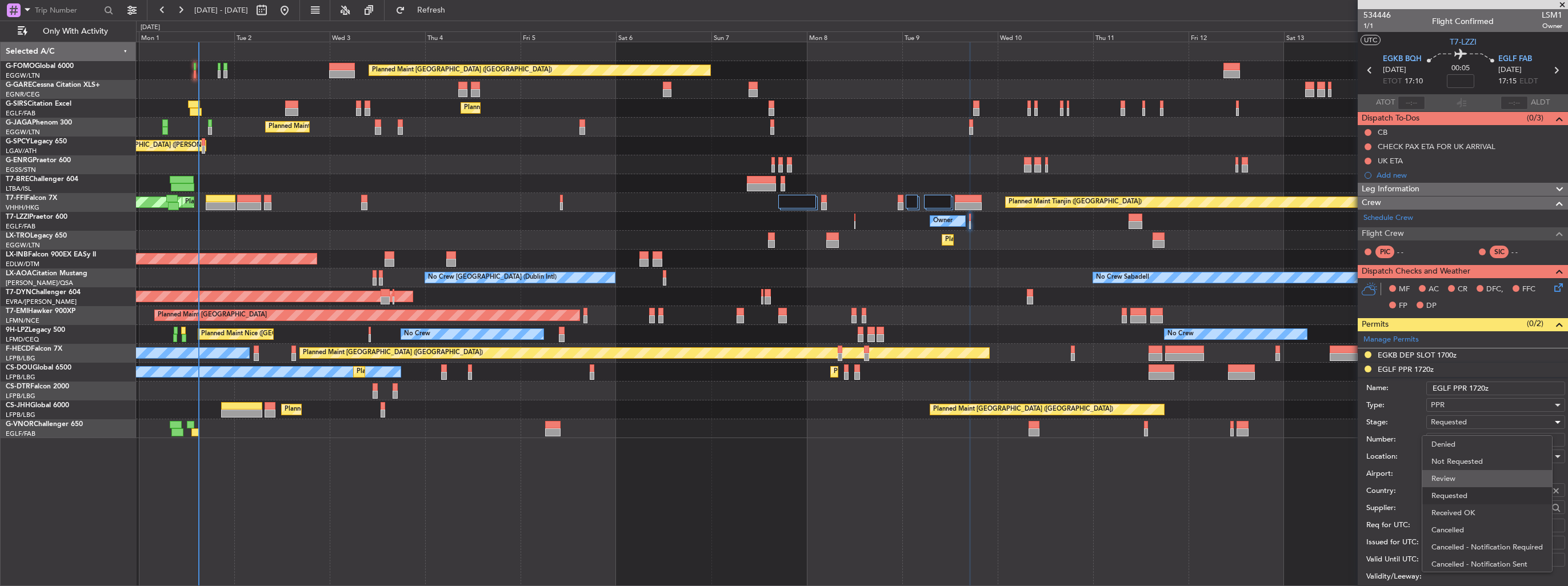
scroll to position [4, 0]
click at [1482, 512] on span "Received OK" at bounding box center [1491, 508] width 120 height 17
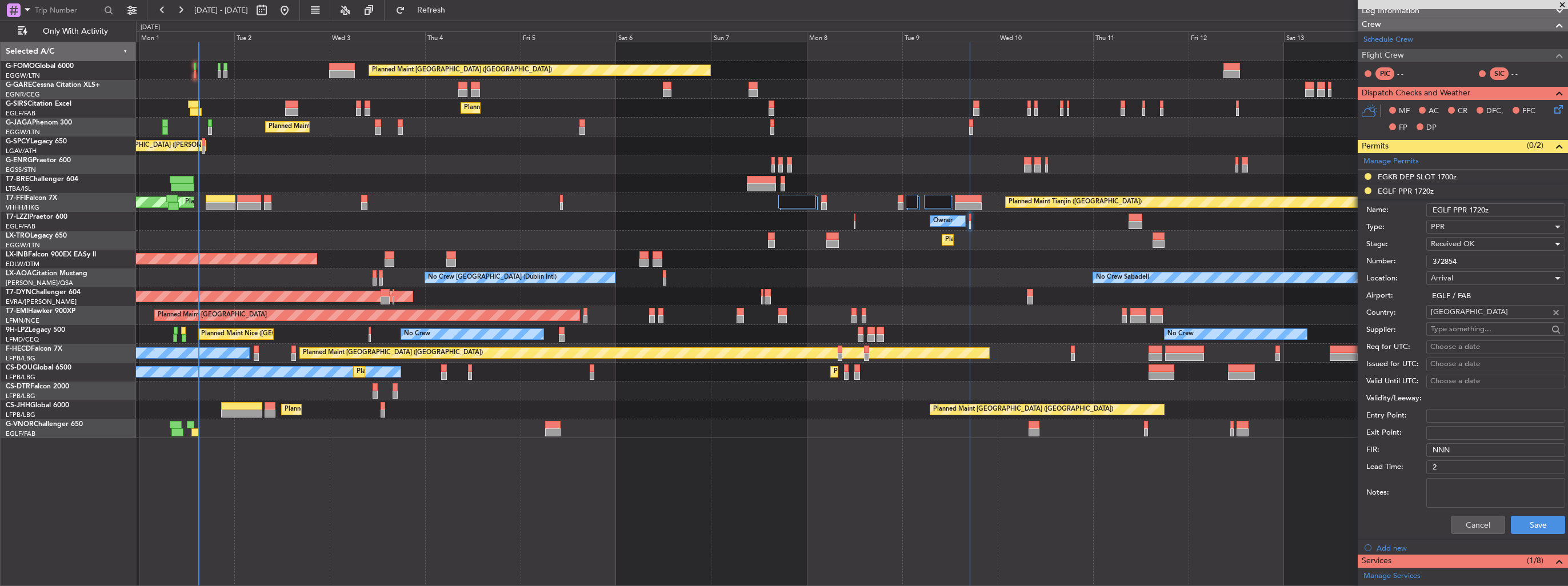
scroll to position [229, 0]
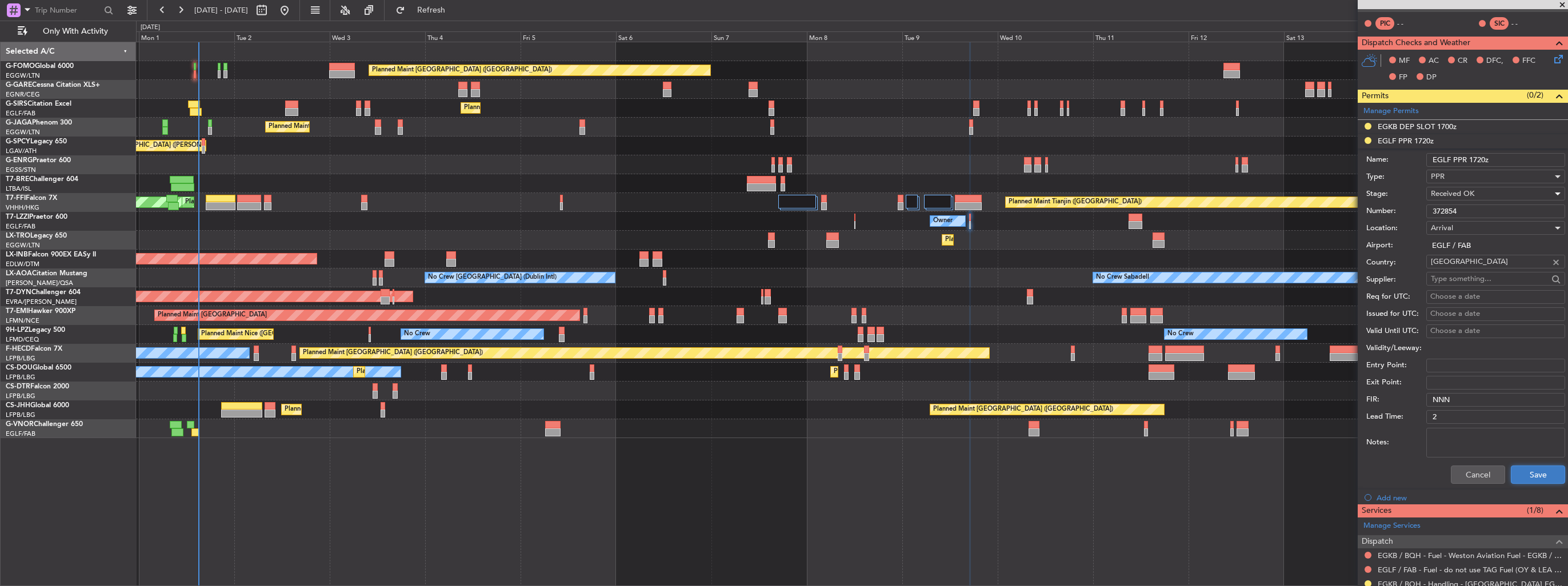
click at [1517, 472] on button "Save" at bounding box center [1537, 474] width 54 height 18
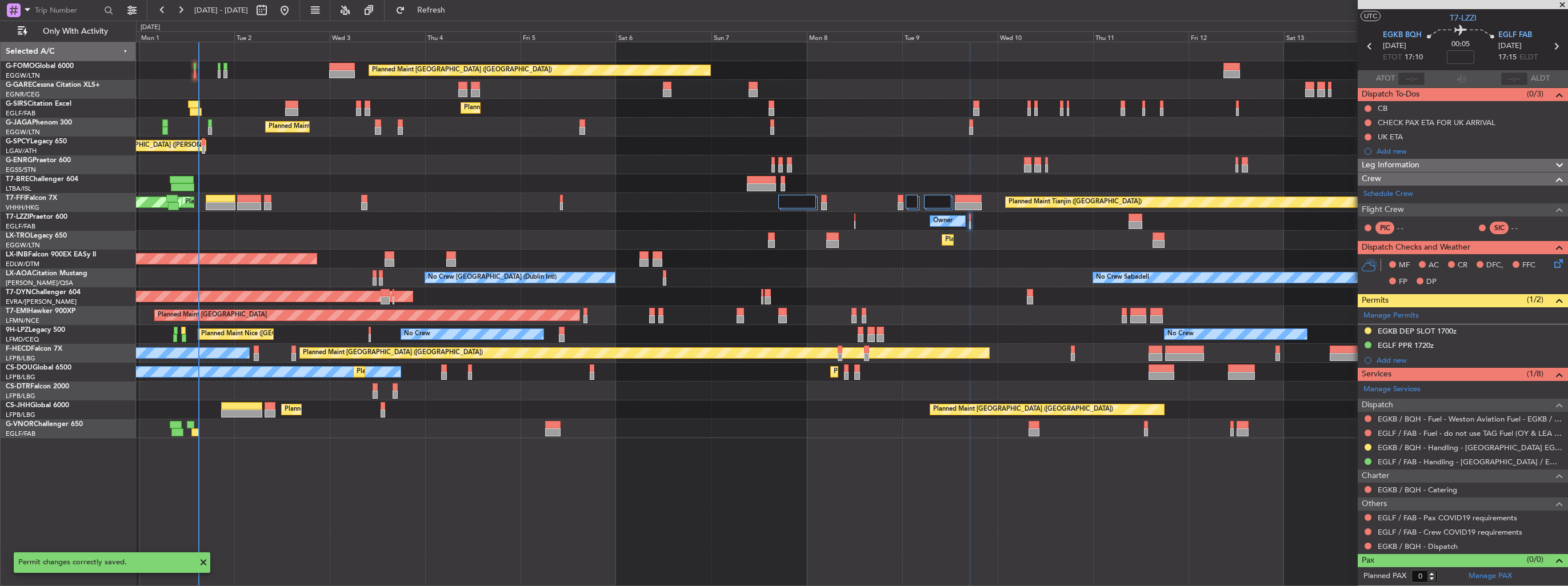
scroll to position [21, 0]
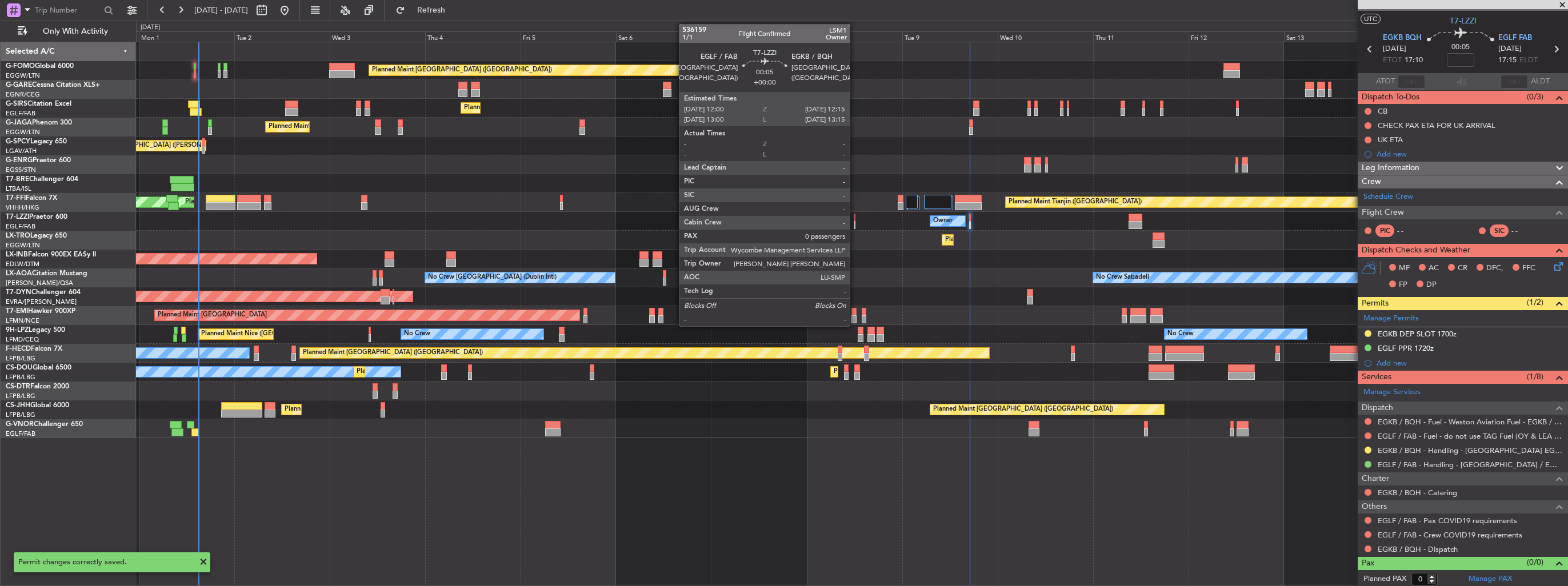
click at [855, 224] on div "Owner" at bounding box center [851, 221] width 1431 height 19
click at [855, 222] on div at bounding box center [855, 225] width 1 height 8
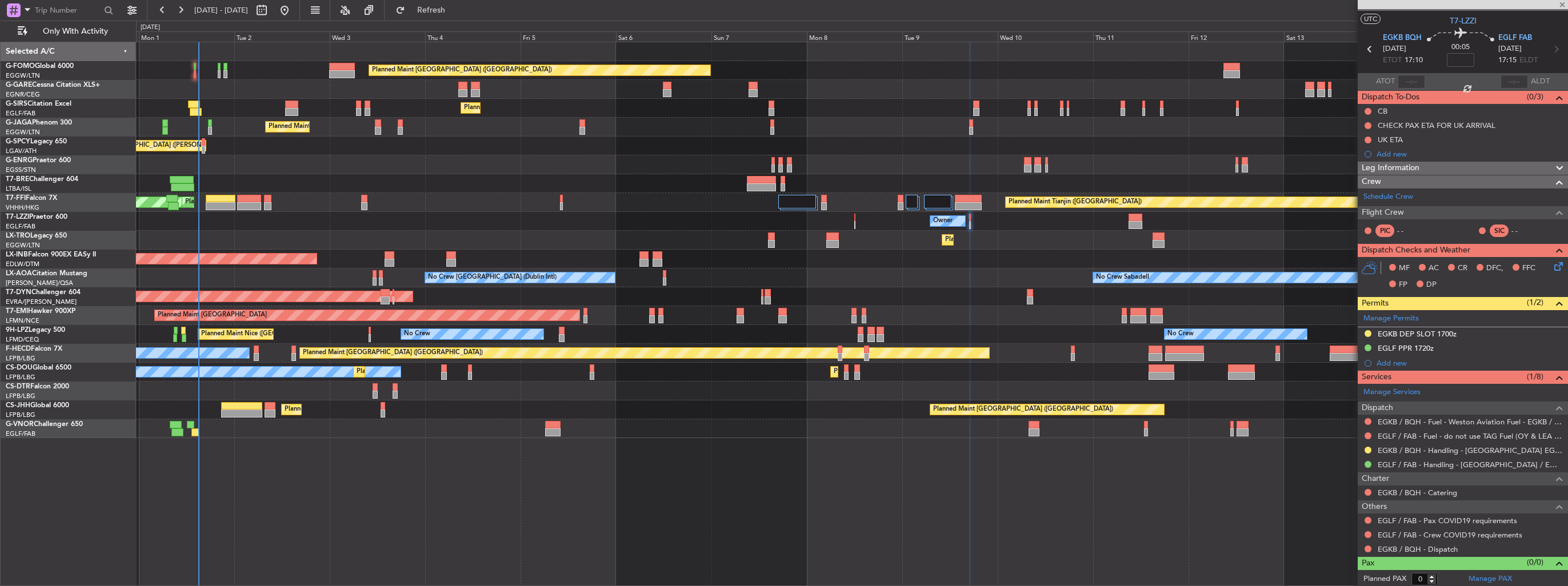
scroll to position [0, 0]
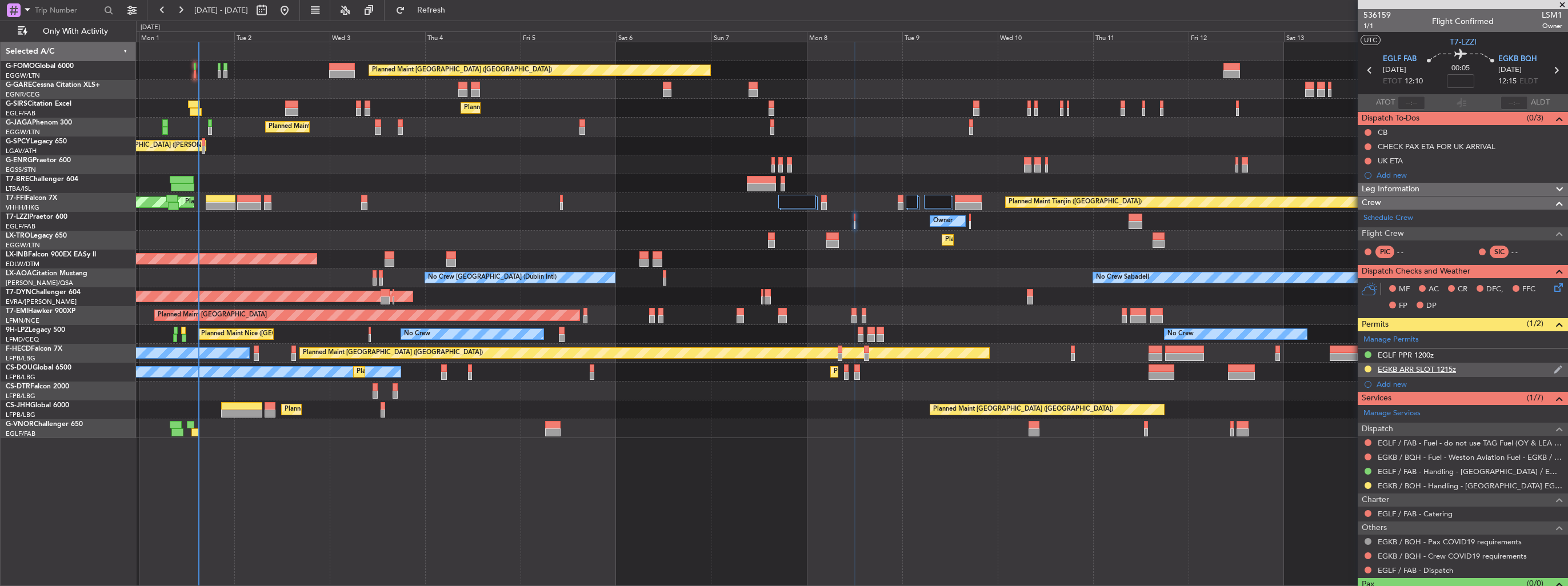
click at [1553, 367] on img at bounding box center [1558, 369] width 9 height 10
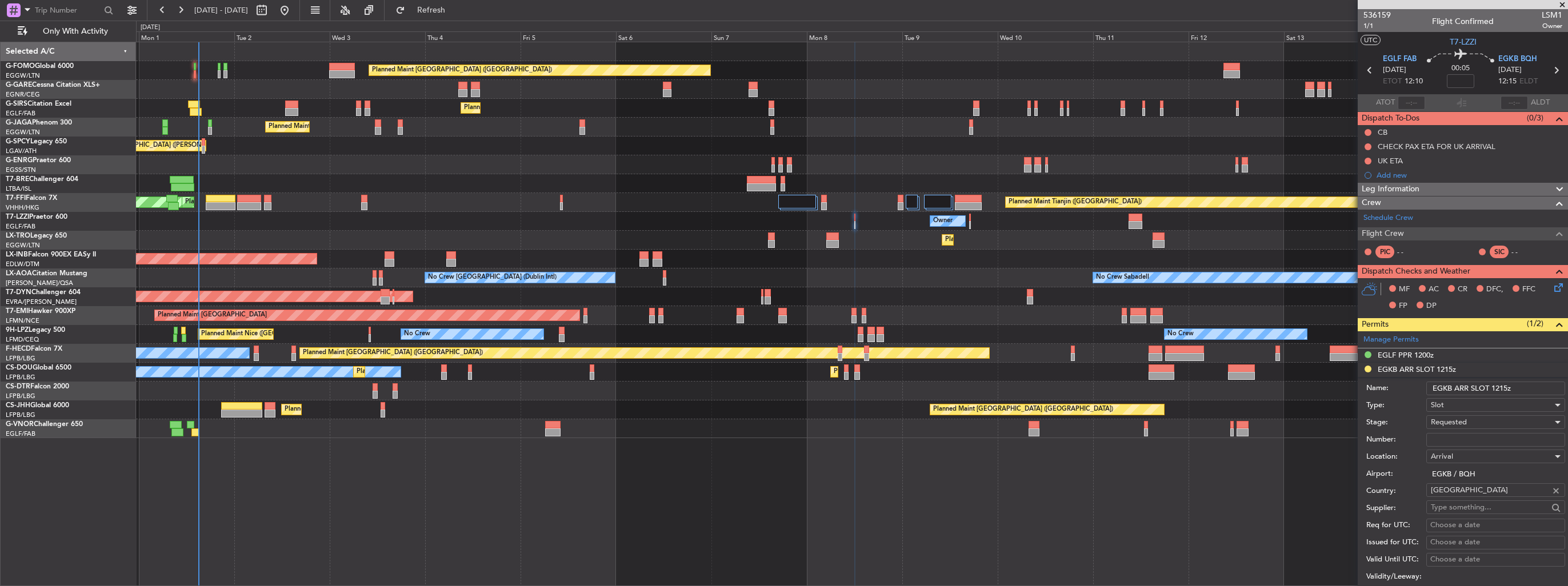
click at [1463, 436] on input "Number:" at bounding box center [1495, 439] width 139 height 13
paste input "372853"
type input "372853"
click at [1468, 422] on div "Requested" at bounding box center [1492, 422] width 122 height 17
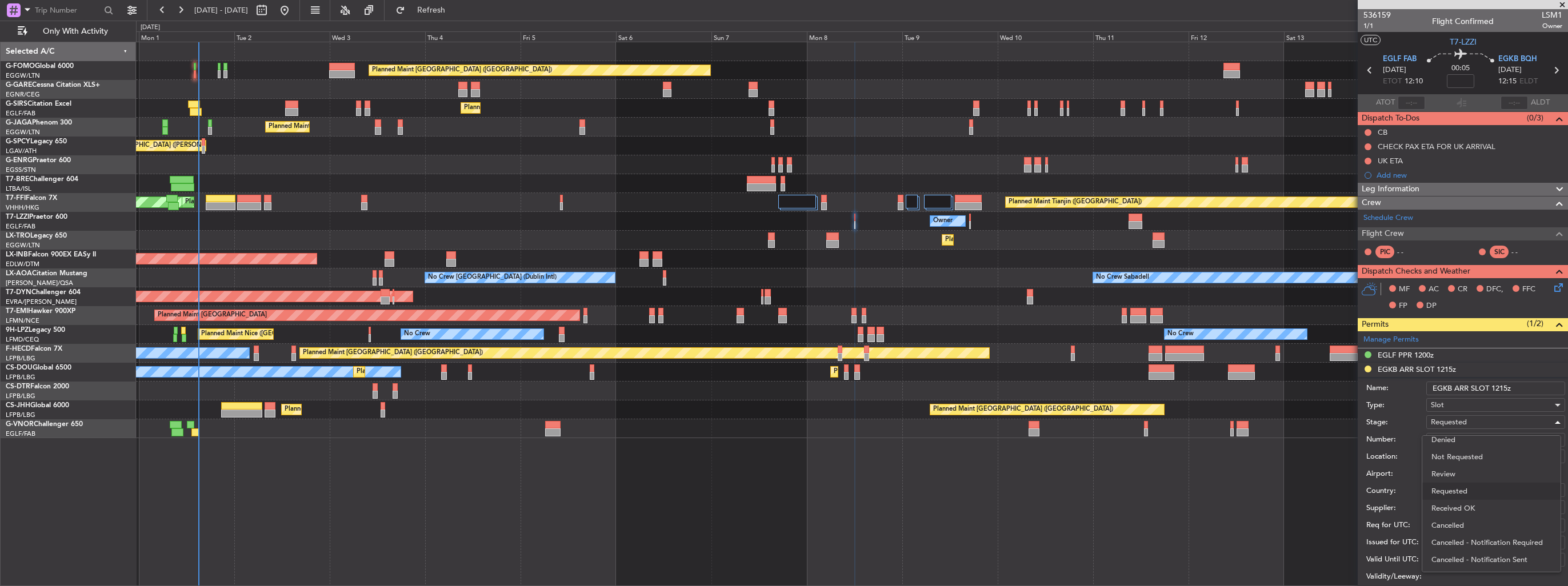
click at [1468, 508] on span "Received OK" at bounding box center [1491, 508] width 120 height 17
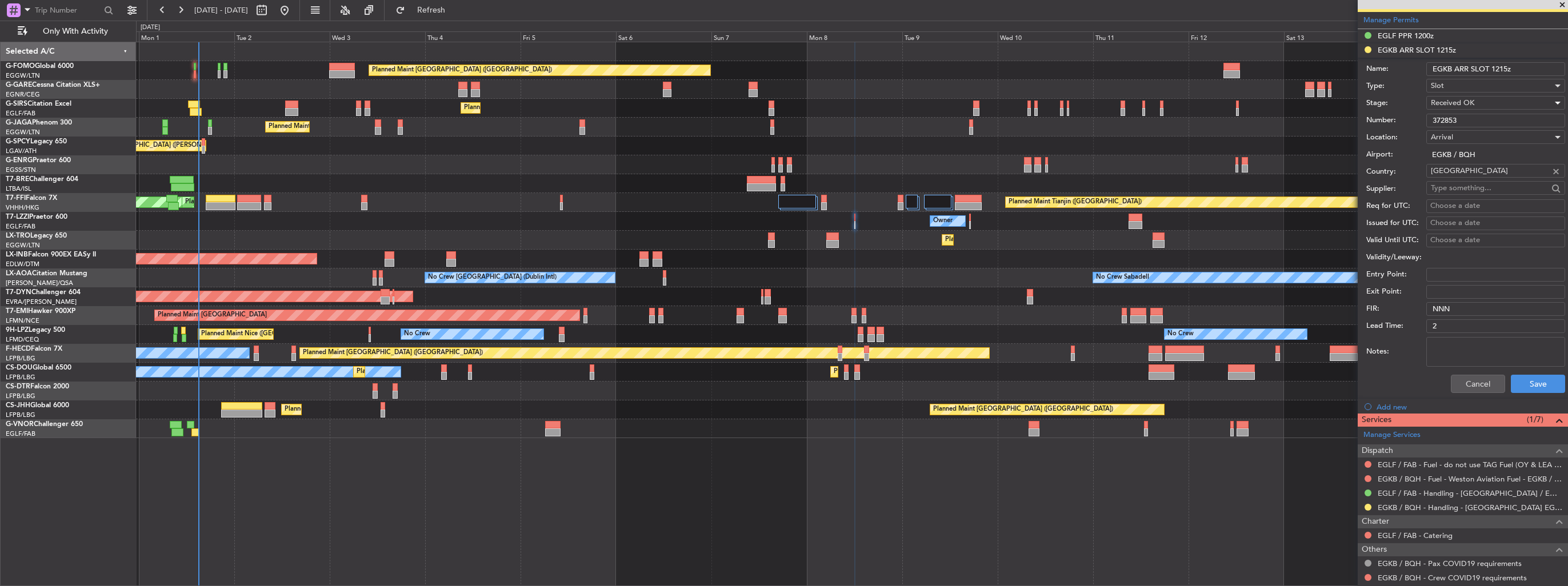
scroll to position [343, 0]
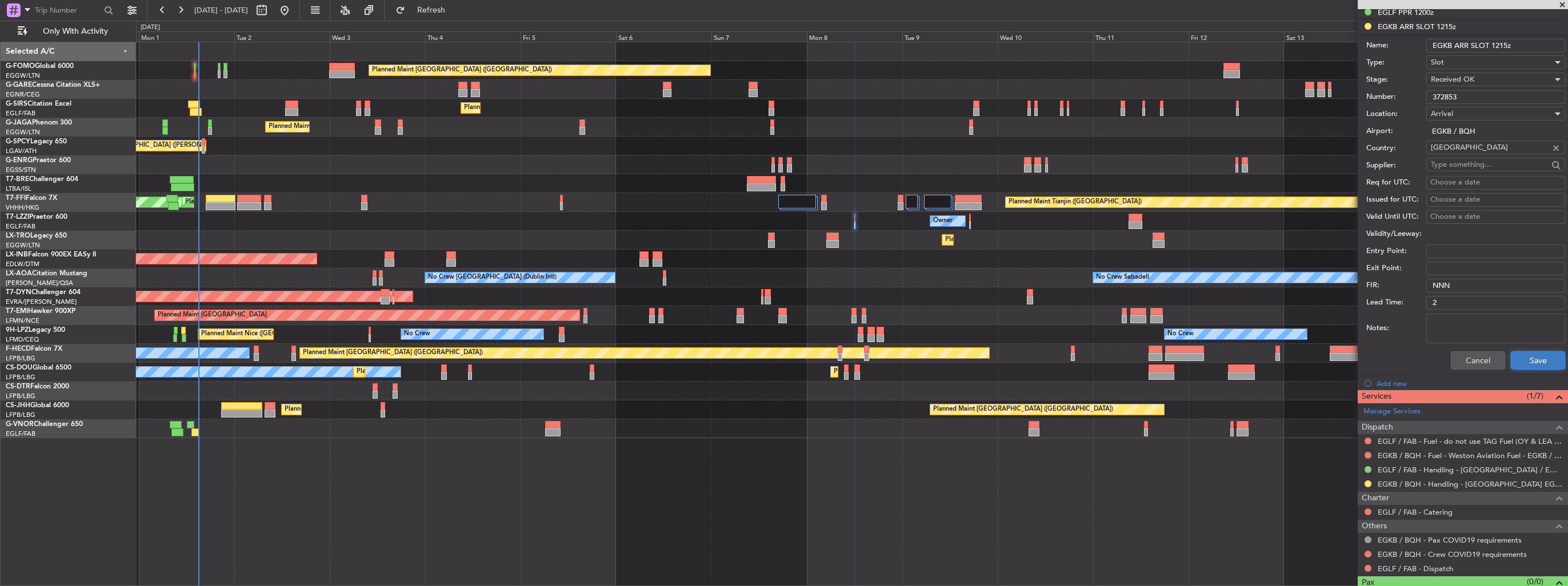
click at [1511, 355] on button "Save" at bounding box center [1537, 361] width 54 height 18
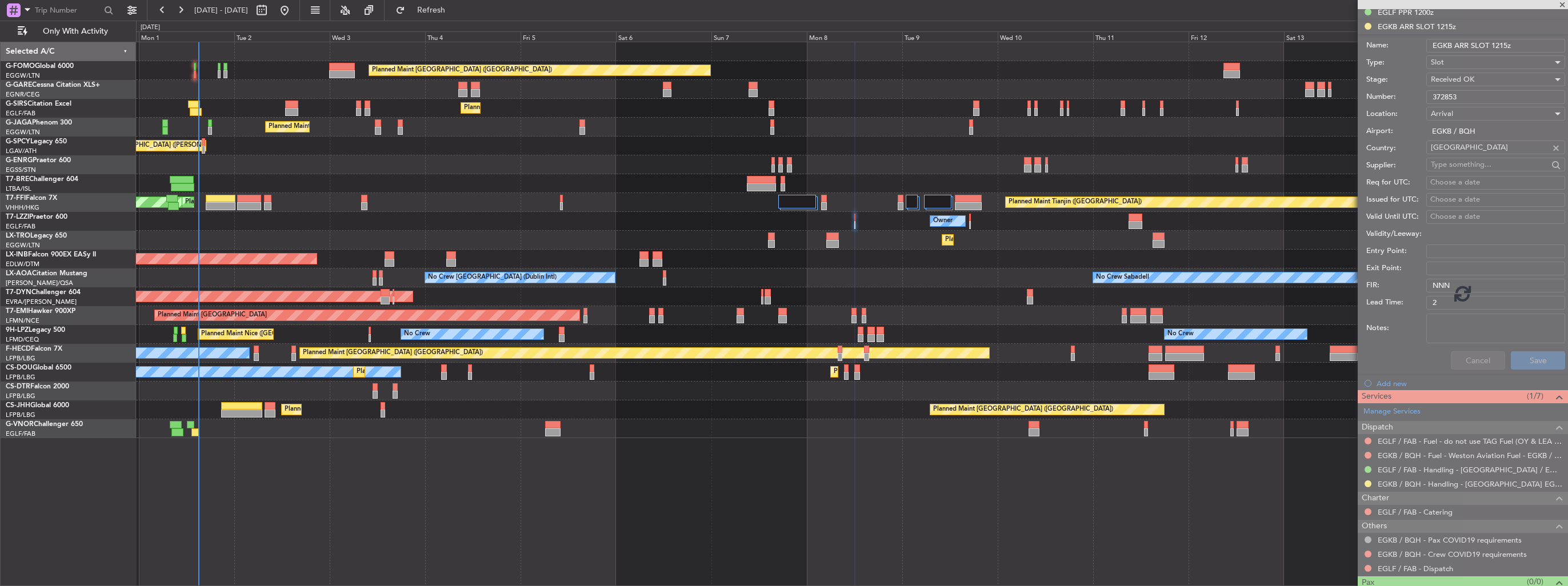
scroll to position [21, 0]
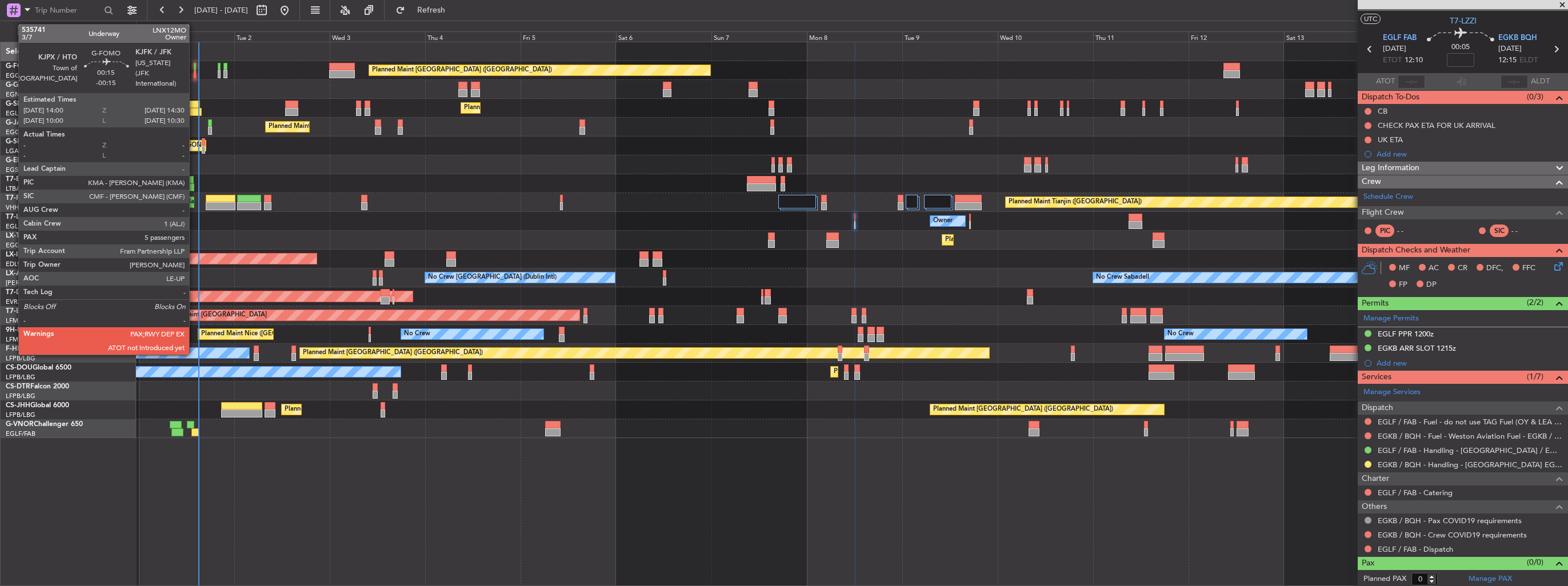
click at [194, 75] on div at bounding box center [195, 74] width 2 height 8
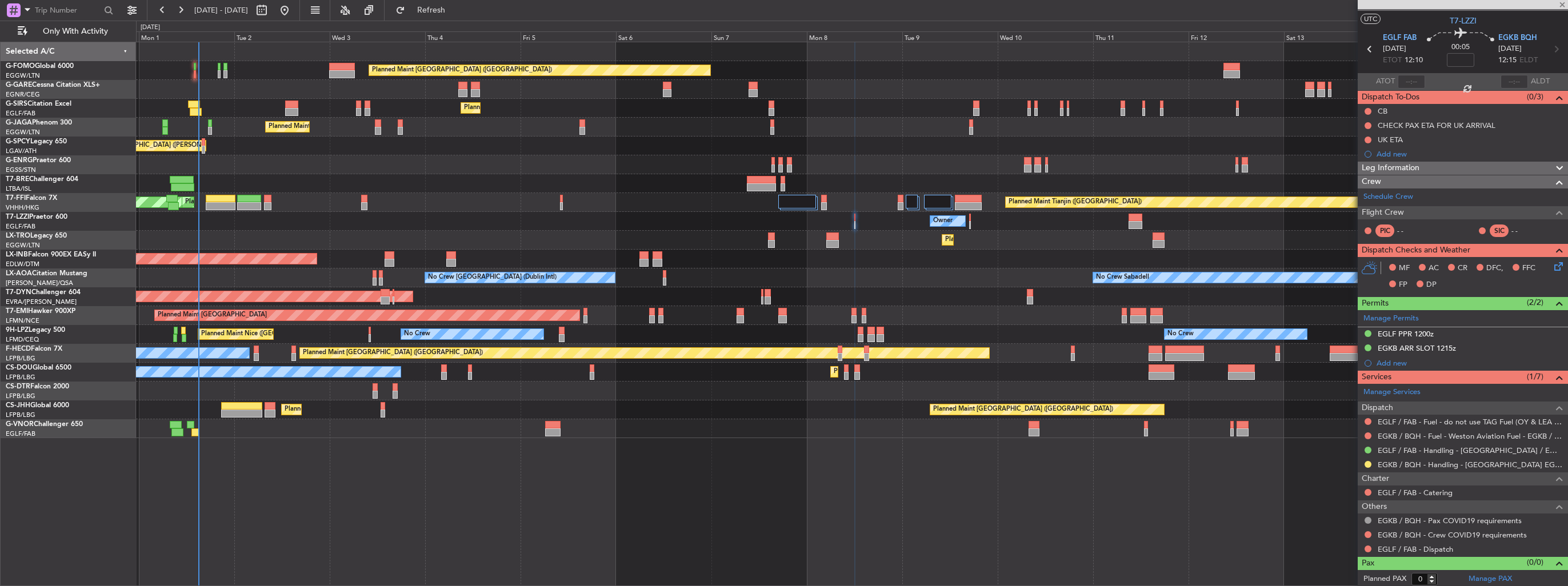
type input "-00:15"
type input "5"
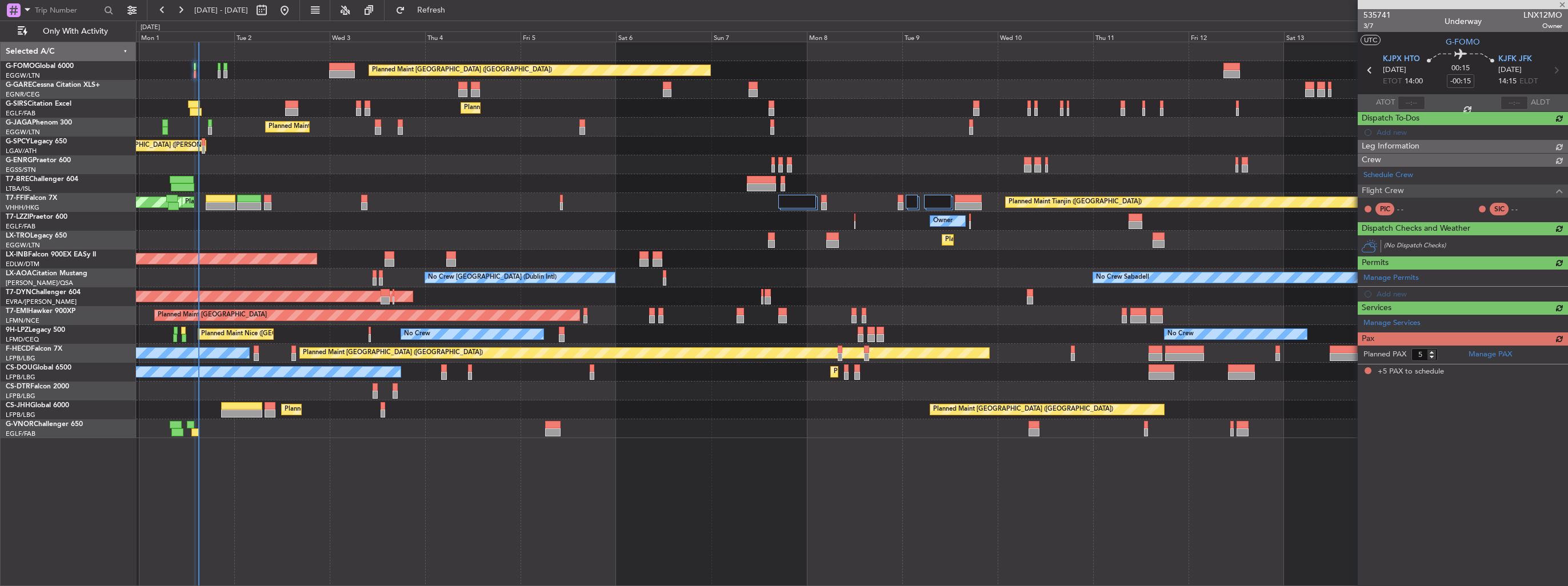
scroll to position [0, 0]
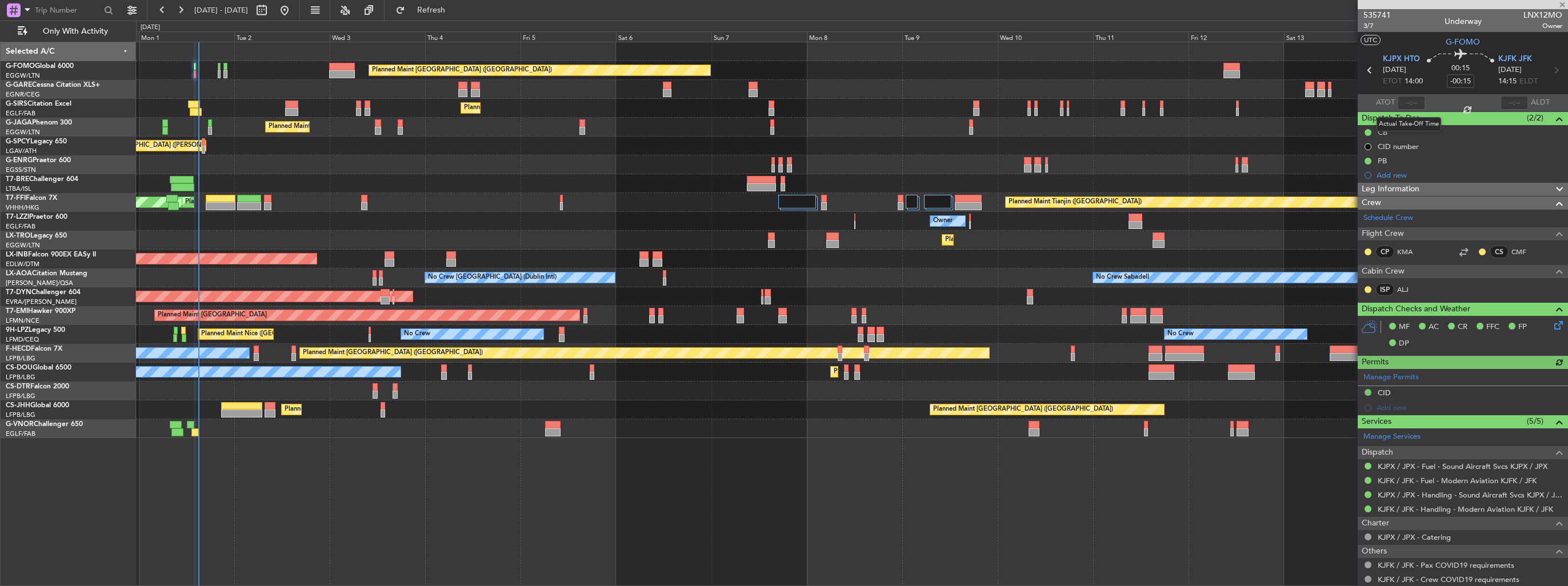
click at [1407, 101] on div at bounding box center [1411, 103] width 28 height 13
click at [1407, 103] on input "text" at bounding box center [1411, 103] width 28 height 13
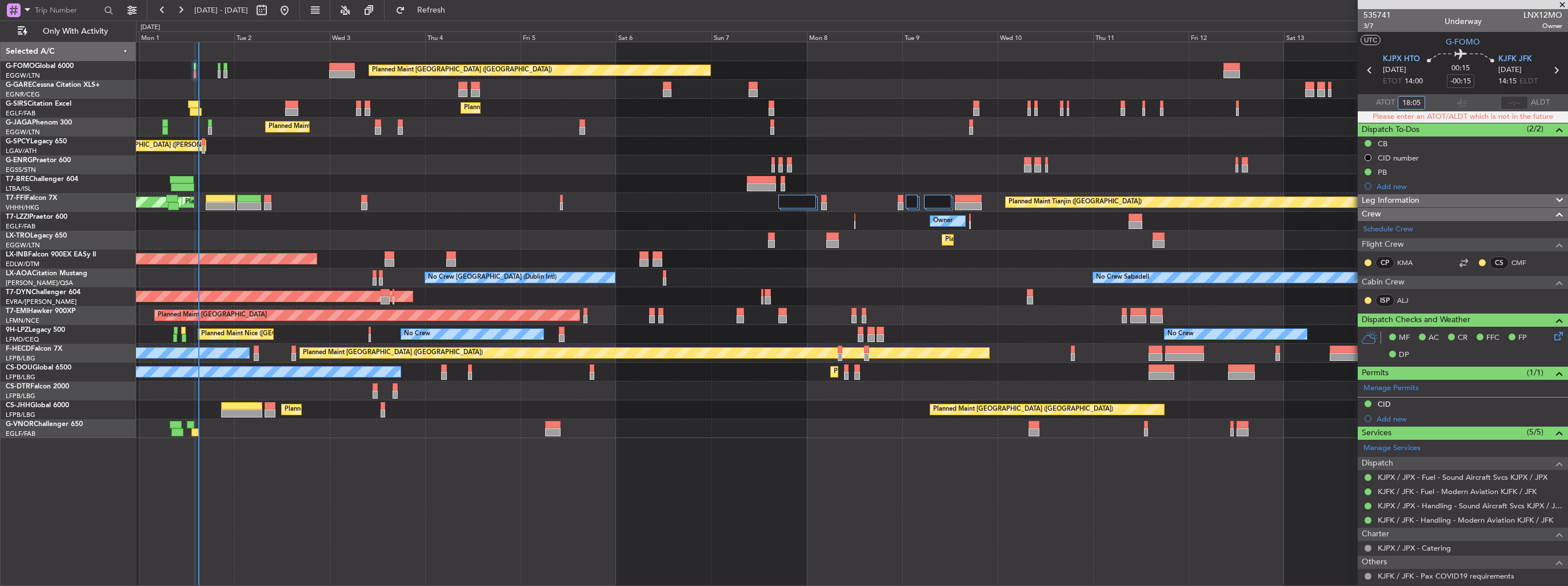
click at [1408, 101] on input "18:05" at bounding box center [1411, 103] width 28 height 13
click at [1407, 101] on input "18:05" at bounding box center [1411, 103] width 28 height 13
click at [1405, 101] on input "18:05" at bounding box center [1411, 103] width 28 height 13
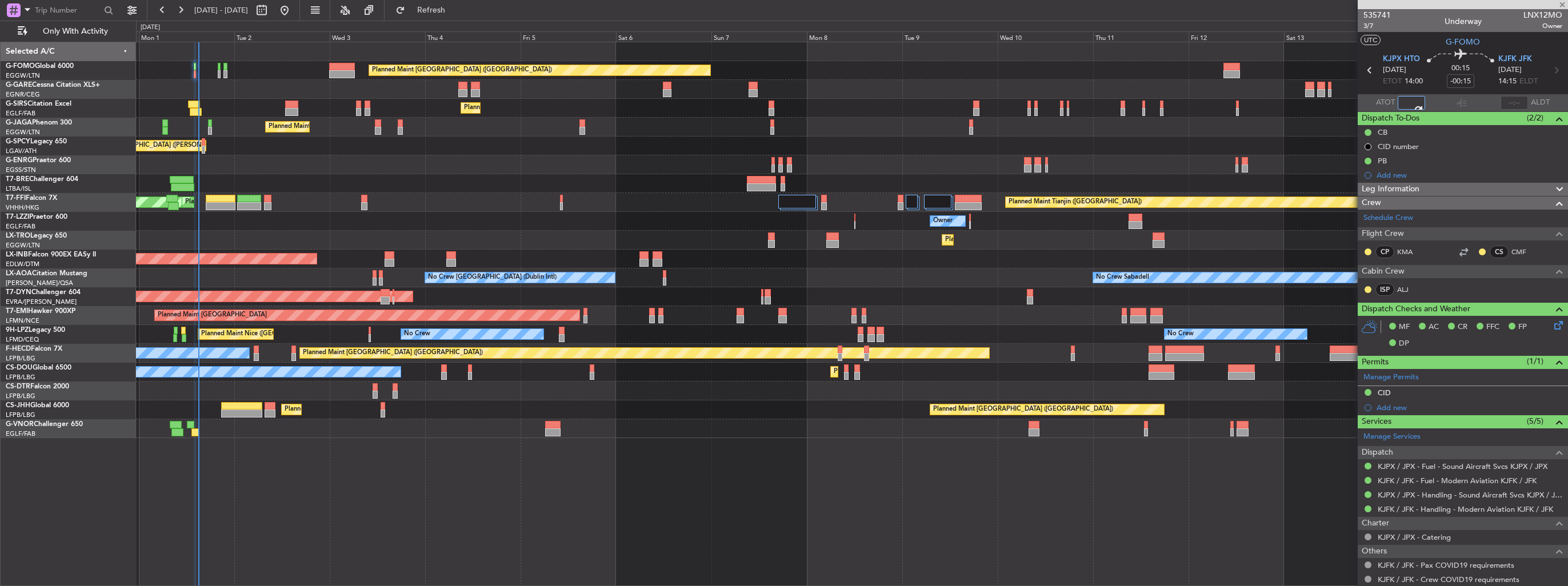
type input "15:05"
click at [1421, 37] on section "UTC G-FOMO" at bounding box center [1463, 40] width 210 height 17
